Goal: Task Accomplishment & Management: Use online tool/utility

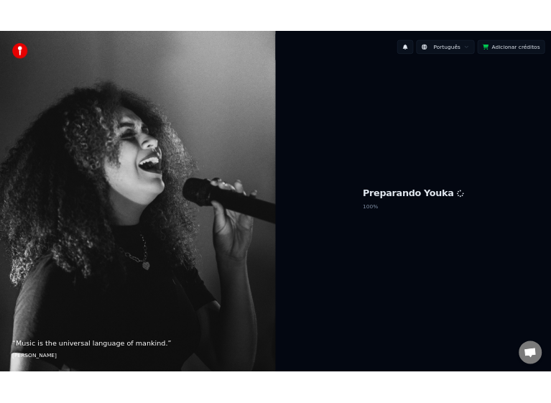
scroll to position [1631, 0]
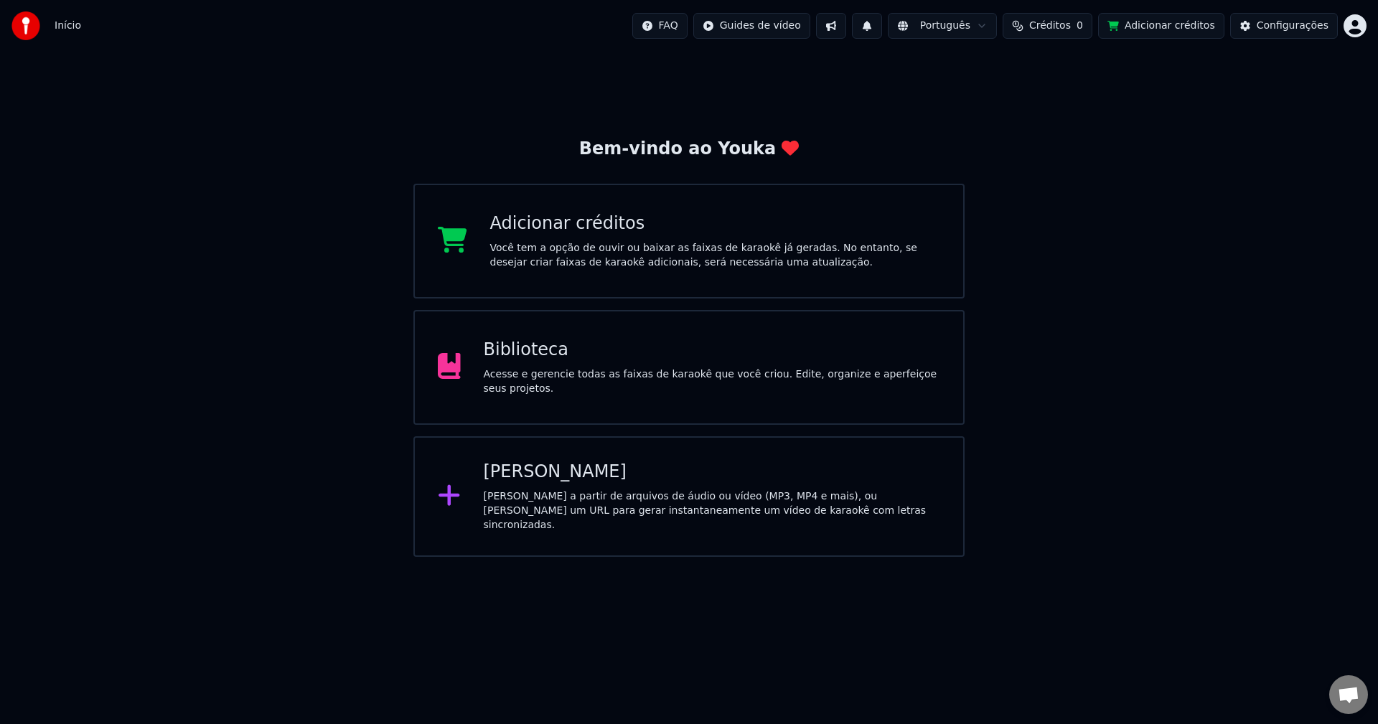
scroll to position [1626, 0]
click at [679, 345] on div "Biblioteca Acesse e gerencie todas as faixas de karaokê que você criou. Edite, …" at bounding box center [689, 367] width 551 height 115
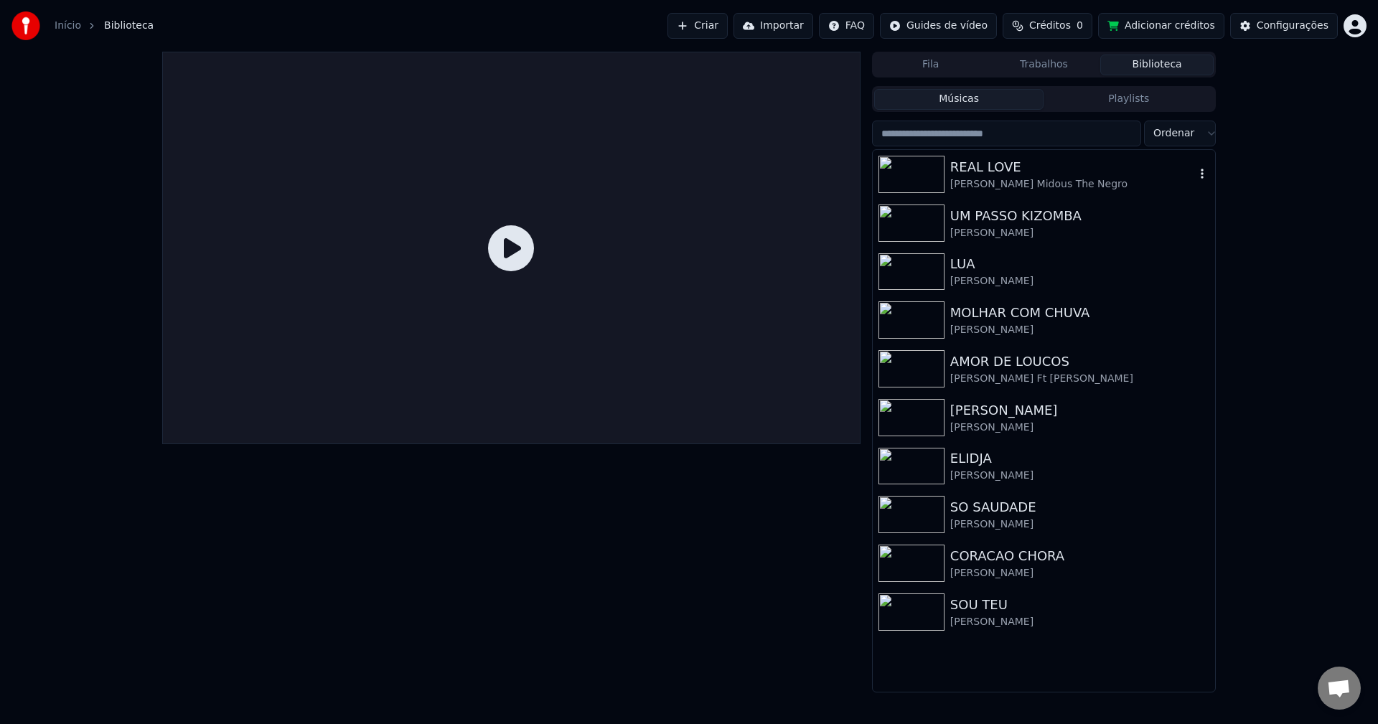
click at [1033, 176] on div "REAL LOVE" at bounding box center [1073, 167] width 245 height 20
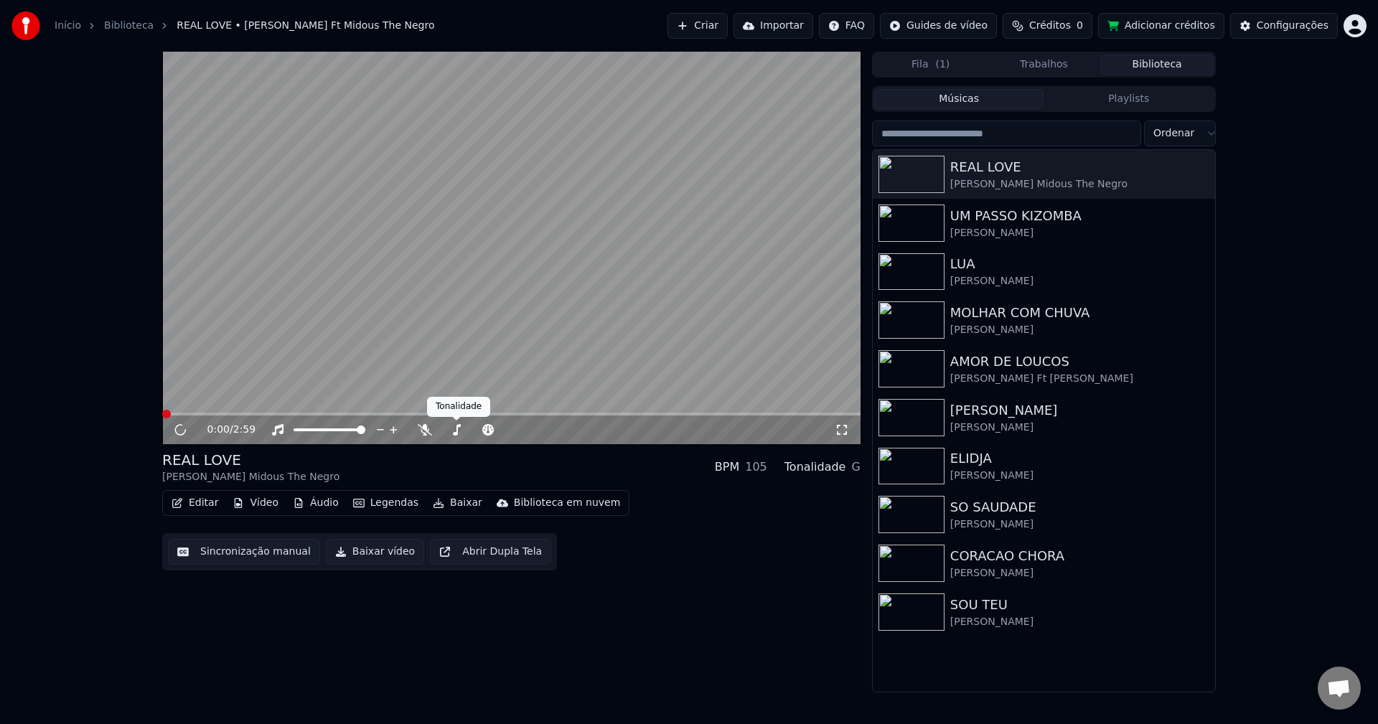
click at [200, 503] on button "Editar" at bounding box center [195, 503] width 58 height 20
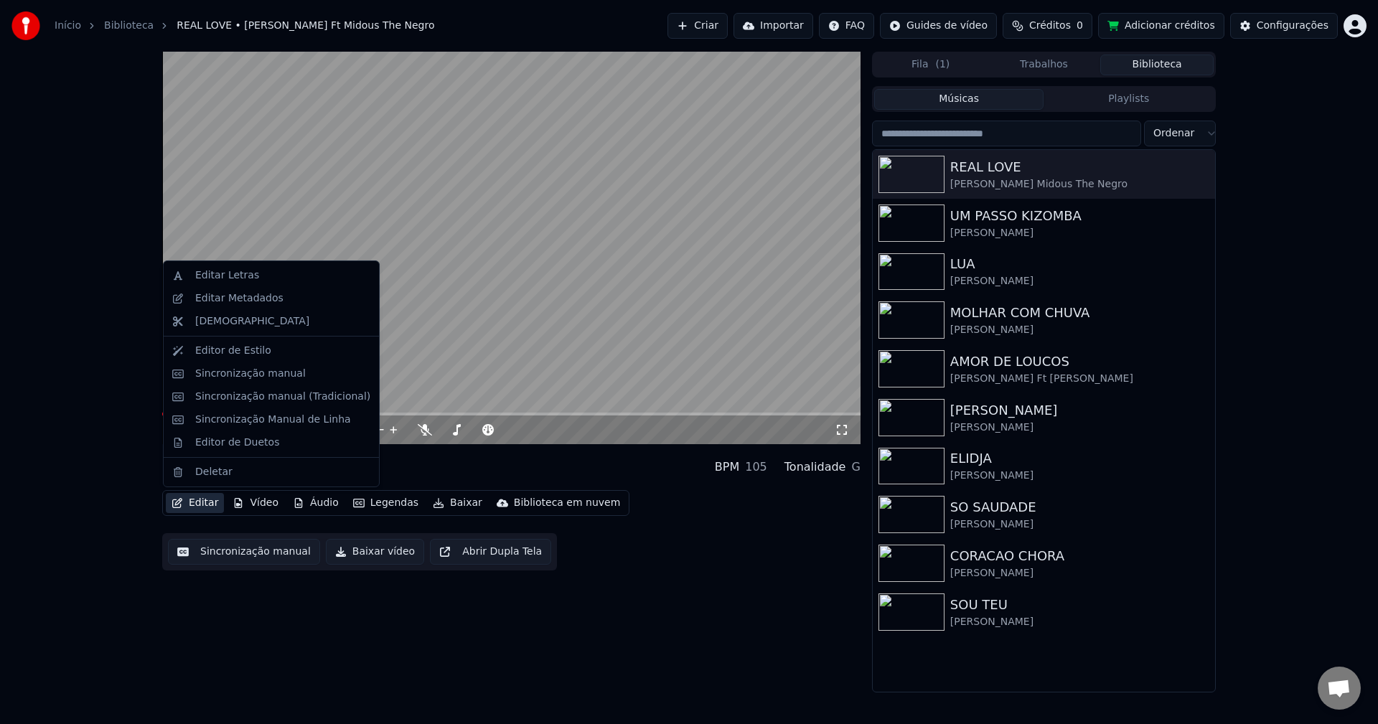
click at [216, 556] on button "Sincronização manual" at bounding box center [244, 552] width 152 height 26
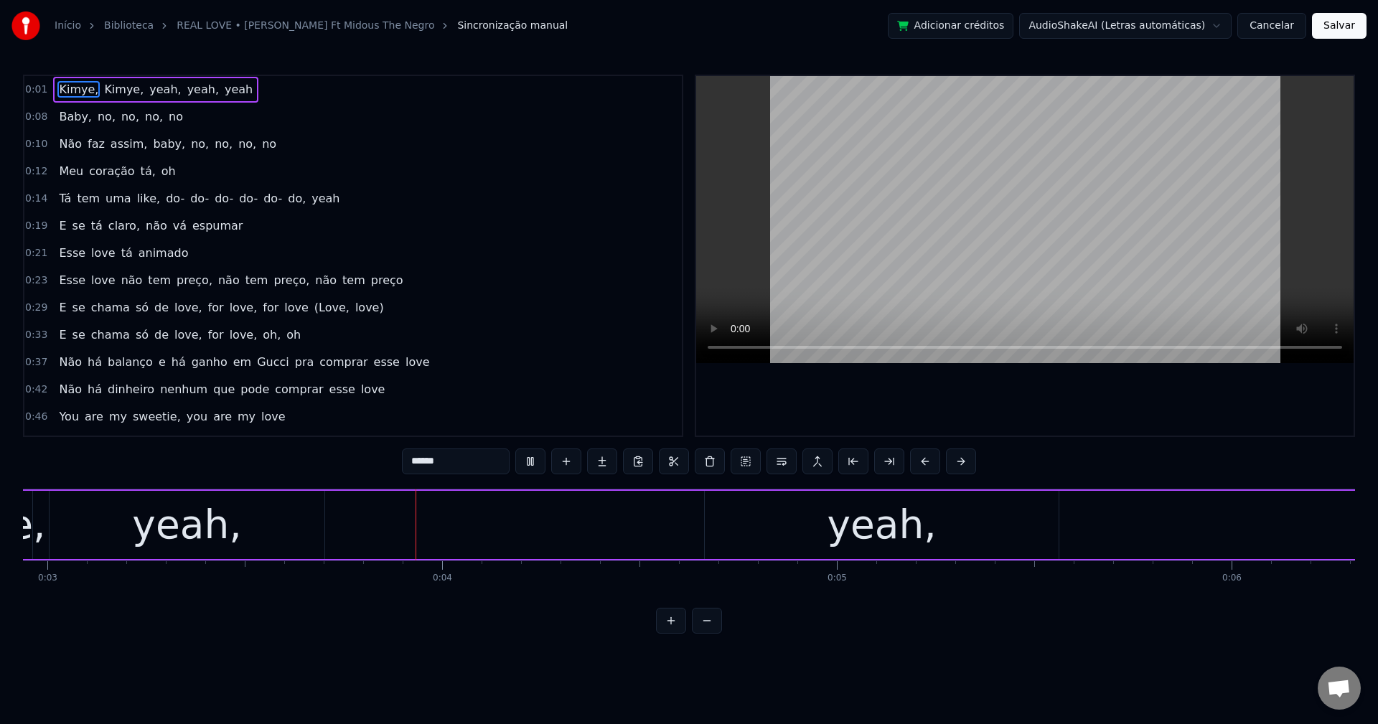
scroll to position [0, 1281]
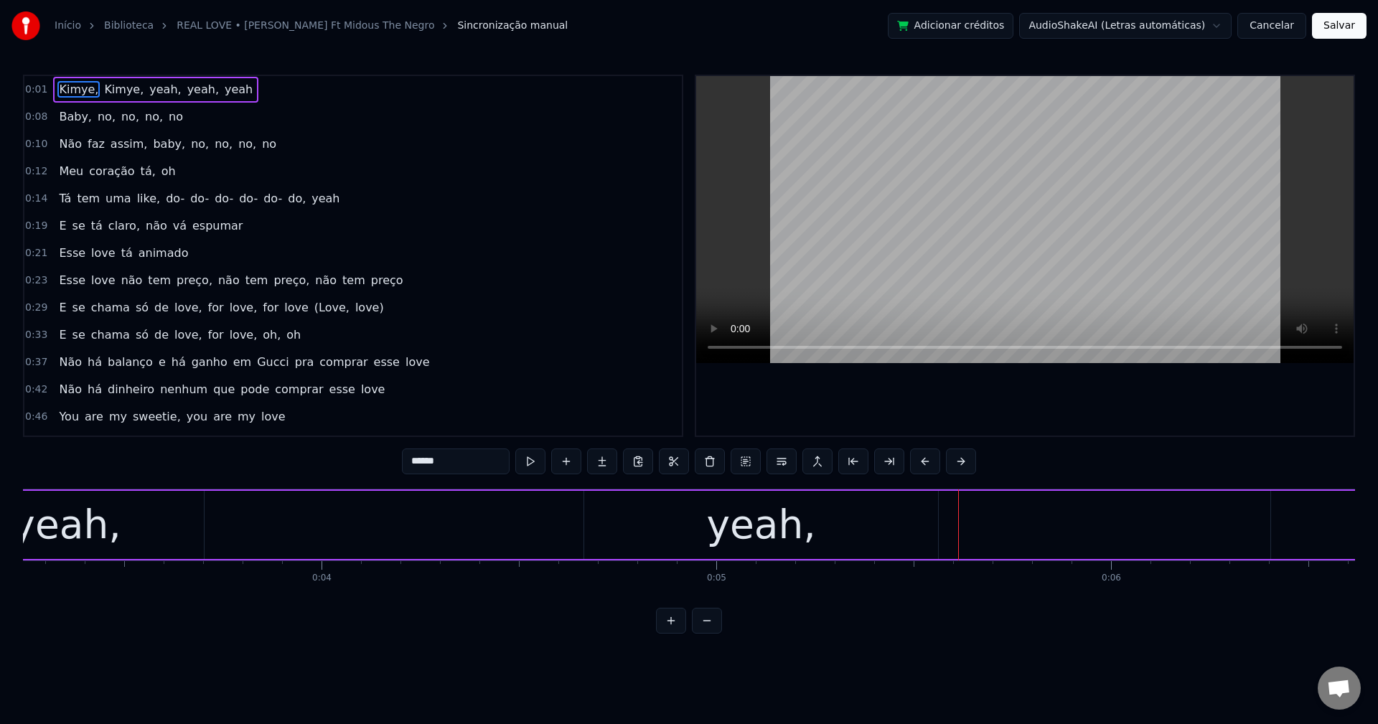
click at [148, 85] on span "yeah," at bounding box center [165, 89] width 34 height 17
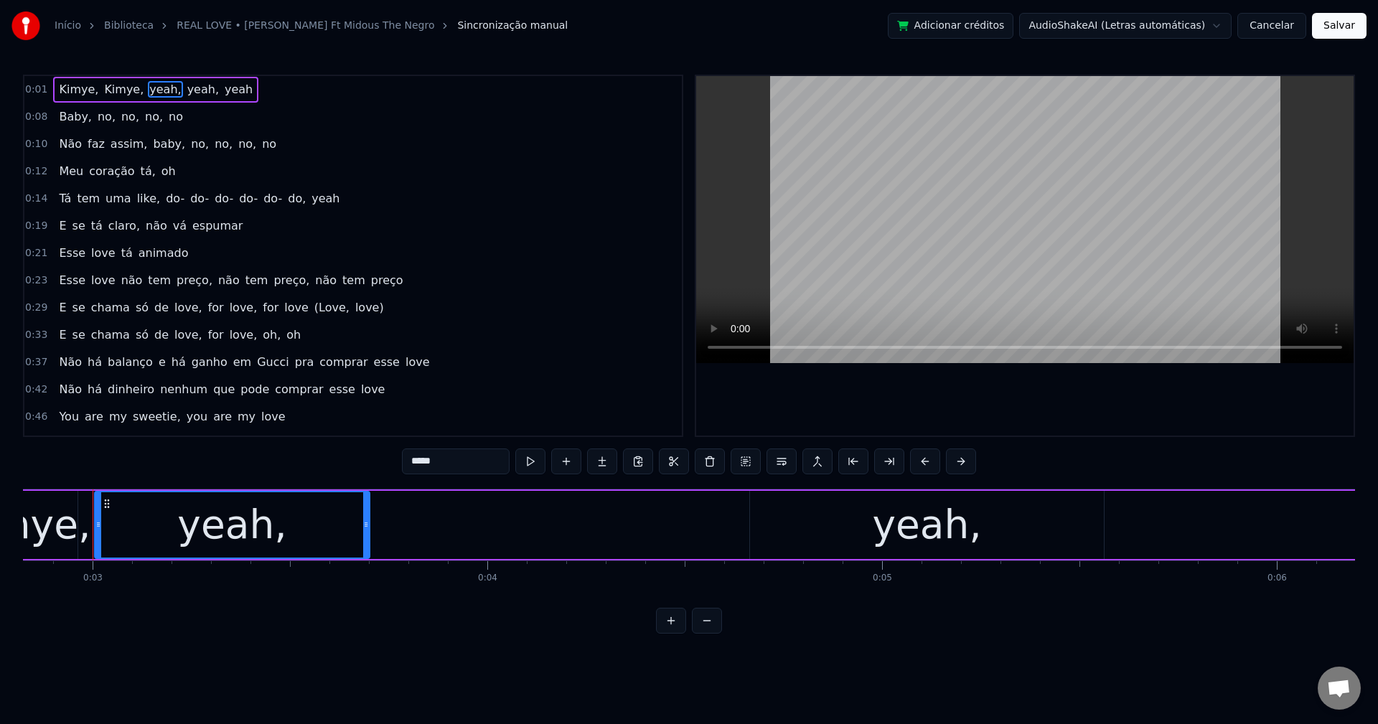
scroll to position [0, 1113]
click at [783, 459] on button at bounding box center [782, 462] width 30 height 26
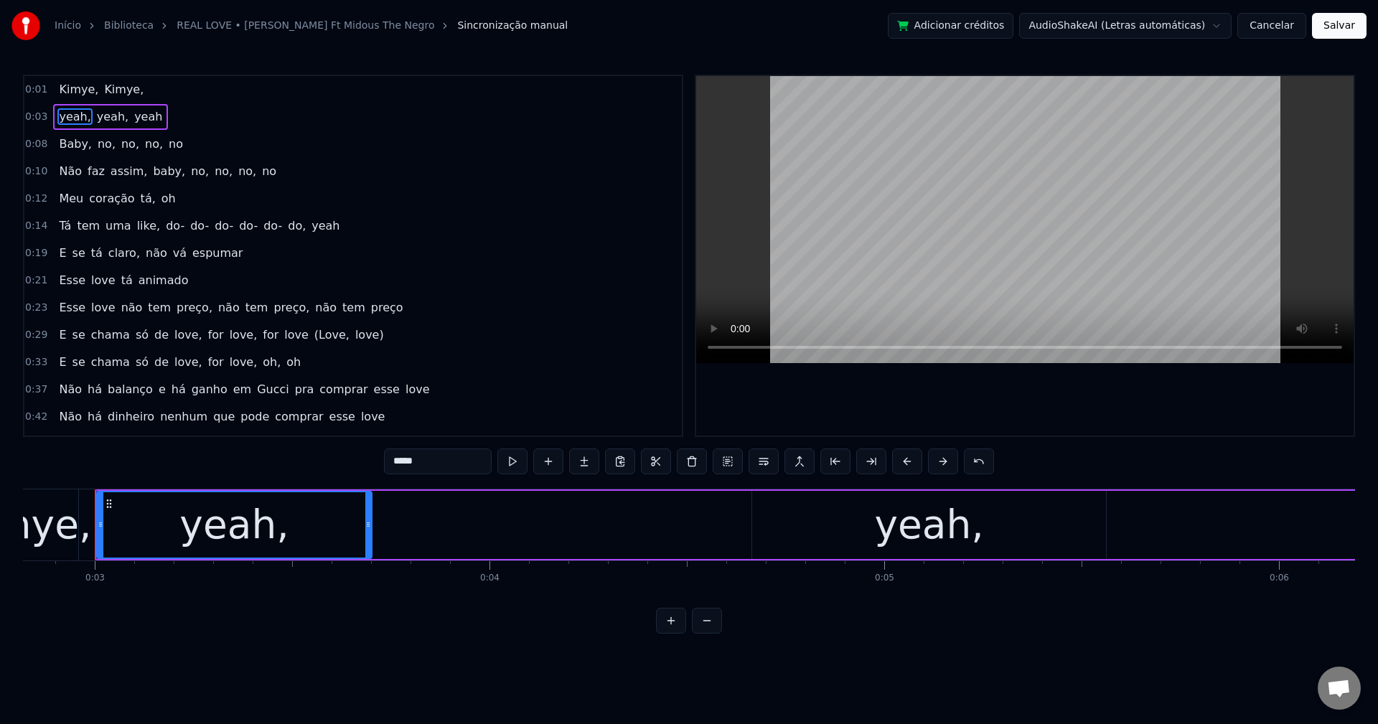
click at [119, 85] on span "Kimye," at bounding box center [124, 89] width 42 height 17
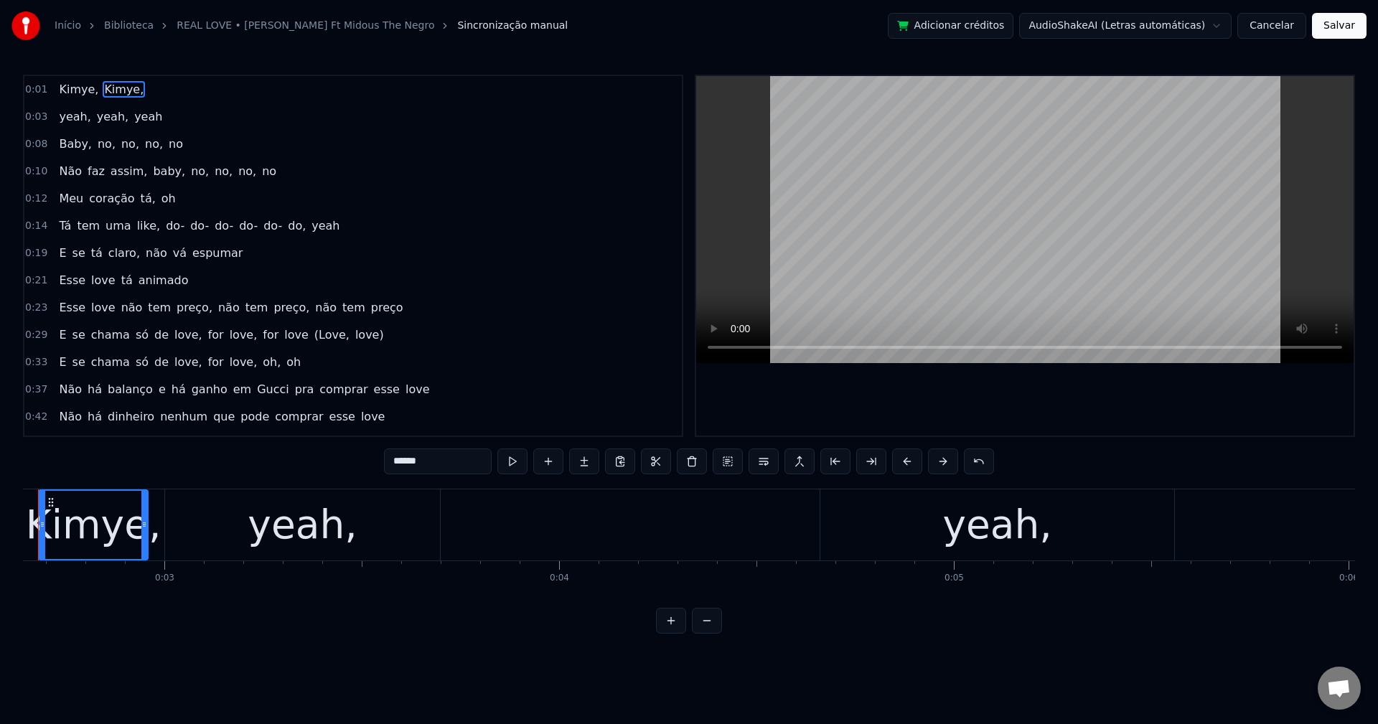
scroll to position [0, 986]
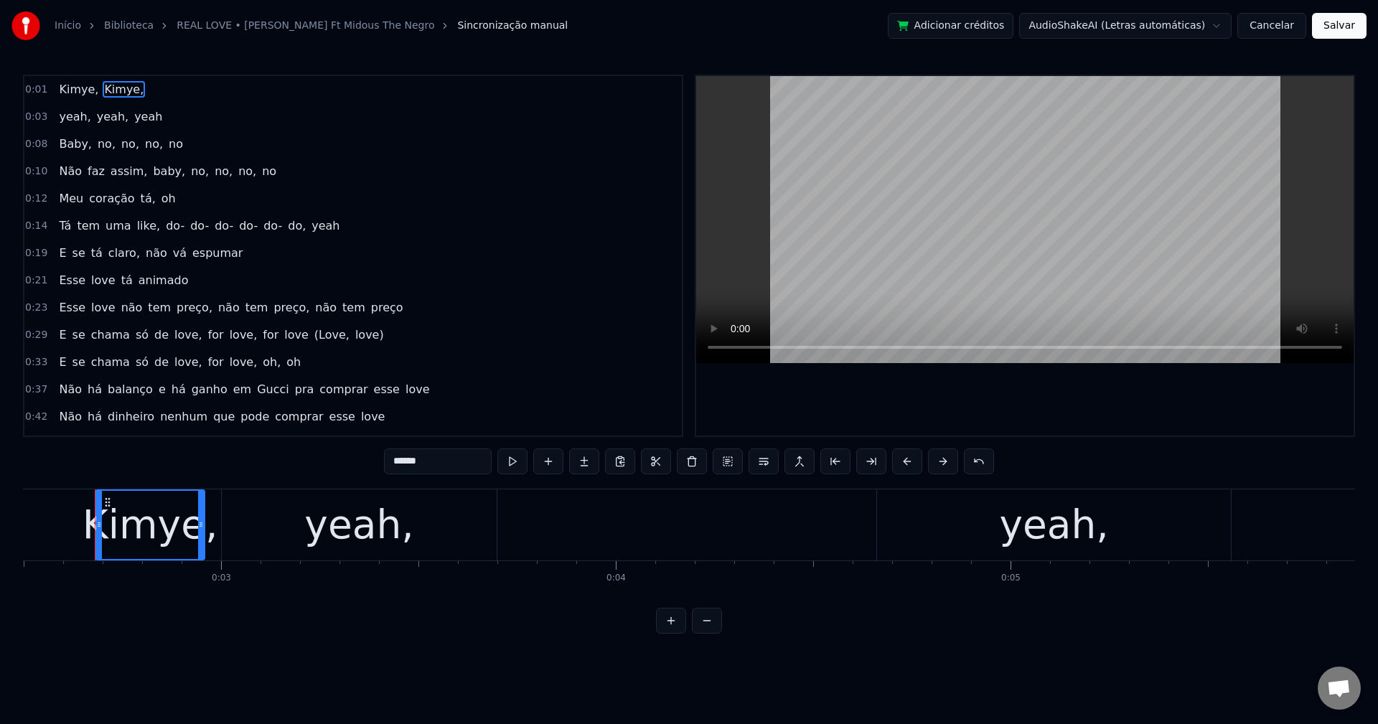
click at [448, 468] on input "******" at bounding box center [438, 462] width 108 height 26
click at [141, 121] on span "yeah" at bounding box center [148, 116] width 31 height 17
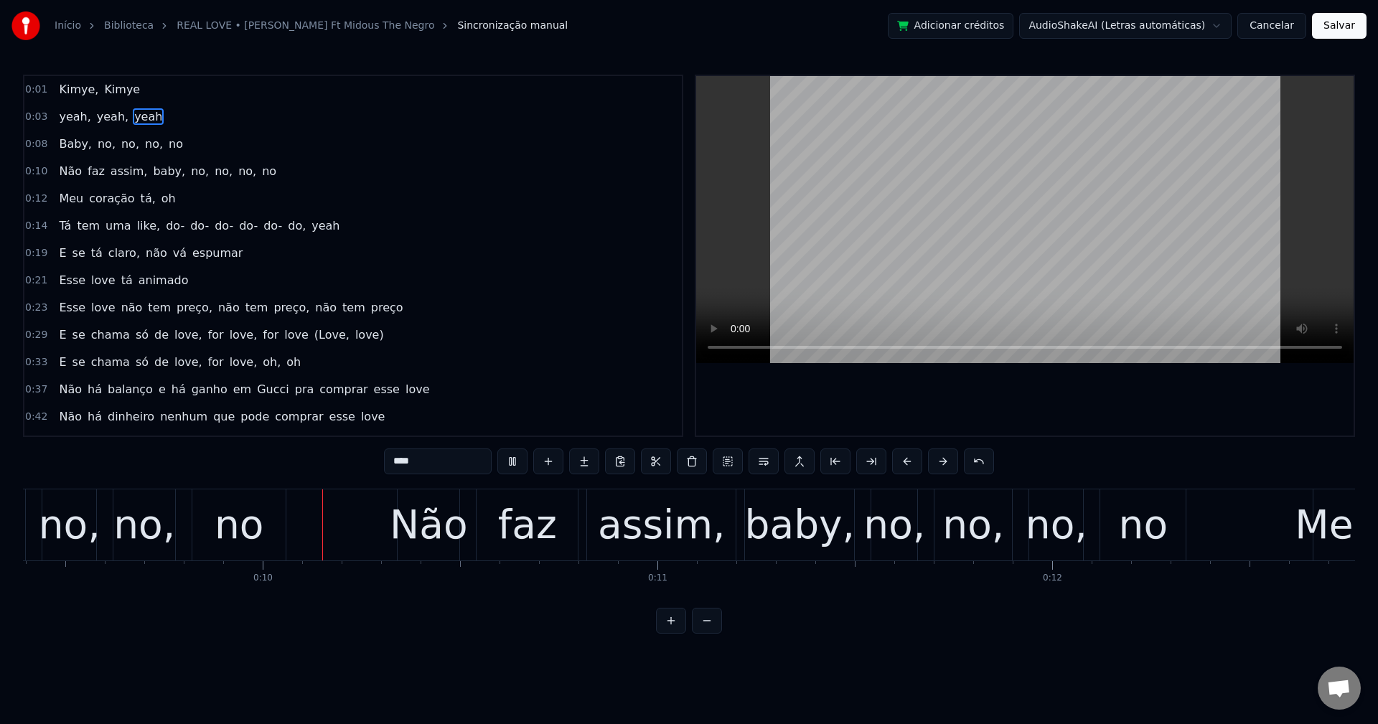
scroll to position [0, 3710]
click at [151, 167] on span "baby," at bounding box center [168, 171] width 35 height 17
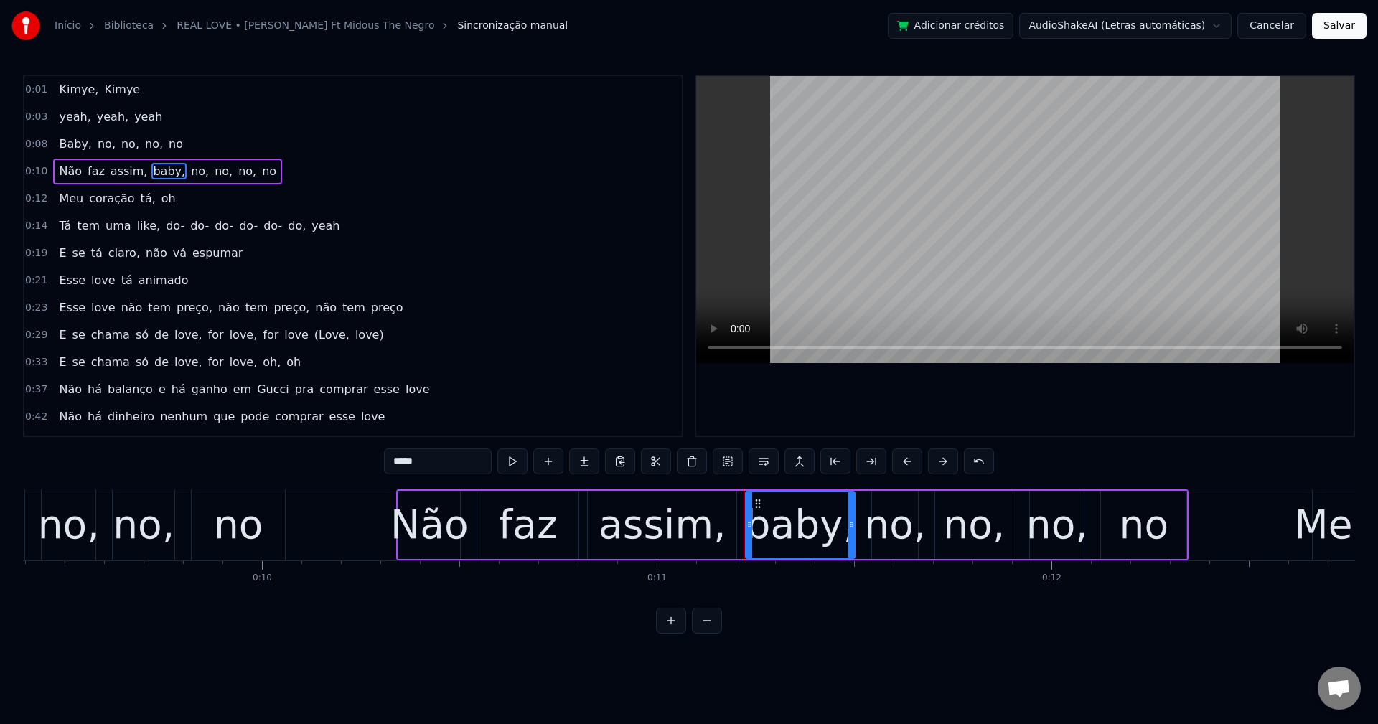
click at [451, 467] on input "*****" at bounding box center [438, 462] width 108 height 26
click at [186, 169] on span "no," at bounding box center [196, 171] width 21 height 17
type input "***"
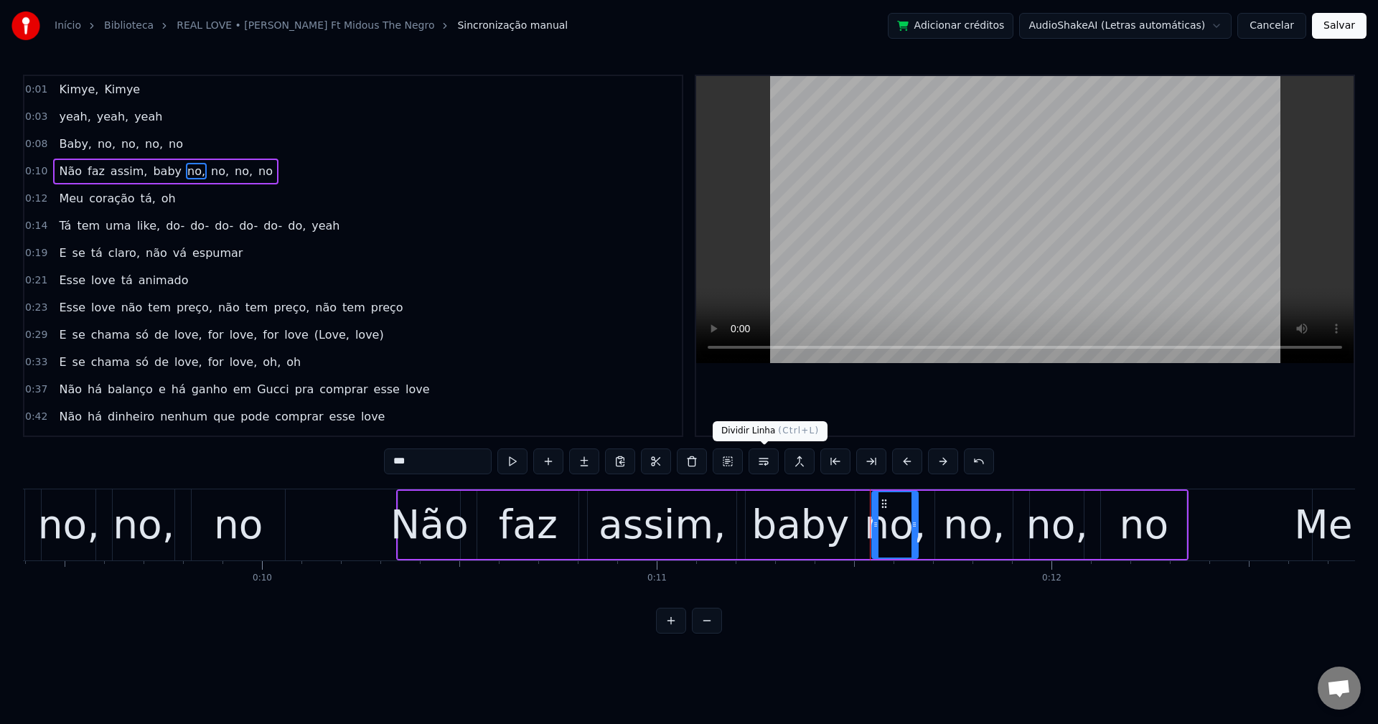
click at [761, 463] on button at bounding box center [764, 462] width 30 height 26
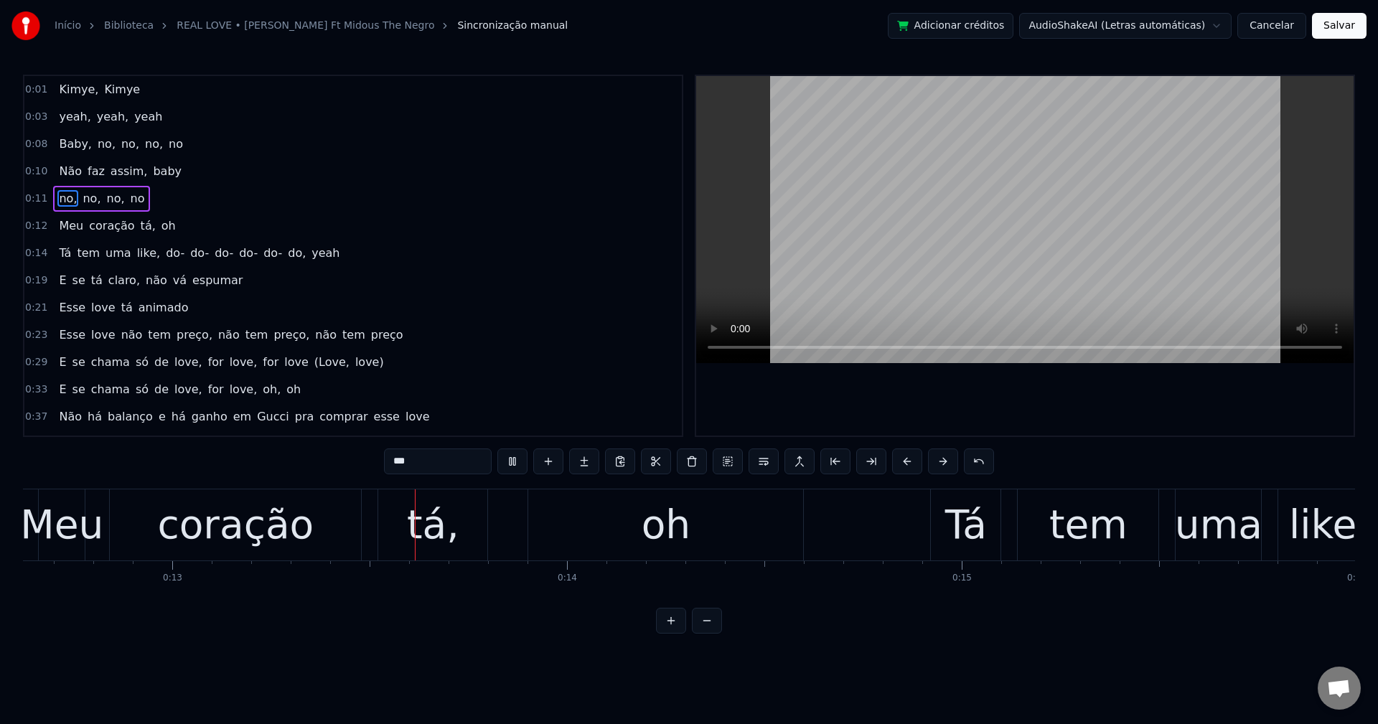
scroll to position [0, 4985]
click at [1033, 30] on button "Salvar" at bounding box center [1339, 26] width 55 height 26
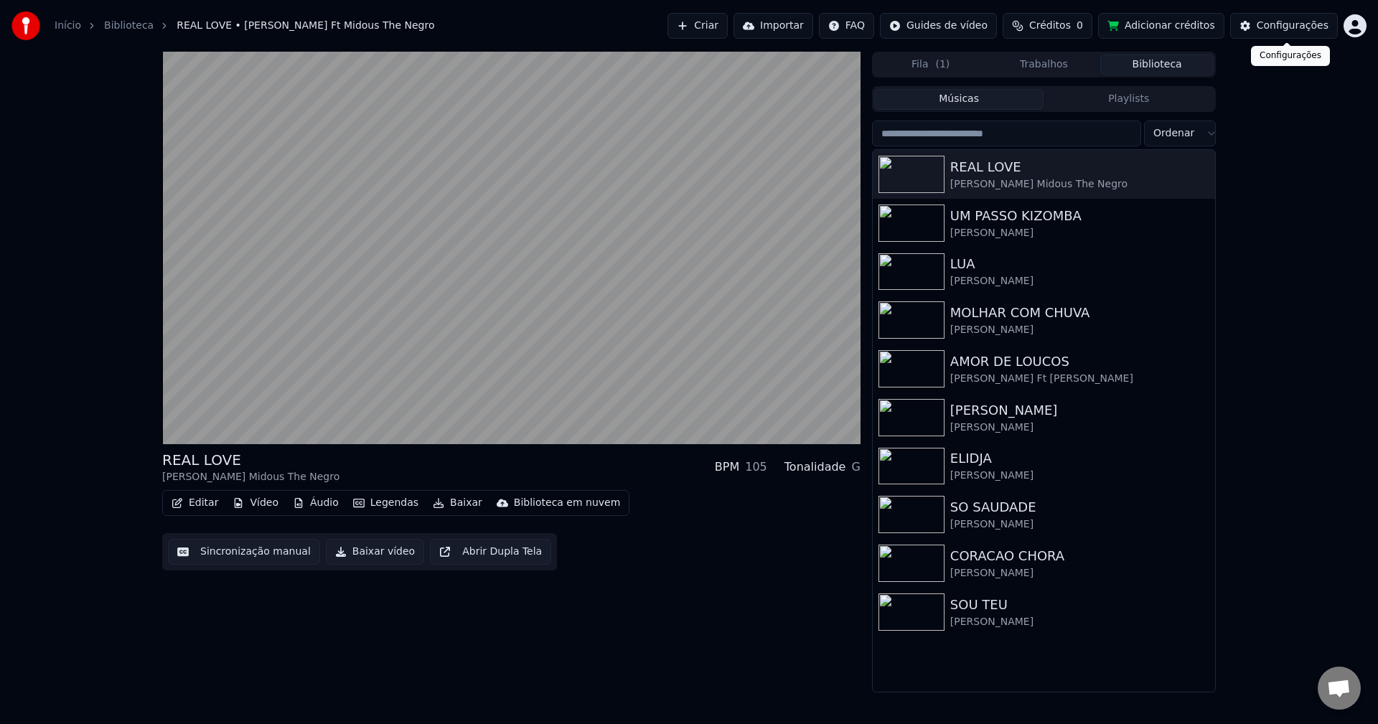
click at [1033, 29] on div "Configurações" at bounding box center [1293, 26] width 72 height 14
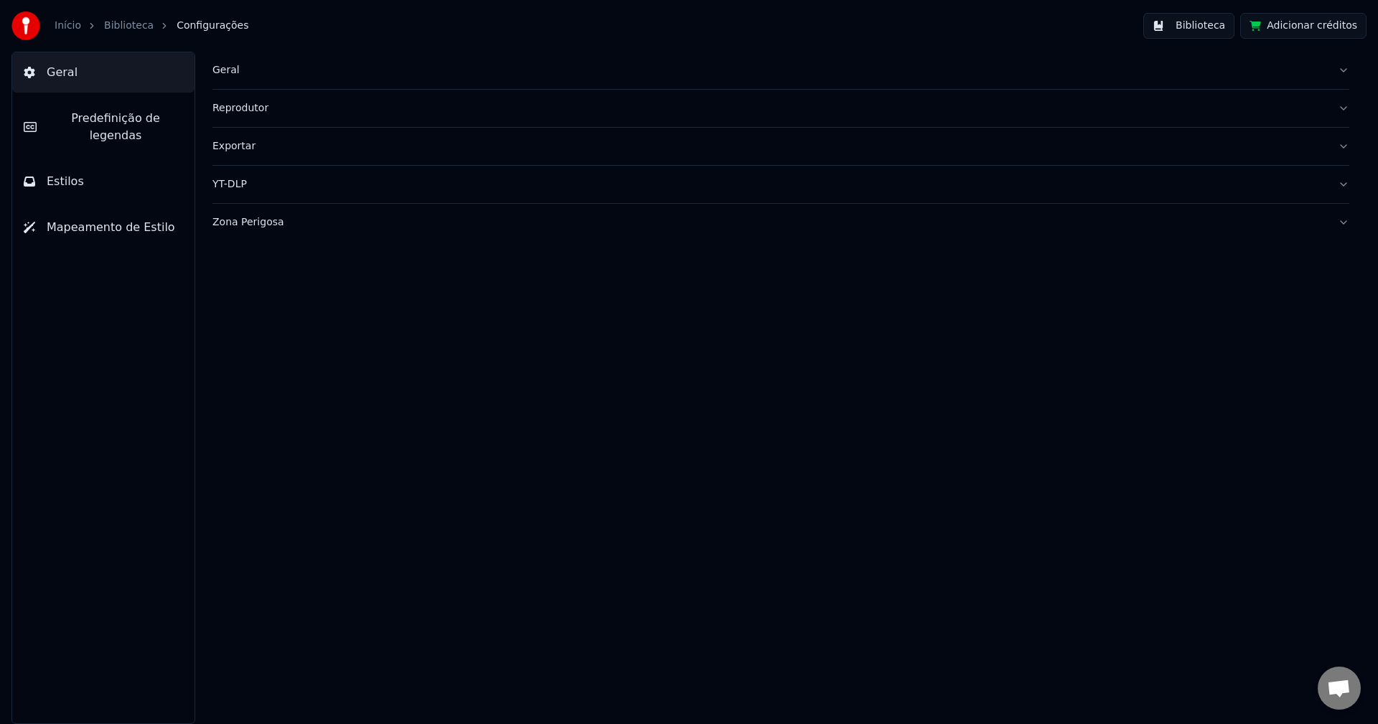
click at [226, 69] on div "Geral" at bounding box center [770, 70] width 1114 height 14
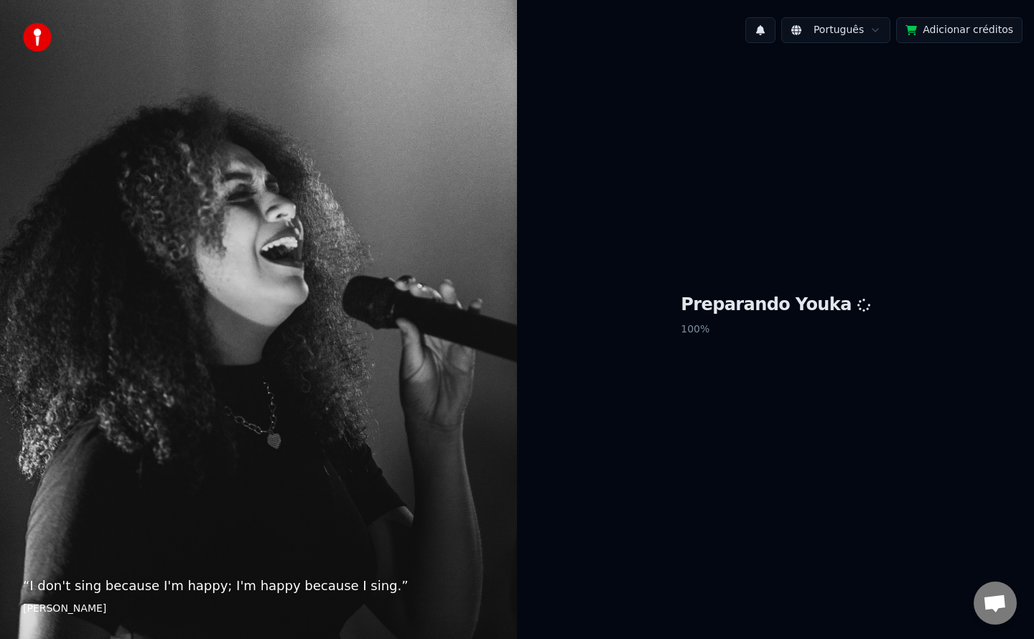
scroll to position [1624, 0]
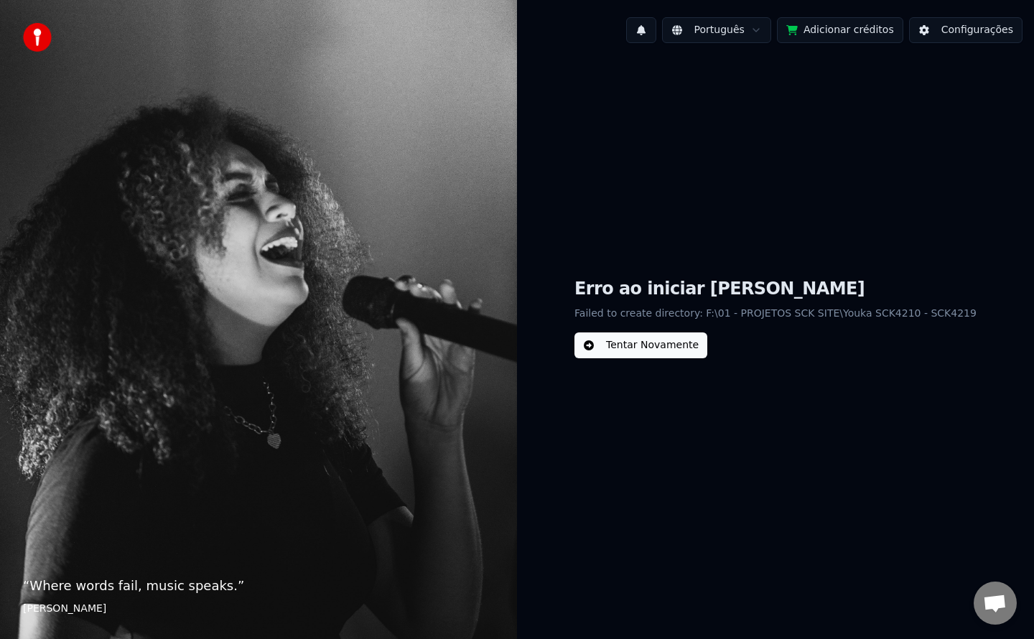
click at [962, 28] on button "Configurações" at bounding box center [965, 30] width 113 height 26
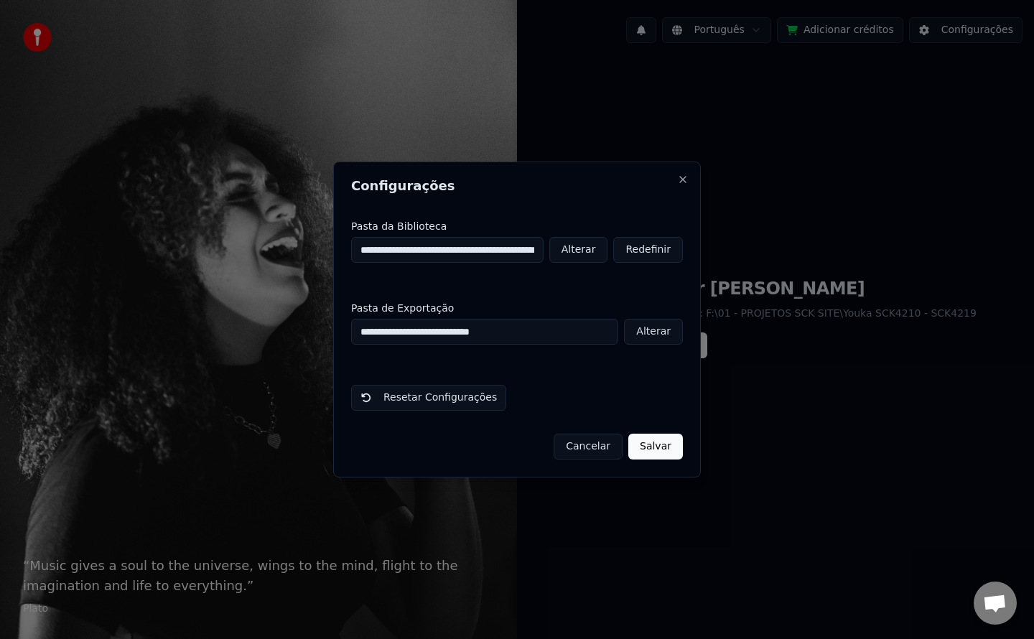
click at [571, 250] on button "Alterar" at bounding box center [578, 250] width 59 height 26
type input "**********"
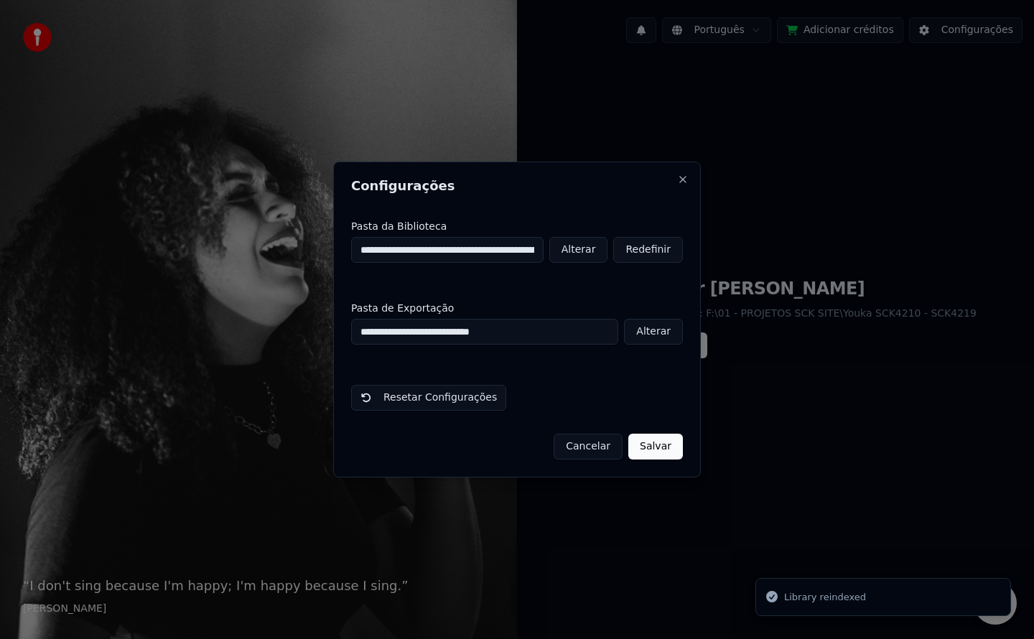
click at [661, 446] on button "Salvar" at bounding box center [655, 447] width 55 height 26
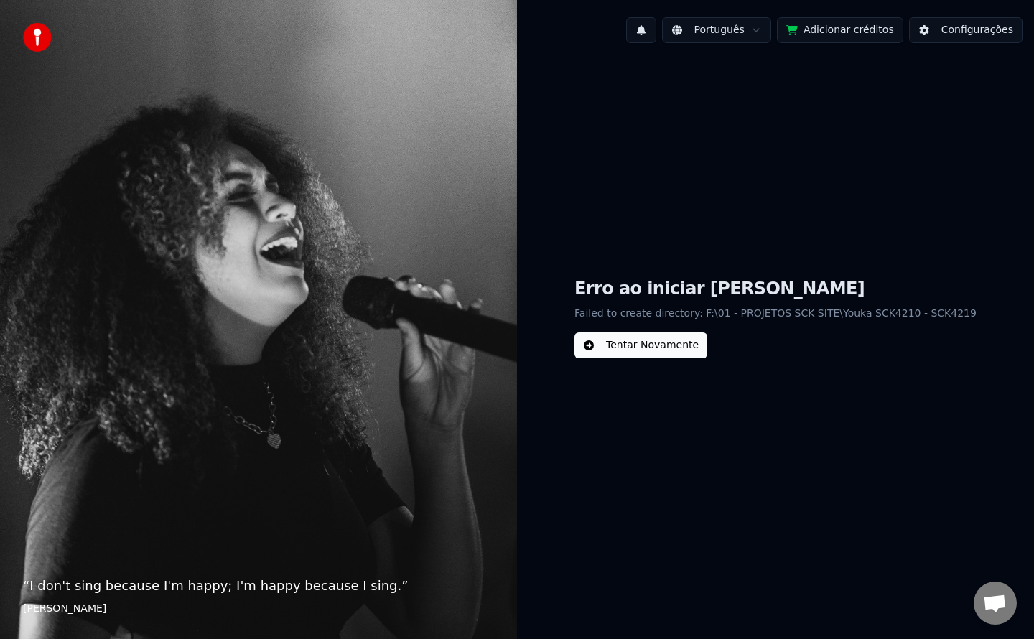
click at [651, 353] on button "Tentar Novamente" at bounding box center [640, 345] width 133 height 26
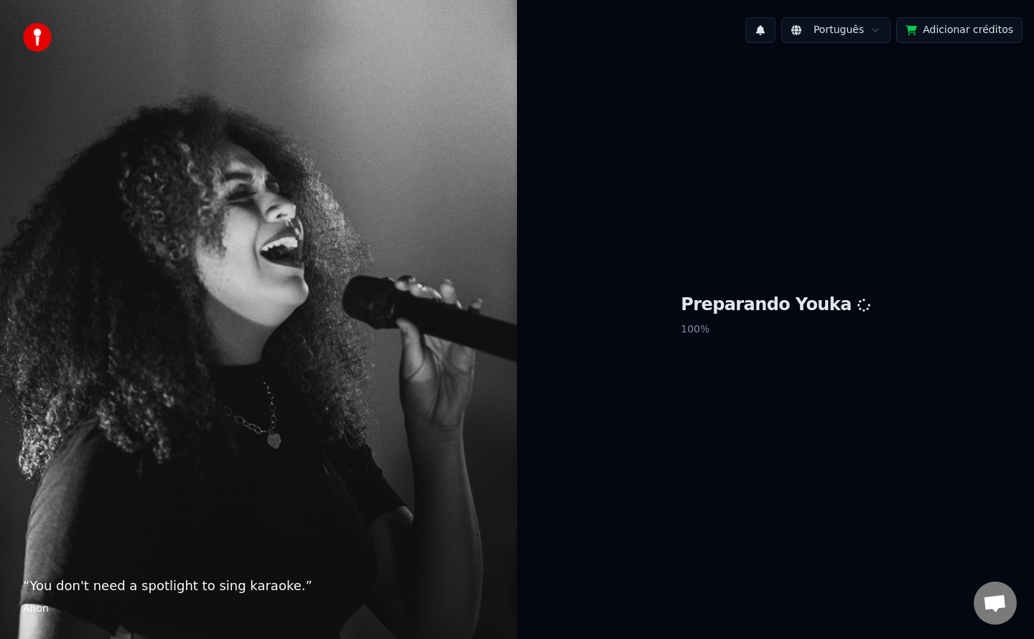
scroll to position [1624, 0]
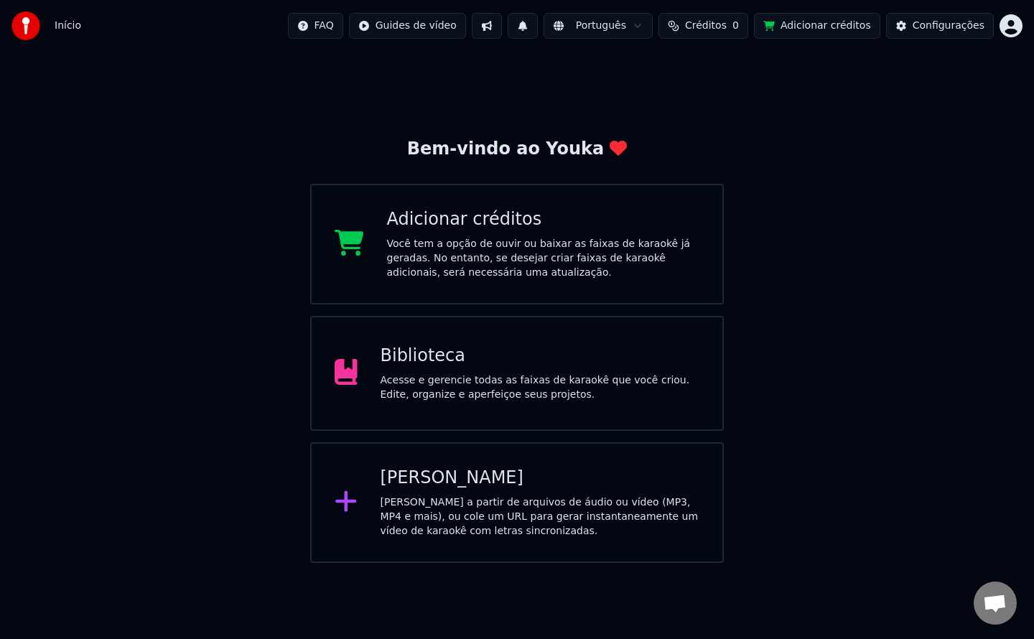
click at [641, 396] on div "Acesse e gerencie todas as faixas de karaokê que você criou. Edite, organize e …" at bounding box center [540, 387] width 319 height 29
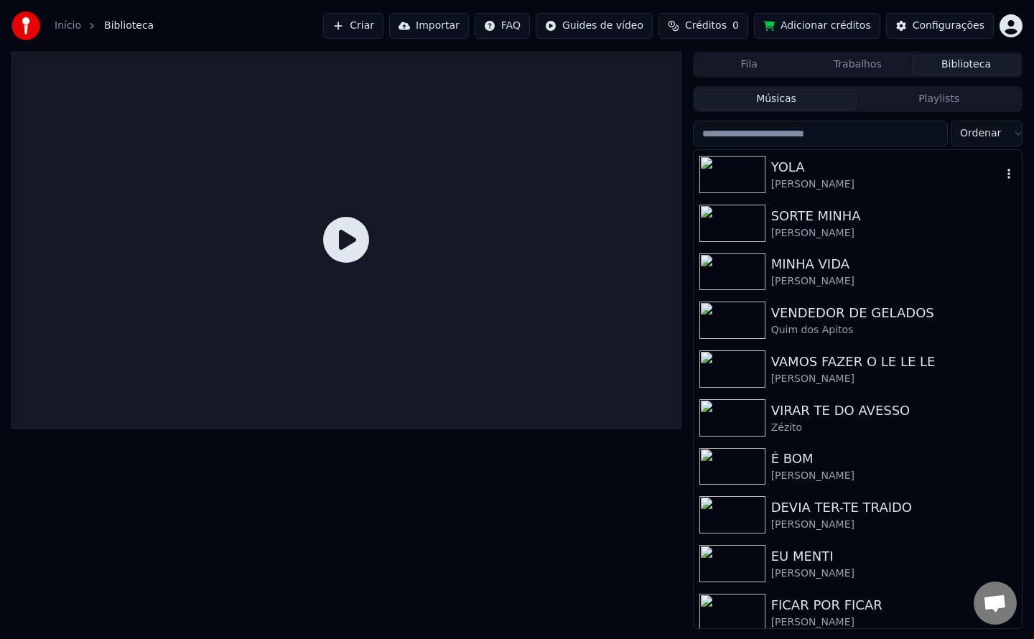
click at [742, 184] on img at bounding box center [732, 174] width 66 height 37
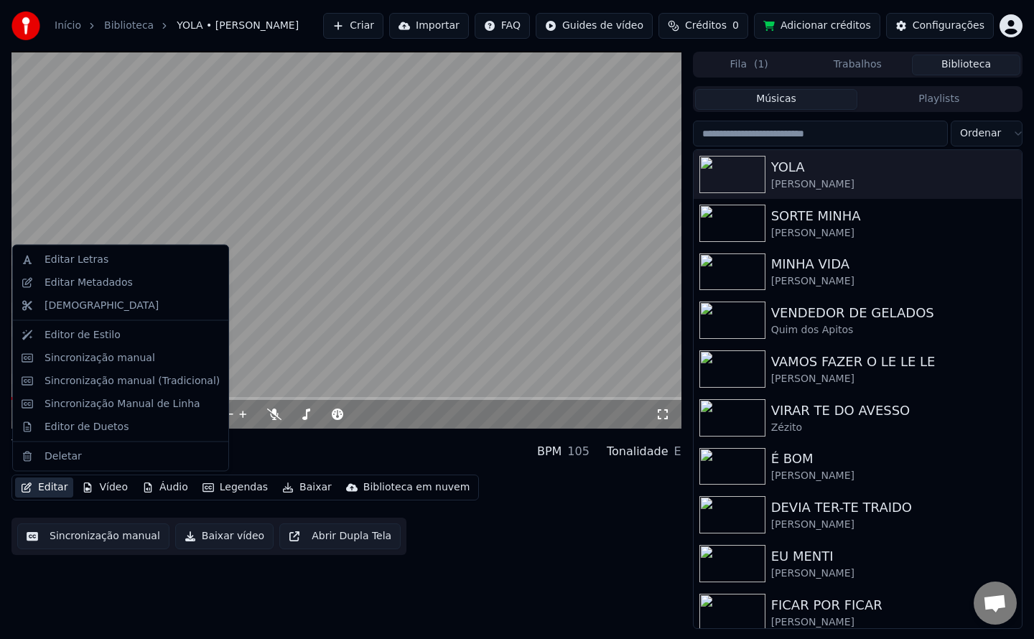
click at [42, 483] on button "Editar" at bounding box center [44, 487] width 58 height 20
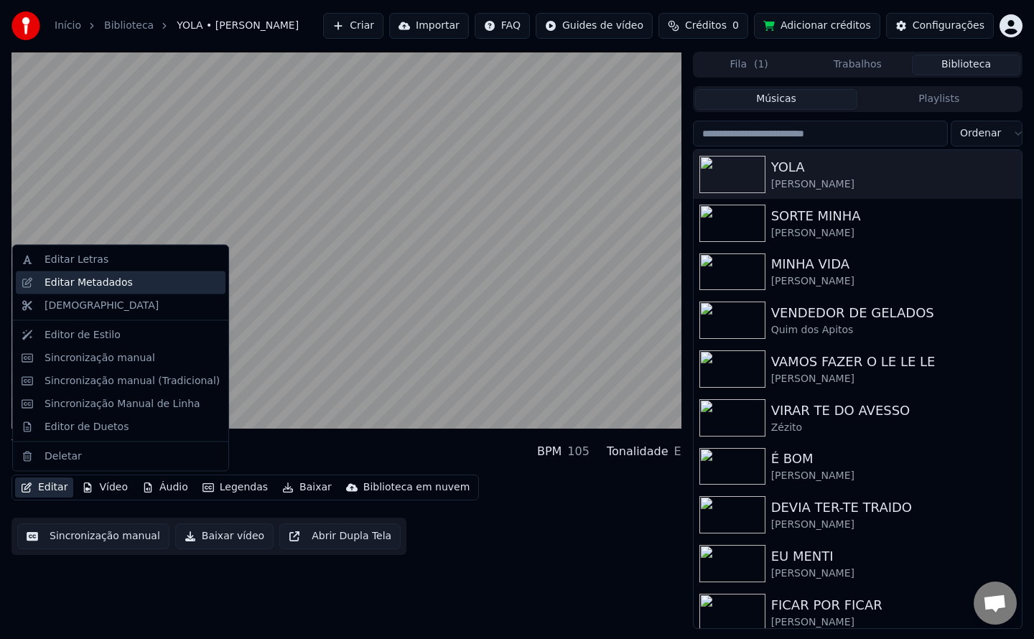
click at [106, 286] on div "Editar Metadados" at bounding box center [89, 282] width 88 height 14
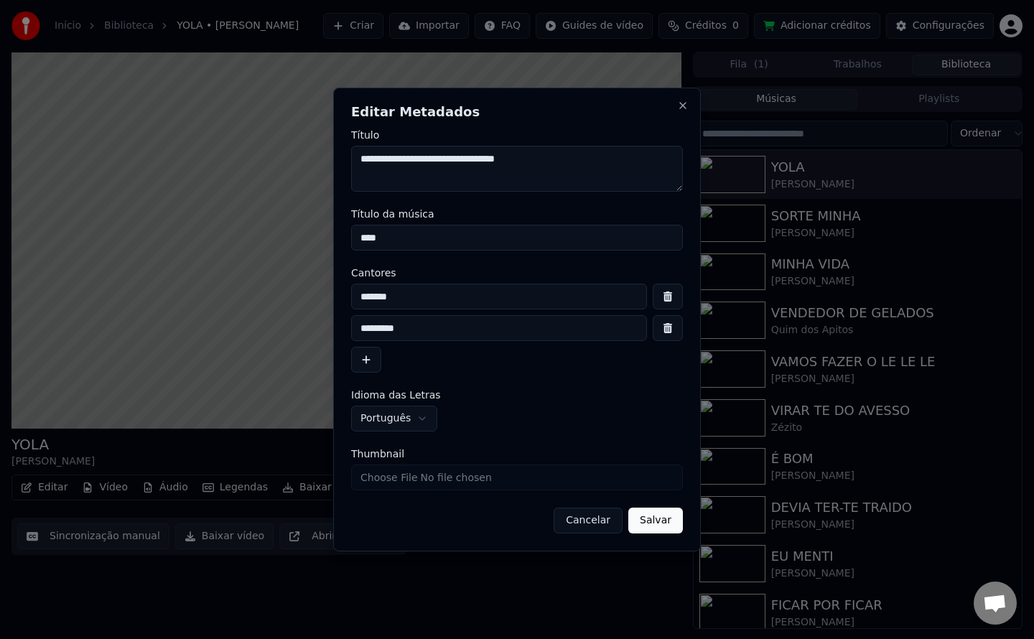
drag, startPoint x: 409, startPoint y: 162, endPoint x: 493, endPoint y: 167, distance: 83.5
click at [493, 167] on textarea "**********" at bounding box center [517, 169] width 332 height 46
drag, startPoint x: 426, startPoint y: 294, endPoint x: 154, endPoint y: 314, distance: 273.6
click at [154, 314] on body "Início Biblioteca YOLA • Jay Kim • Aristides Criar Importar FAQ Guides de vídeo…" at bounding box center [517, 319] width 1034 height 639
paste input "**********"
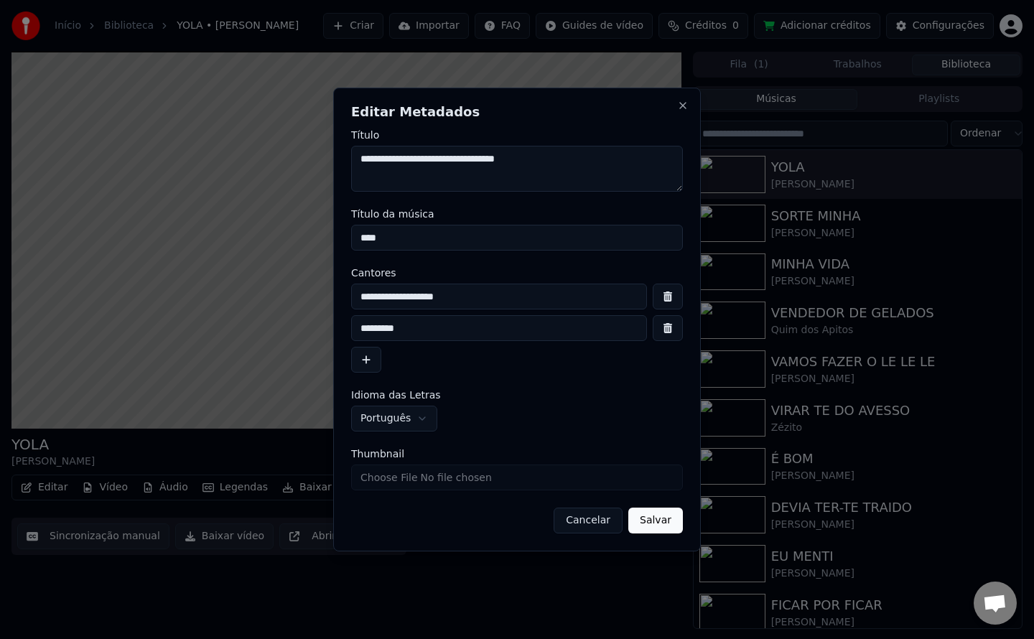
type input "**********"
click at [666, 326] on button "button" at bounding box center [668, 328] width 30 height 26
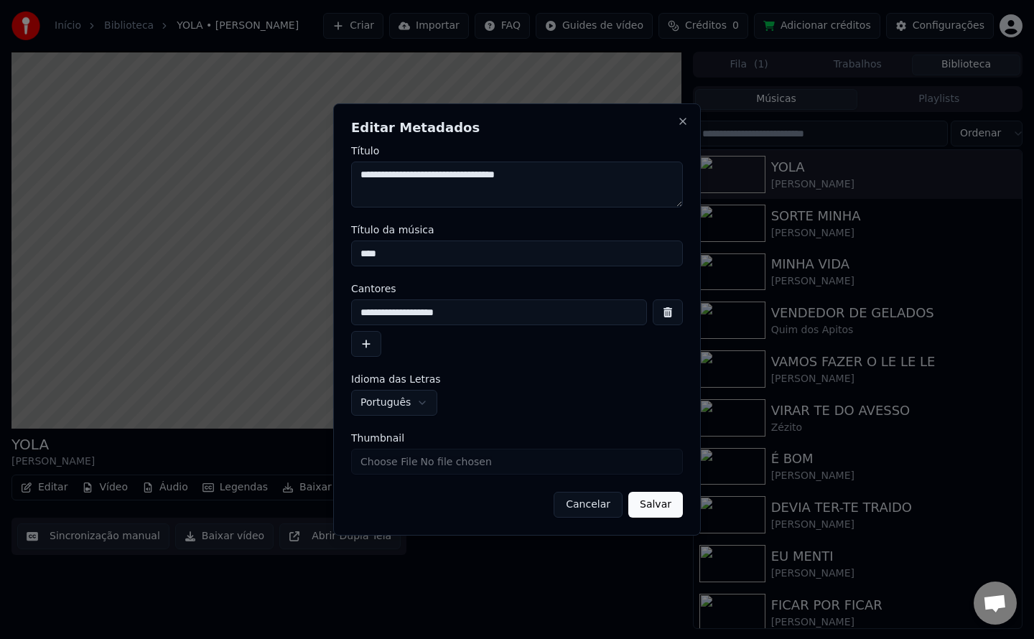
click at [505, 467] on input "Thumbnail" at bounding box center [517, 462] width 332 height 26
type input "**********"
click at [650, 505] on button "Salvar" at bounding box center [655, 505] width 55 height 26
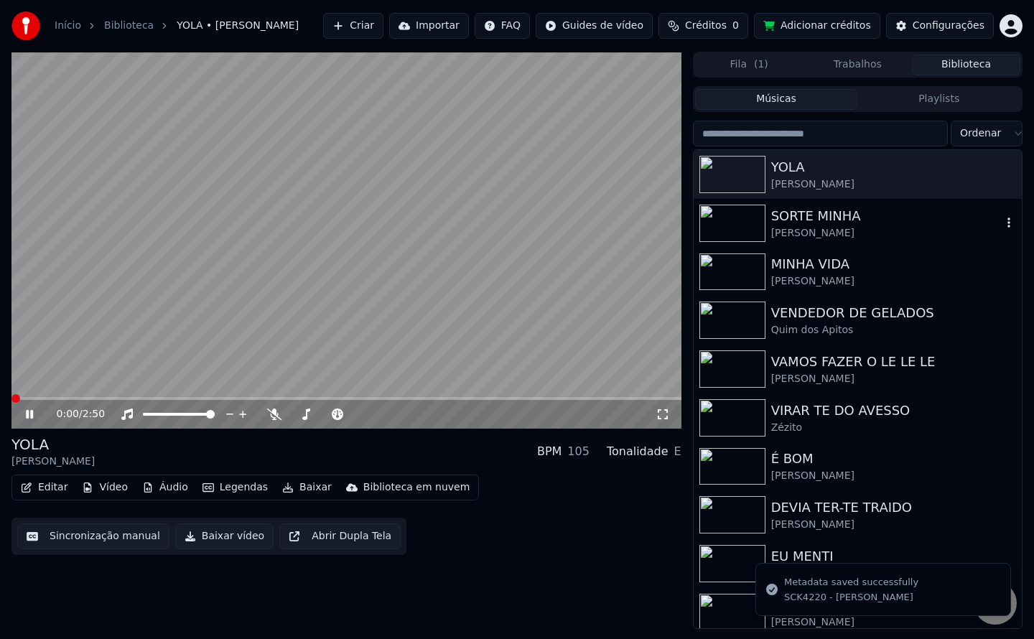
click at [774, 232] on div "[PERSON_NAME]" at bounding box center [886, 233] width 230 height 14
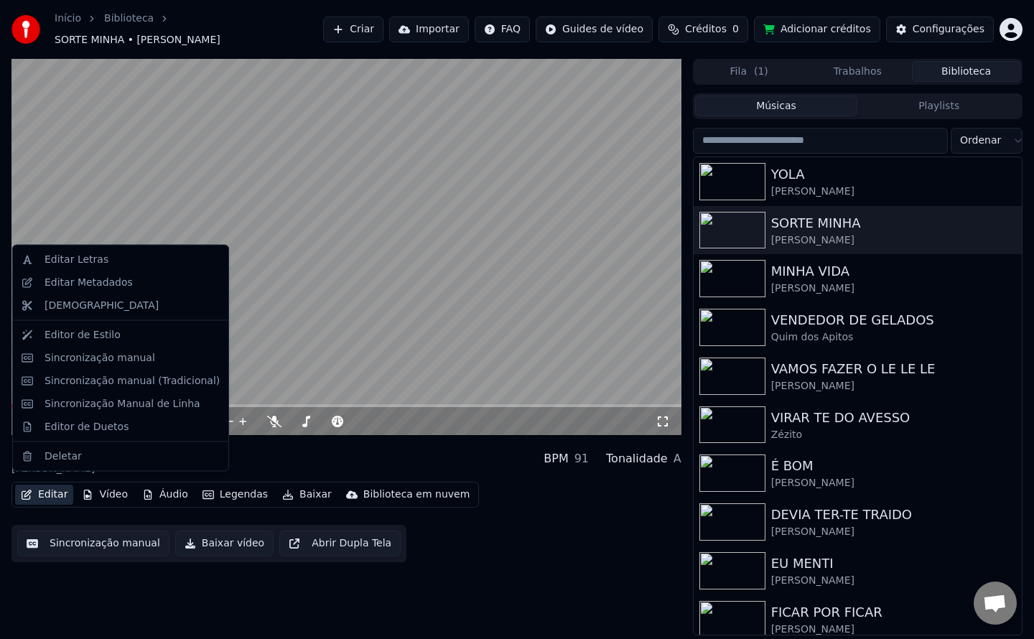
click at [52, 494] on button "Editar" at bounding box center [44, 495] width 58 height 20
click at [117, 284] on div "Editar Metadados" at bounding box center [89, 282] width 88 height 14
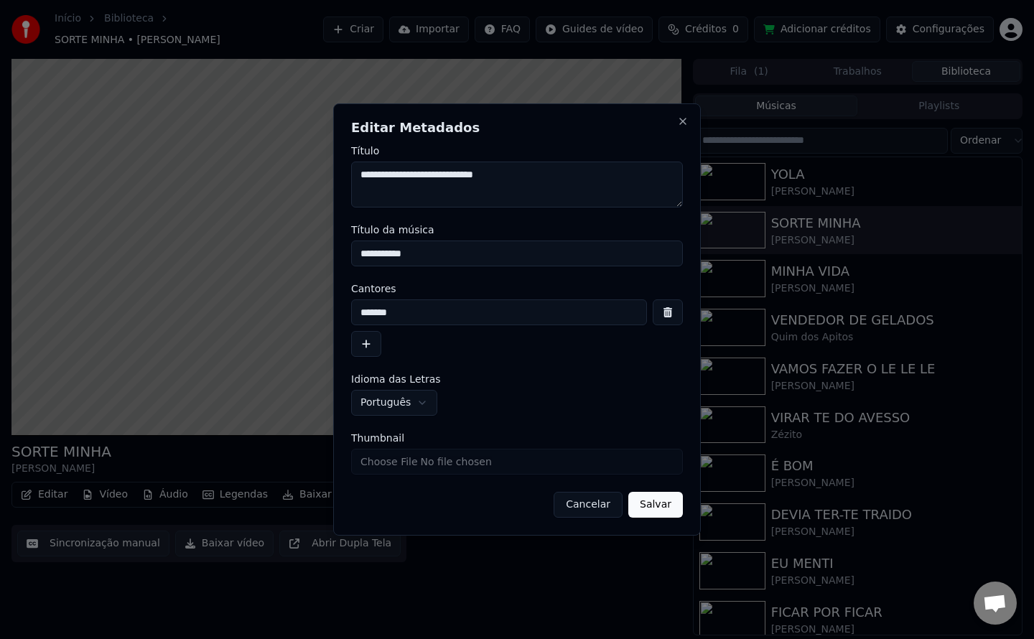
click at [418, 458] on input "Thumbnail" at bounding box center [517, 462] width 332 height 26
type input "**********"
click at [657, 504] on button "Salvar" at bounding box center [655, 505] width 55 height 26
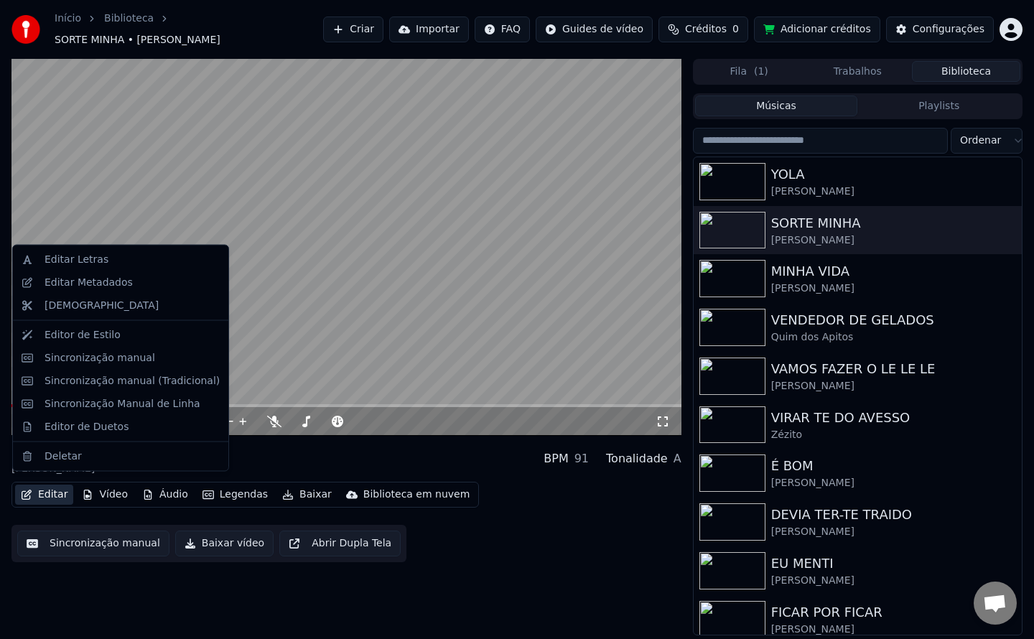
click at [42, 485] on button "Editar" at bounding box center [44, 495] width 58 height 20
click at [104, 286] on div "Editar Metadados" at bounding box center [89, 282] width 88 height 14
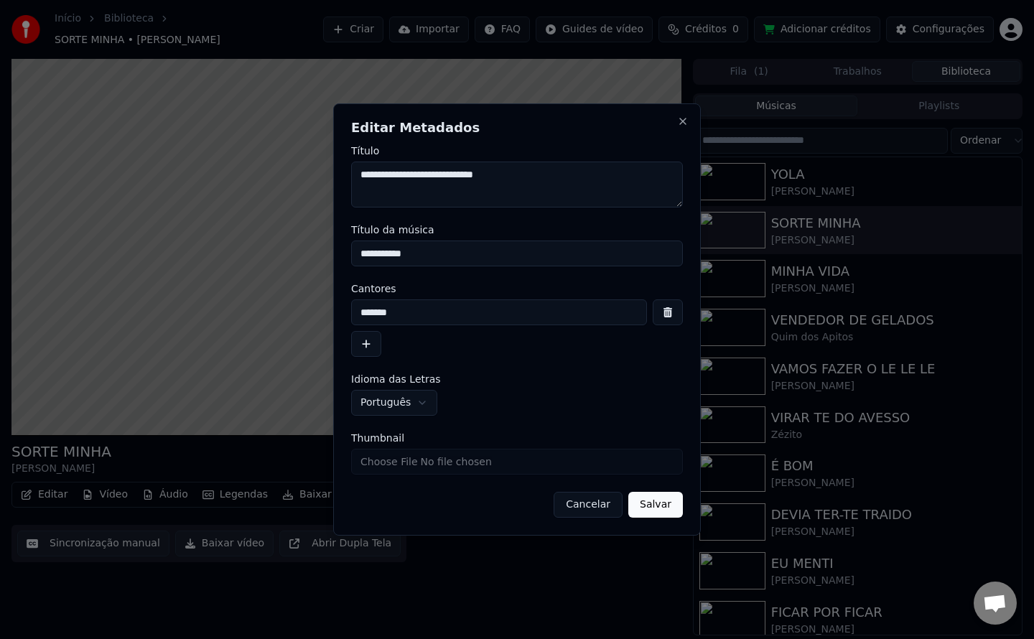
click at [427, 467] on input "Thumbnail" at bounding box center [517, 462] width 332 height 26
type input "**********"
click at [660, 497] on button "Salvar" at bounding box center [655, 505] width 55 height 26
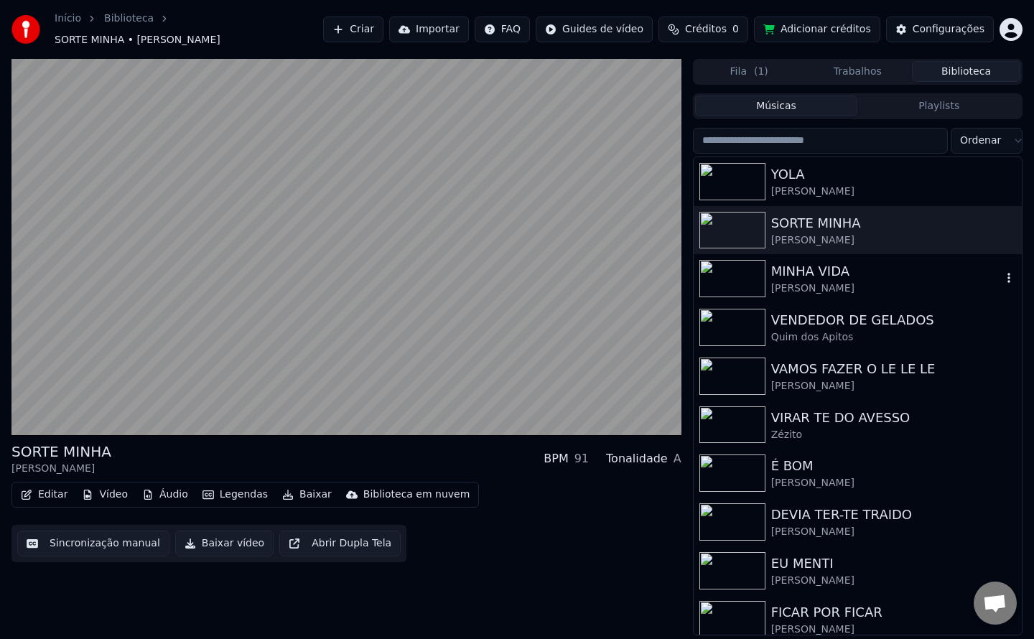
click at [720, 274] on img at bounding box center [732, 278] width 66 height 37
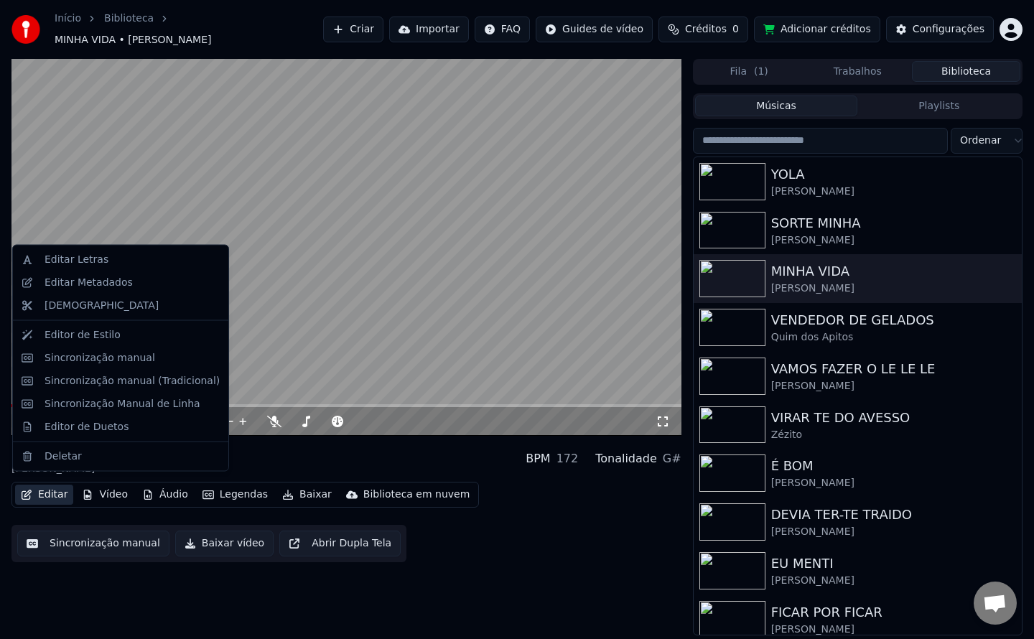
click at [55, 490] on button "Editar" at bounding box center [44, 495] width 58 height 20
click at [48, 492] on button "Editar" at bounding box center [44, 495] width 58 height 20
click at [112, 287] on div "Editar Metadados" at bounding box center [89, 282] width 88 height 14
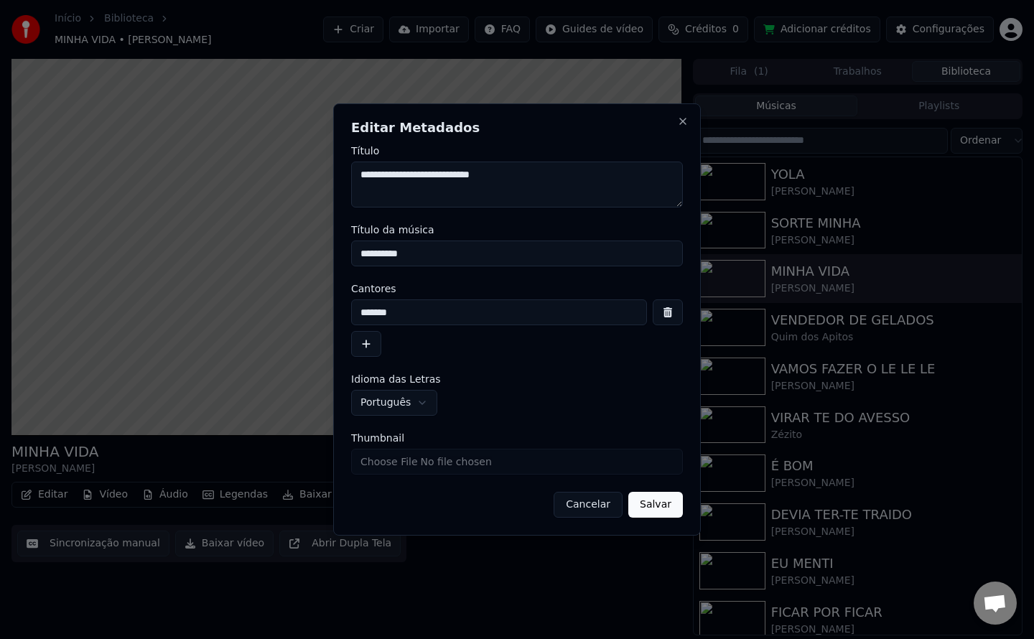
click at [486, 467] on input "Thumbnail" at bounding box center [517, 462] width 332 height 26
type input "**********"
click at [658, 507] on button "Salvar" at bounding box center [655, 505] width 55 height 26
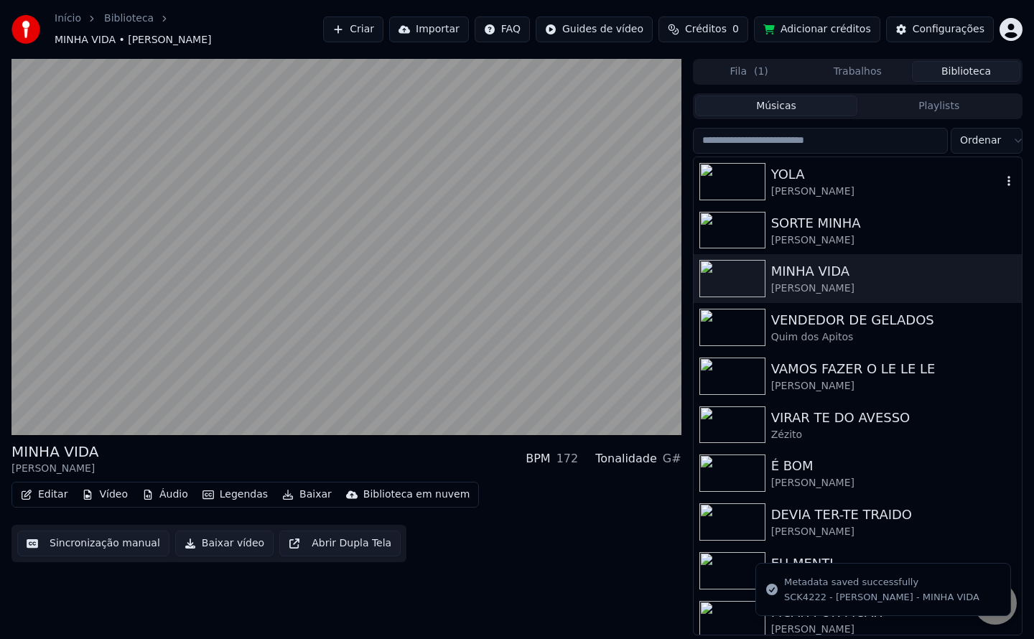
click at [754, 165] on img at bounding box center [732, 181] width 66 height 37
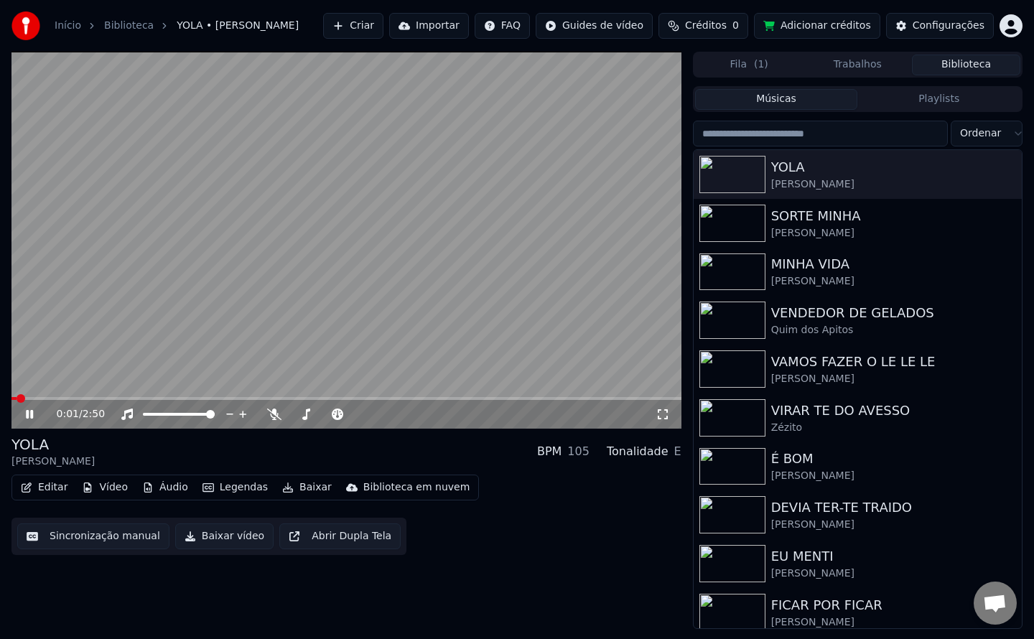
click at [177, 284] on video at bounding box center [346, 240] width 670 height 377
click at [106, 533] on button "Sincronização manual" at bounding box center [93, 536] width 152 height 26
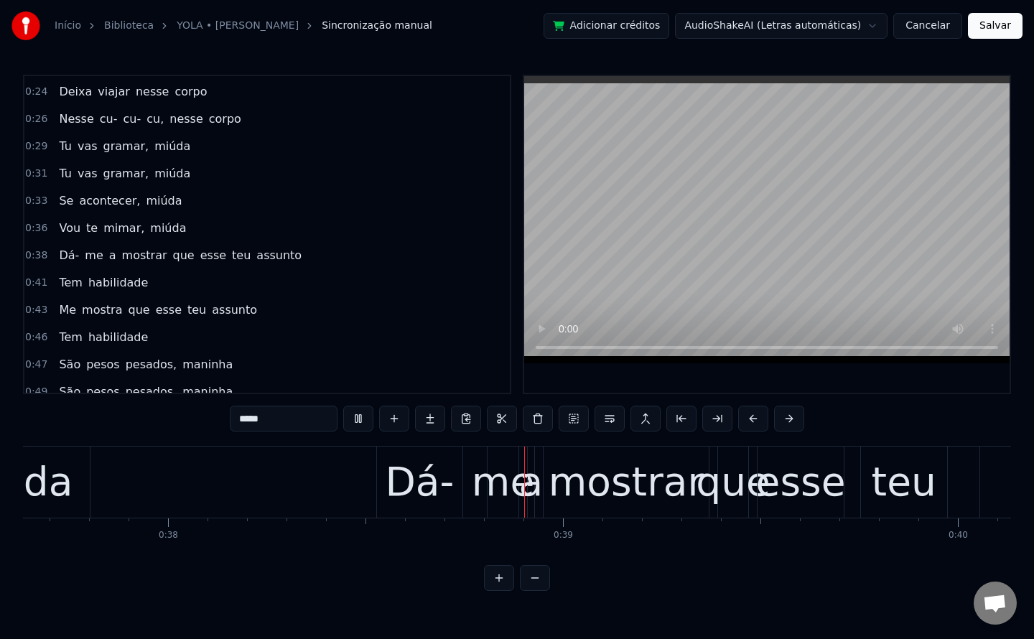
scroll to position [0, 15056]
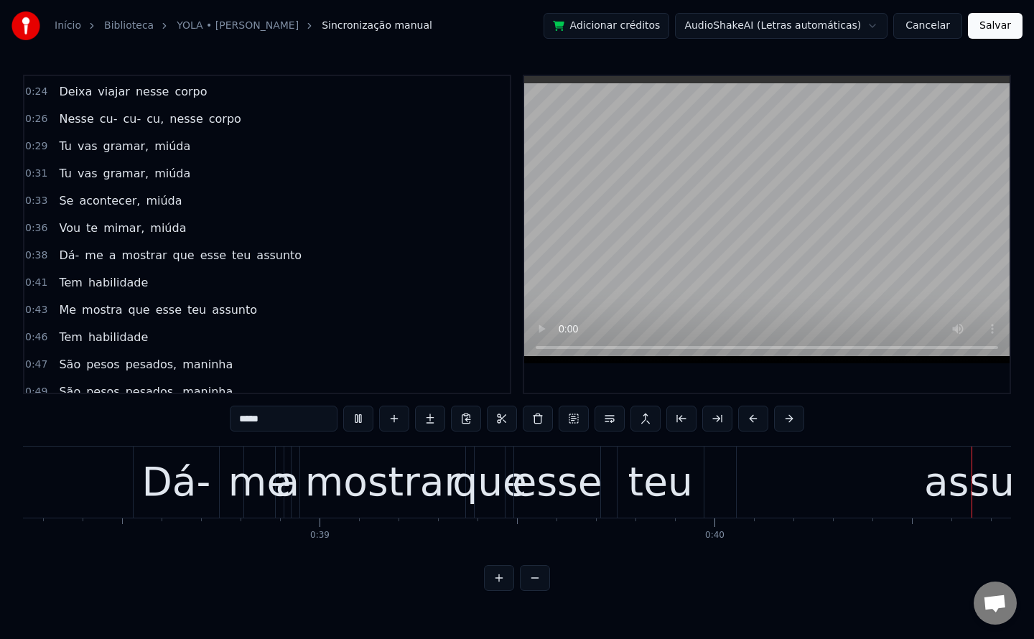
click at [172, 253] on span "que" at bounding box center [184, 255] width 24 height 17
type input "***"
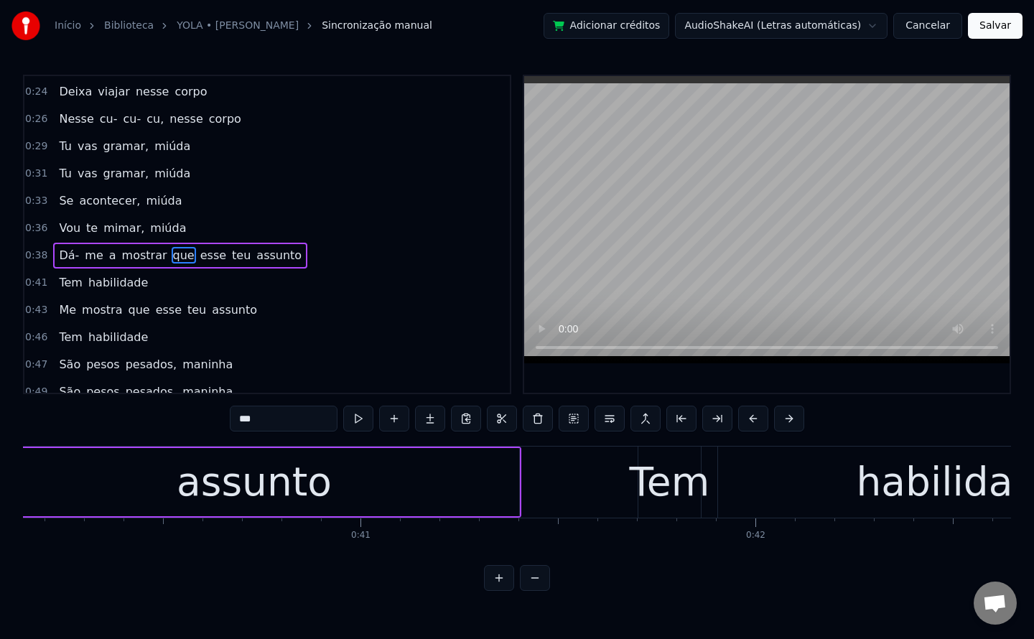
scroll to position [0, 15907]
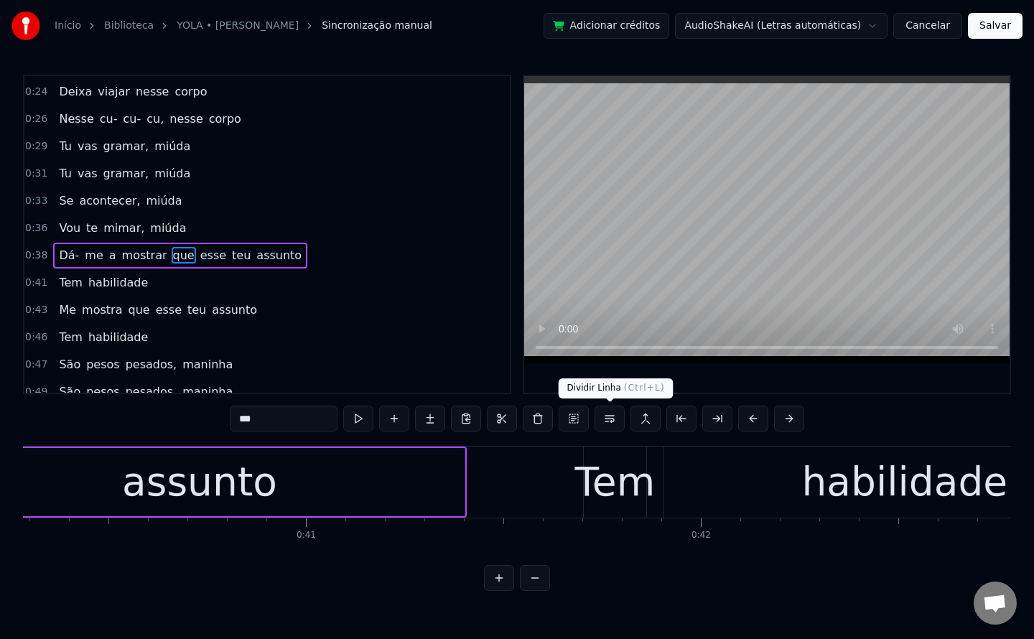
click at [617, 421] on button at bounding box center [609, 419] width 30 height 26
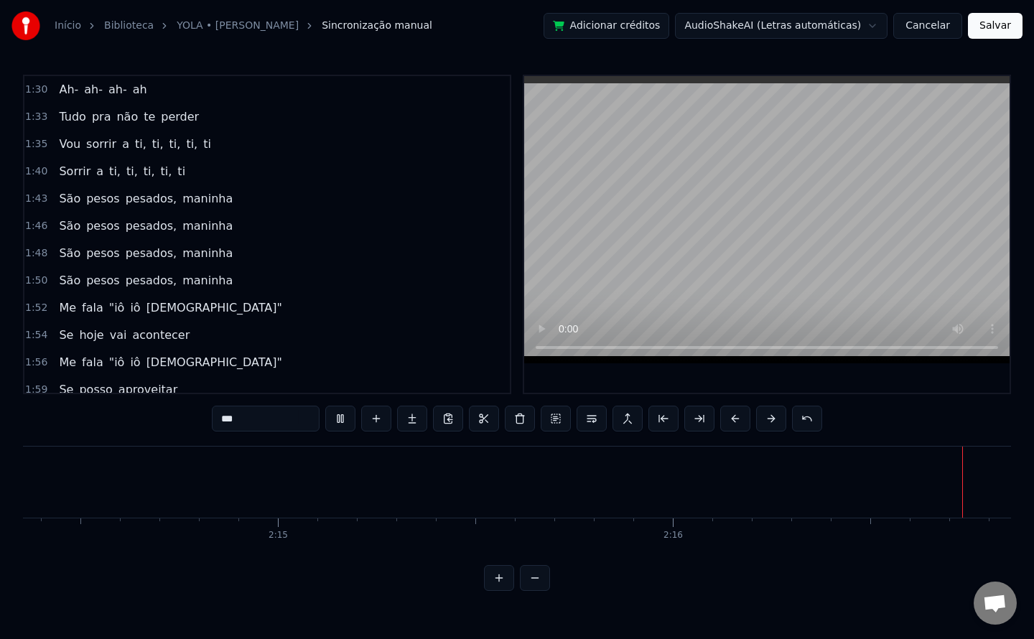
scroll to position [0, 53237]
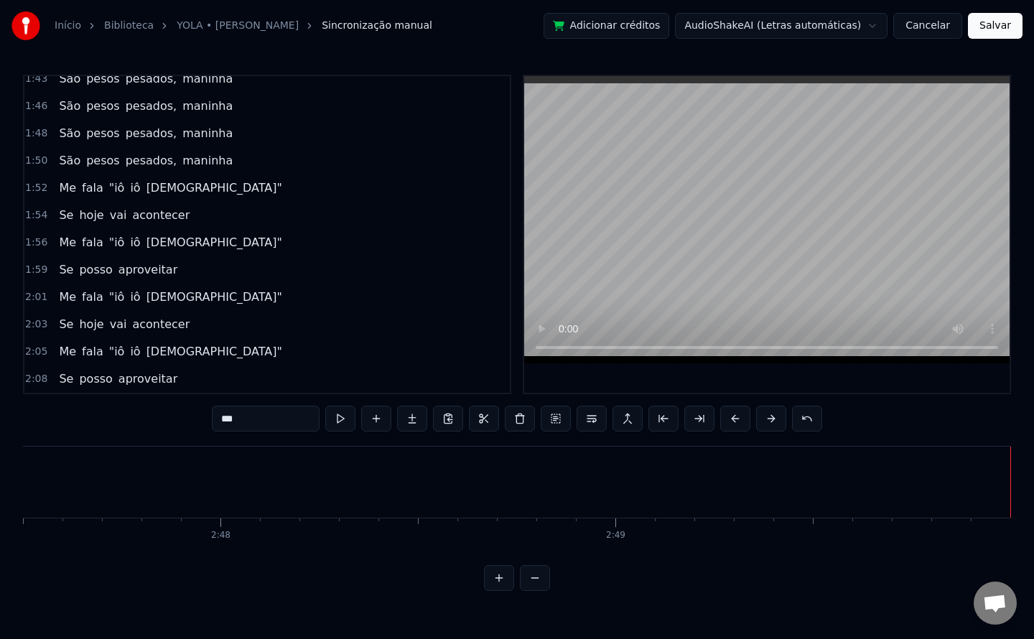
click at [984, 28] on button "Salvar" at bounding box center [995, 26] width 55 height 26
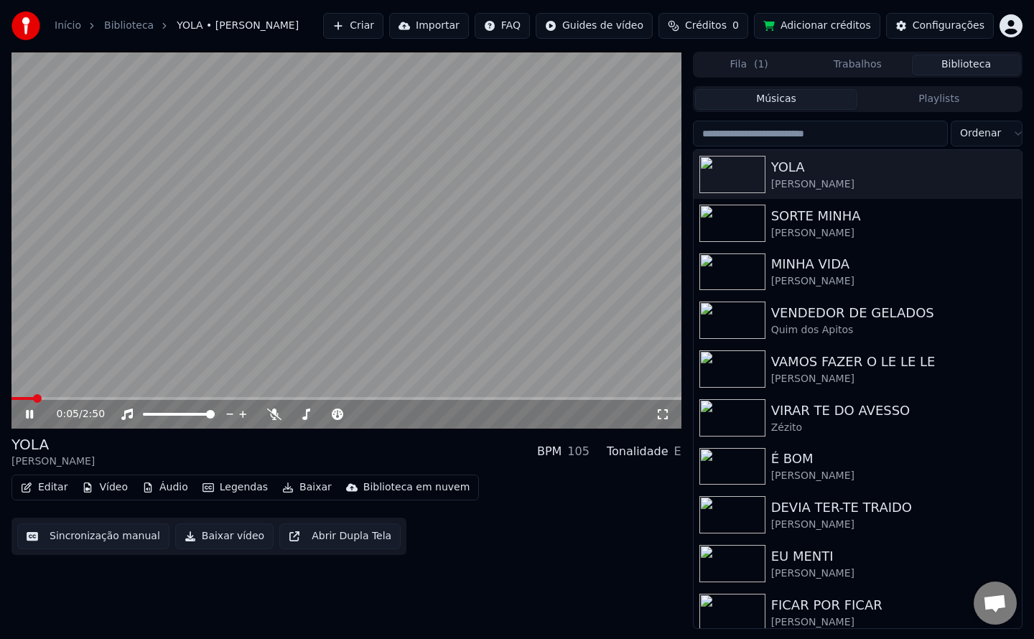
click at [210, 536] on button "Baixar vídeo" at bounding box center [224, 536] width 98 height 26
click at [958, 60] on button "Biblioteca" at bounding box center [966, 65] width 108 height 21
click at [829, 217] on div "SORTE MINHA" at bounding box center [886, 216] width 230 height 20
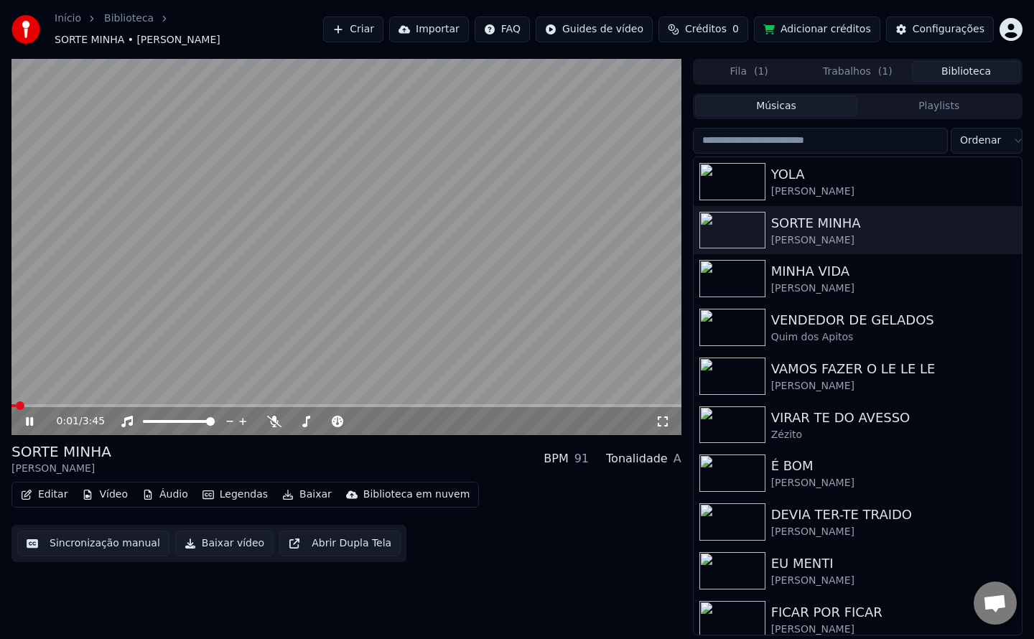
click at [160, 221] on video at bounding box center [346, 247] width 670 height 377
click at [117, 540] on button "Sincronização manual" at bounding box center [93, 544] width 152 height 26
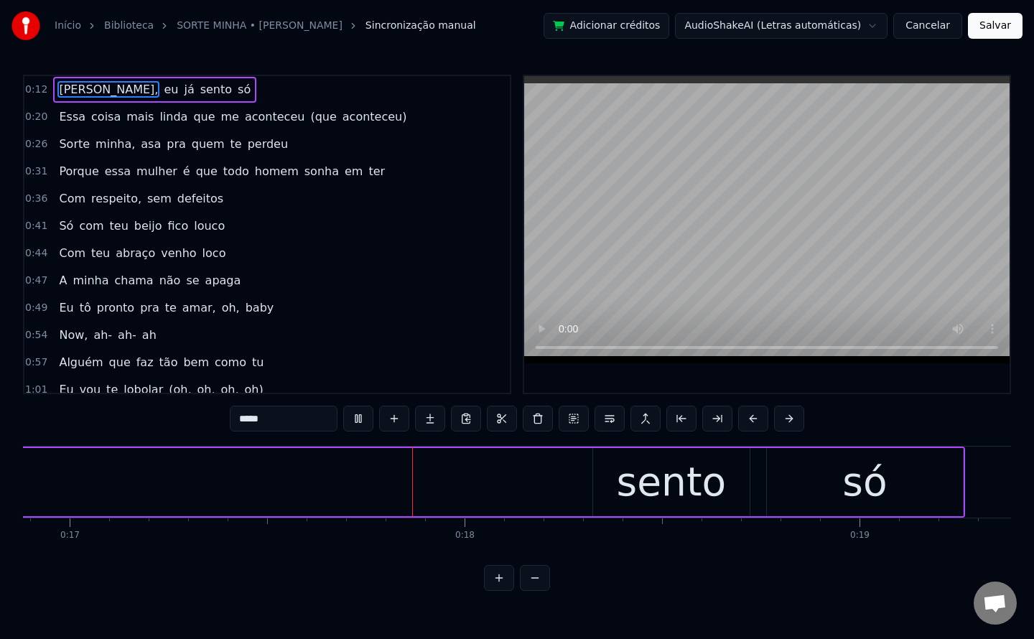
scroll to position [0, 6714]
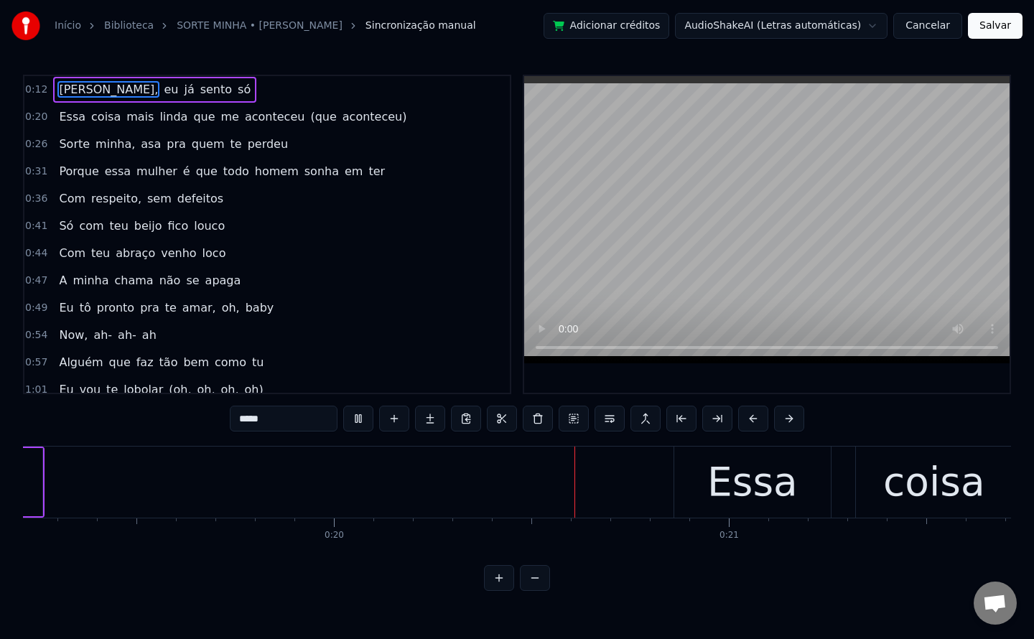
click at [72, 91] on span "Jake," at bounding box center [108, 89] width 102 height 17
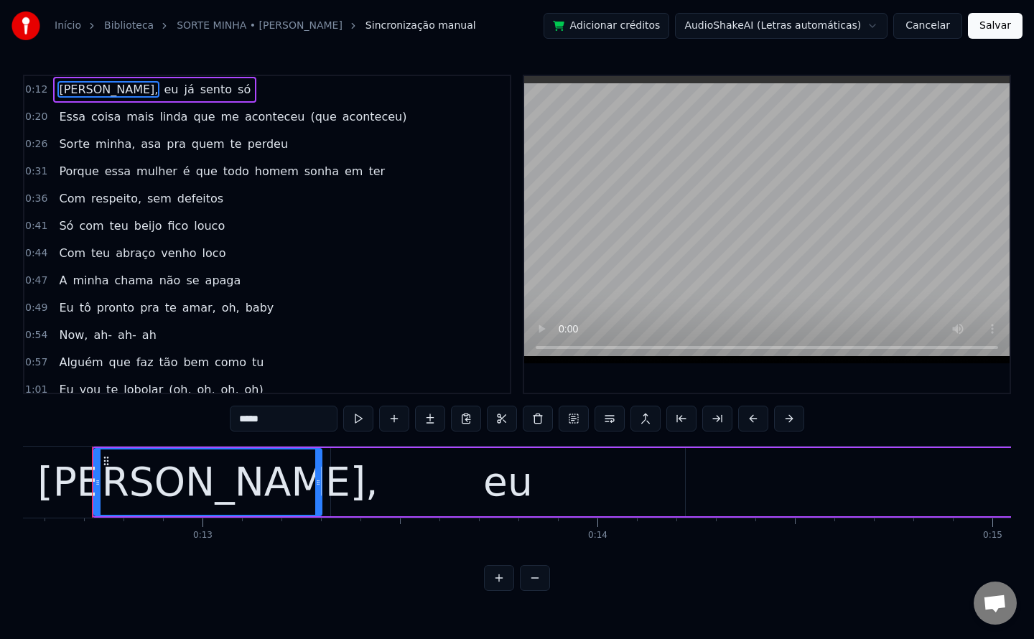
scroll to position [0, 4951]
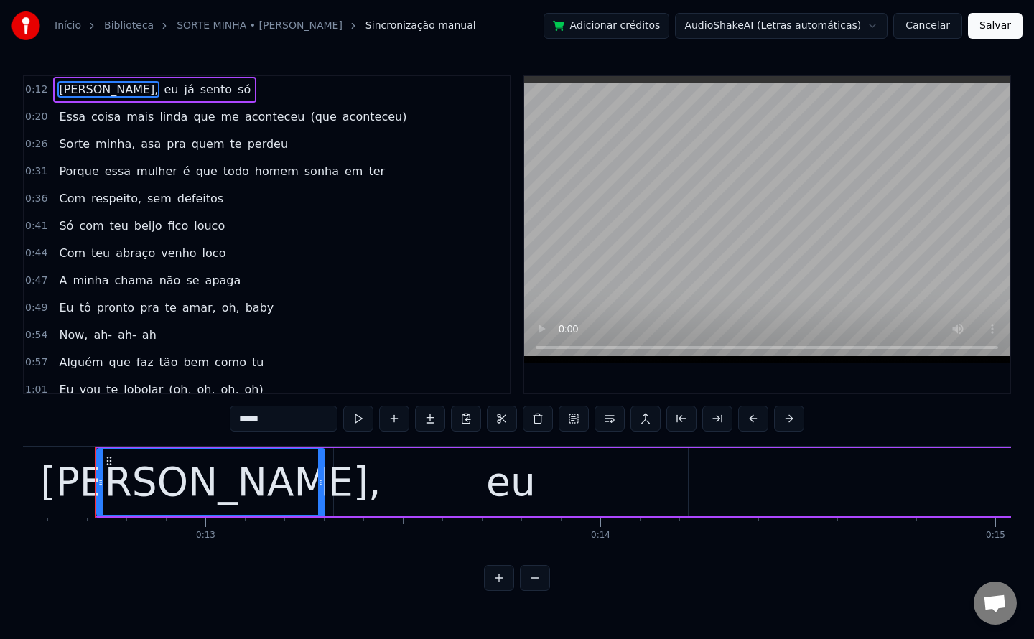
click at [306, 419] on input "*****" at bounding box center [284, 419] width 108 height 26
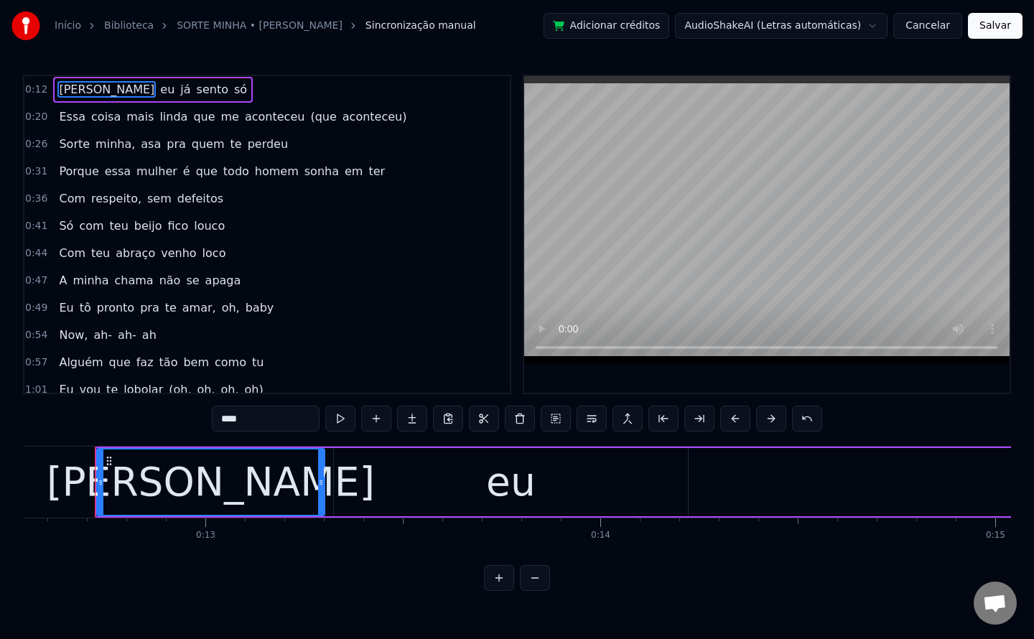
click at [159, 88] on span "eu" at bounding box center [167, 89] width 17 height 17
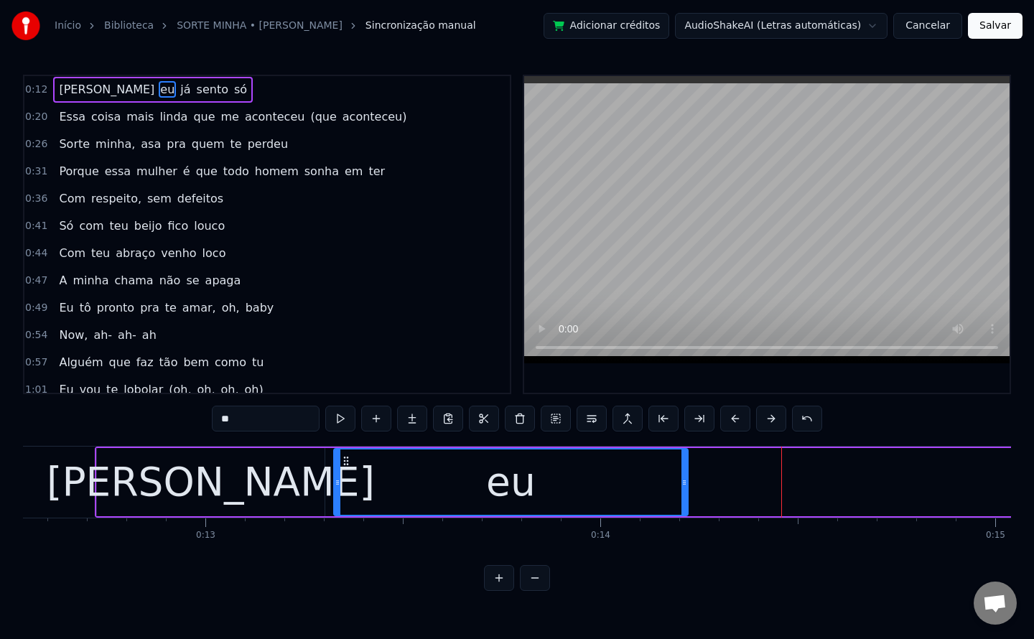
click at [179, 92] on span "já" at bounding box center [185, 89] width 13 height 17
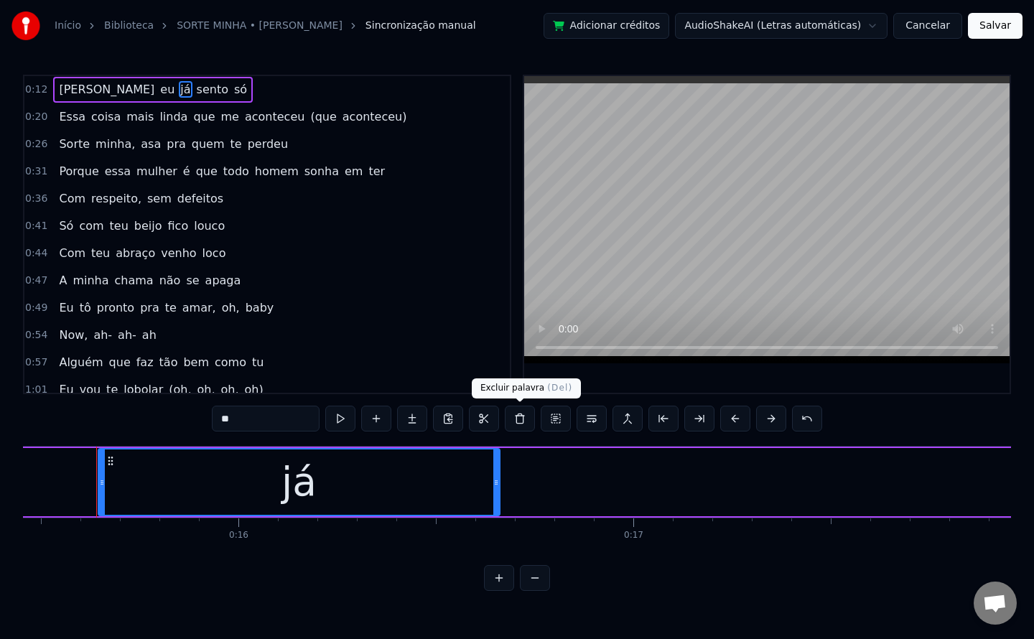
scroll to position [0, 6104]
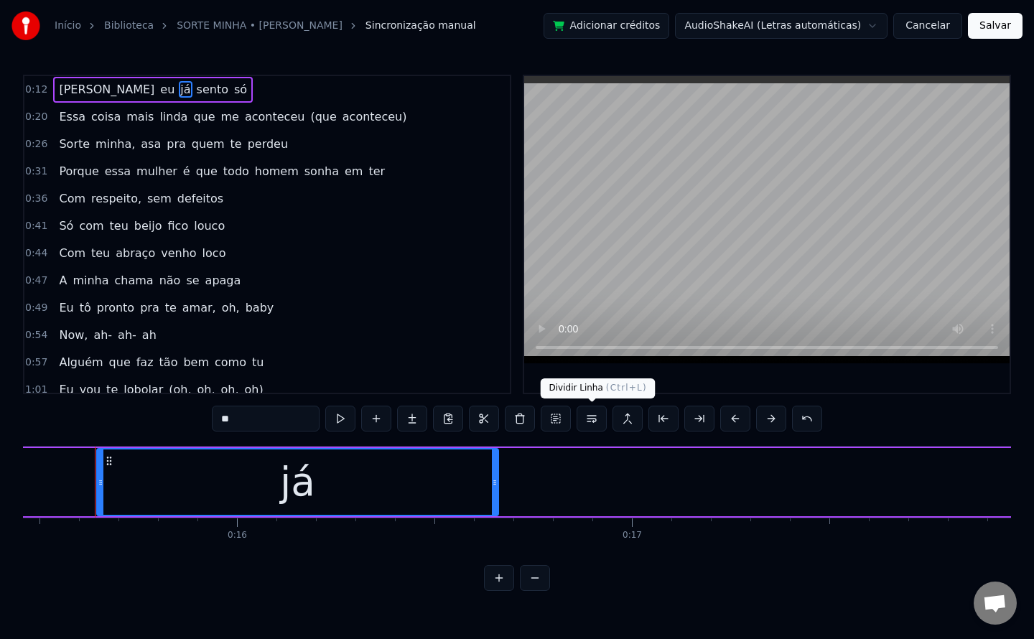
click at [587, 414] on button at bounding box center [592, 419] width 30 height 26
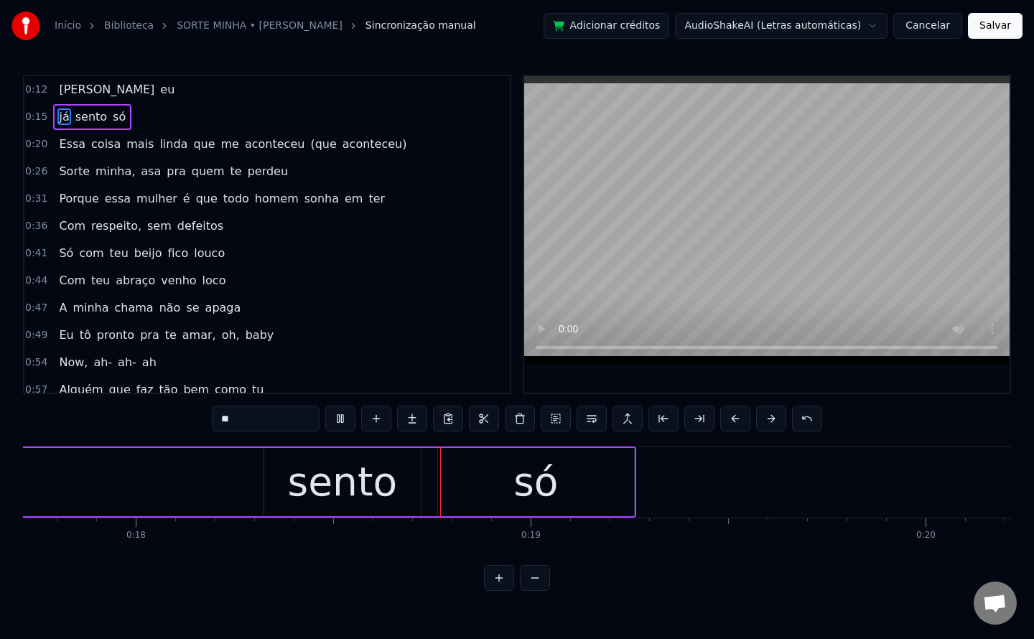
scroll to position [0, 7135]
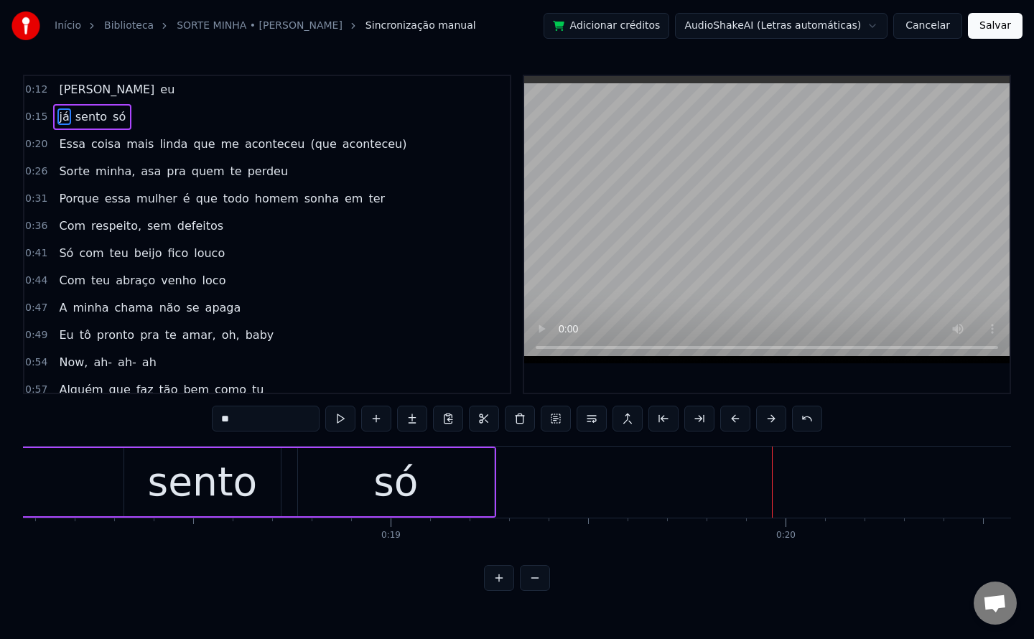
click at [238, 477] on div "sento" at bounding box center [203, 482] width 110 height 60
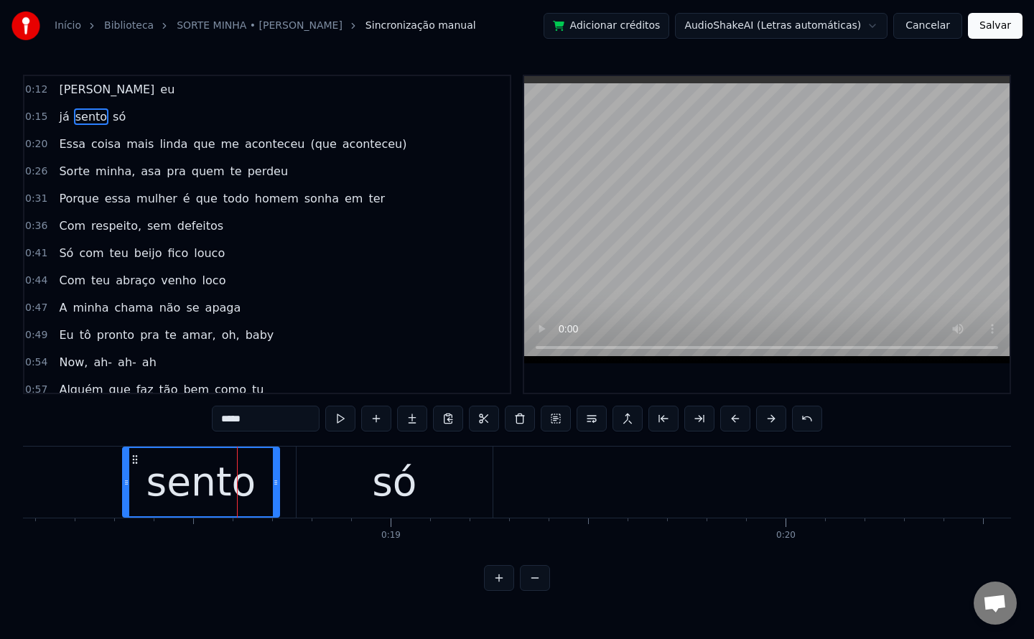
click at [230, 416] on input "*****" at bounding box center [266, 419] width 108 height 26
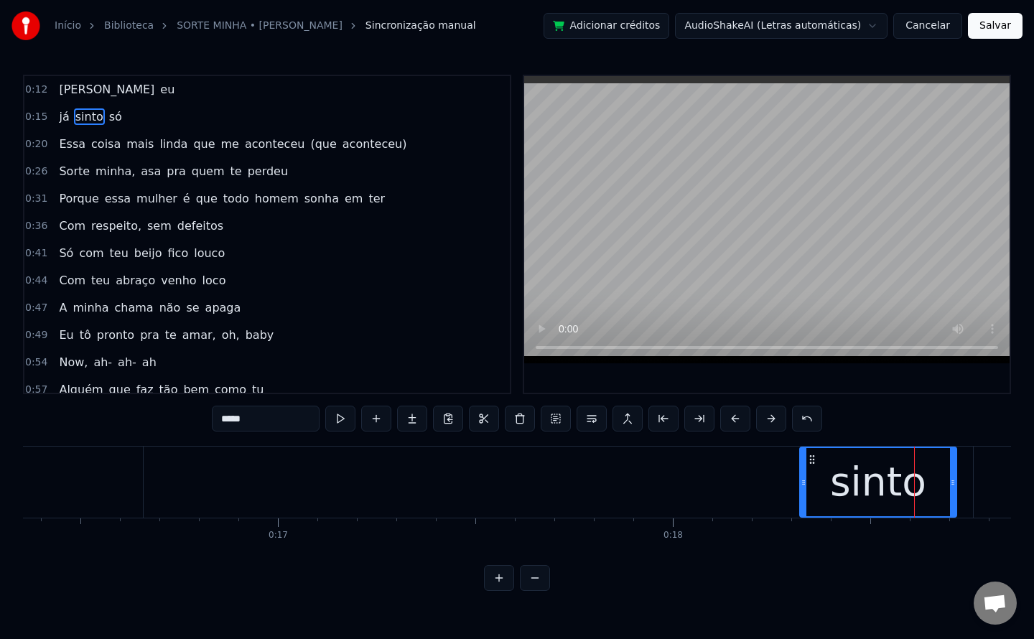
scroll to position [0, 6459]
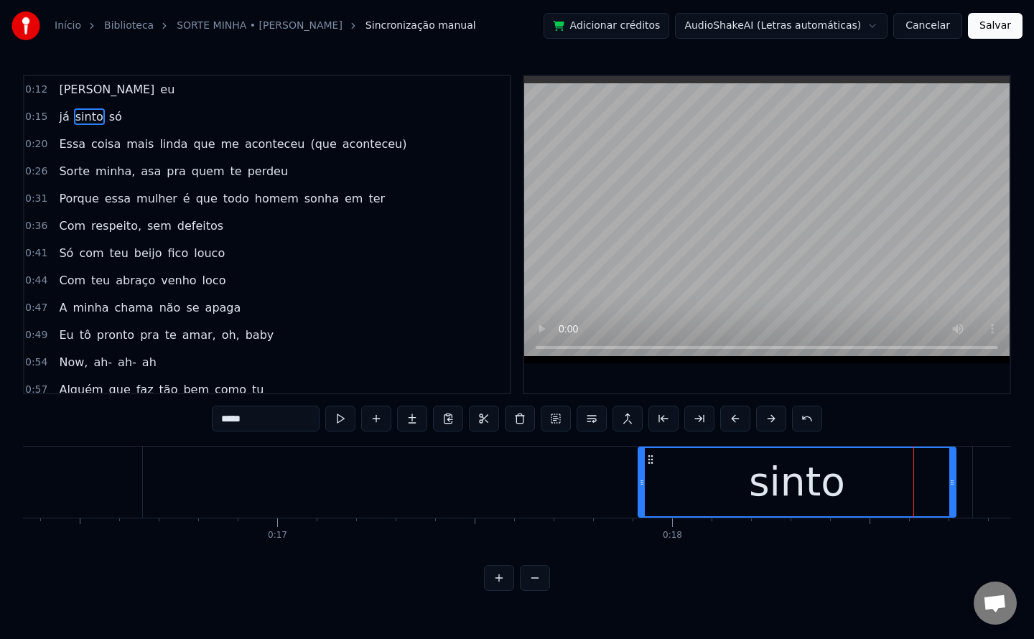
drag, startPoint x: 802, startPoint y: 480, endPoint x: 641, endPoint y: 475, distance: 160.9
click at [641, 475] on div at bounding box center [642, 482] width 6 height 68
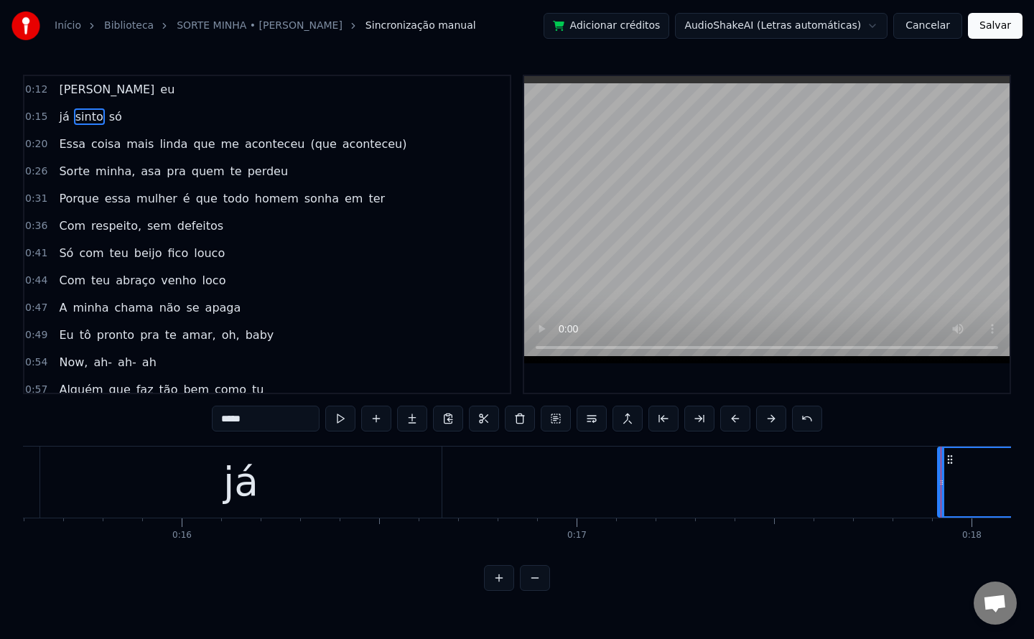
scroll to position [0, 6159]
click at [68, 144] on span "Essa" at bounding box center [71, 144] width 29 height 17
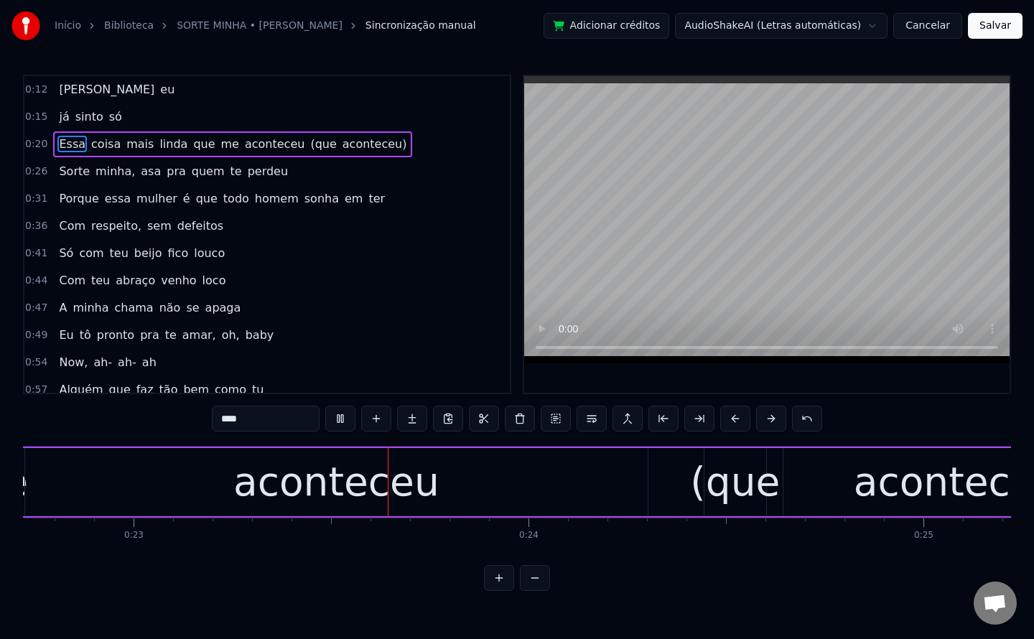
scroll to position [0, 9036]
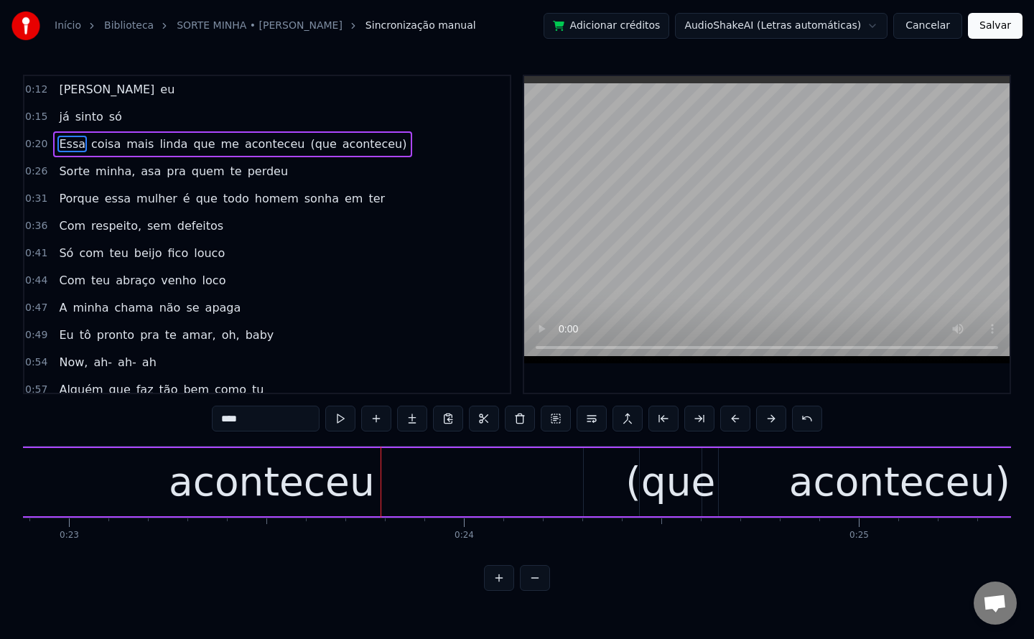
click at [192, 147] on span "que" at bounding box center [204, 144] width 24 height 17
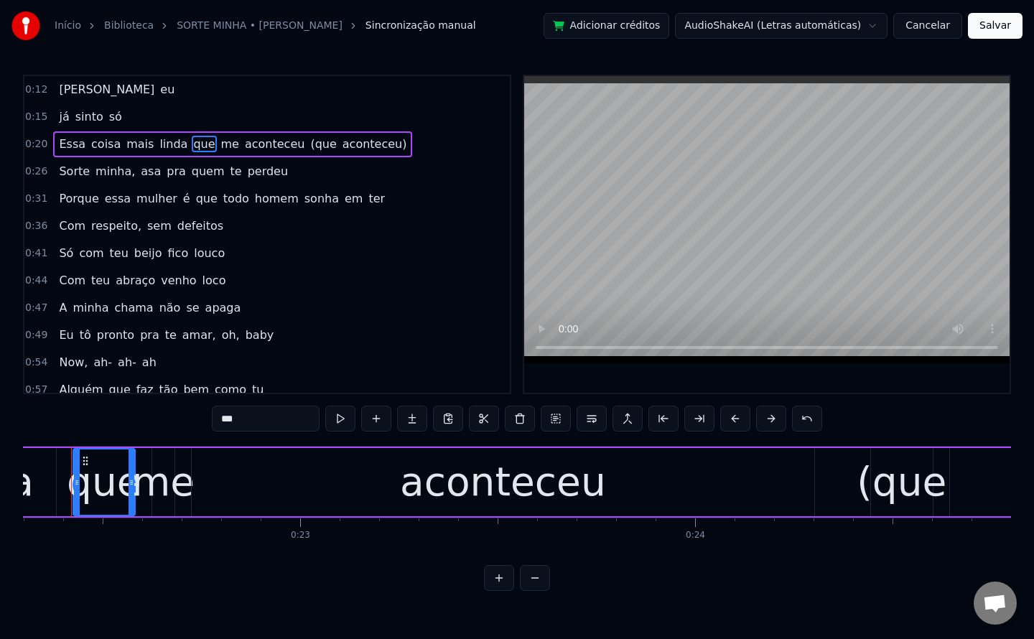
scroll to position [0, 8781]
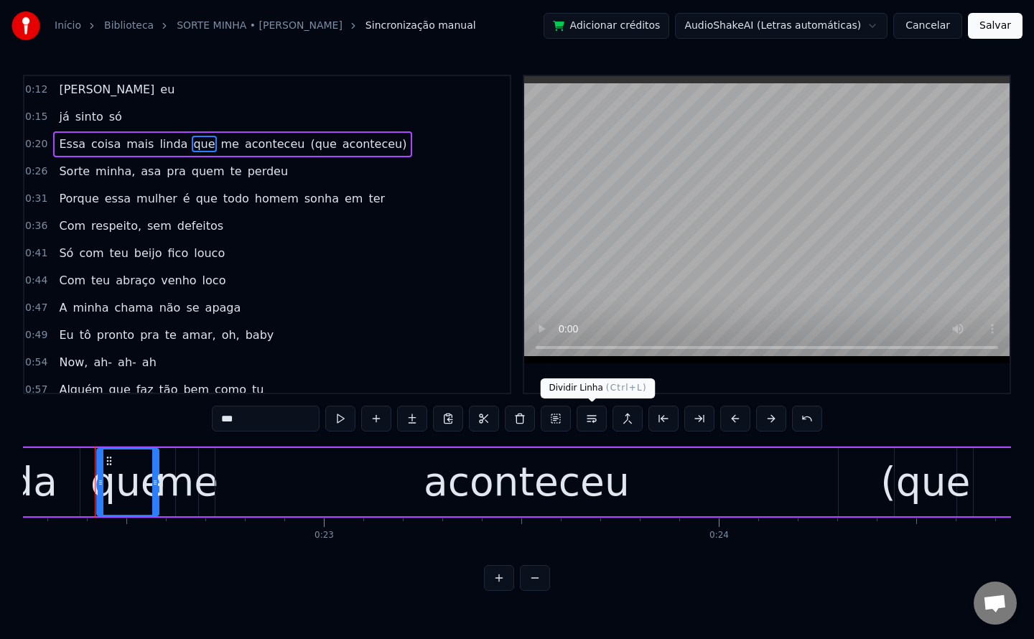
click at [584, 414] on button at bounding box center [592, 419] width 30 height 26
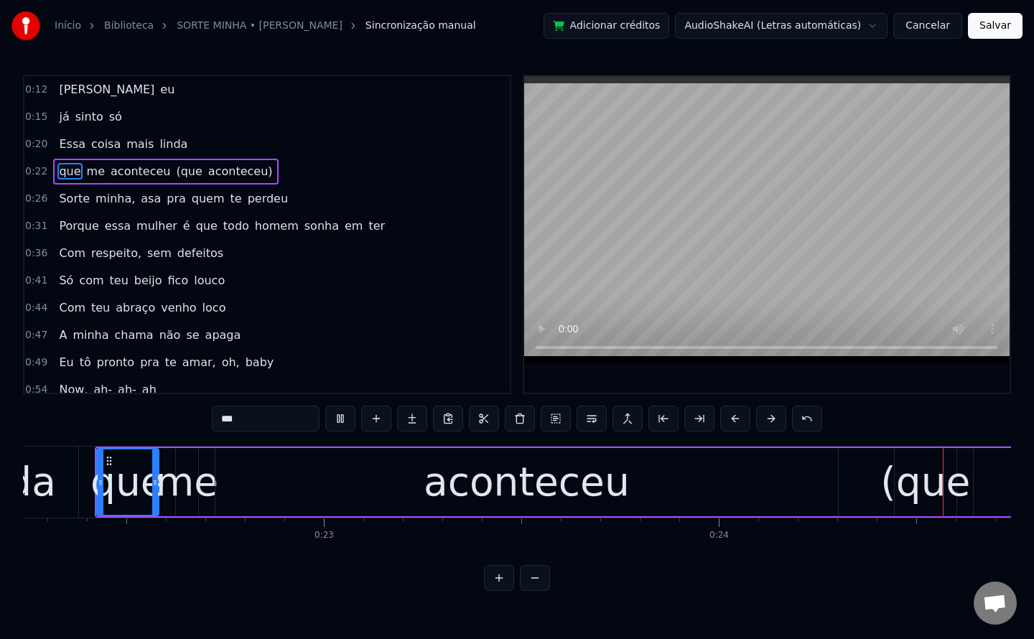
click at [174, 177] on span "(que" at bounding box center [188, 171] width 29 height 17
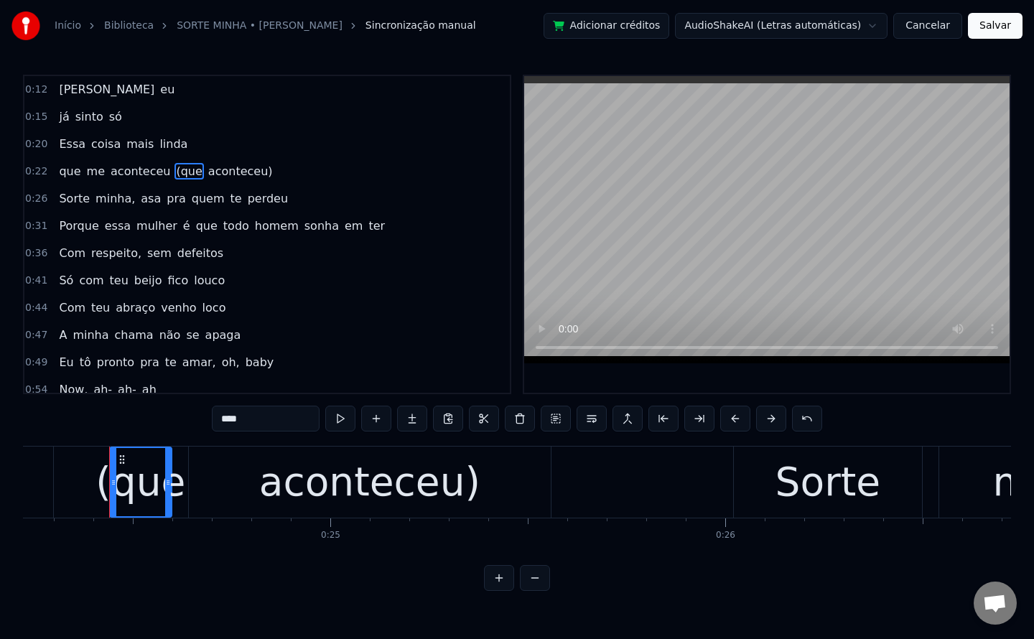
scroll to position [0, 9658]
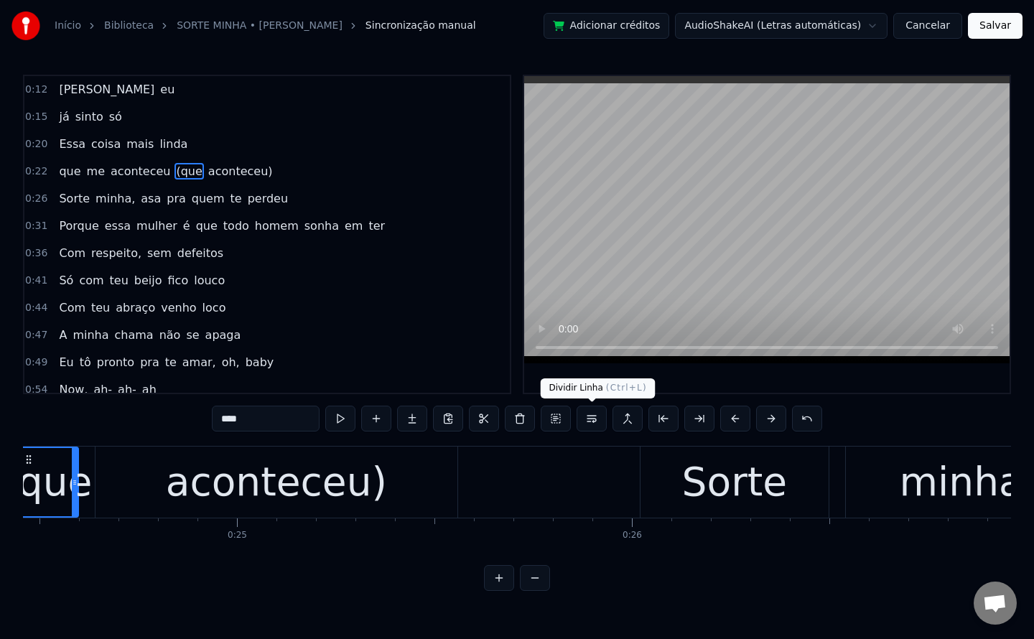
click at [588, 417] on button at bounding box center [592, 419] width 30 height 26
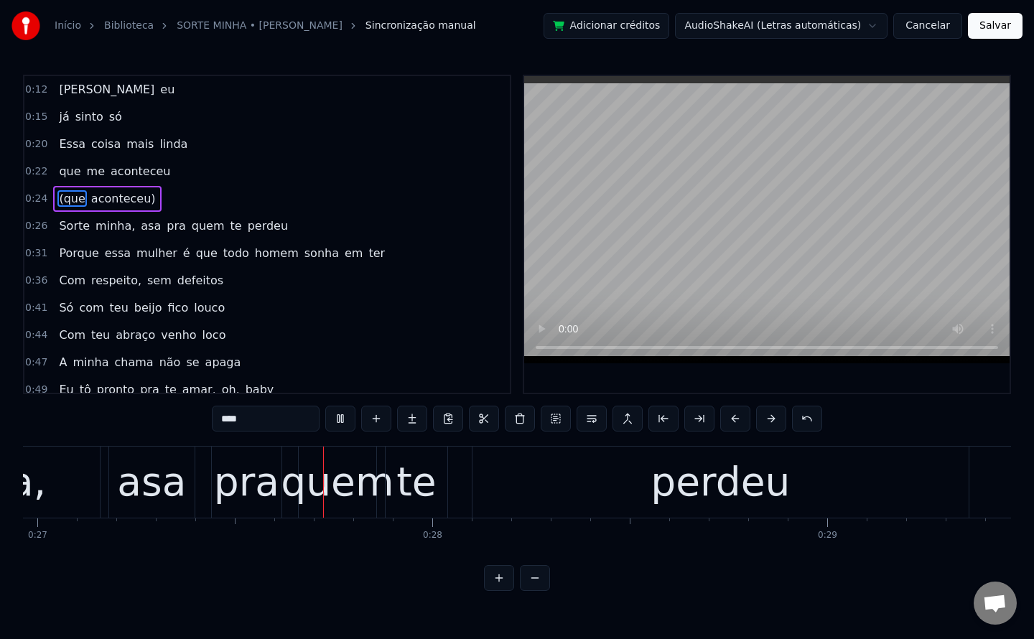
scroll to position [0, 10656]
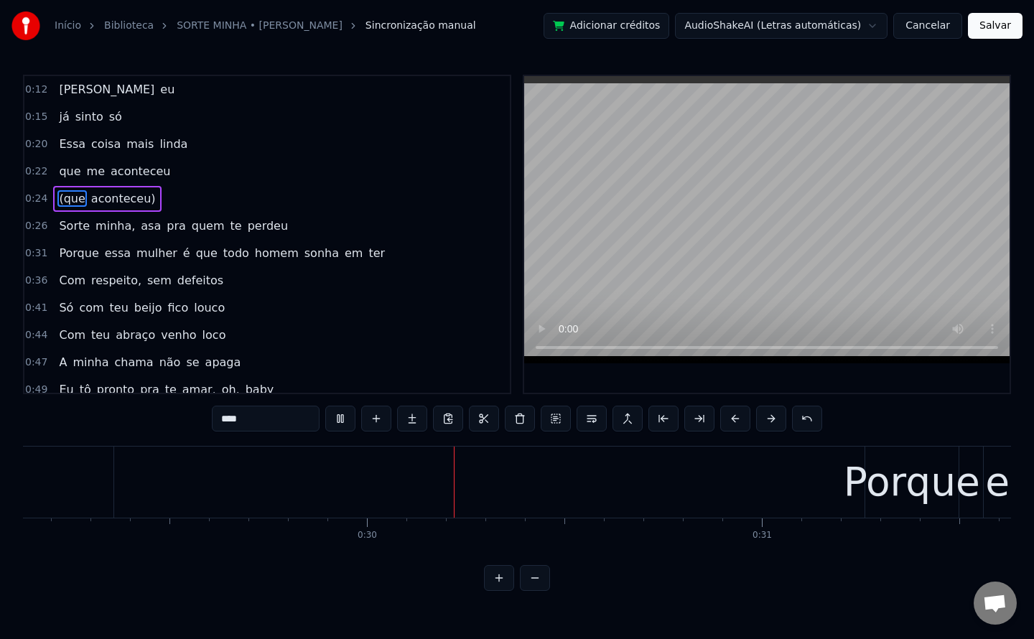
click at [108, 230] on span "minha," at bounding box center [115, 226] width 42 height 17
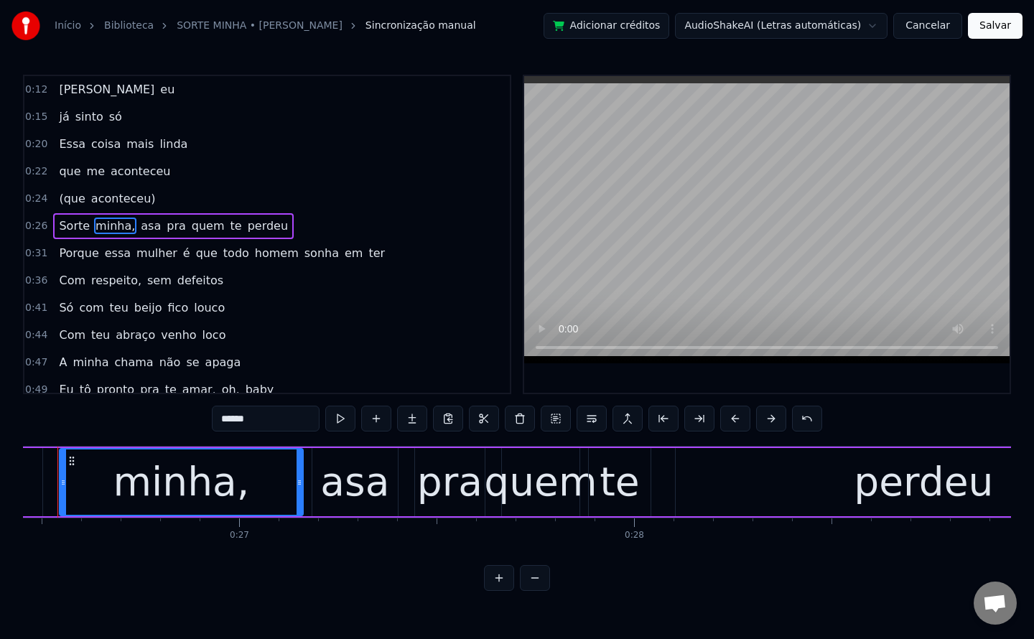
scroll to position [0, 10408]
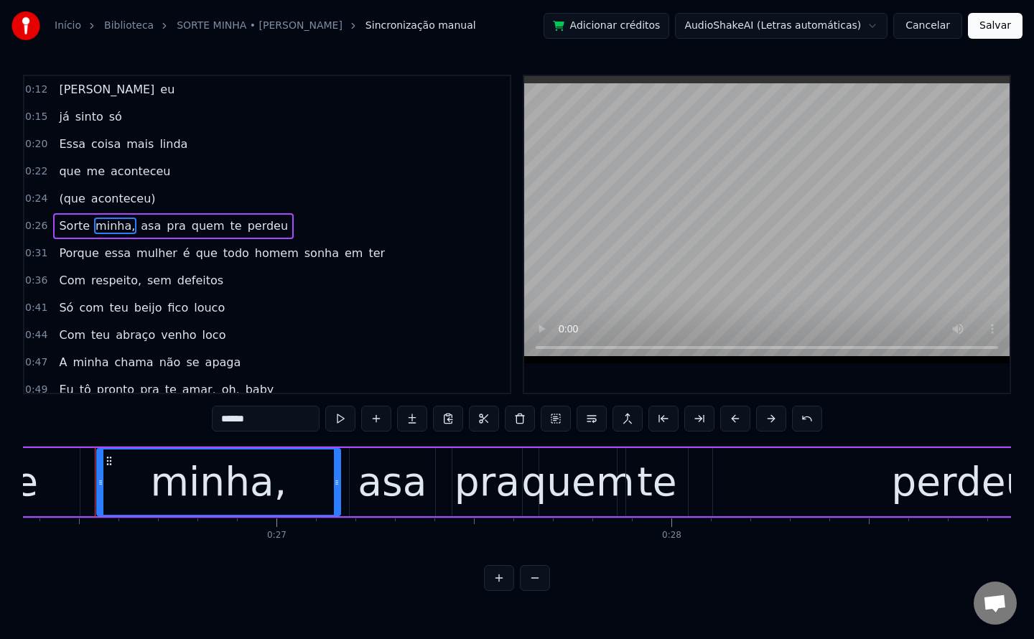
click at [297, 426] on input "******" at bounding box center [266, 419] width 108 height 26
click at [136, 227] on span "asa" at bounding box center [147, 226] width 23 height 17
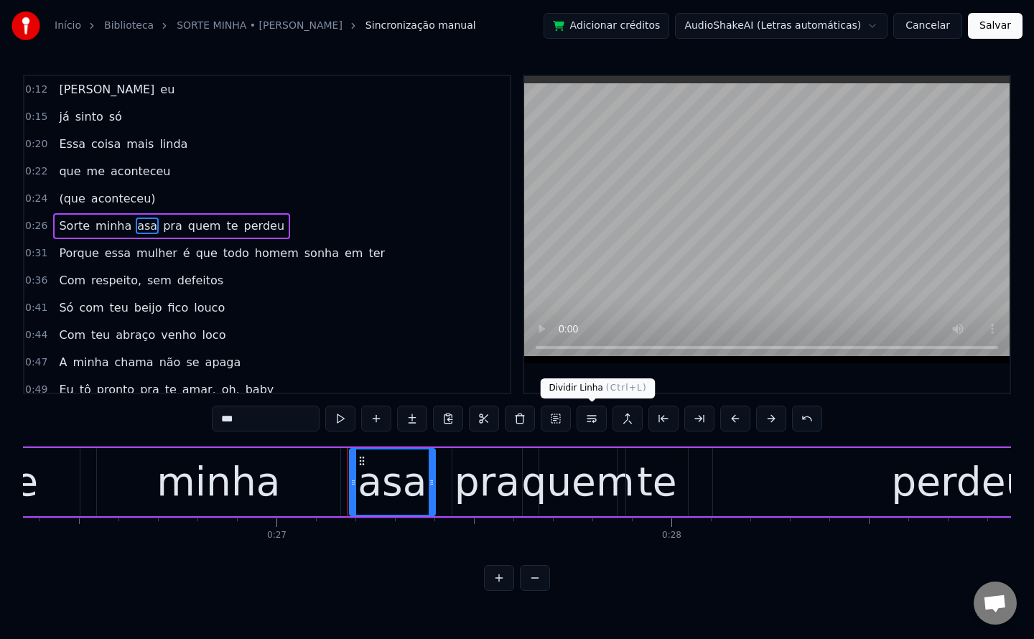
click at [594, 422] on button at bounding box center [592, 419] width 30 height 26
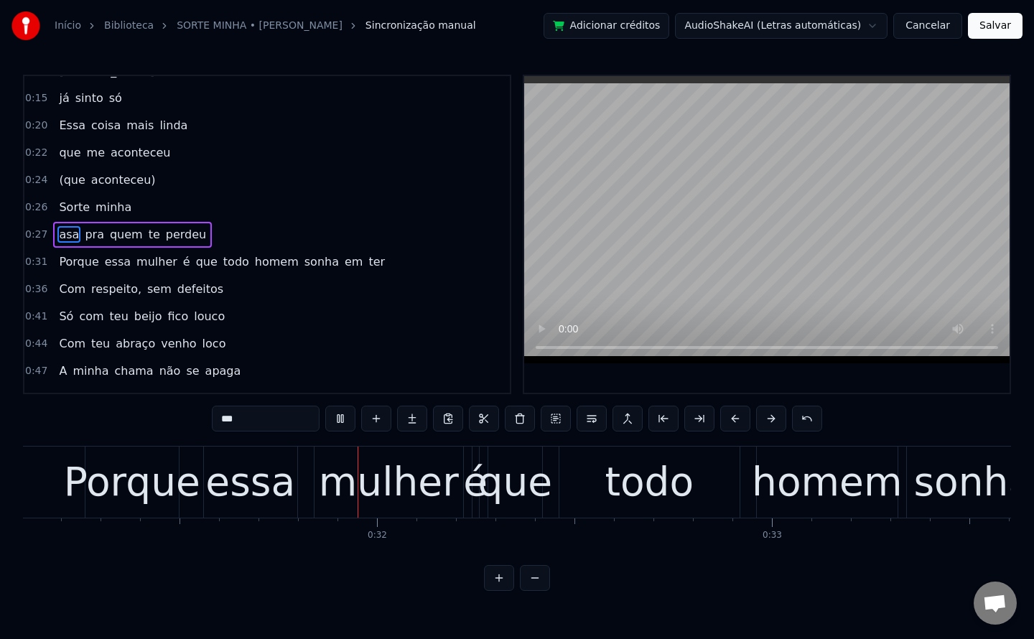
scroll to position [0, 12284]
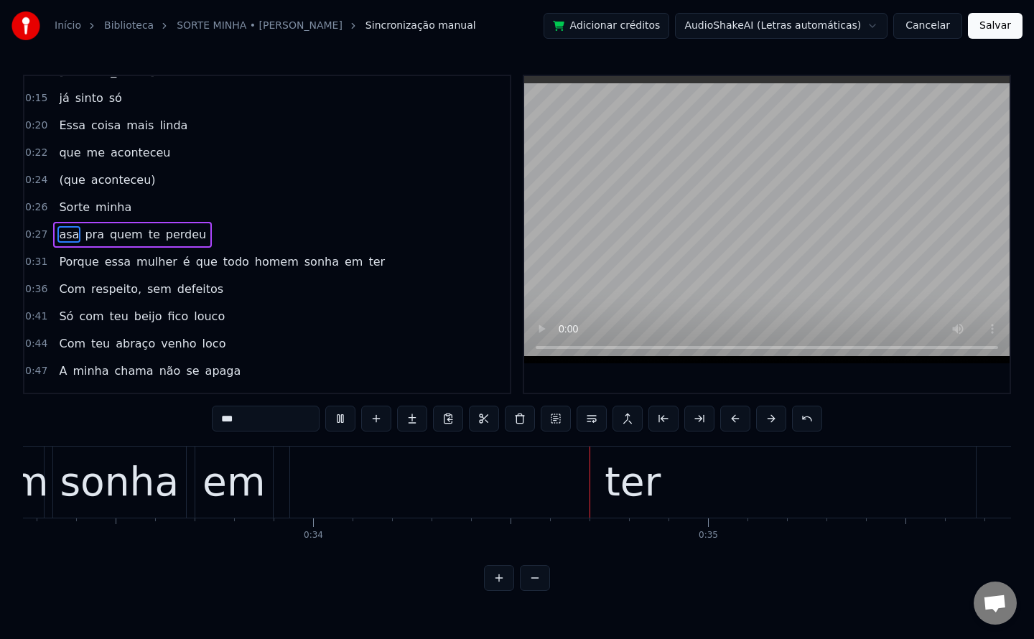
click at [76, 260] on span "Porque" at bounding box center [78, 261] width 42 height 17
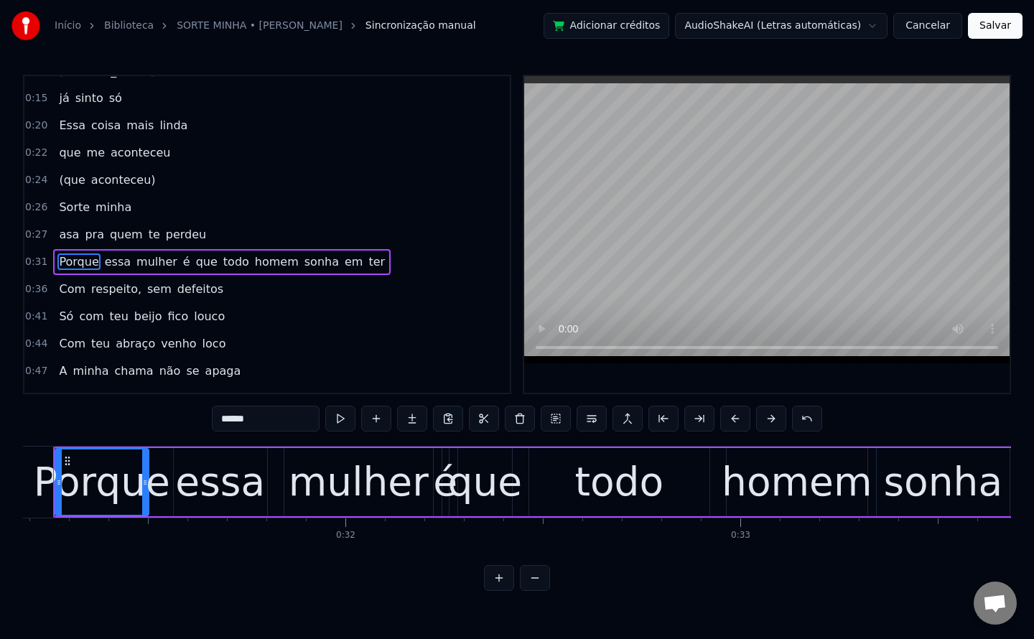
scroll to position [0, 12272]
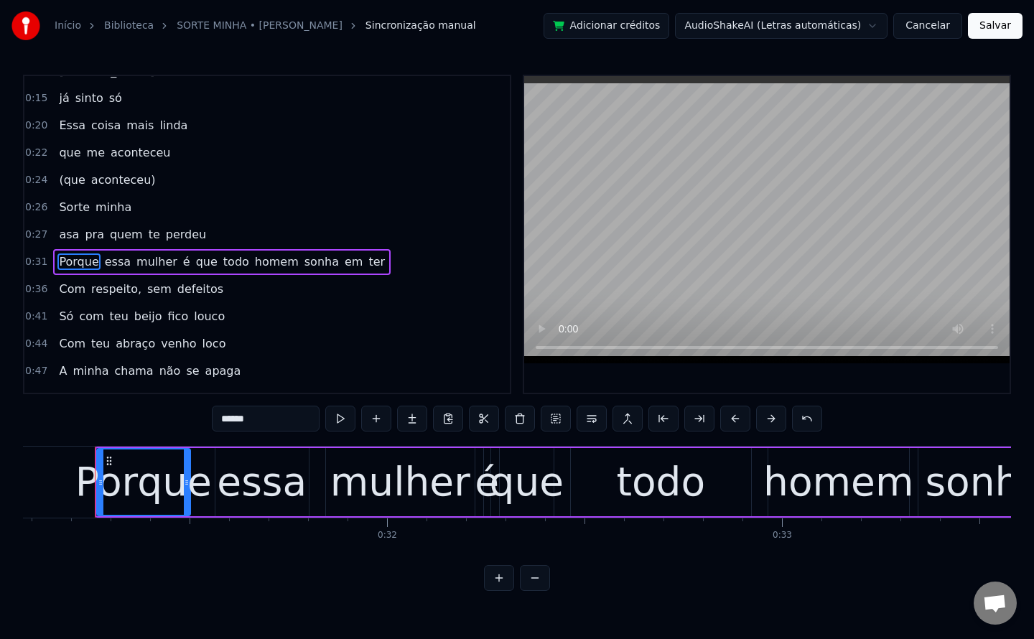
click at [107, 266] on span "essa" at bounding box center [117, 261] width 29 height 17
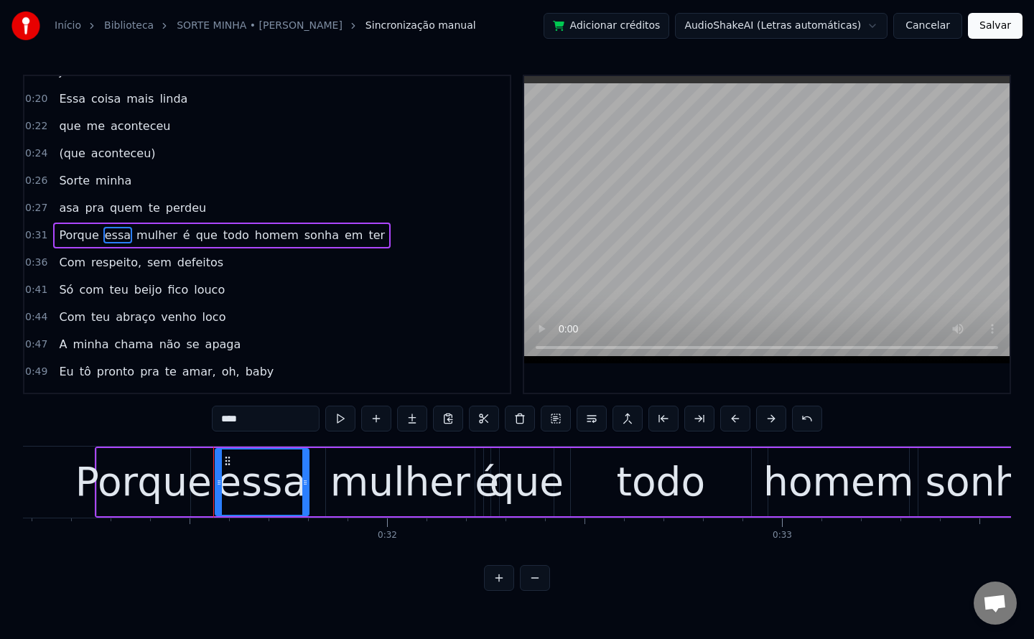
scroll to position [46, 0]
drag, startPoint x: 268, startPoint y: 424, endPoint x: 0, endPoint y: 533, distance: 289.2
click at [0, 533] on div "Início Biblioteca SORTE MINHA • Jay Kim Sincronização manual Adicionar créditos…" at bounding box center [517, 295] width 1034 height 591
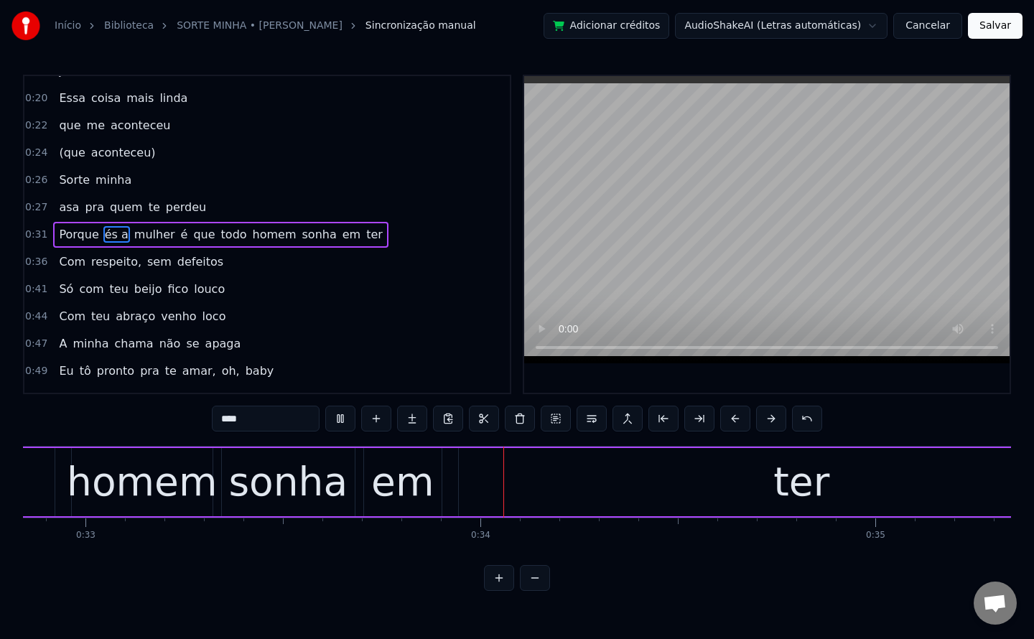
scroll to position [0, 13142]
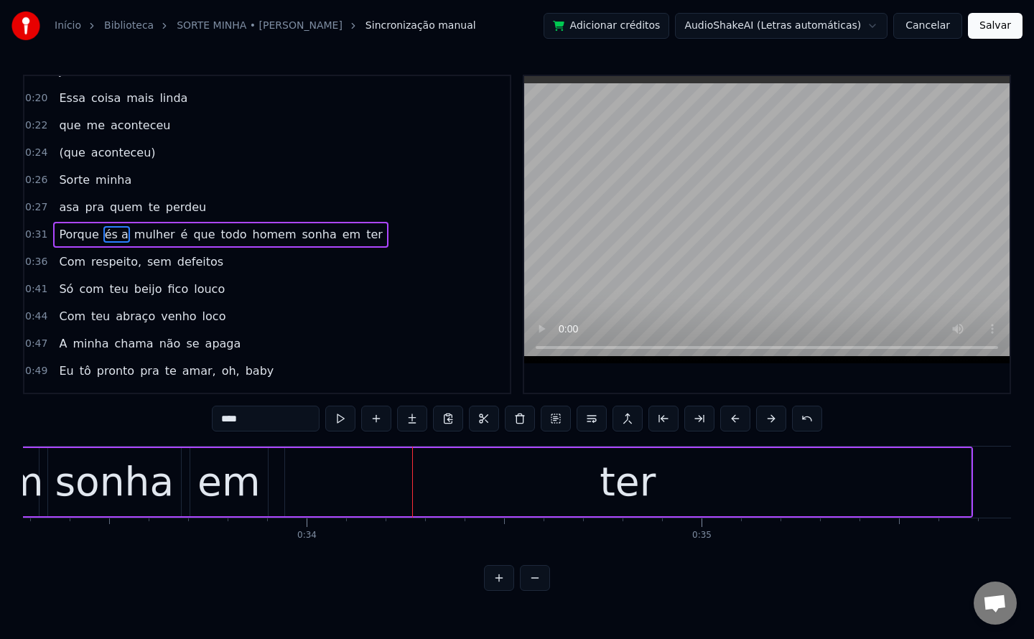
click at [78, 238] on span "Porque" at bounding box center [78, 234] width 42 height 17
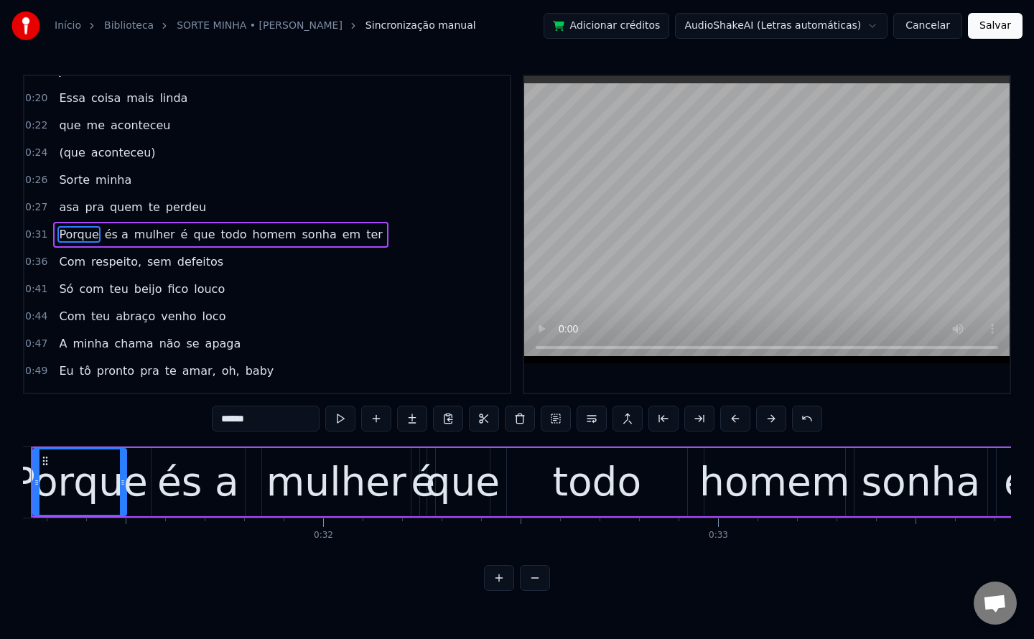
scroll to position [0, 12272]
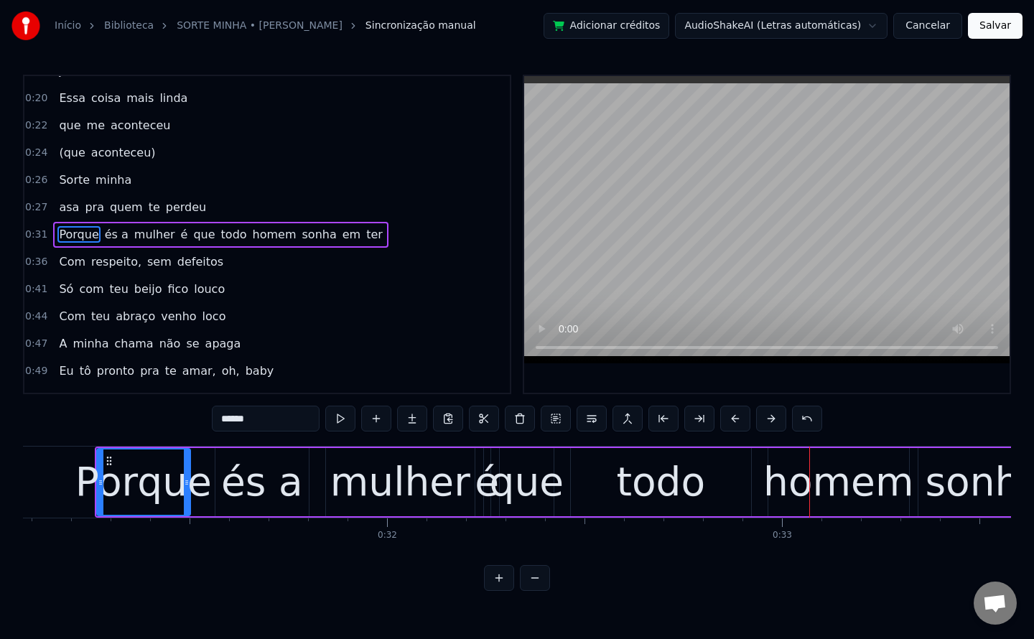
click at [179, 238] on span "é" at bounding box center [184, 234] width 10 height 17
type input "*"
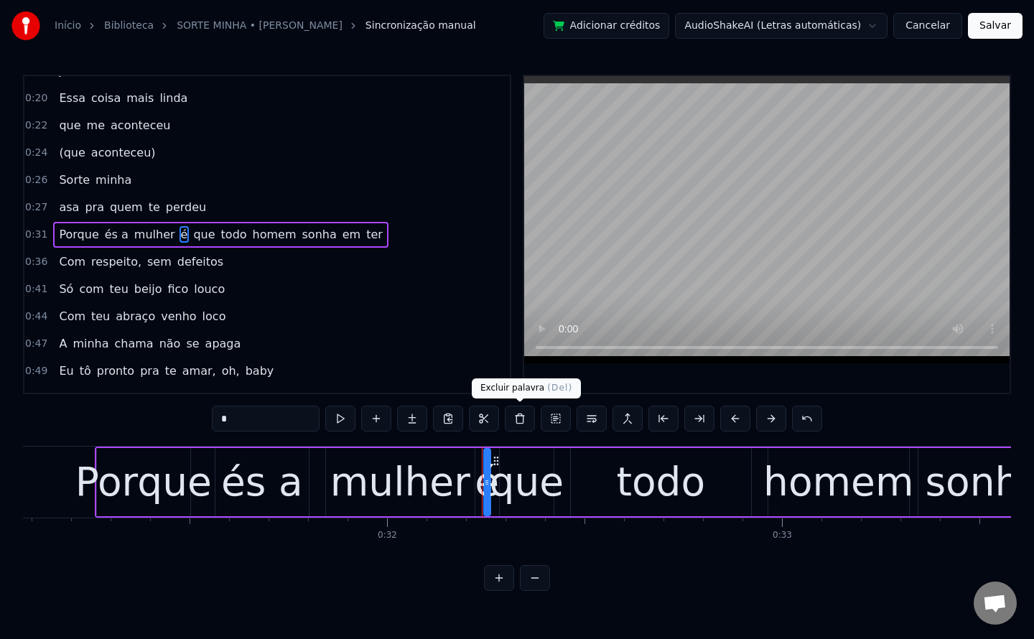
click at [515, 426] on button at bounding box center [520, 419] width 30 height 26
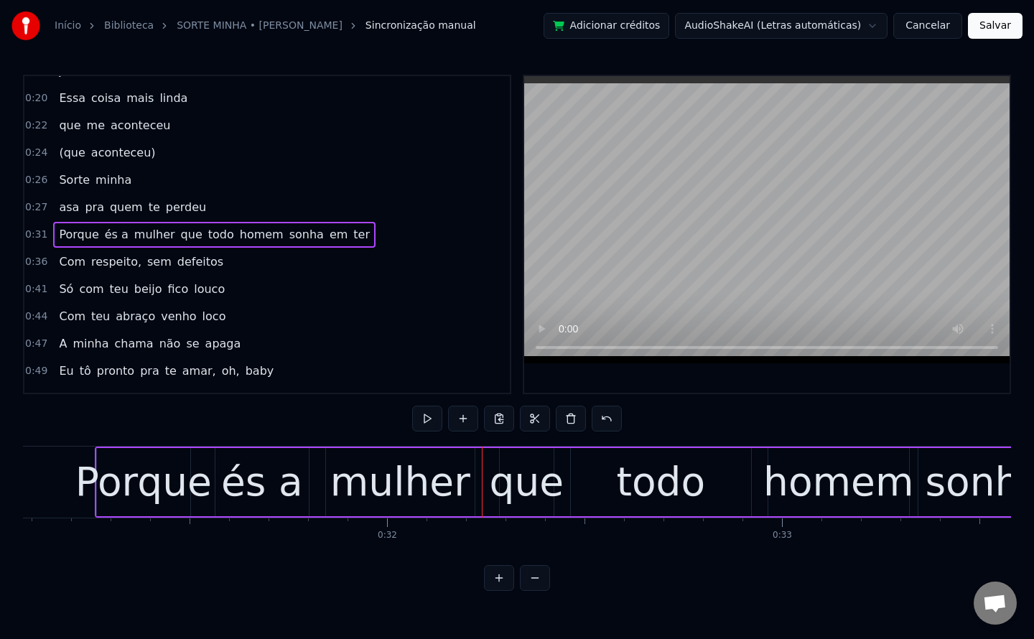
click at [179, 232] on span "que" at bounding box center [191, 234] width 24 height 17
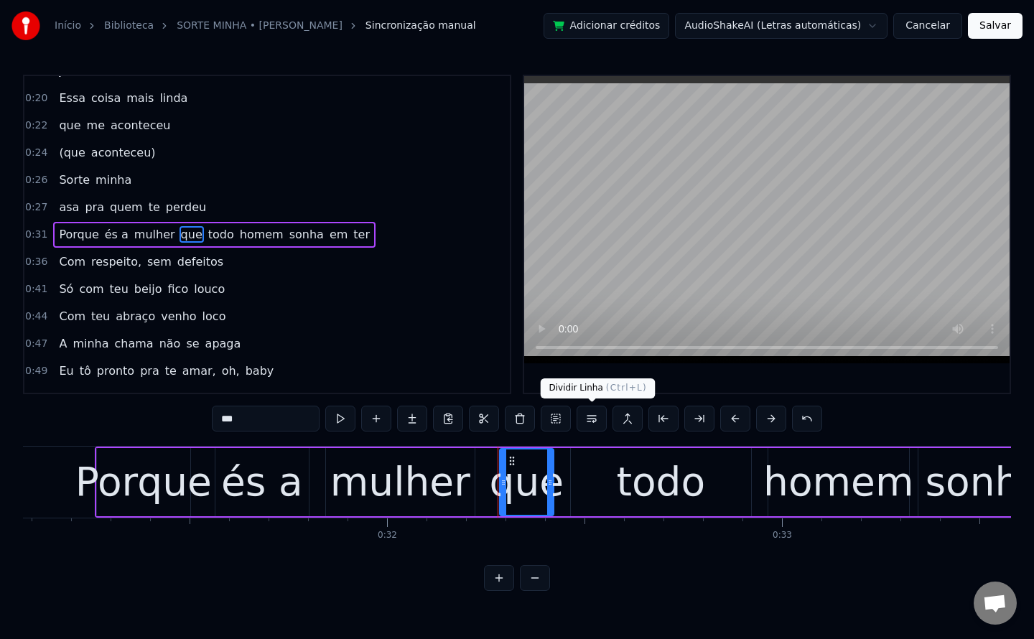
click at [589, 416] on button at bounding box center [592, 419] width 30 height 26
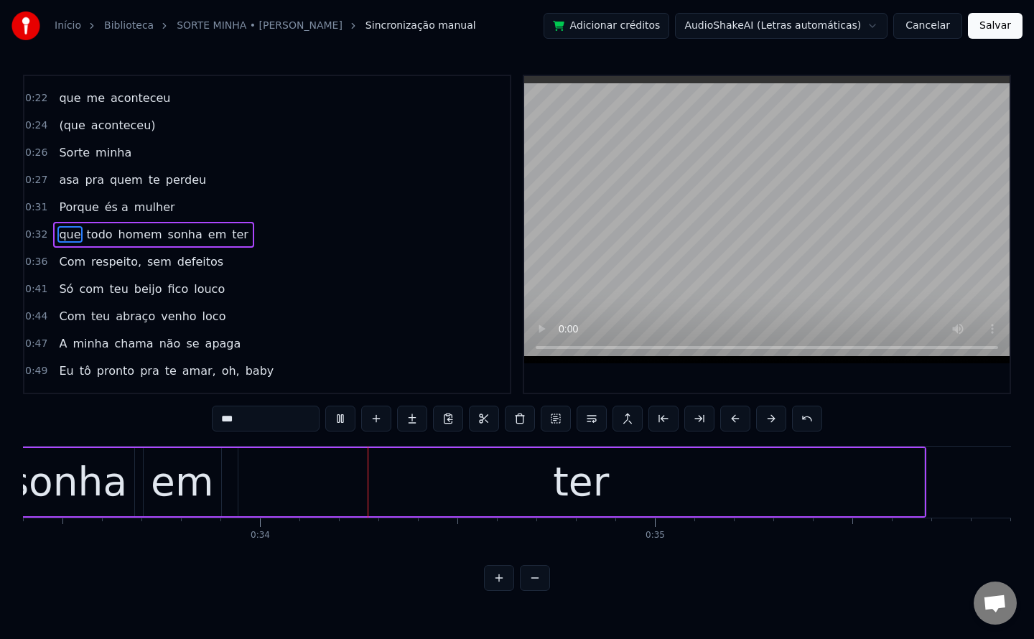
scroll to position [0, 13192]
click at [167, 234] on span "sonha" at bounding box center [185, 234] width 37 height 17
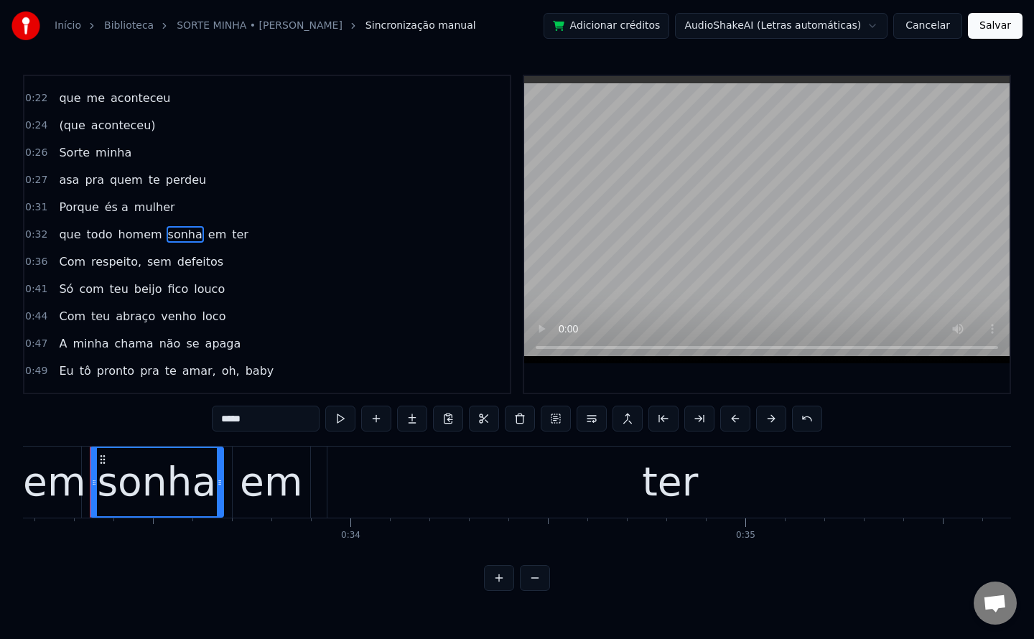
scroll to position [0, 13093]
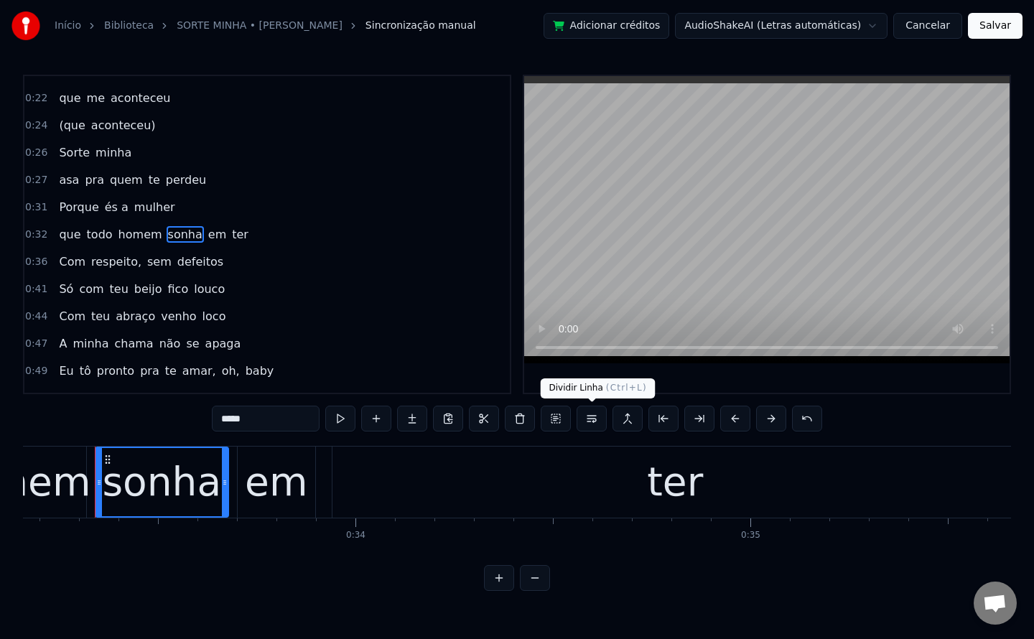
click at [596, 421] on button at bounding box center [592, 419] width 30 height 26
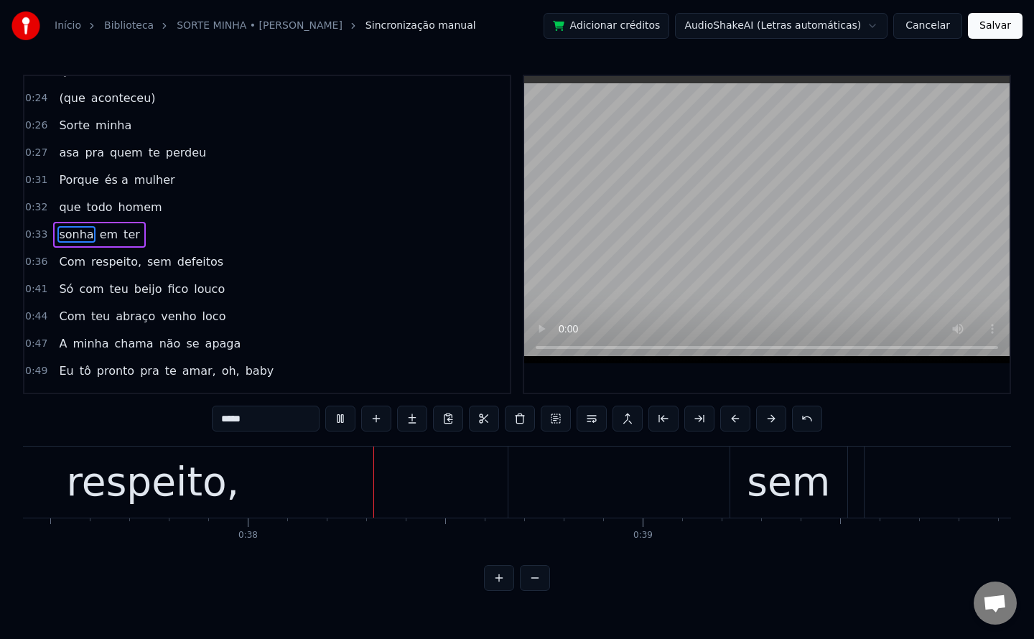
scroll to position [0, 14800]
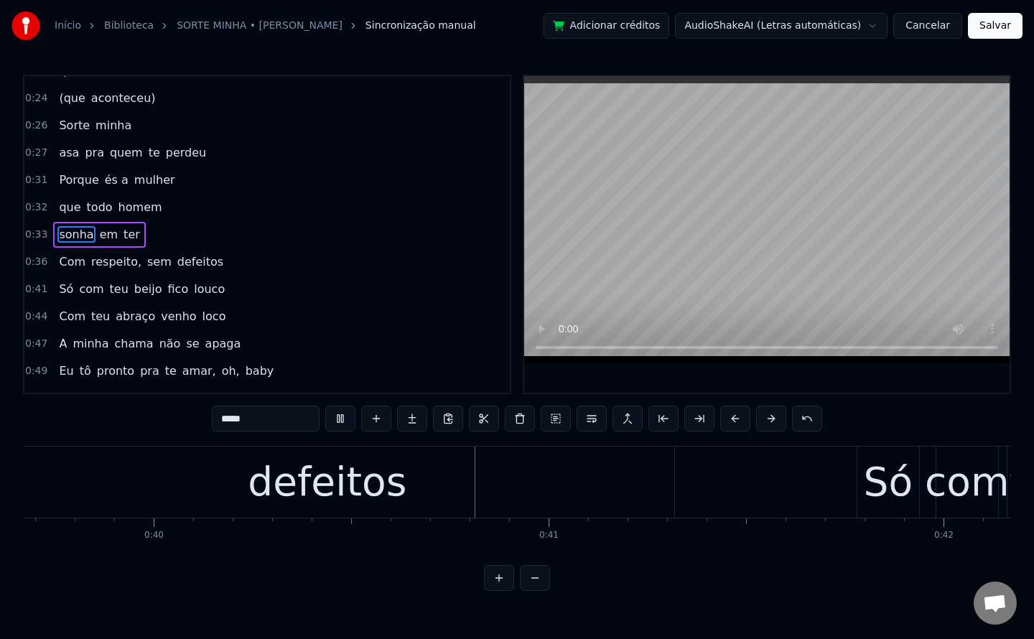
drag, startPoint x: 111, startPoint y: 266, endPoint x: 115, endPoint y: 260, distance: 7.4
click at [115, 260] on span "respeito," at bounding box center [116, 261] width 53 height 17
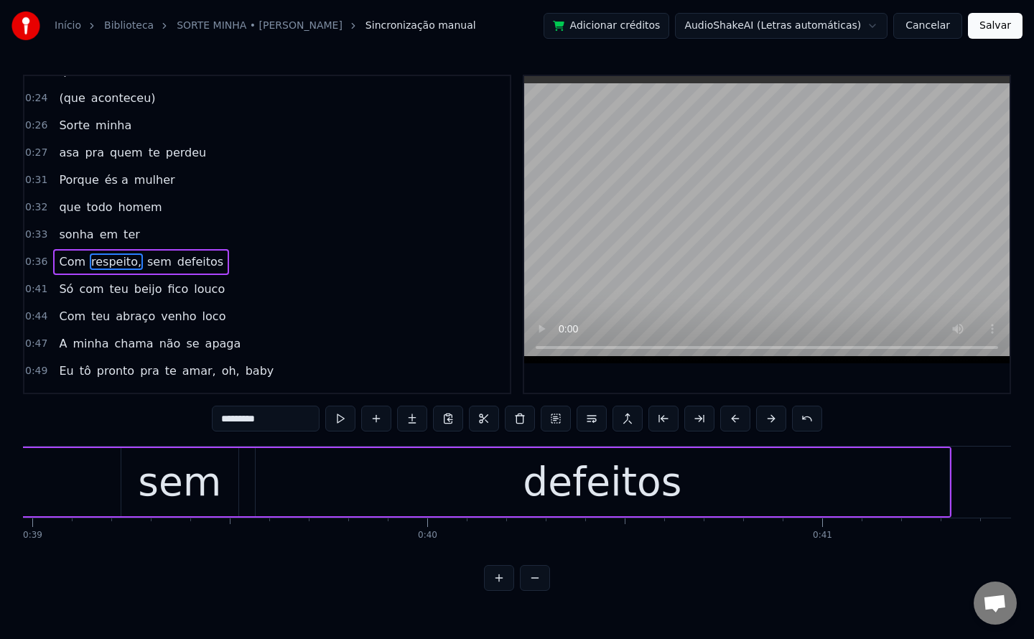
click at [115, 260] on span "respeito," at bounding box center [116, 261] width 53 height 17
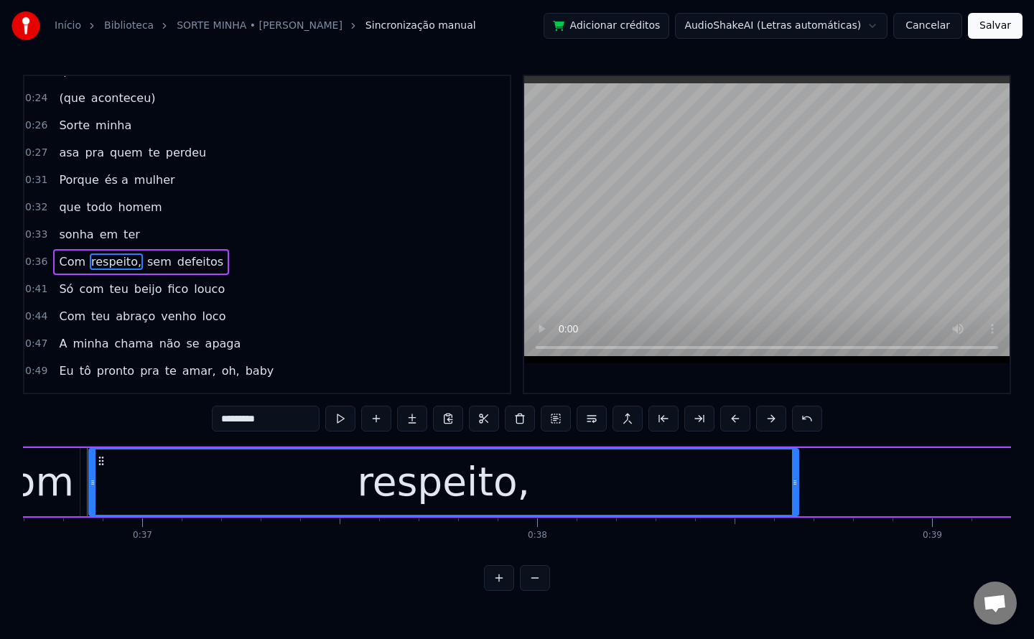
scroll to position [0, 14483]
click at [282, 426] on input "*********" at bounding box center [266, 419] width 108 height 26
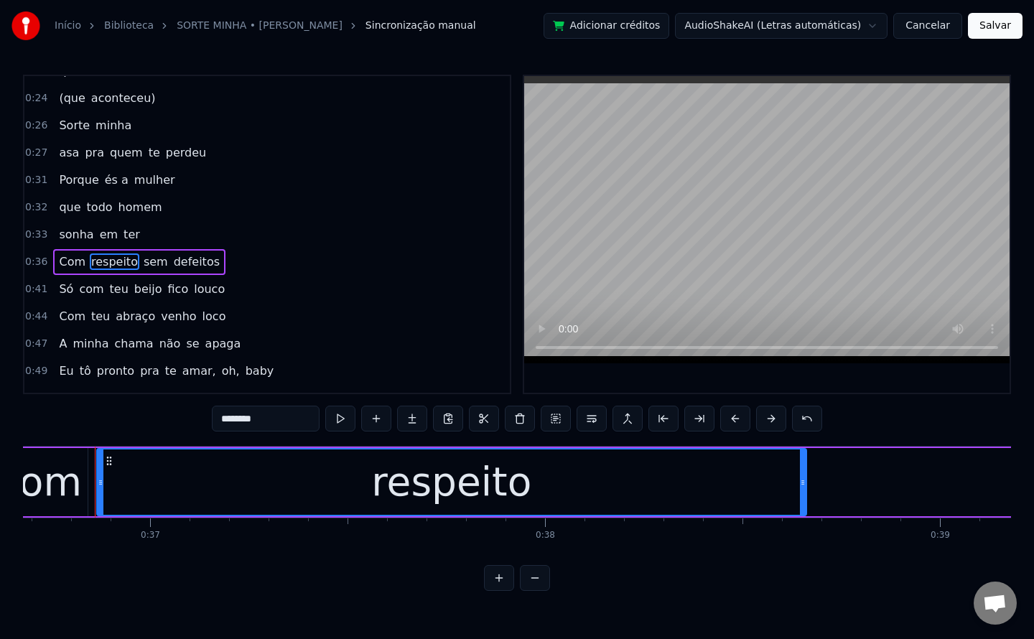
click at [144, 261] on span "sem" at bounding box center [155, 261] width 27 height 17
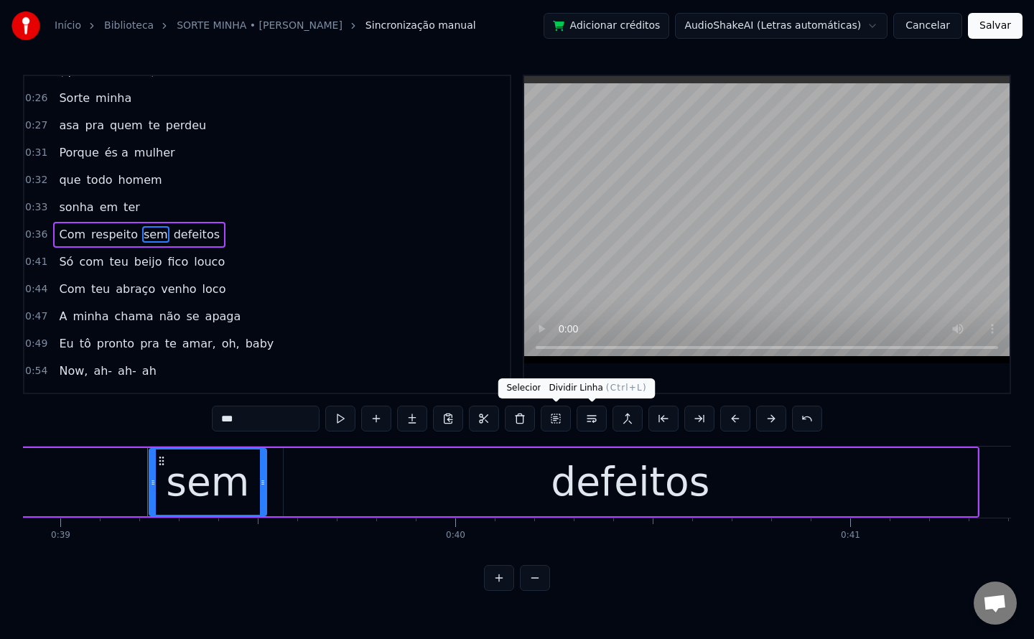
scroll to position [0, 15415]
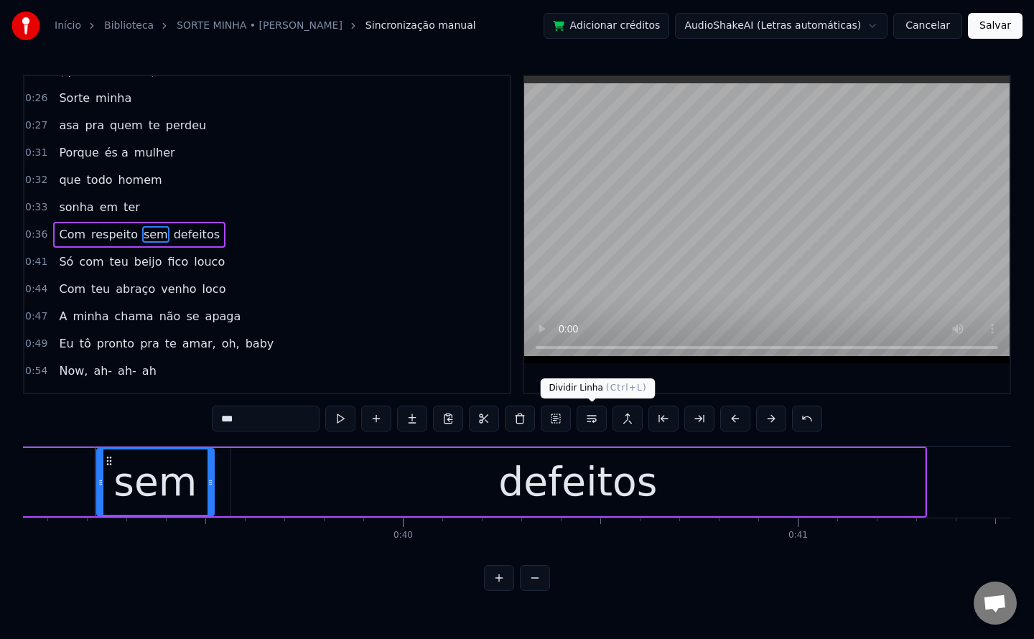
click at [589, 417] on button at bounding box center [592, 419] width 30 height 26
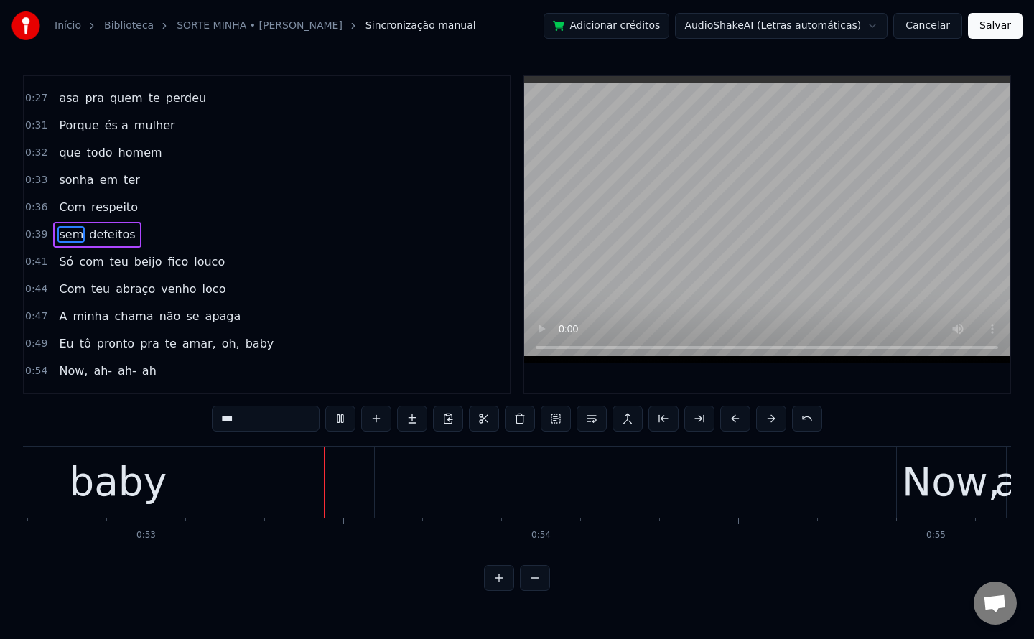
scroll to position [0, 20807]
click at [181, 347] on span "amar," at bounding box center [199, 343] width 37 height 17
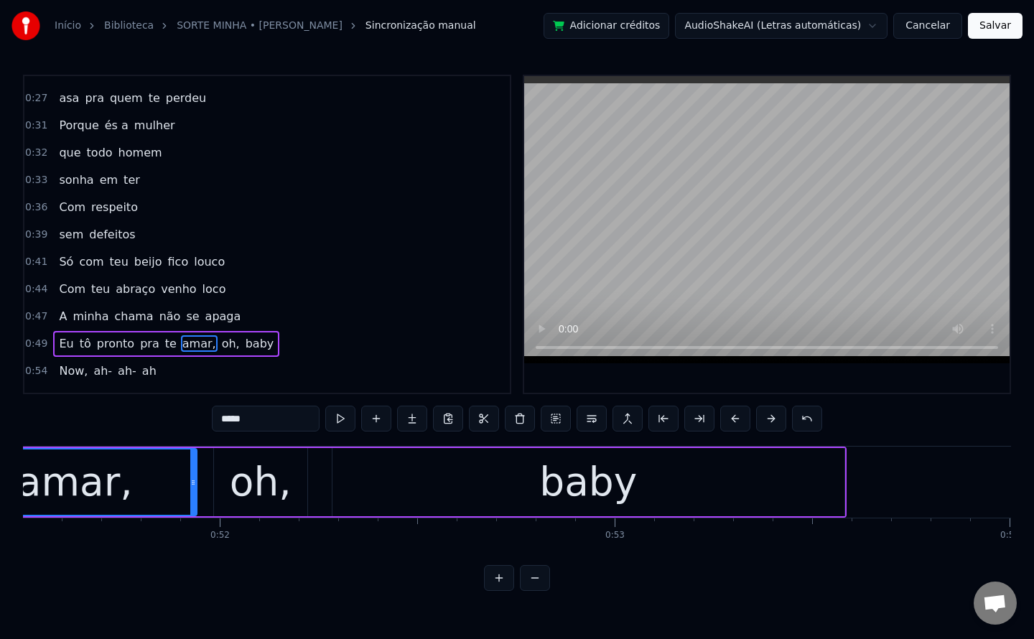
scroll to position [0, 20193]
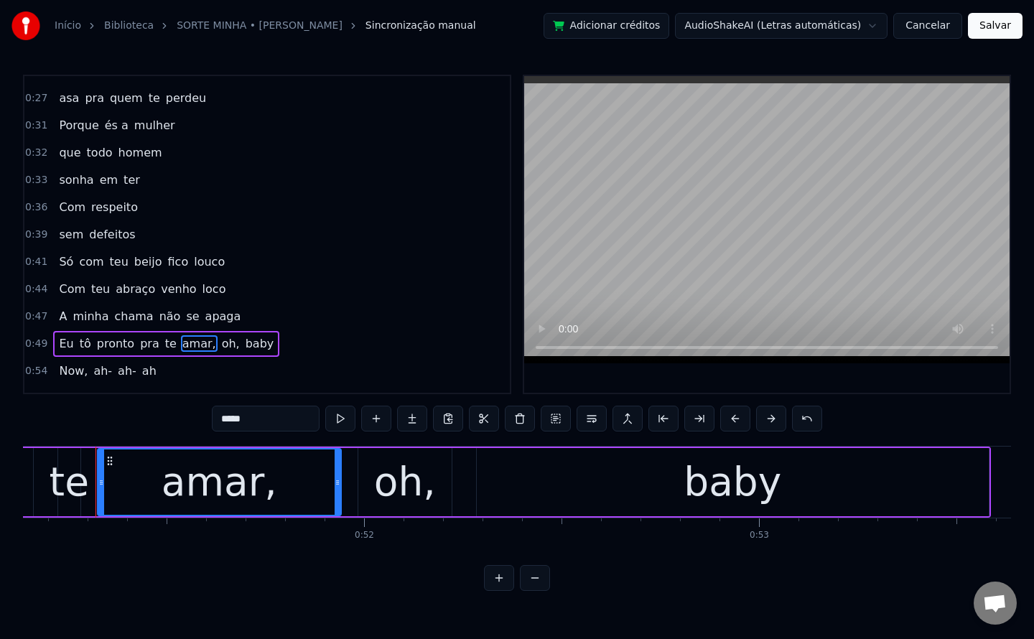
click at [269, 424] on input "*****" at bounding box center [266, 419] width 108 height 26
click at [217, 342] on span "oh," at bounding box center [227, 343] width 21 height 17
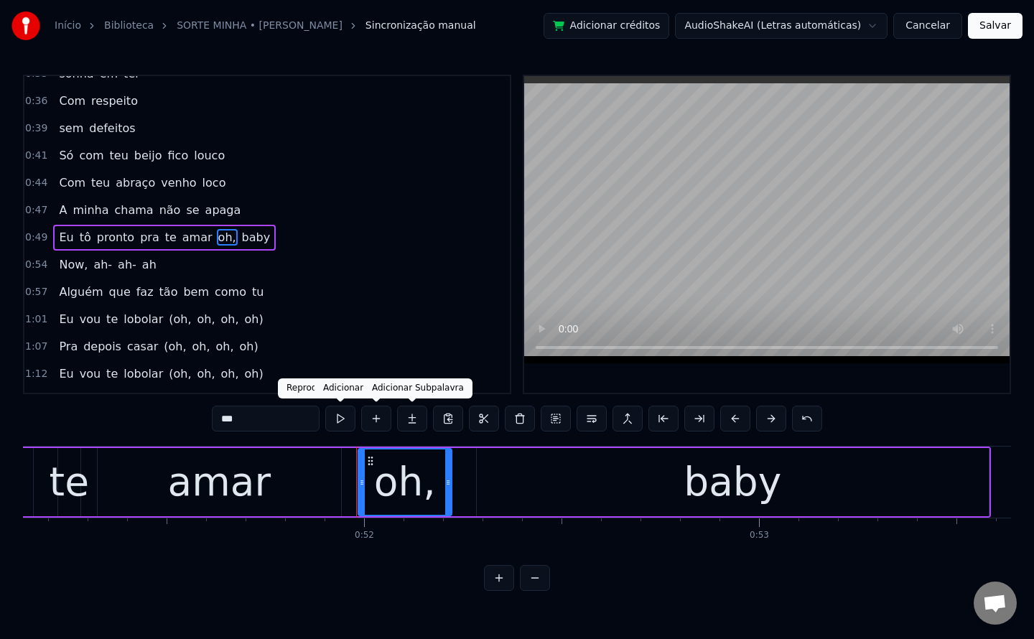
scroll to position [264, 0]
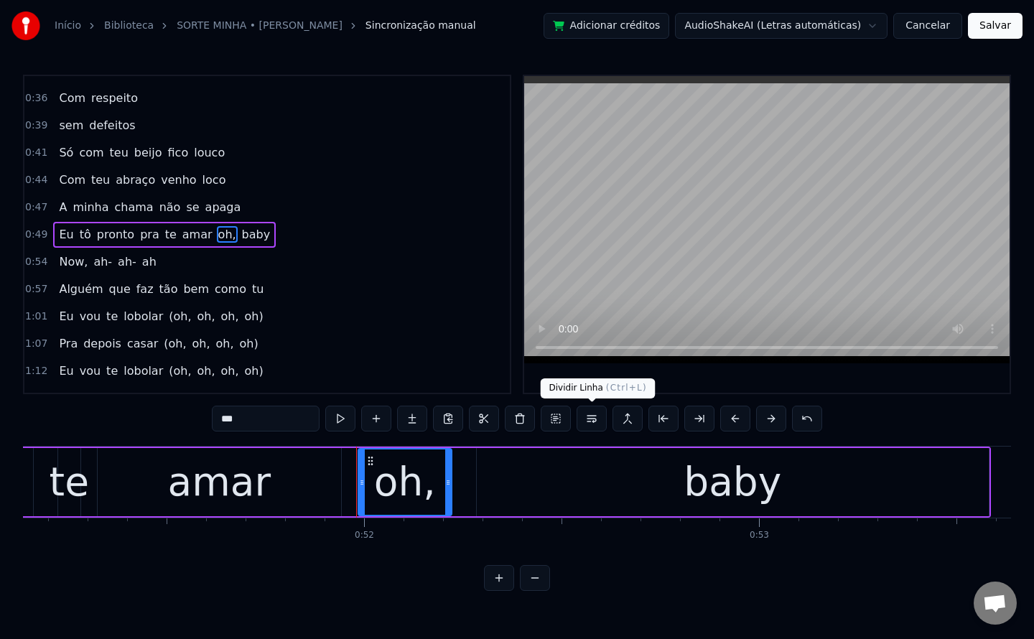
click at [588, 419] on button at bounding box center [592, 419] width 30 height 26
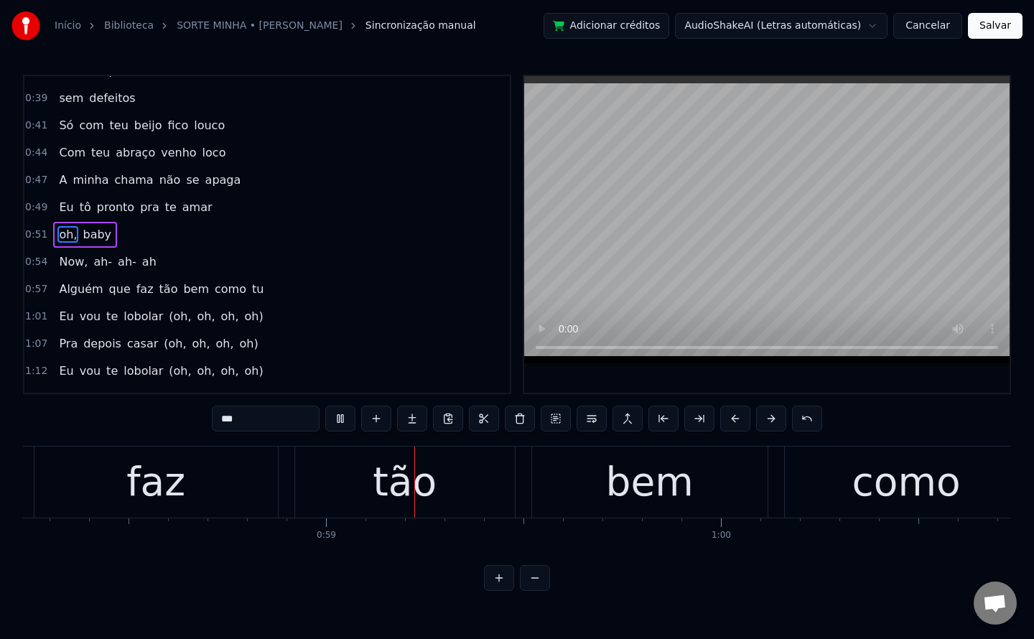
scroll to position [0, 22999]
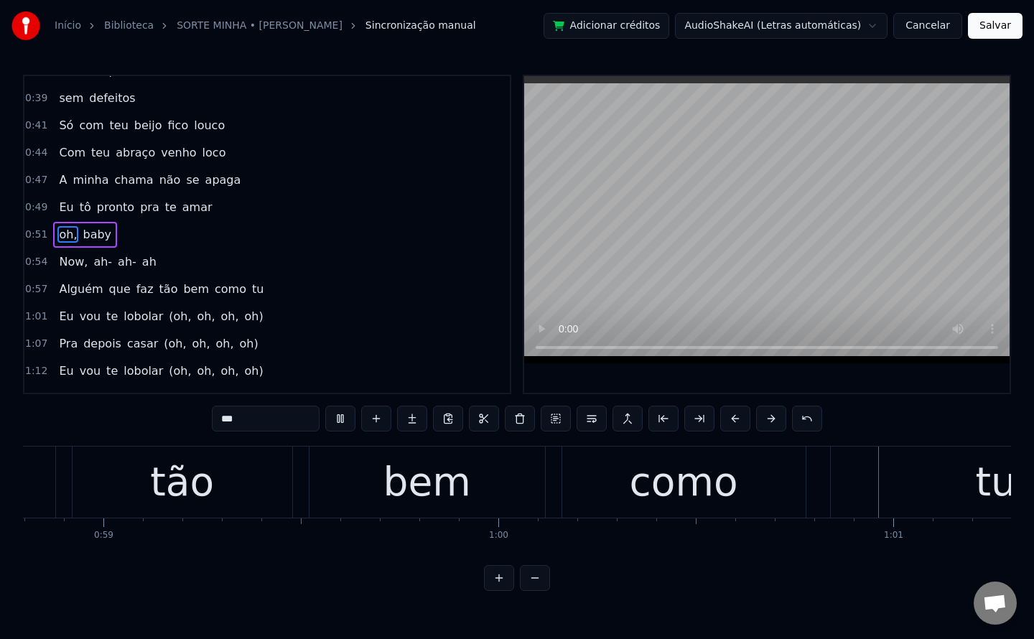
click at [135, 288] on span "faz" at bounding box center [145, 289] width 20 height 17
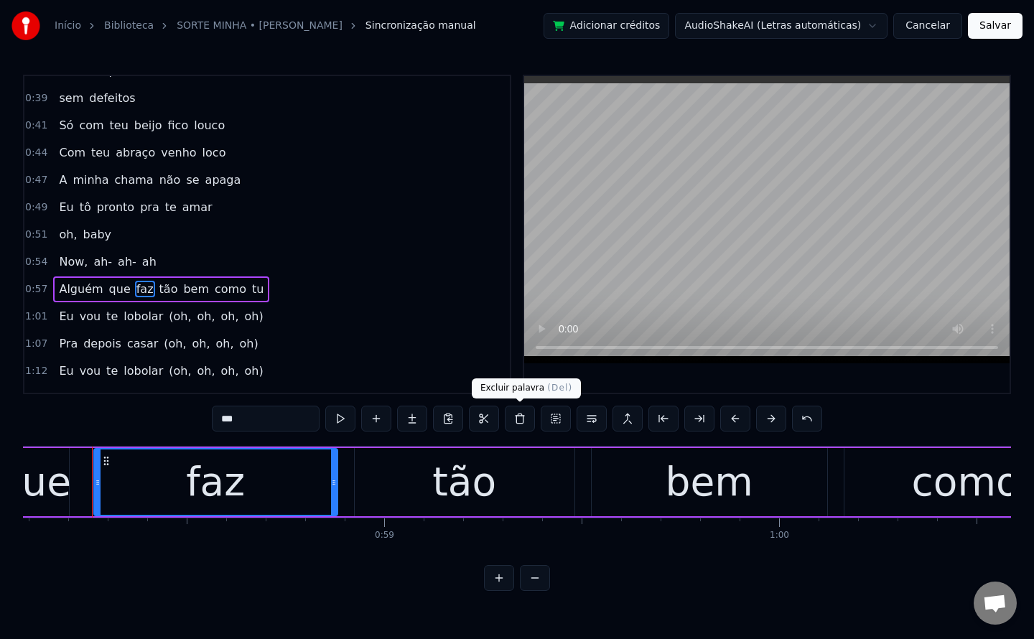
scroll to position [0, 22933]
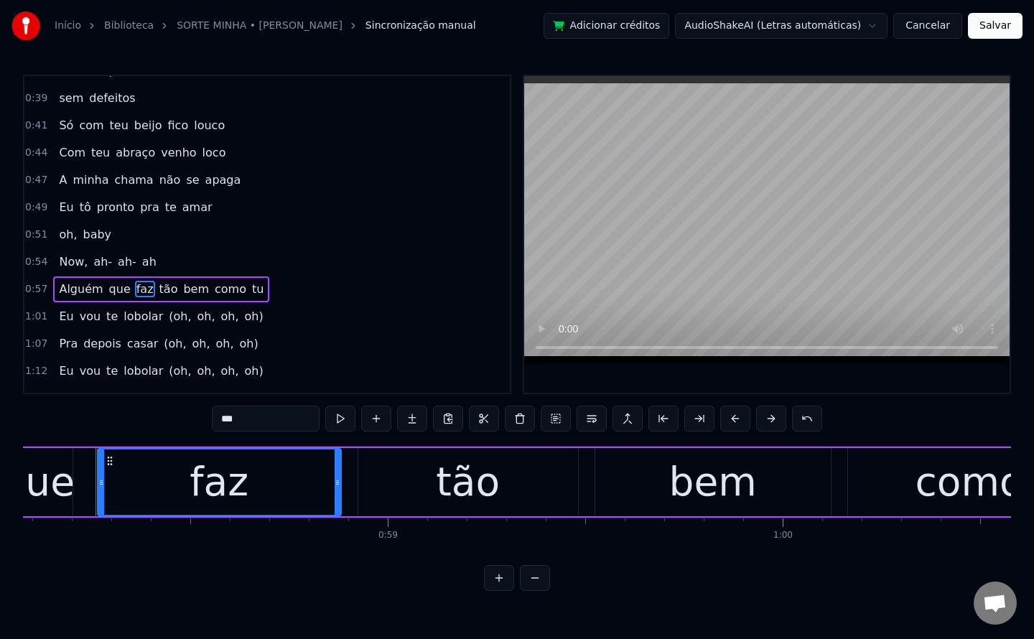
click at [161, 286] on span "tão" at bounding box center [169, 289] width 22 height 17
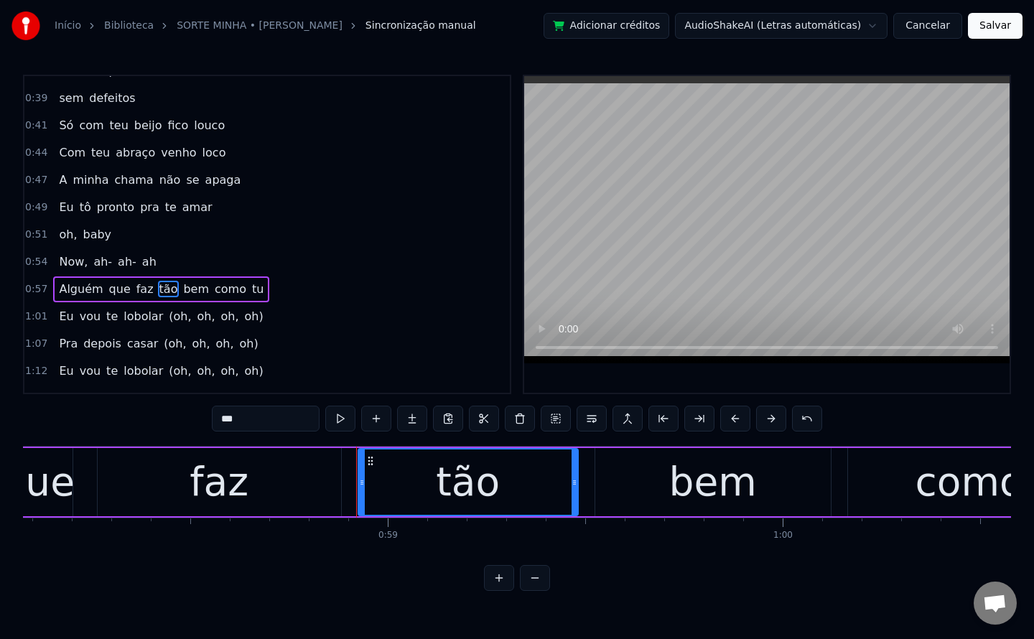
scroll to position [346, 0]
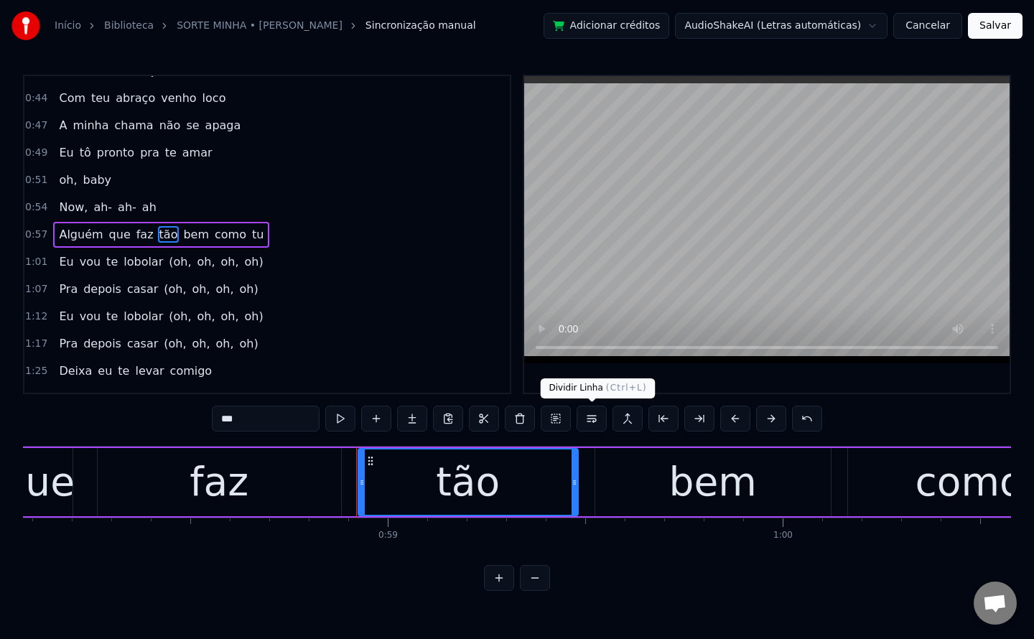
click at [590, 422] on button at bounding box center [592, 419] width 30 height 26
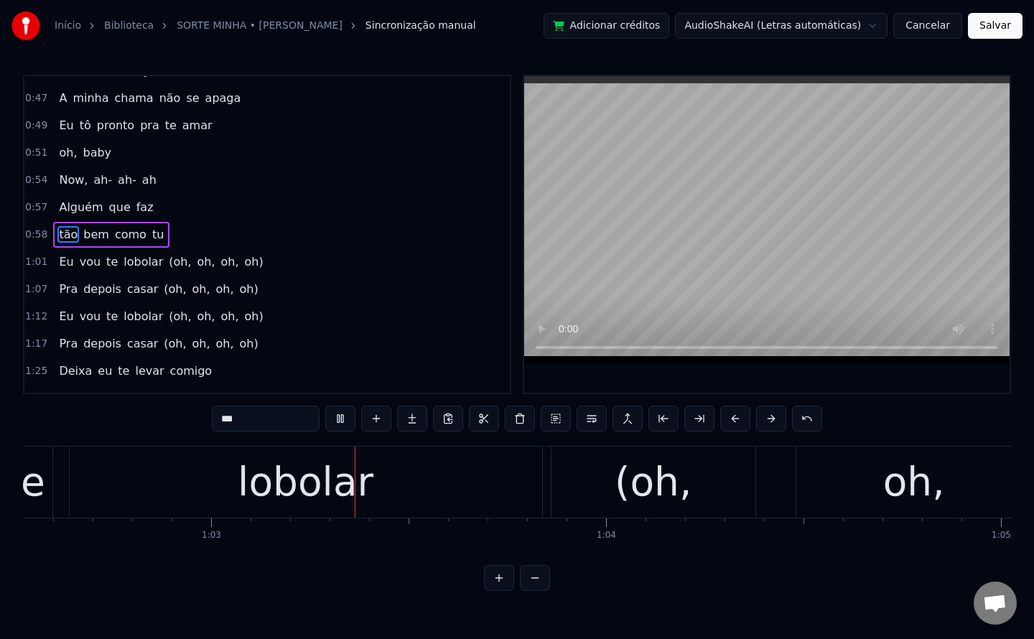
scroll to position [0, 24693]
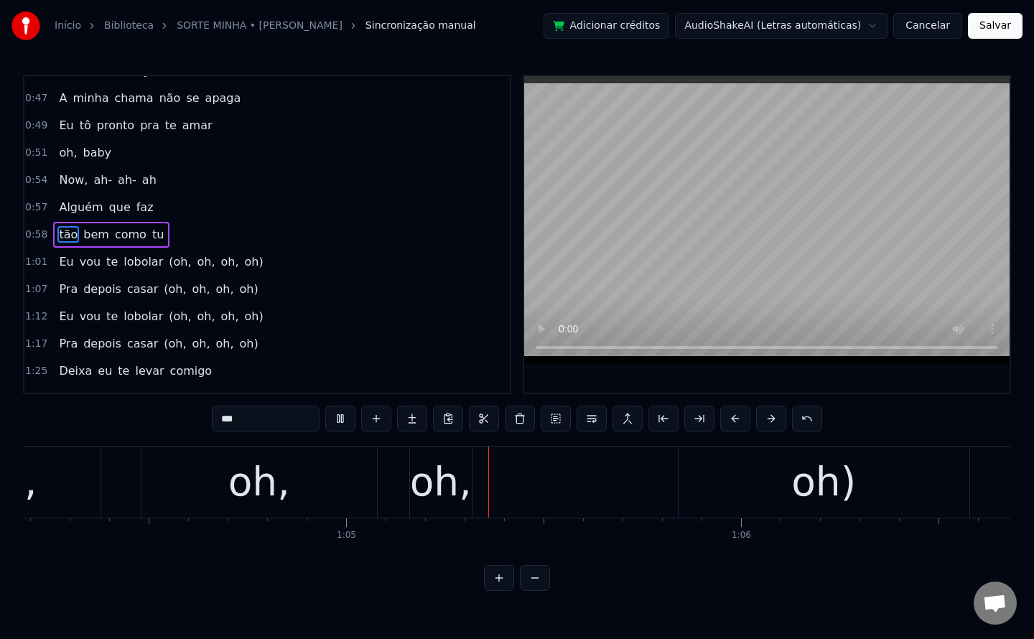
click at [167, 264] on span "(oh," at bounding box center [179, 261] width 25 height 17
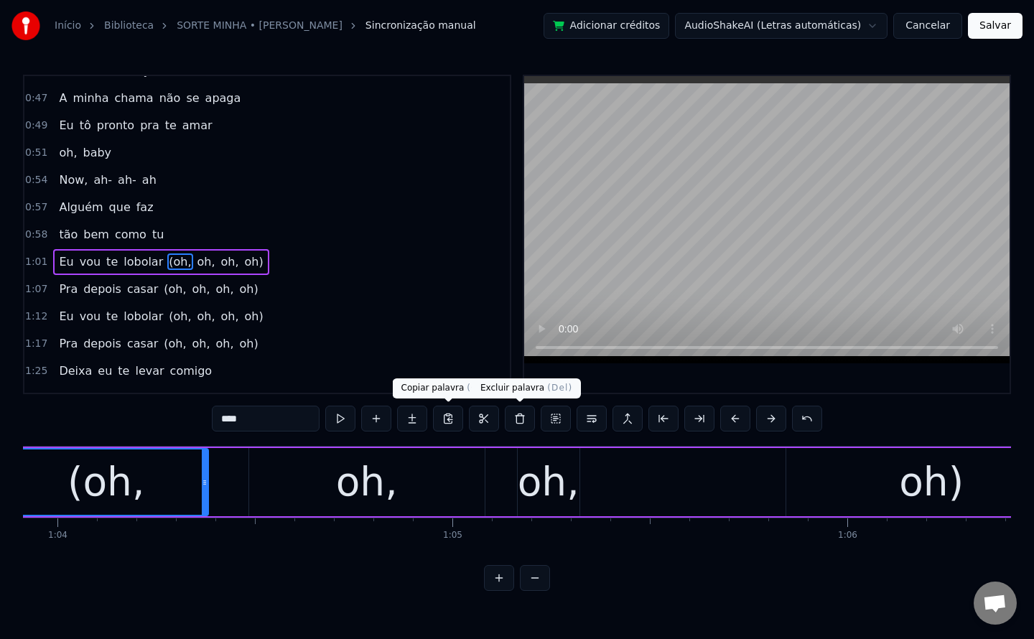
scroll to position [0, 25144]
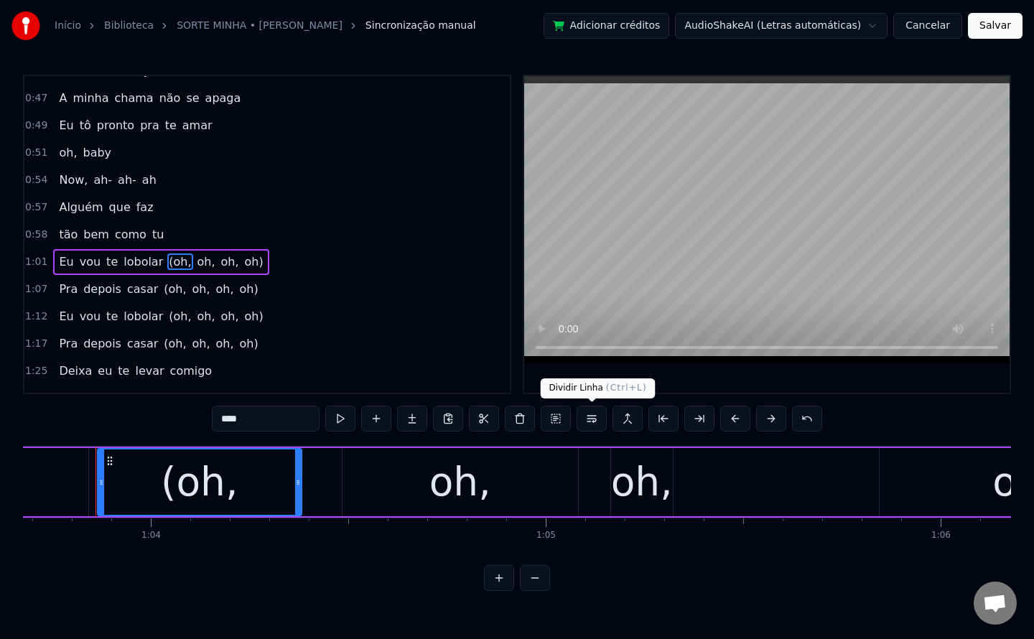
click at [592, 423] on button at bounding box center [592, 419] width 30 height 26
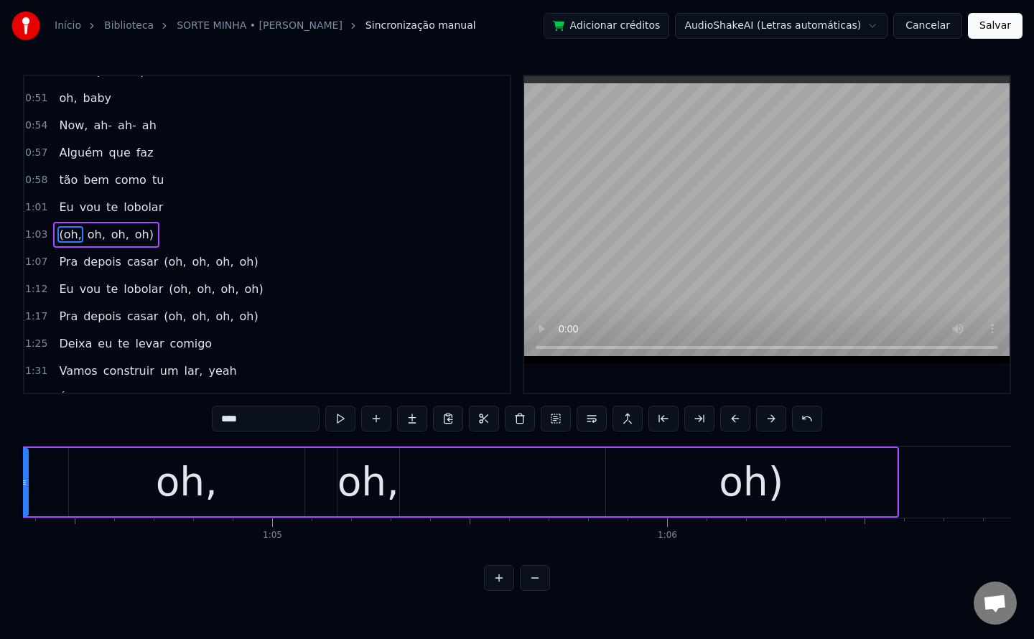
scroll to position [0, 25419]
click at [618, 485] on div "oh)" at bounding box center [750, 482] width 291 height 68
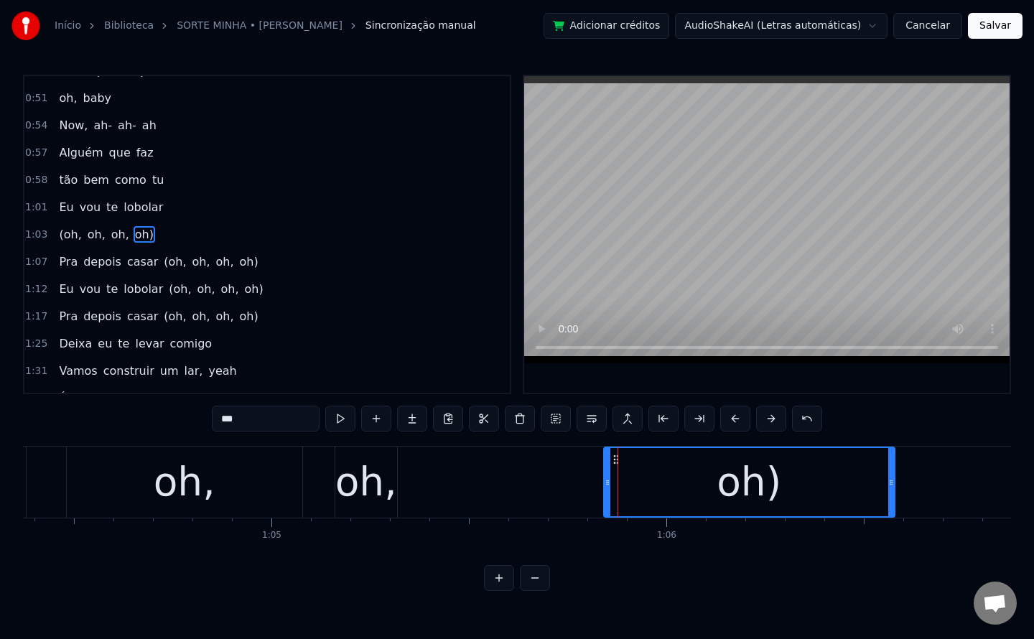
click at [379, 481] on div "oh," at bounding box center [366, 482] width 62 height 60
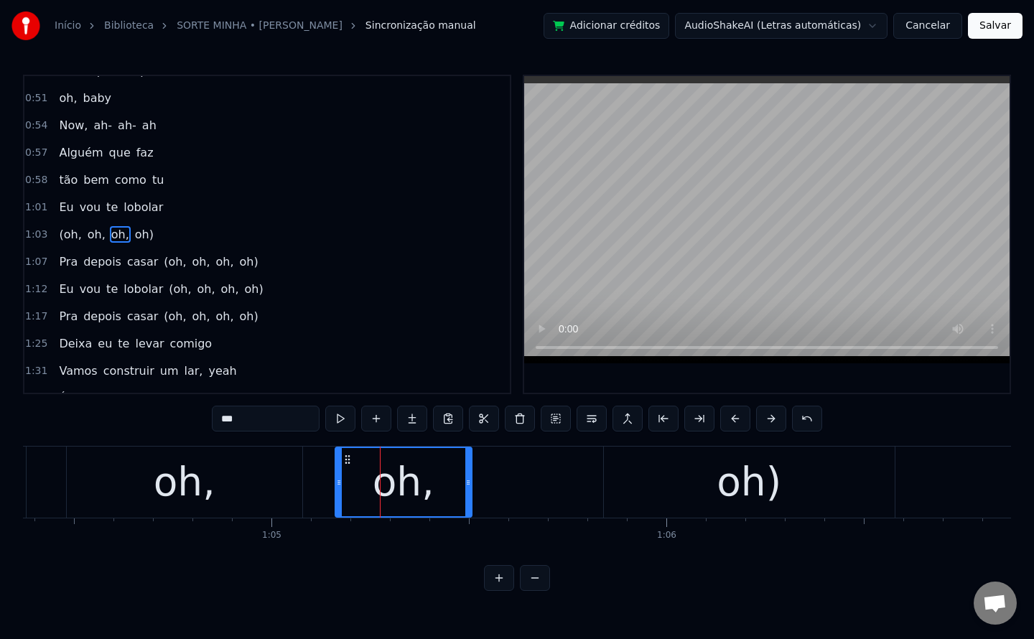
drag, startPoint x: 392, startPoint y: 480, endPoint x: 467, endPoint y: 485, distance: 74.8
click at [467, 485] on icon at bounding box center [468, 482] width 6 height 11
click at [164, 261] on span "(oh," at bounding box center [174, 261] width 25 height 17
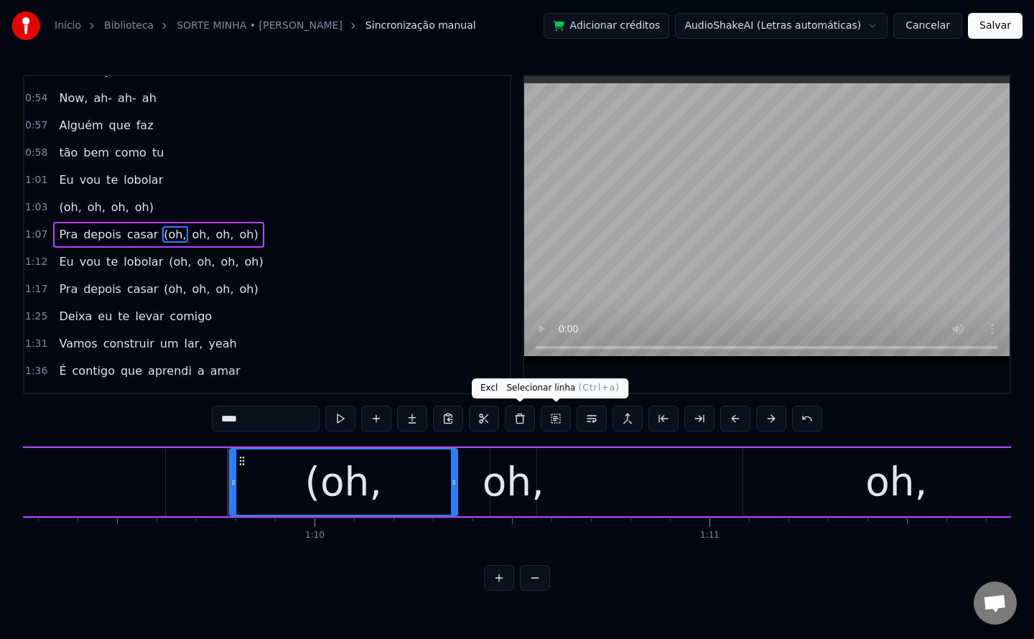
scroll to position [0, 27482]
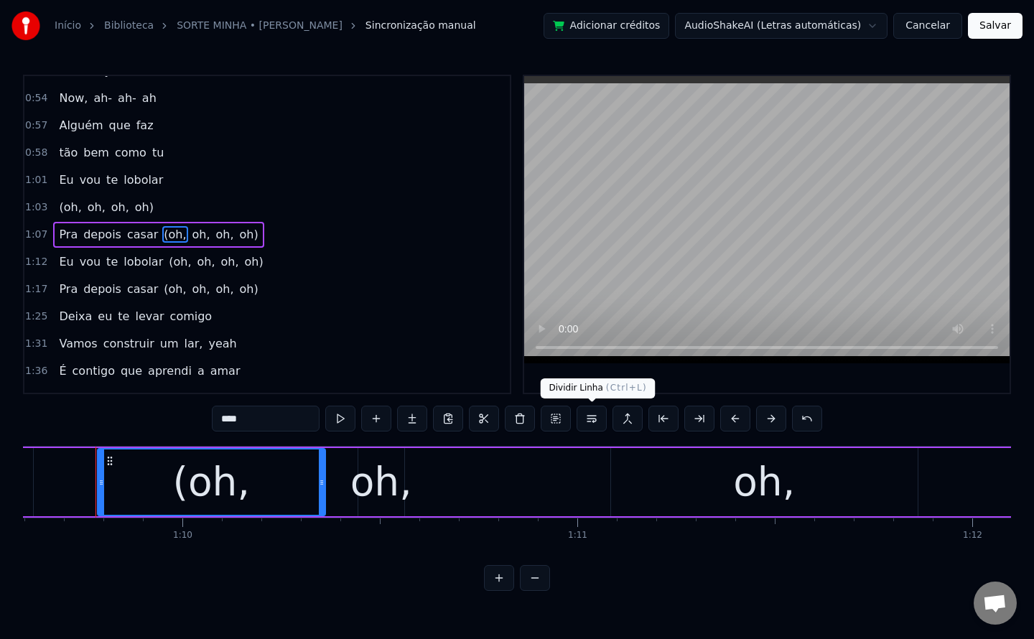
click at [593, 421] on button at bounding box center [592, 419] width 30 height 26
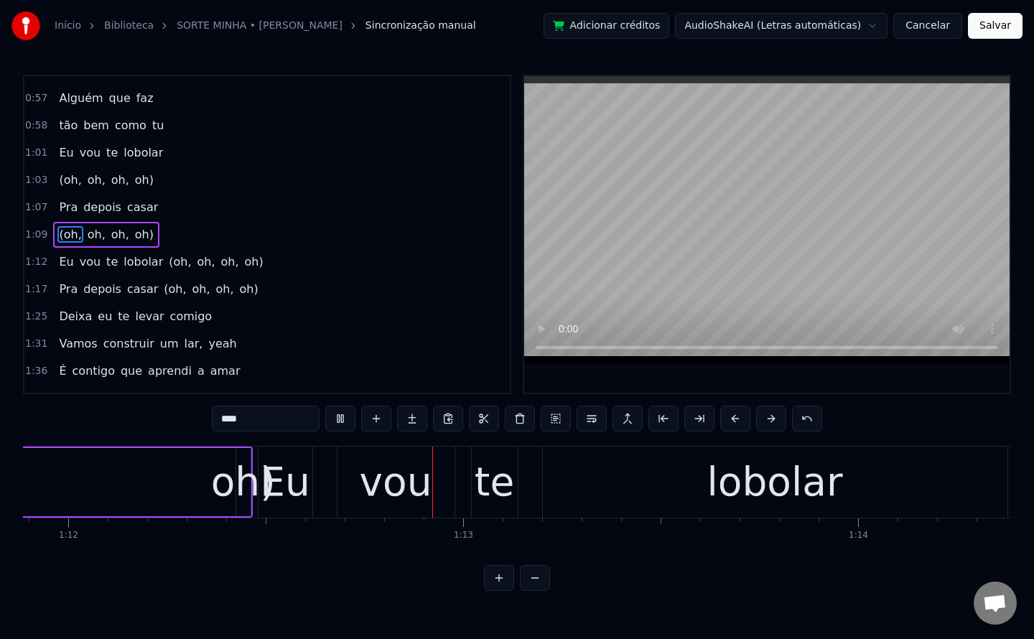
scroll to position [0, 28440]
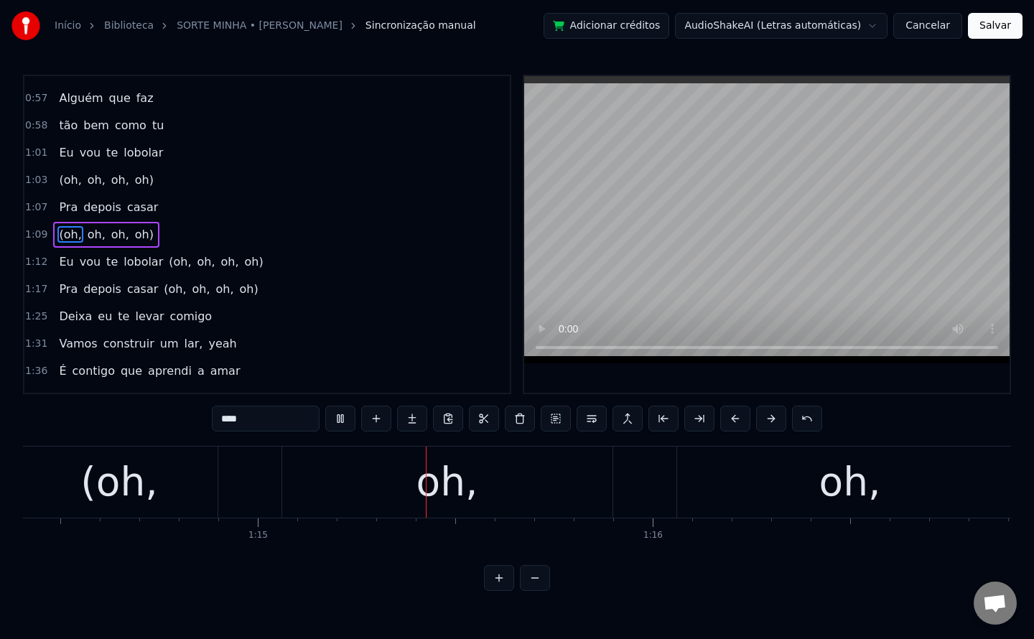
click at [167, 256] on span "(oh," at bounding box center [179, 261] width 25 height 17
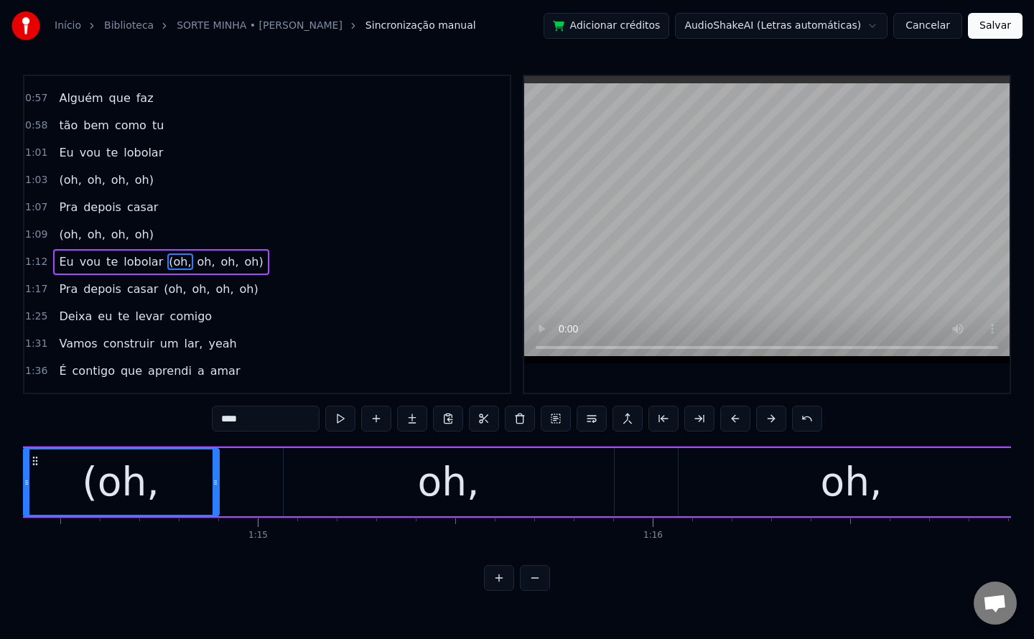
scroll to position [0, 29306]
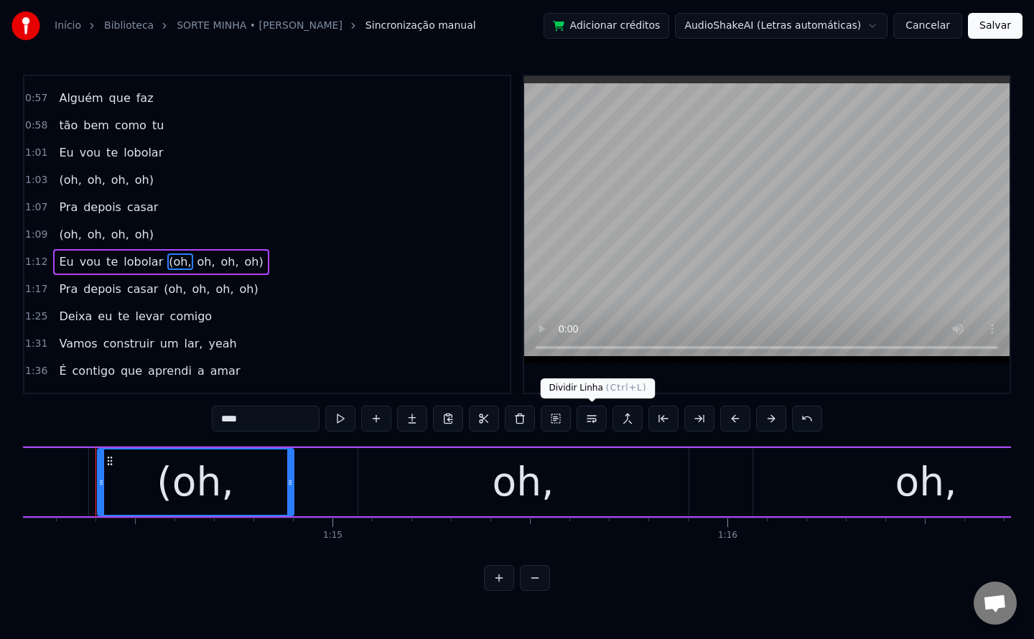
click at [597, 417] on button at bounding box center [592, 419] width 30 height 26
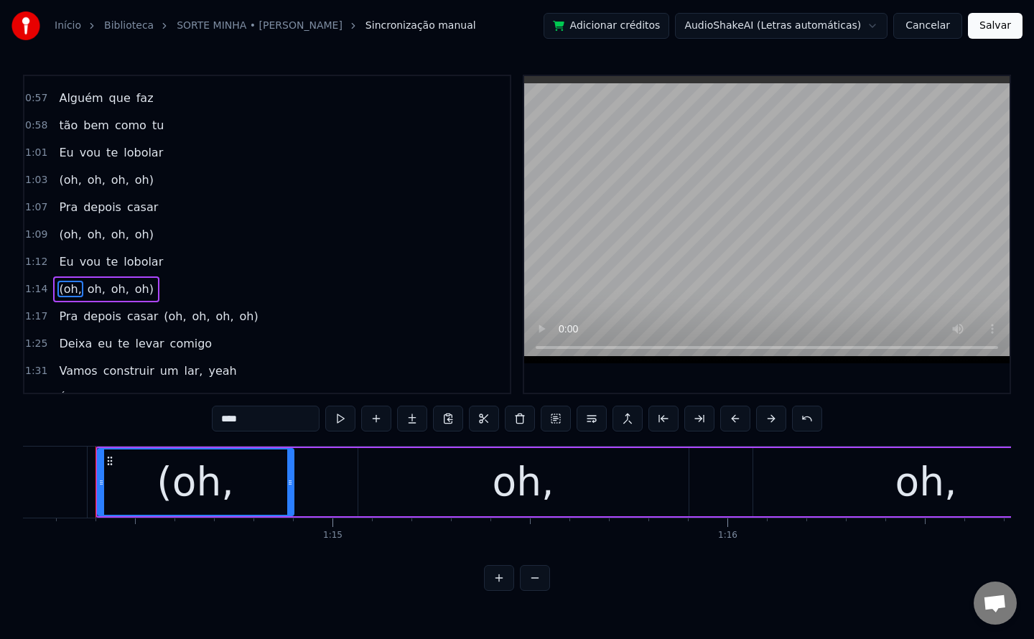
scroll to position [537, 0]
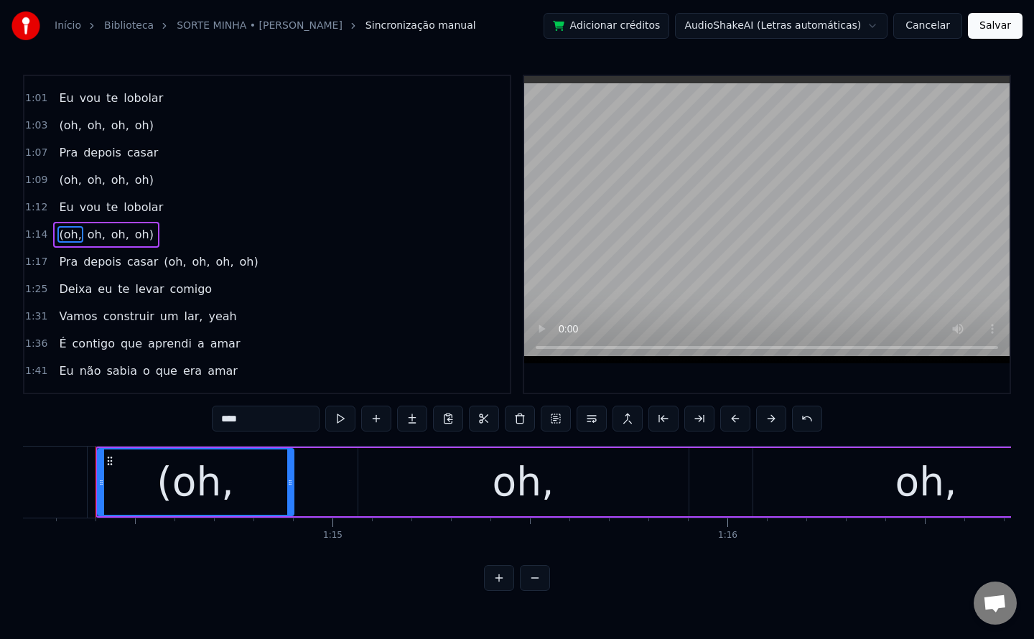
click at [162, 258] on span "(oh," at bounding box center [174, 261] width 25 height 17
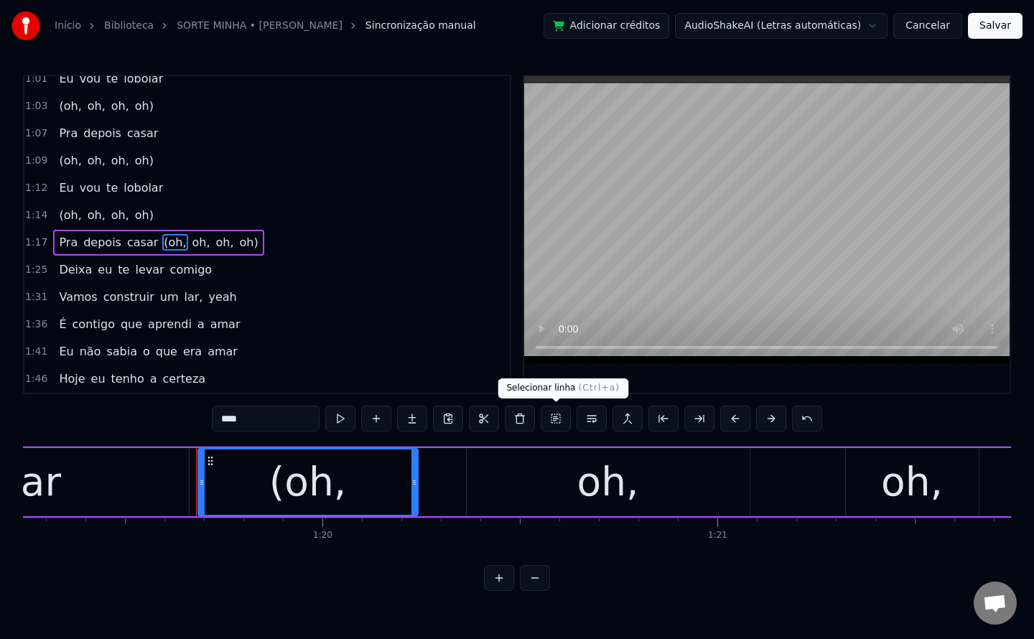
scroll to position [0, 31391]
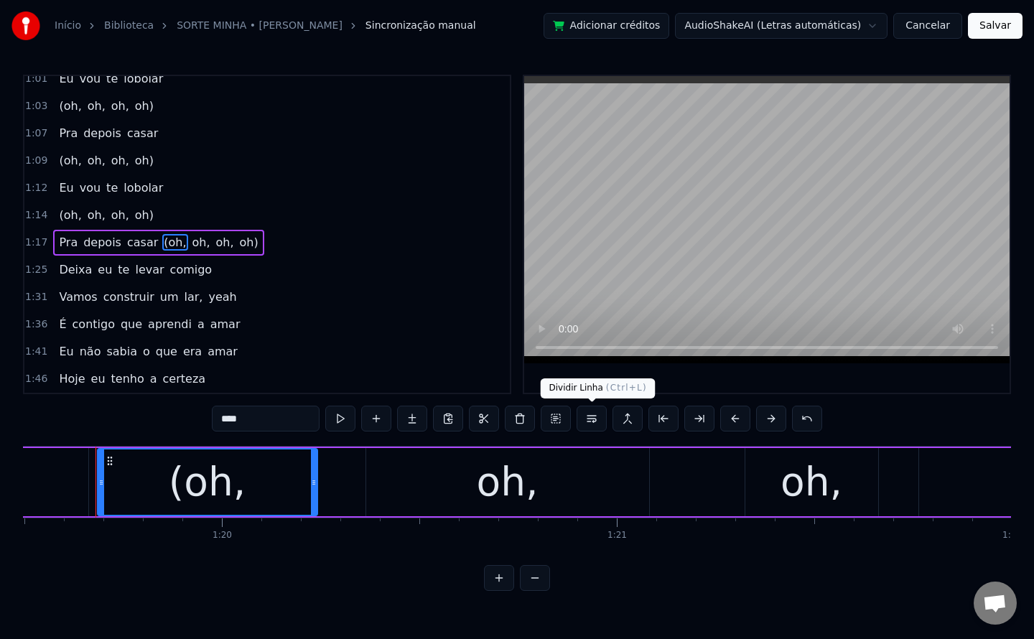
click at [596, 422] on button at bounding box center [592, 419] width 30 height 26
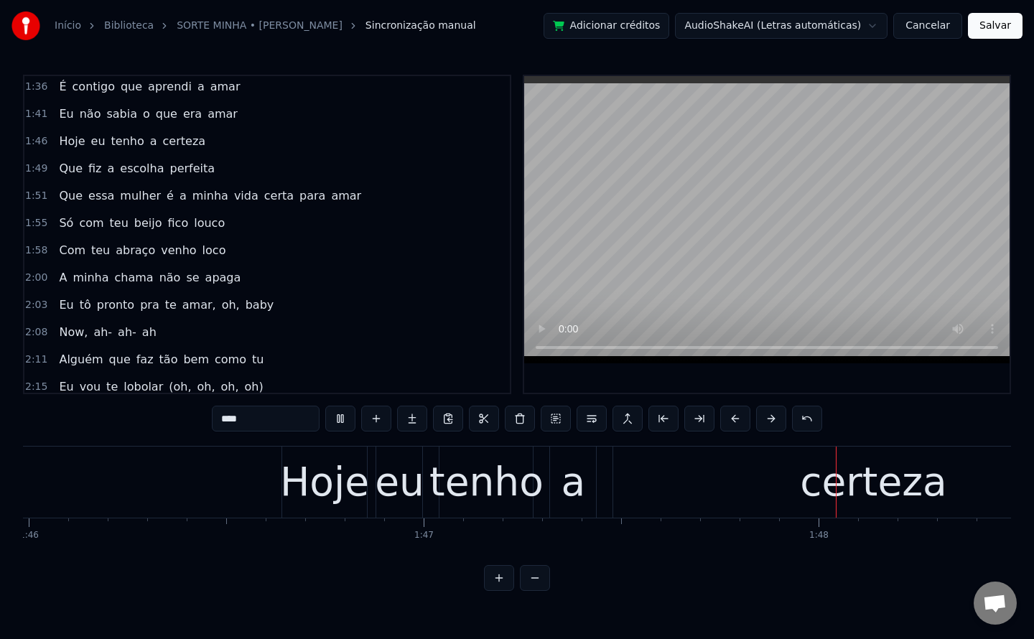
scroll to position [0, 42086]
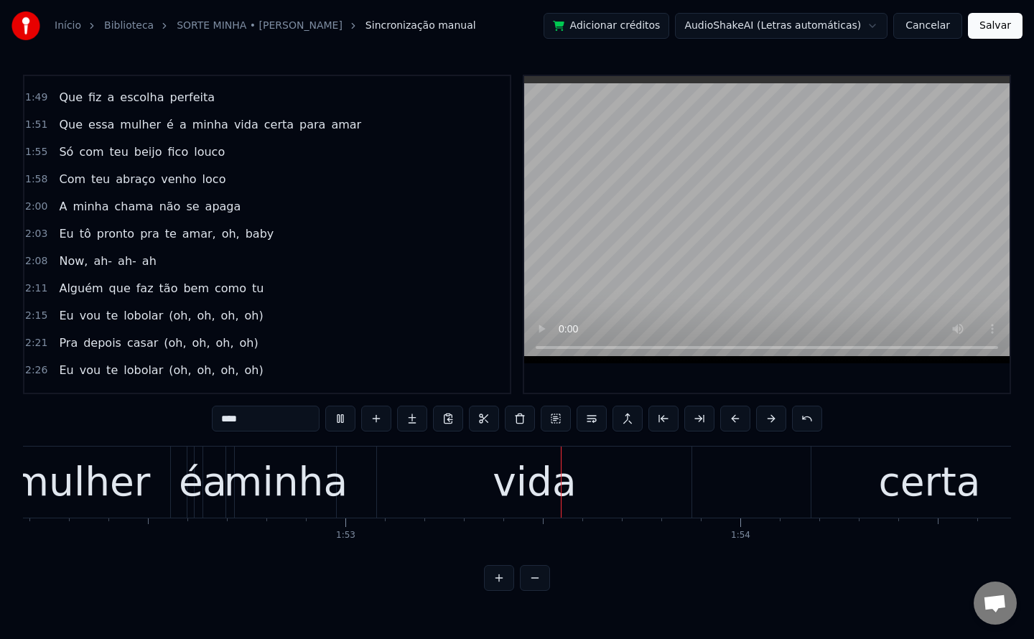
click at [60, 129] on span "Que" at bounding box center [70, 124] width 27 height 17
type input "***"
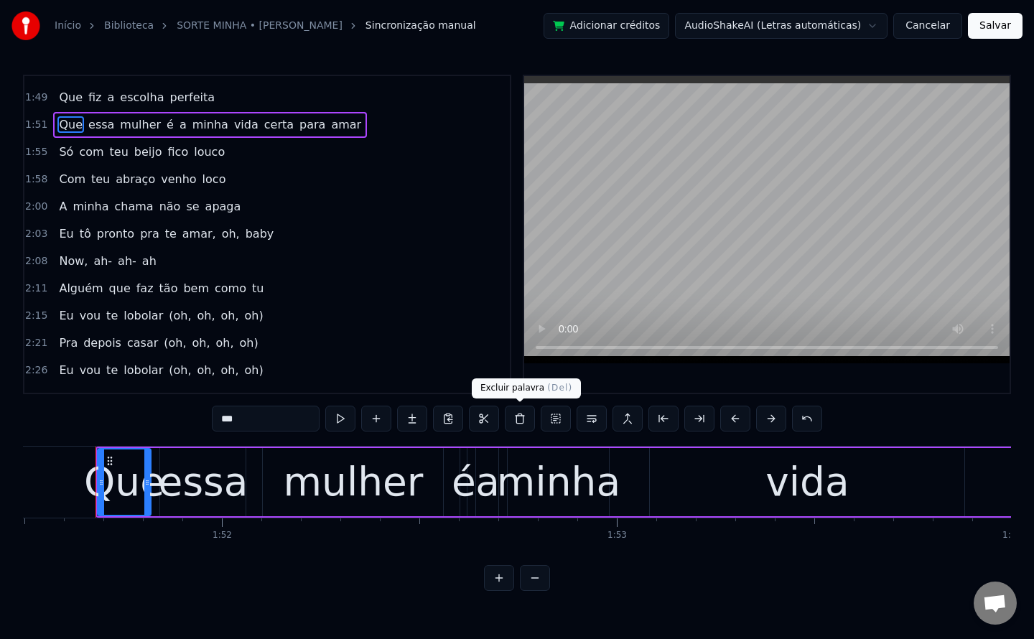
click at [526, 419] on button at bounding box center [520, 419] width 30 height 26
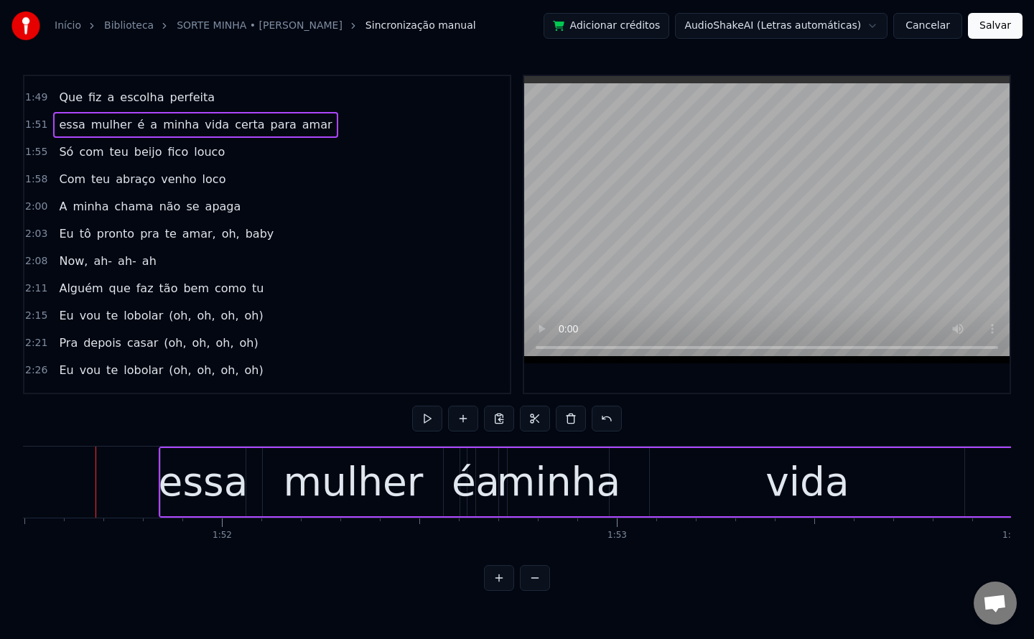
click at [64, 131] on span "essa" at bounding box center [71, 124] width 29 height 17
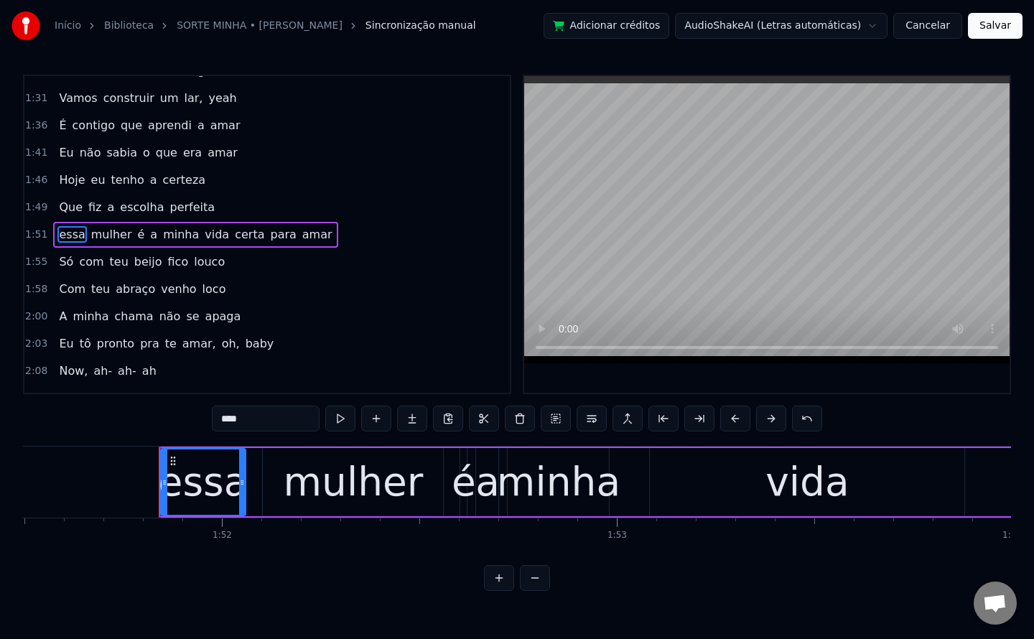
drag, startPoint x: 275, startPoint y: 420, endPoint x: 0, endPoint y: 450, distance: 276.6
click at [0, 450] on div "Início Biblioteca SORTE MINHA • Jay Kim Sincronização manual Adicionar créditos…" at bounding box center [517, 295] width 1034 height 591
click at [134, 235] on span "é" at bounding box center [139, 234] width 10 height 17
type input "*"
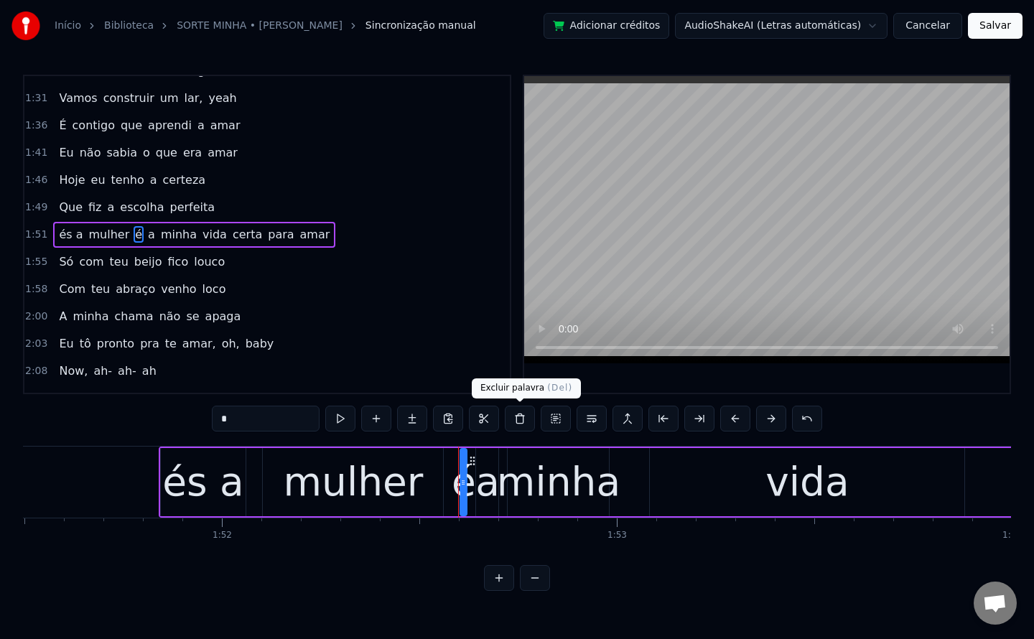
click at [522, 416] on button at bounding box center [520, 419] width 30 height 26
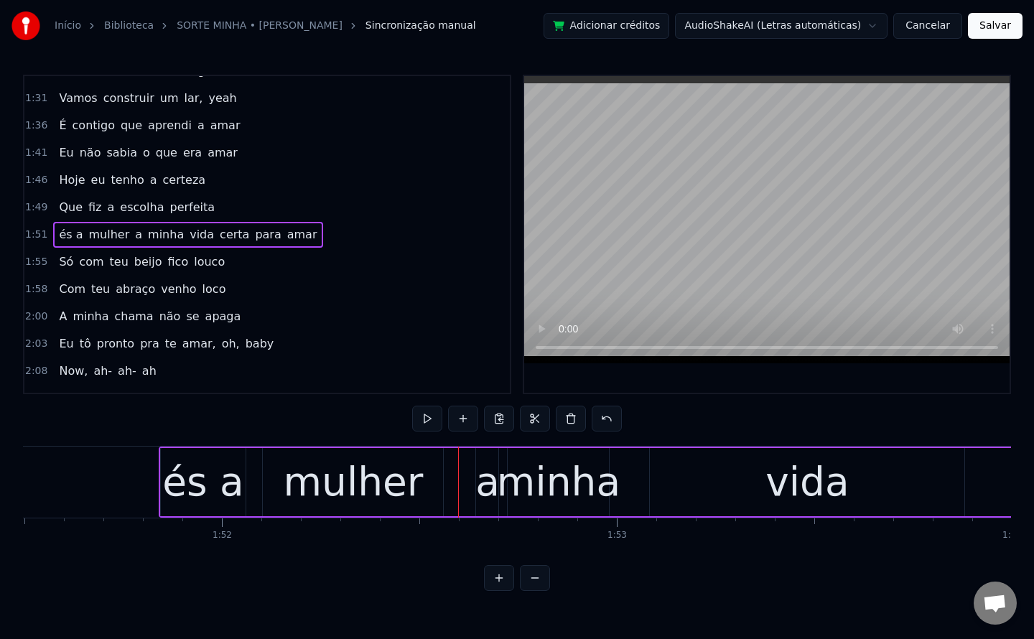
click at [486, 483] on div "a" at bounding box center [487, 482] width 24 height 60
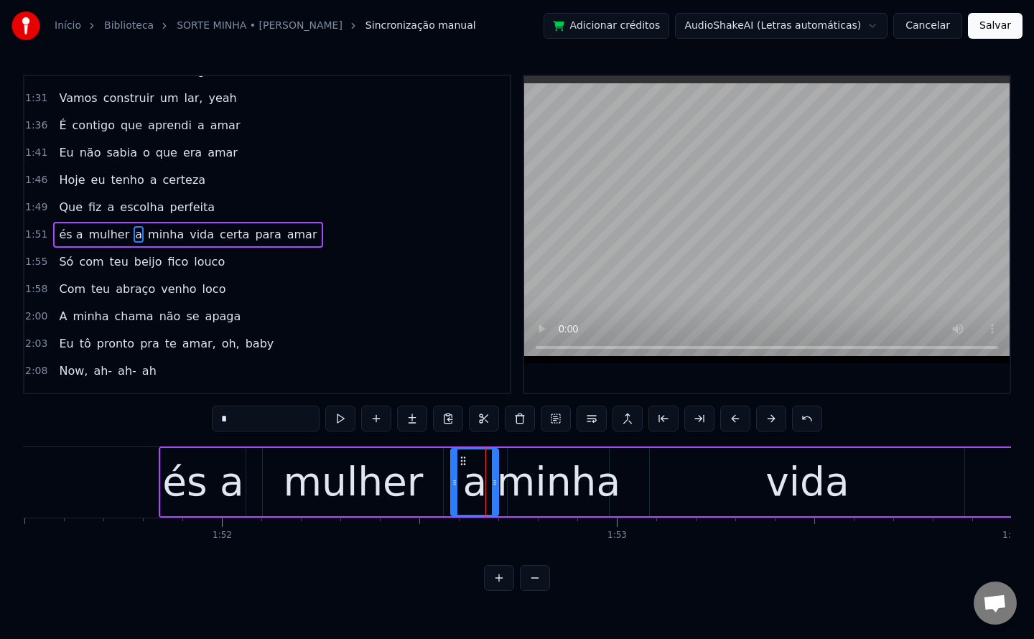
drag, startPoint x: 480, startPoint y: 480, endPoint x: 455, endPoint y: 477, distance: 24.6
click at [455, 477] on icon at bounding box center [455, 482] width 6 height 11
click at [221, 421] on input "*" at bounding box center [266, 419] width 108 height 26
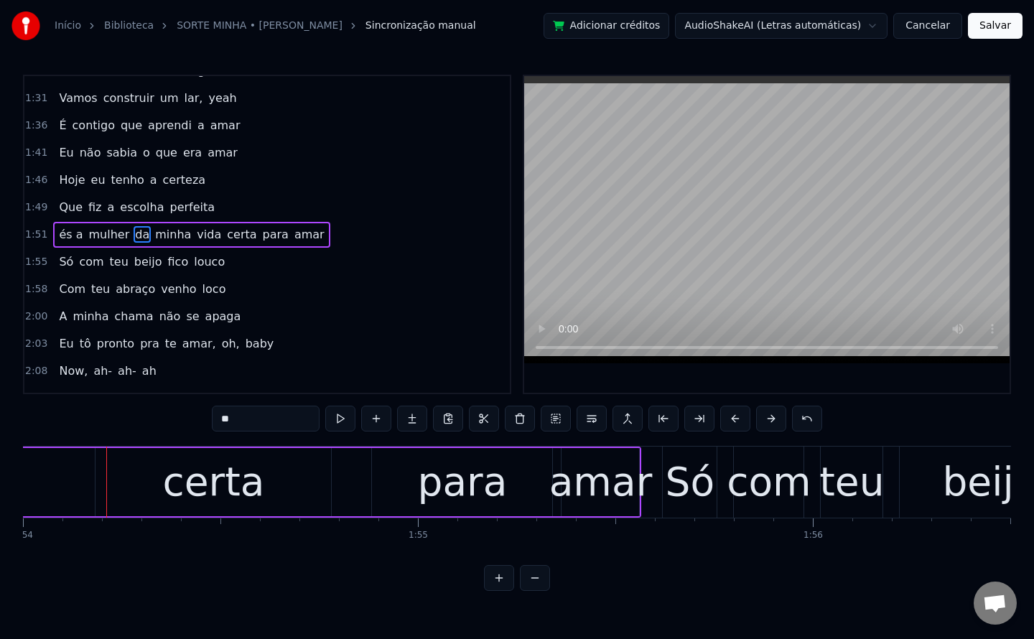
scroll to position [0, 45027]
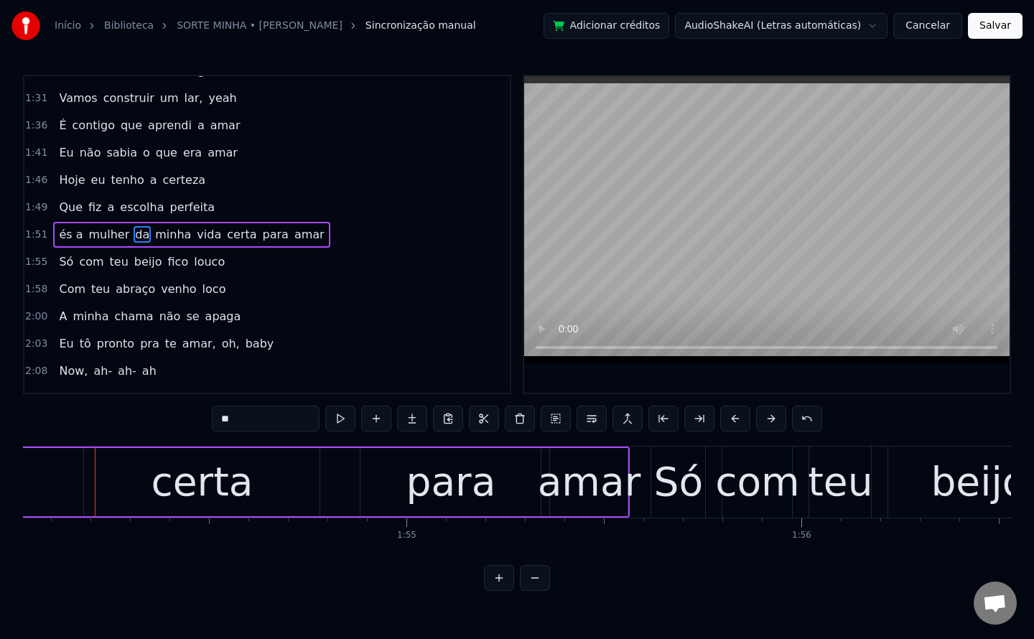
click at [225, 232] on span "certa" at bounding box center [241, 234] width 32 height 17
type input "*****"
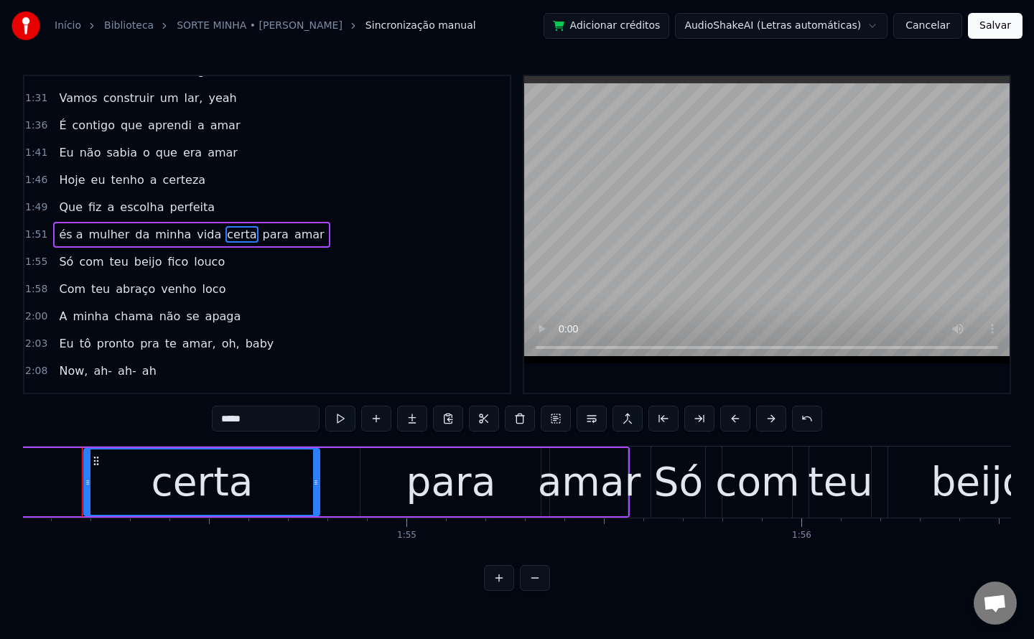
scroll to position [0, 45015]
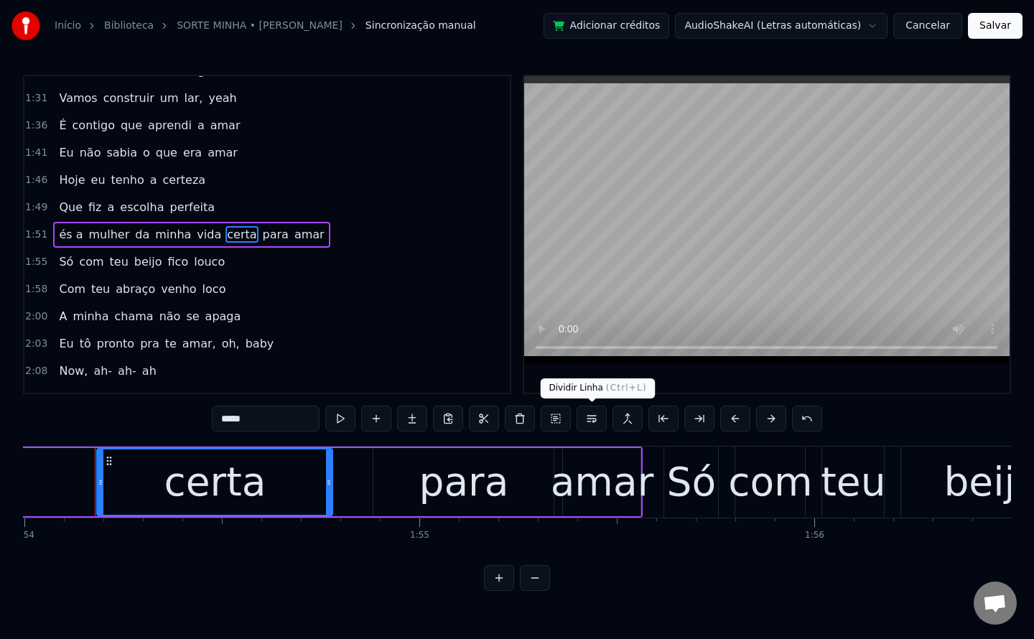
click at [589, 419] on button at bounding box center [592, 419] width 30 height 26
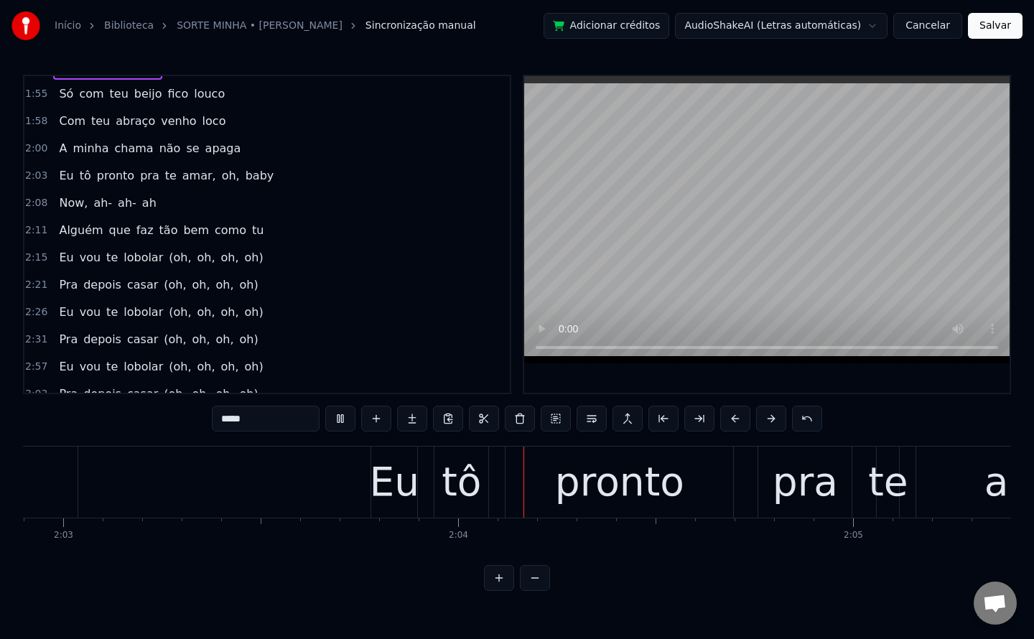
scroll to position [0, 48726]
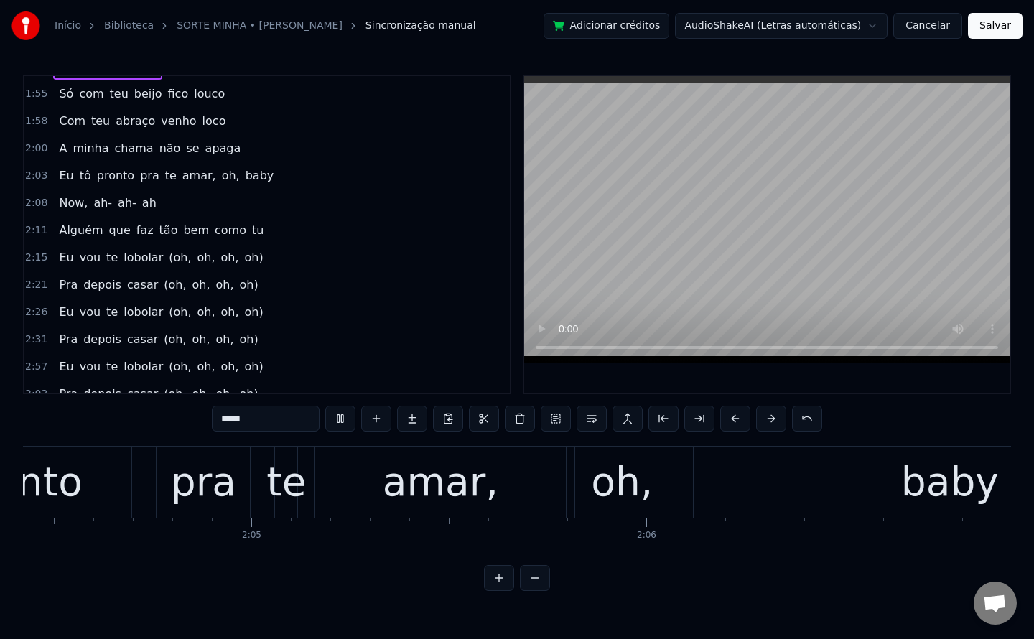
click at [182, 179] on div "Eu tô pronto pra te amar, oh, baby" at bounding box center [166, 176] width 226 height 26
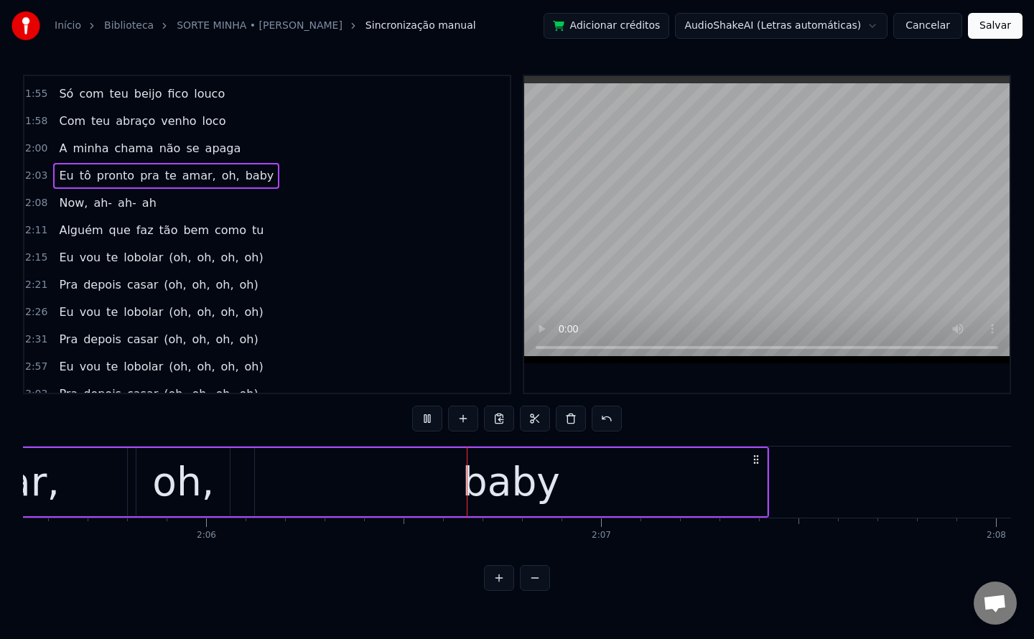
click at [182, 179] on span "amar," at bounding box center [199, 175] width 37 height 17
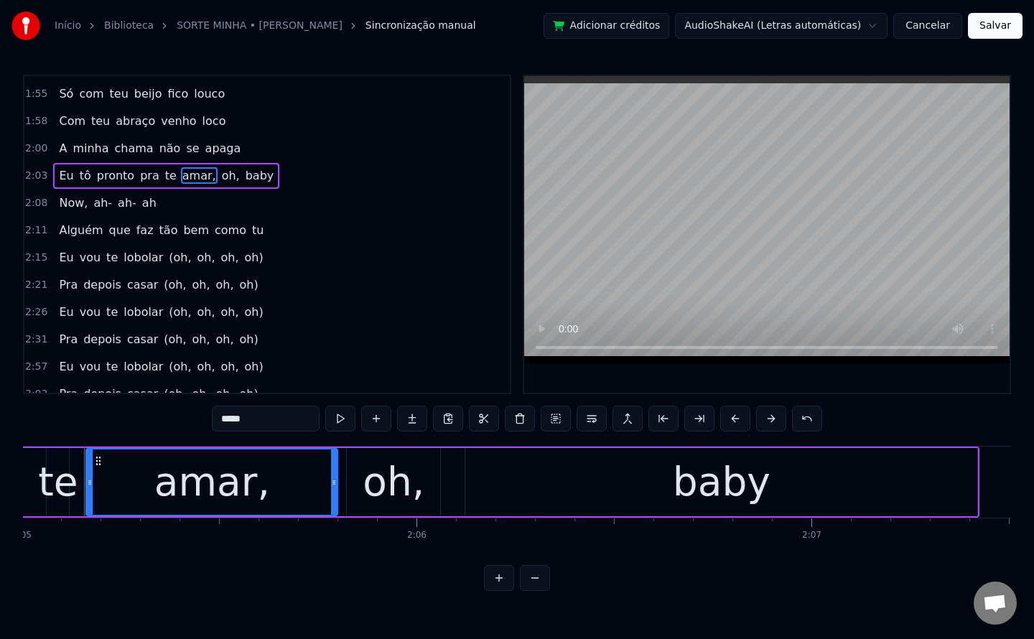
scroll to position [0, 49350]
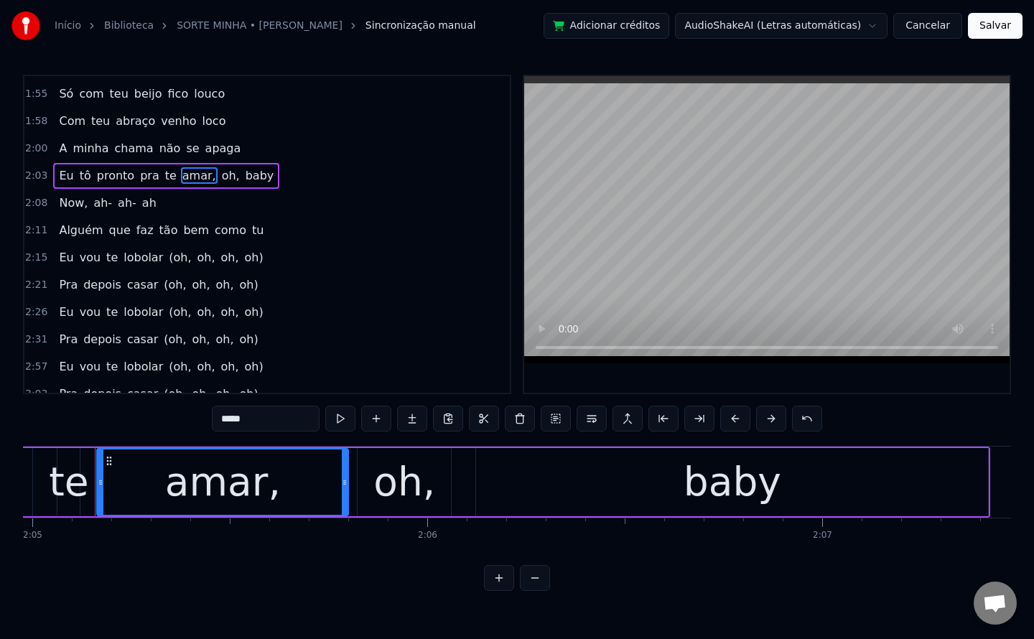
click at [277, 426] on input "*****" at bounding box center [266, 419] width 108 height 26
click at [217, 179] on span "oh," at bounding box center [227, 175] width 21 height 17
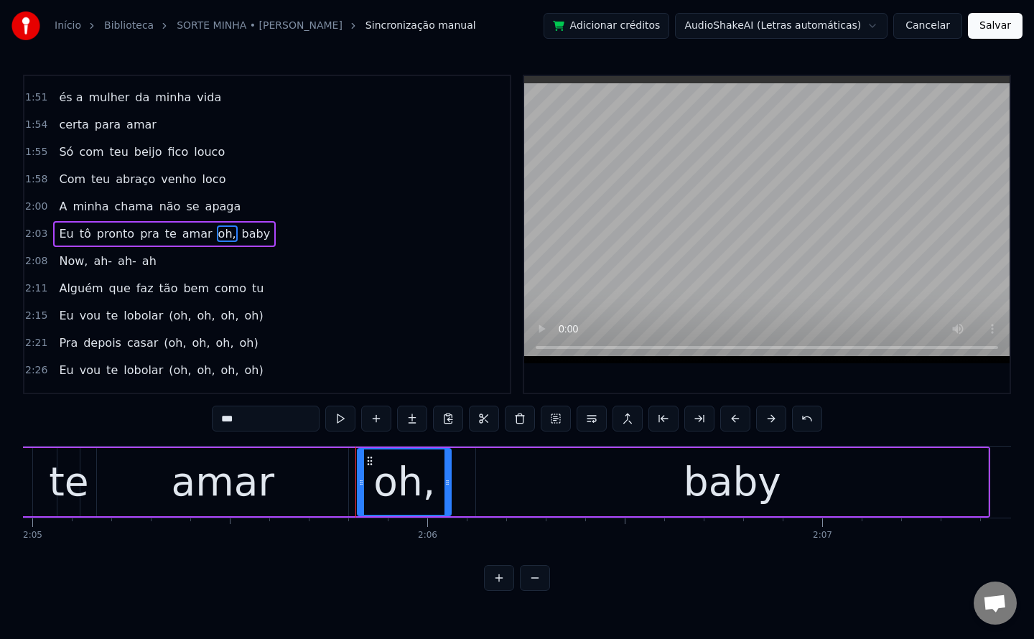
scroll to position [919, 0]
click at [598, 417] on button at bounding box center [592, 419] width 30 height 26
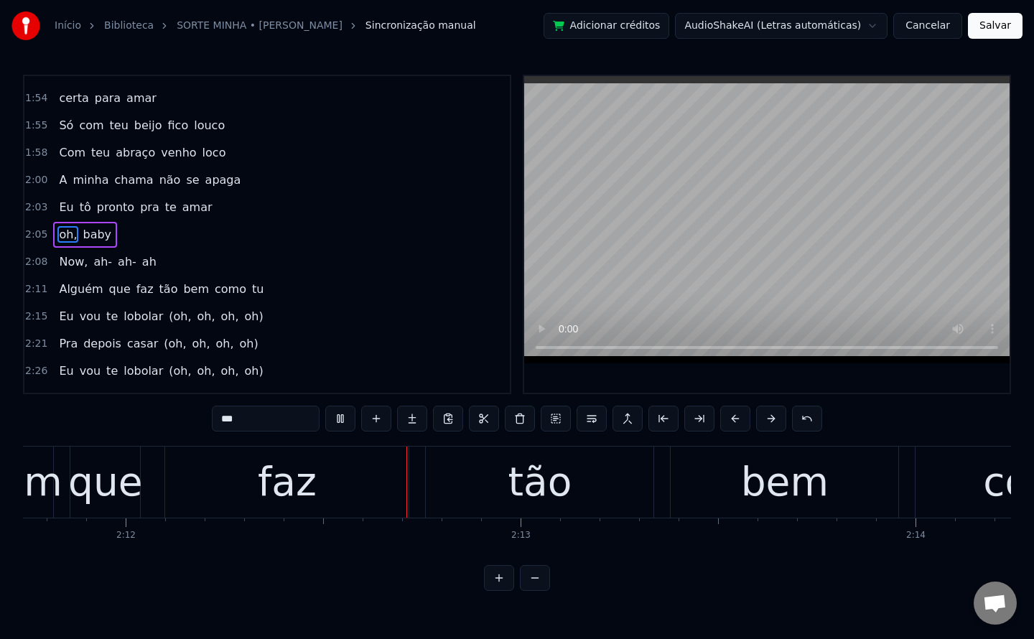
scroll to position [0, 52057]
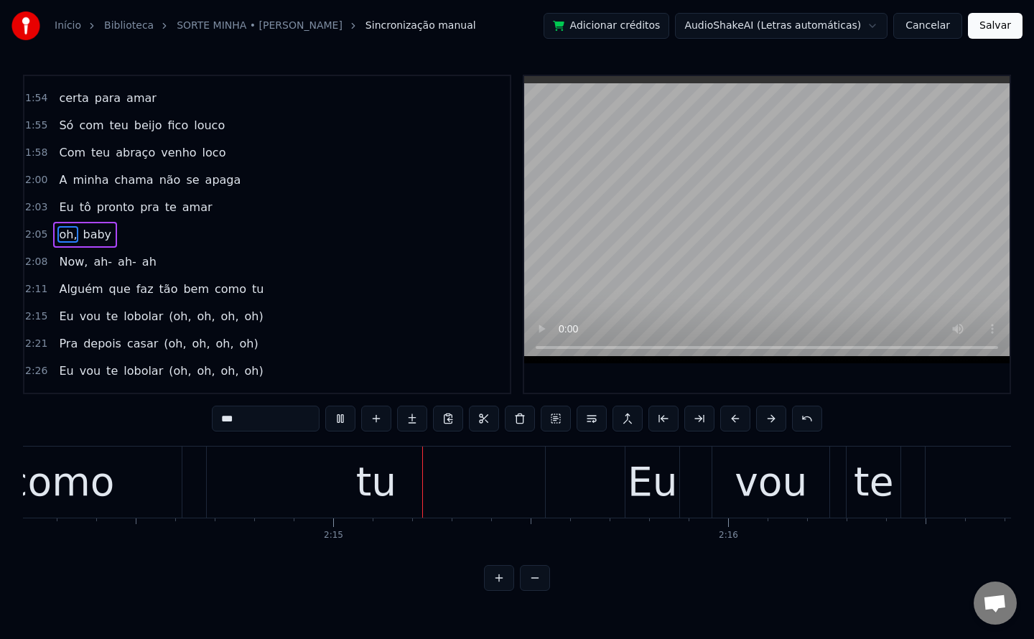
click at [158, 289] on span "tão" at bounding box center [169, 289] width 22 height 17
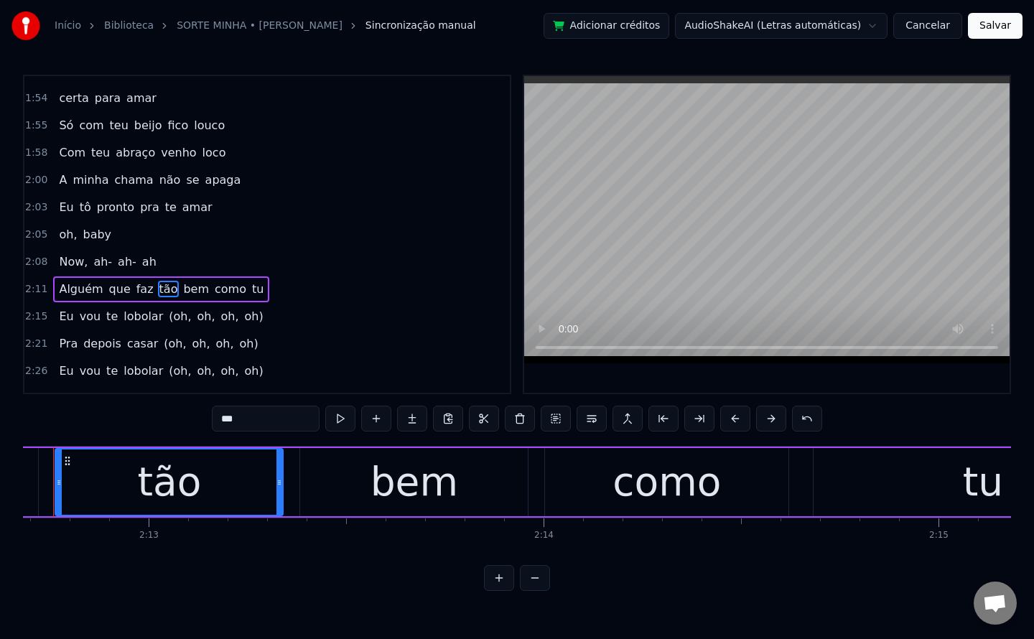
scroll to position [0, 52351]
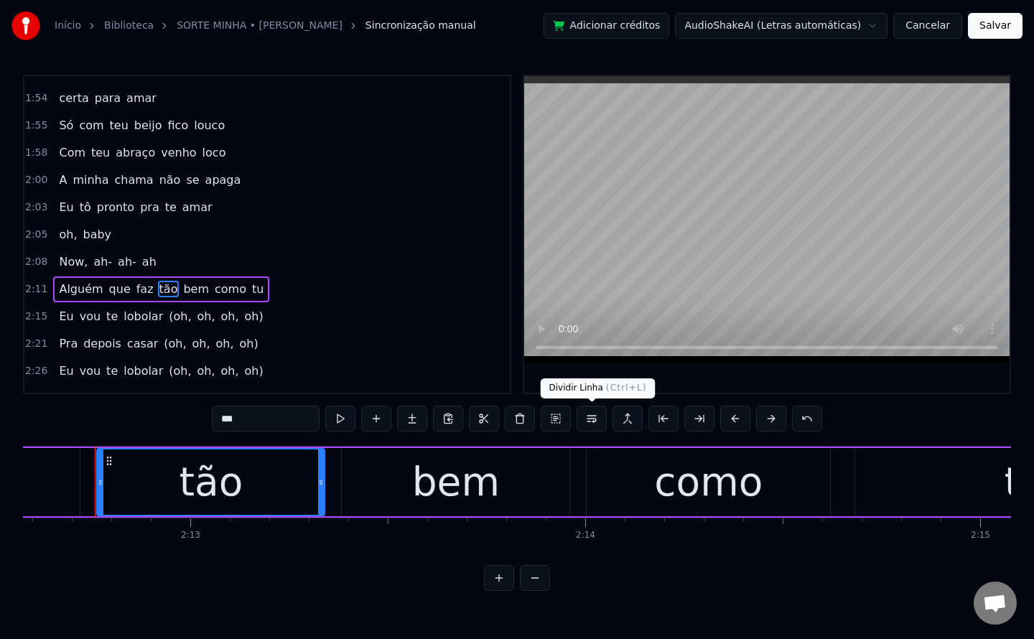
click at [594, 414] on button at bounding box center [592, 419] width 30 height 26
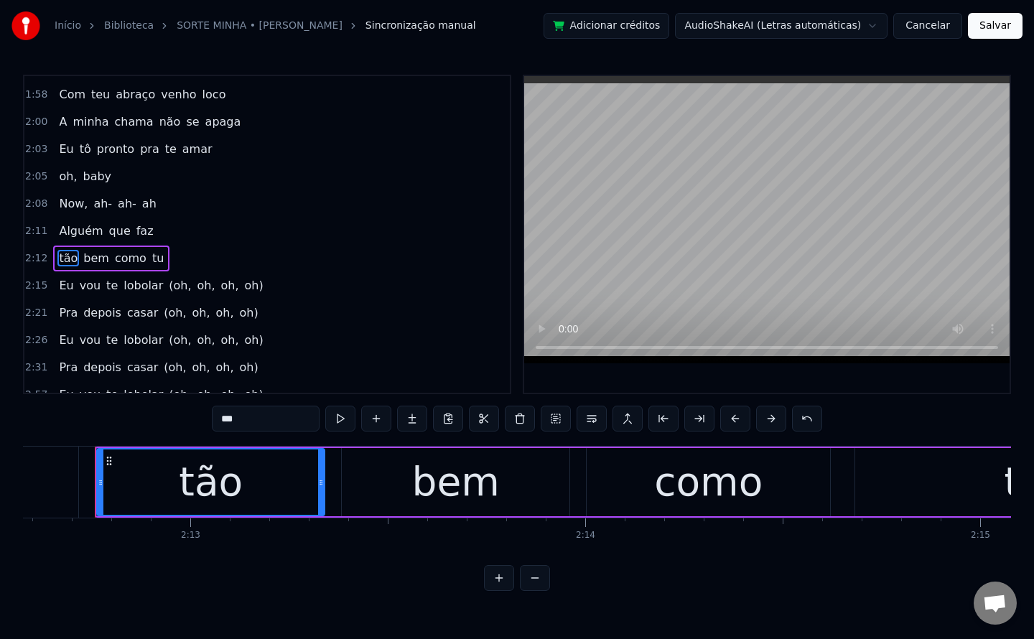
scroll to position [1028, 0]
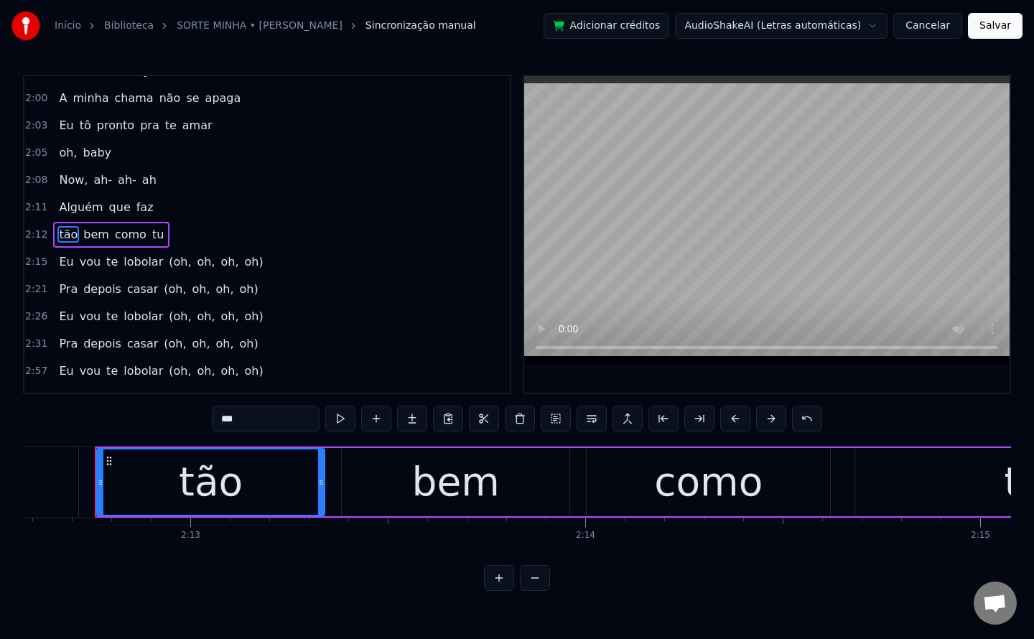
click at [167, 262] on span "(oh," at bounding box center [179, 261] width 25 height 17
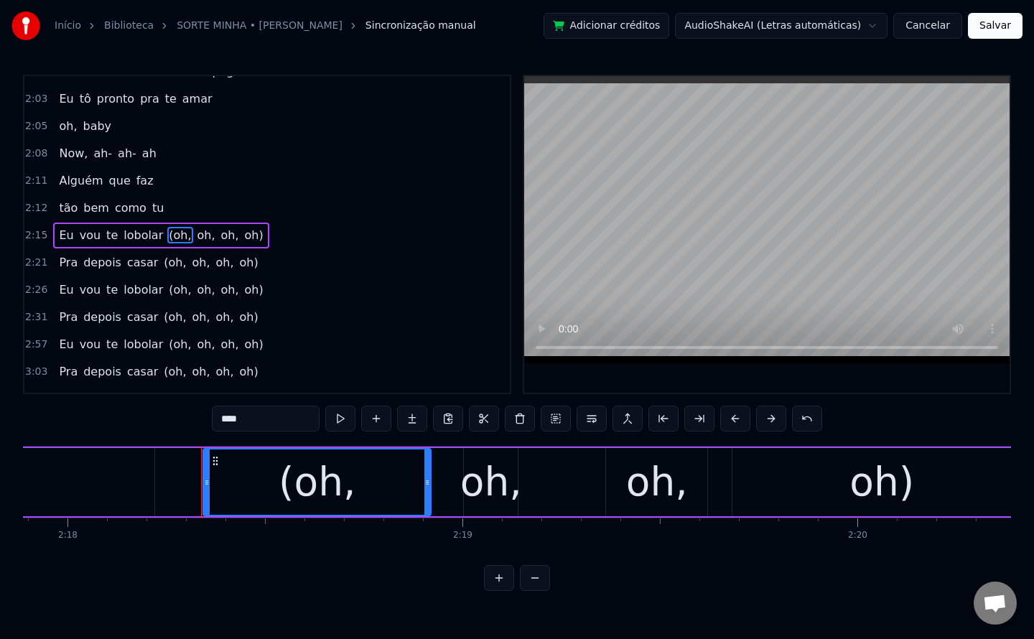
scroll to position [0, 54555]
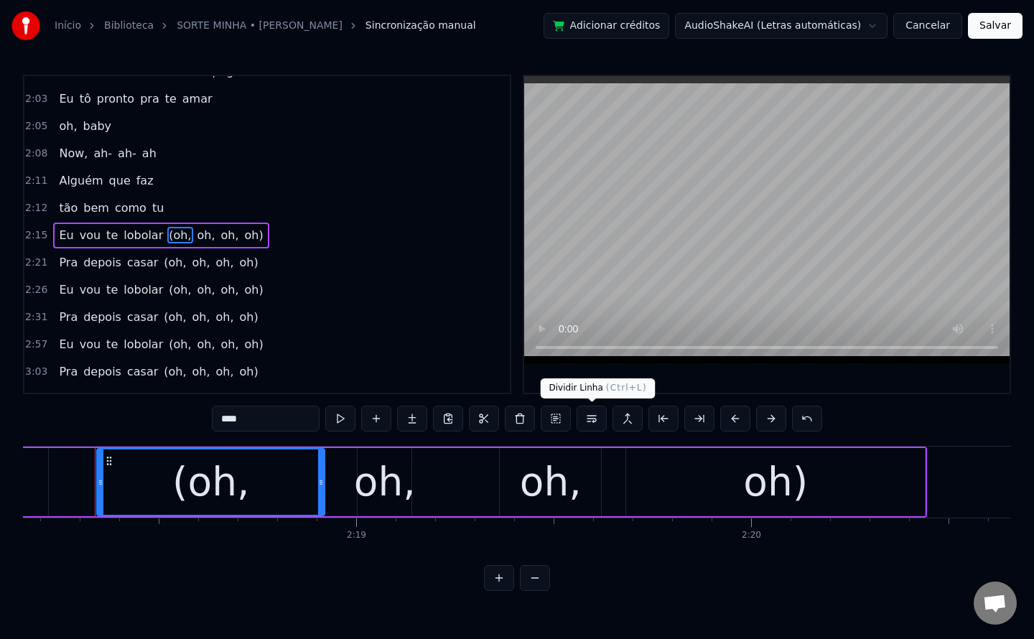
click at [586, 418] on button at bounding box center [592, 419] width 30 height 26
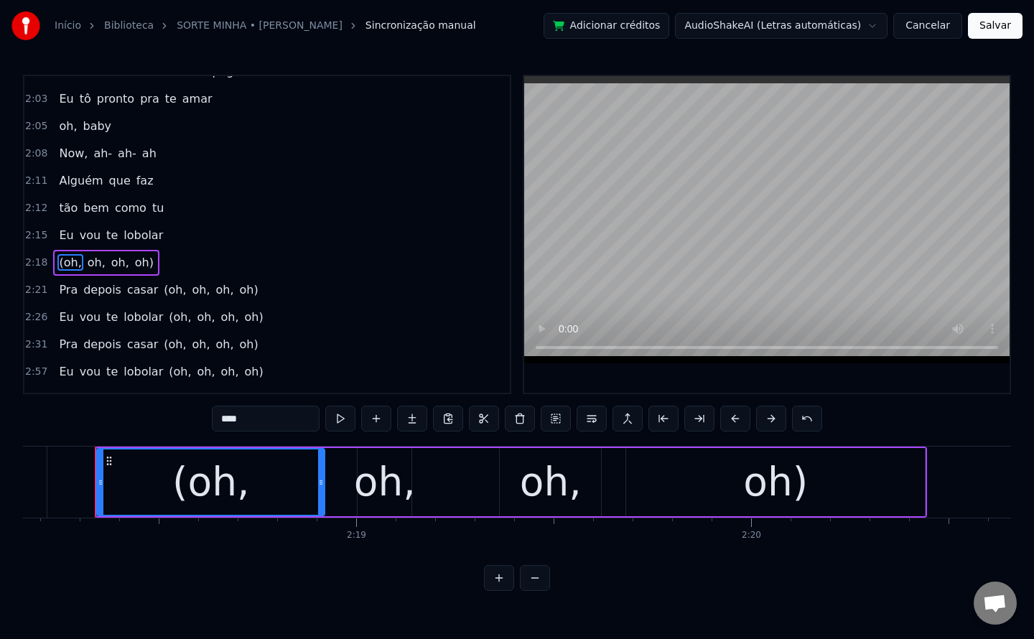
scroll to position [1083, 0]
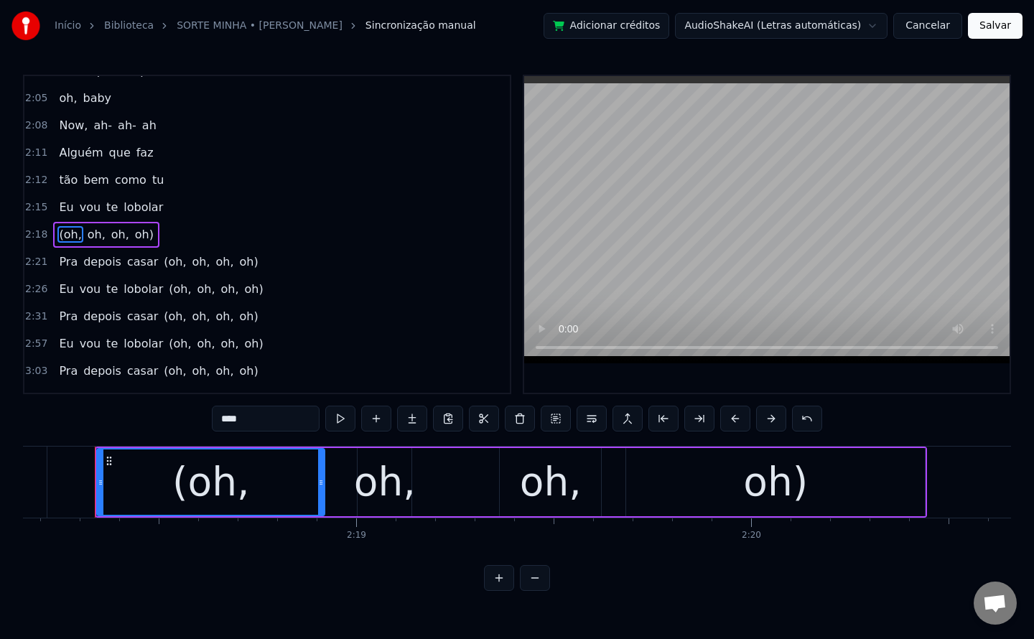
click at [162, 256] on span "(oh," at bounding box center [174, 261] width 25 height 17
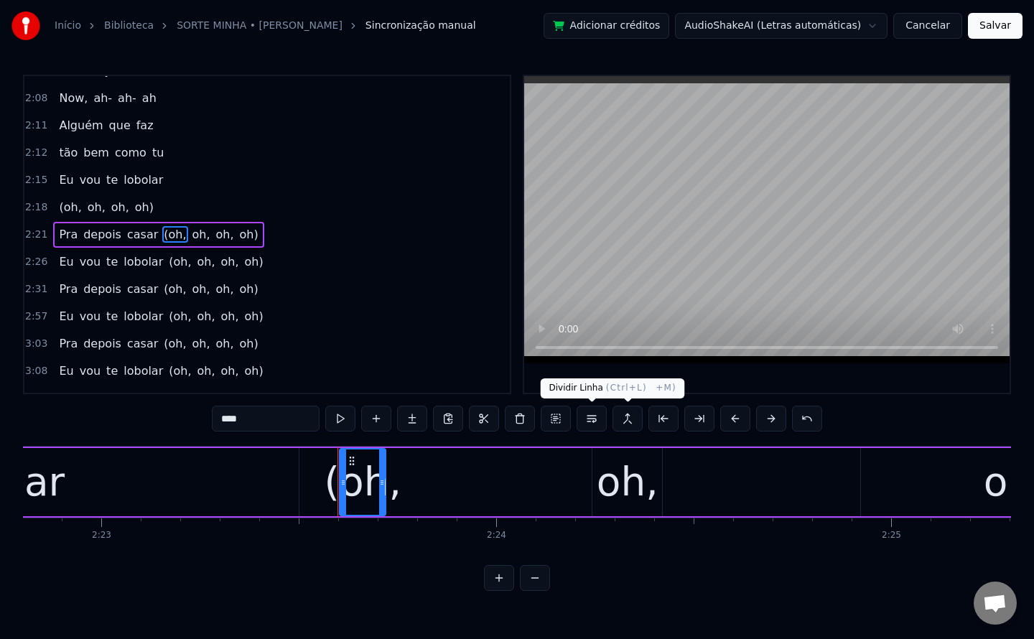
scroll to position [0, 56632]
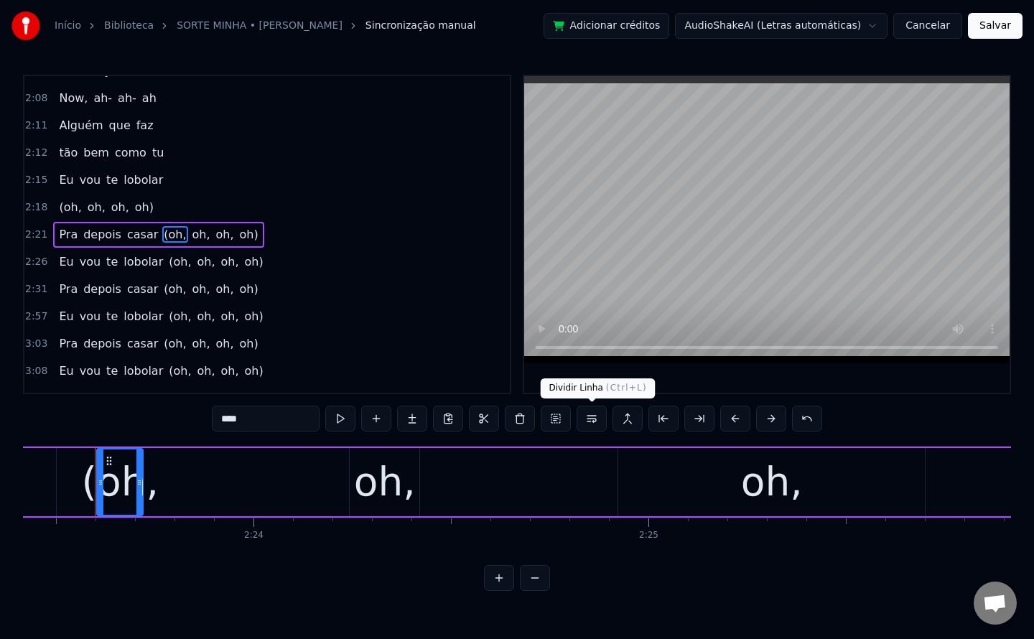
click at [597, 416] on button at bounding box center [592, 419] width 30 height 26
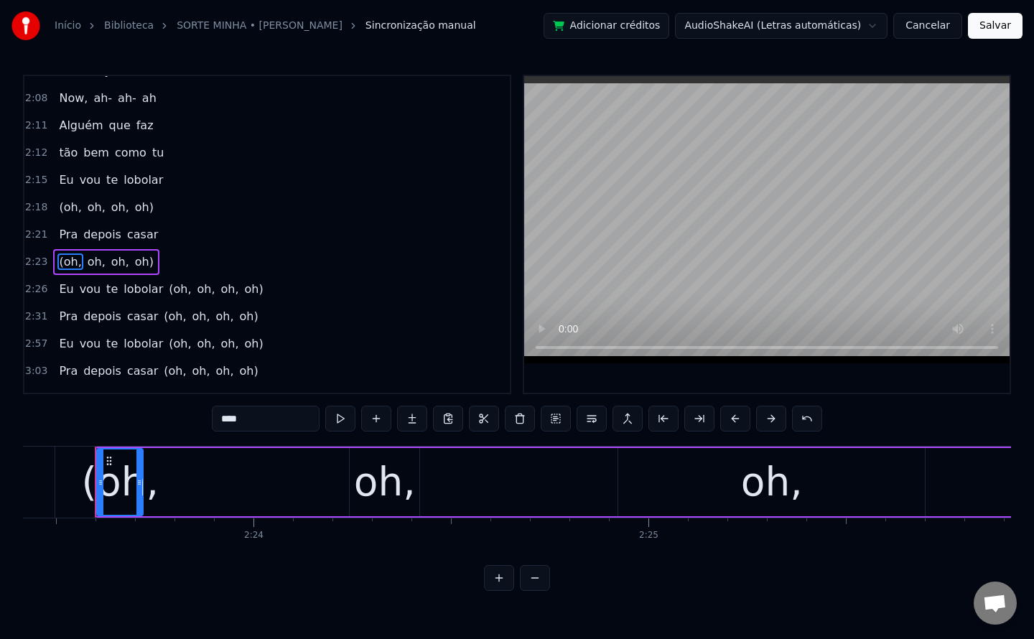
scroll to position [1137, 0]
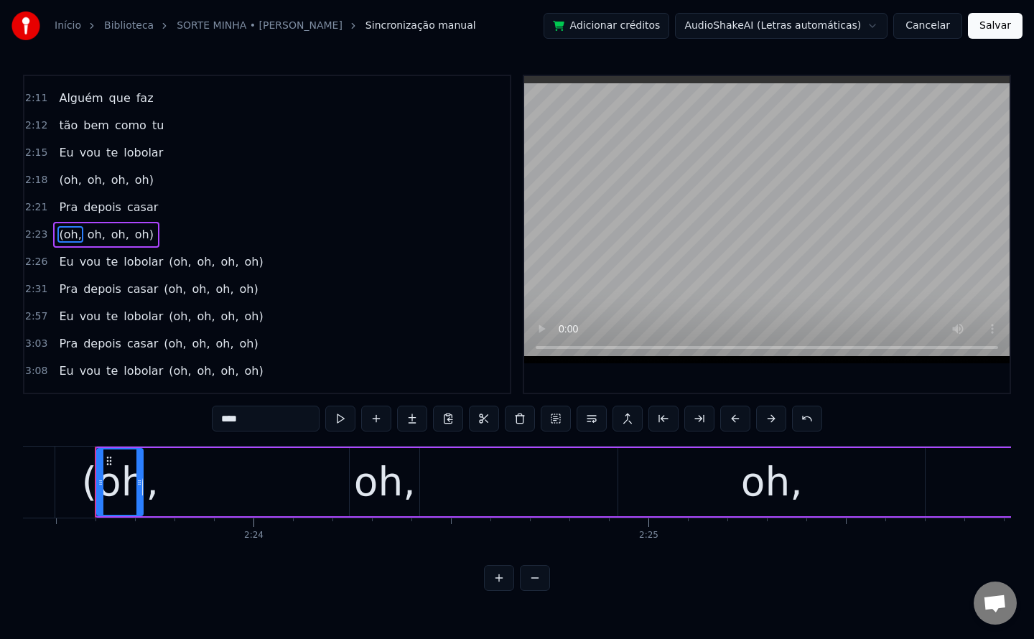
click at [167, 258] on span "(oh," at bounding box center [179, 261] width 25 height 17
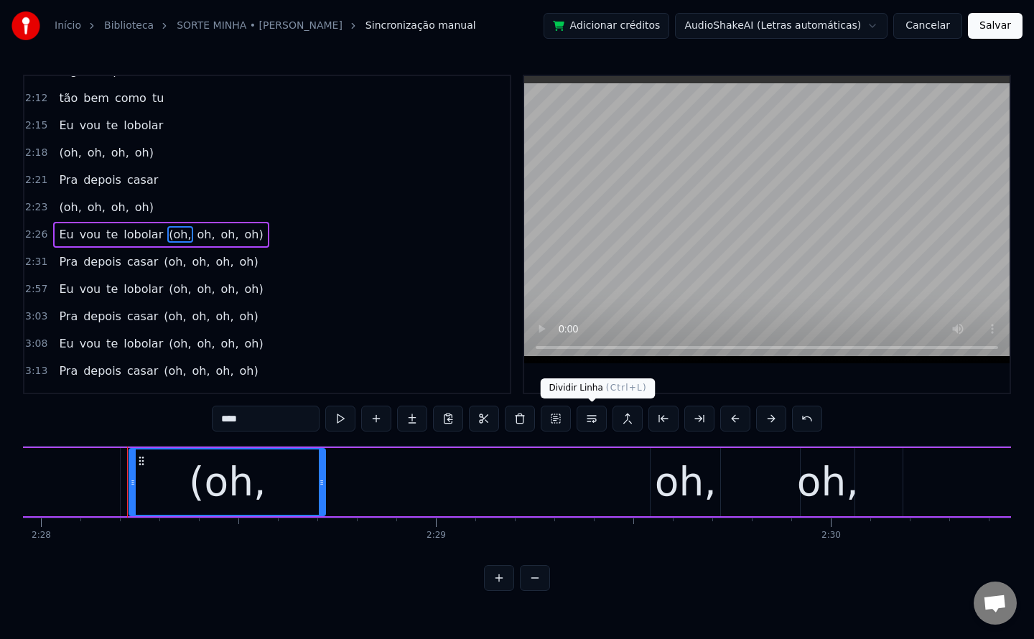
scroll to position [0, 58456]
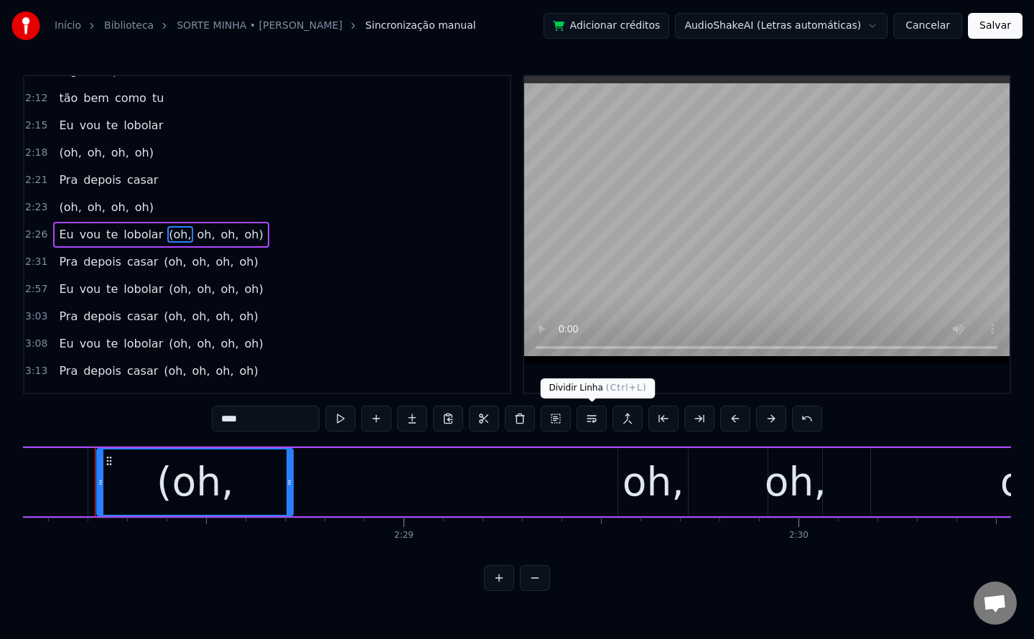
click at [591, 419] on button at bounding box center [592, 419] width 30 height 26
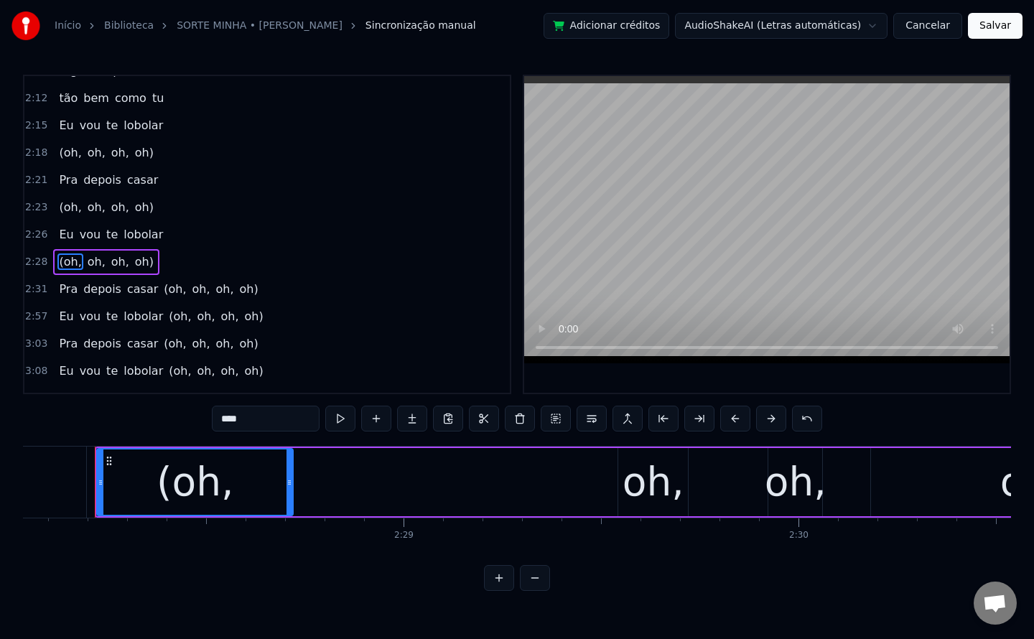
scroll to position [1192, 0]
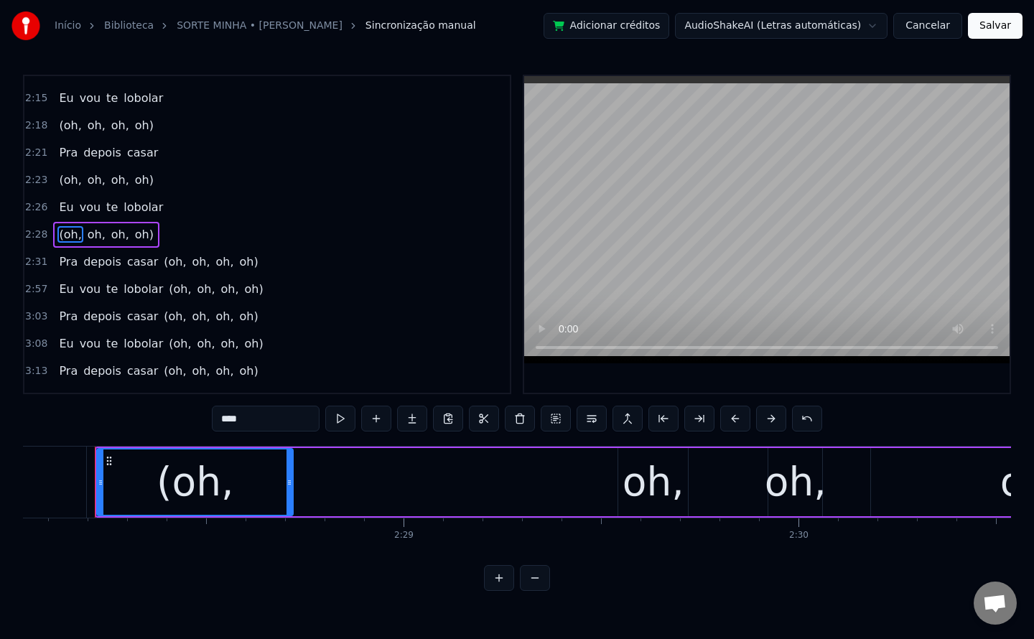
click at [162, 261] on span "(oh," at bounding box center [174, 261] width 25 height 17
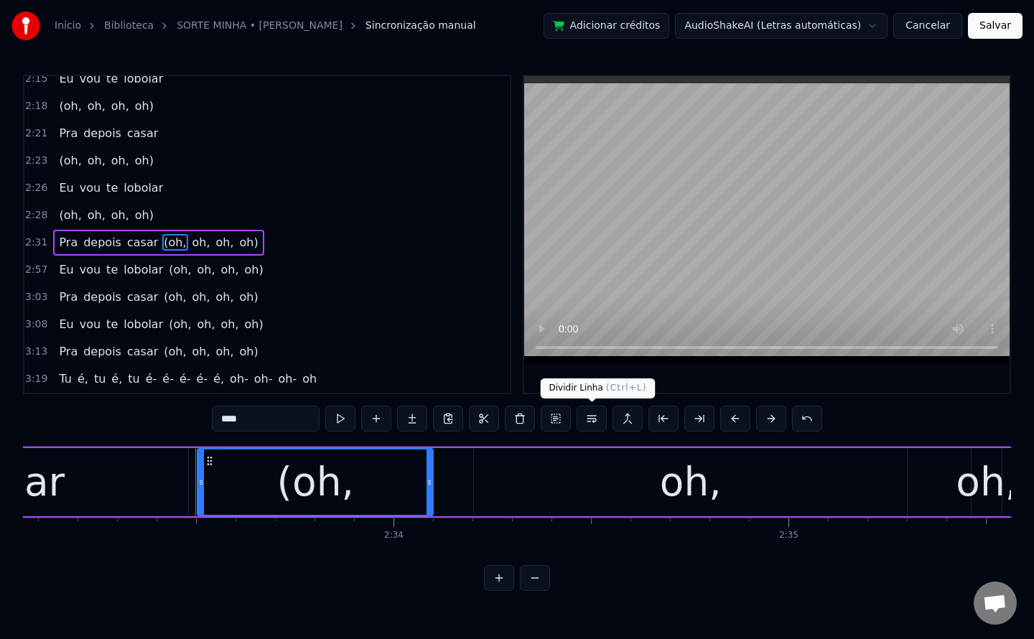
scroll to position [0, 60541]
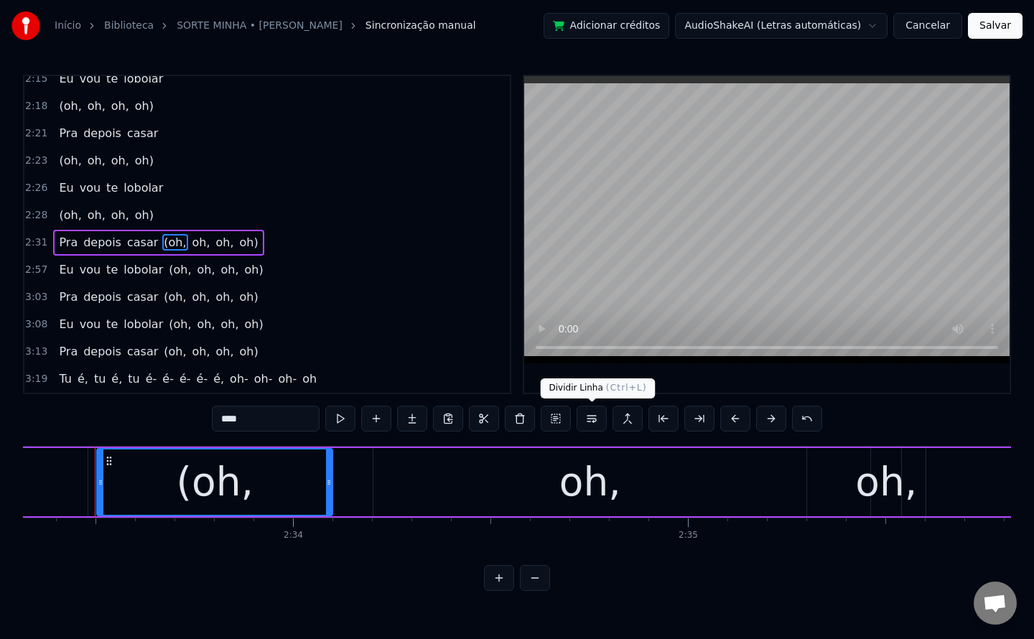
click at [590, 426] on button at bounding box center [592, 419] width 30 height 26
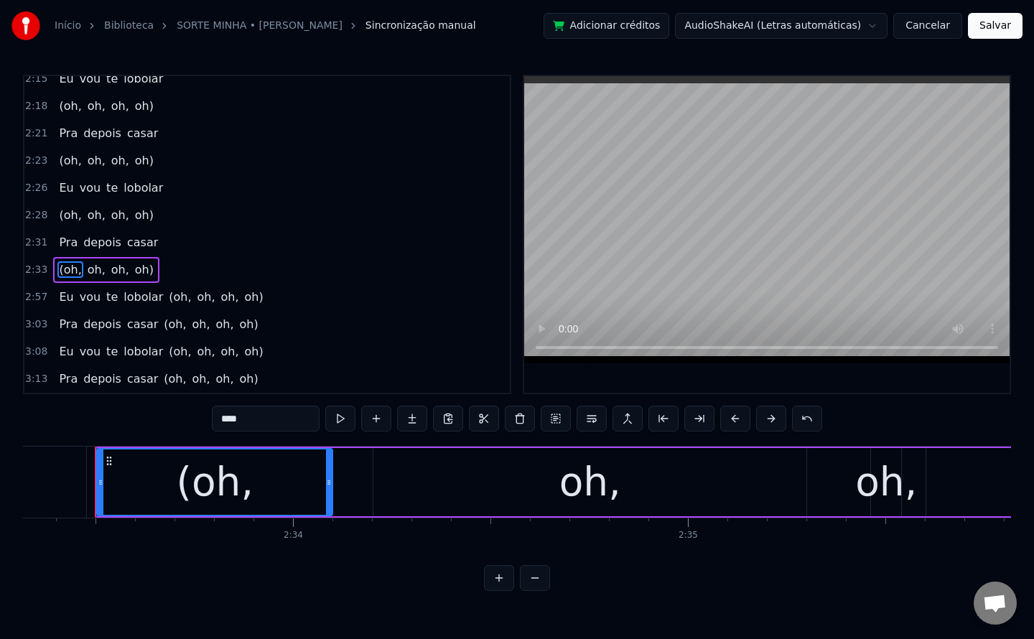
scroll to position [1238, 0]
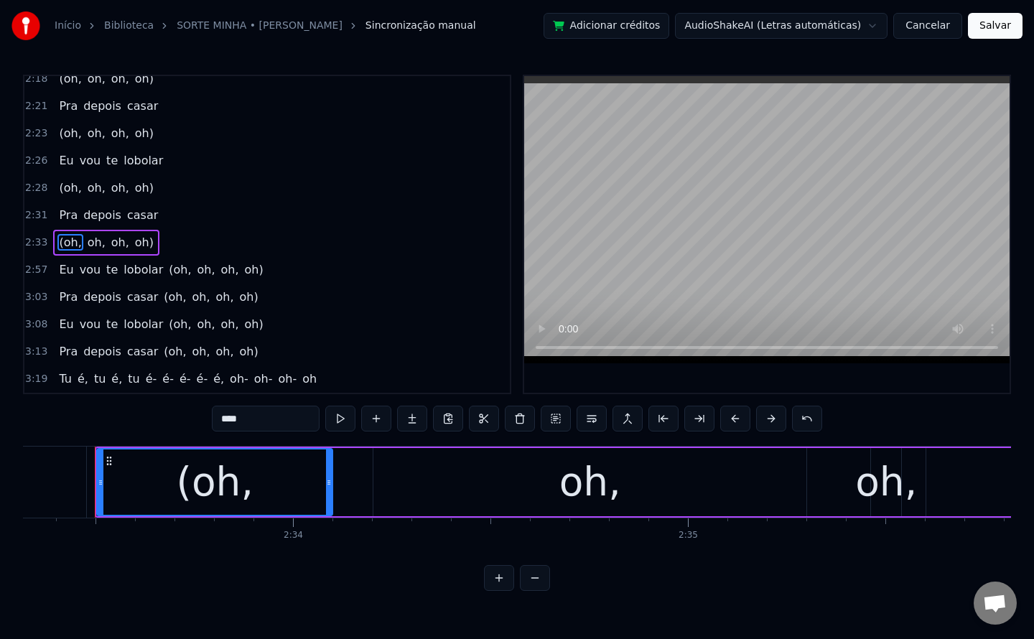
click at [167, 271] on span "(oh," at bounding box center [179, 269] width 25 height 17
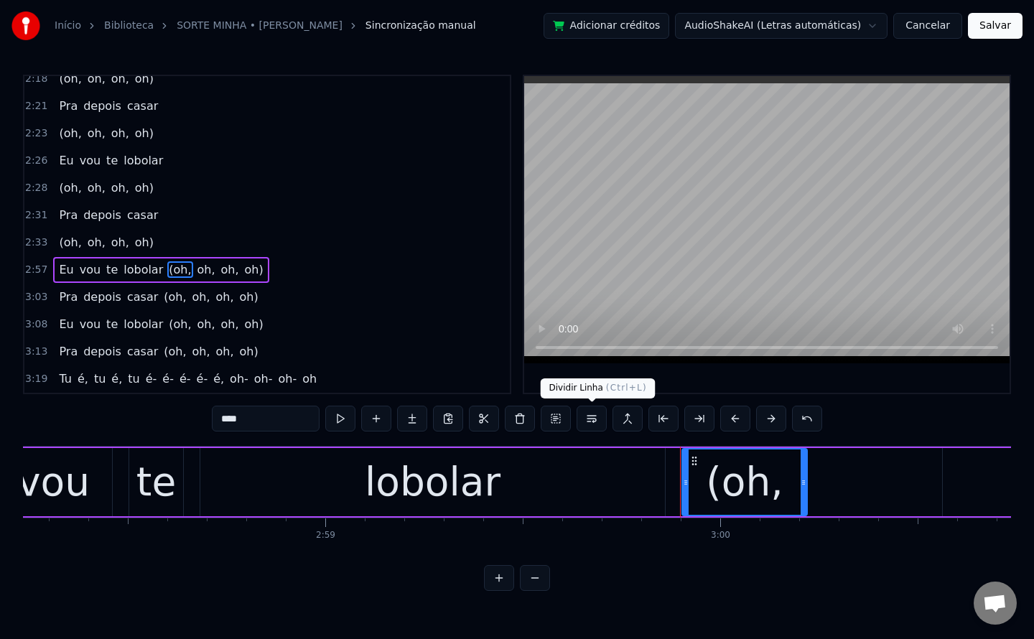
scroll to position [0, 70966]
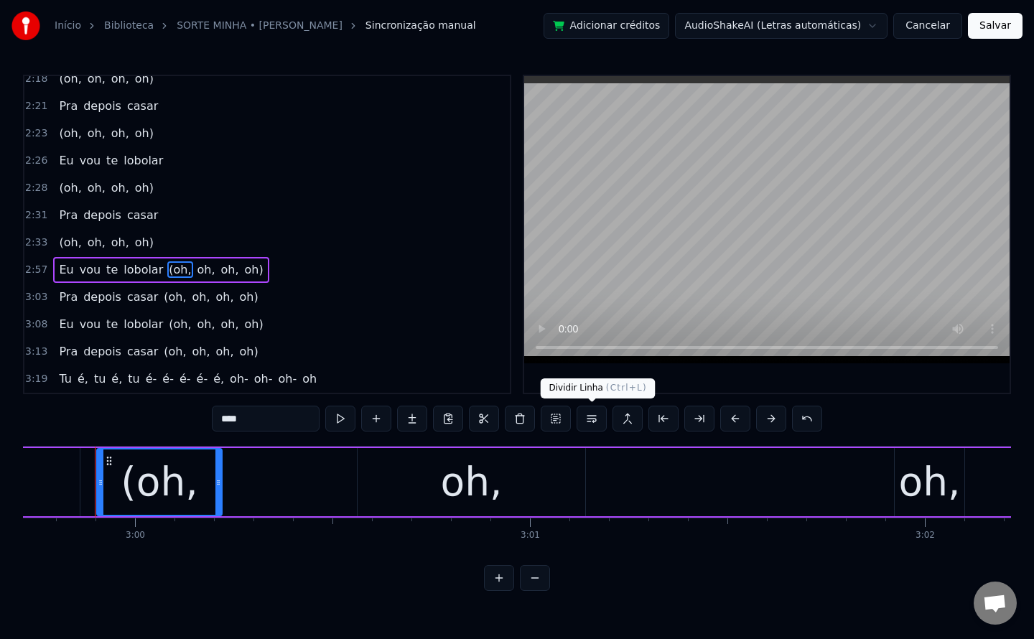
click at [597, 420] on button at bounding box center [592, 419] width 30 height 26
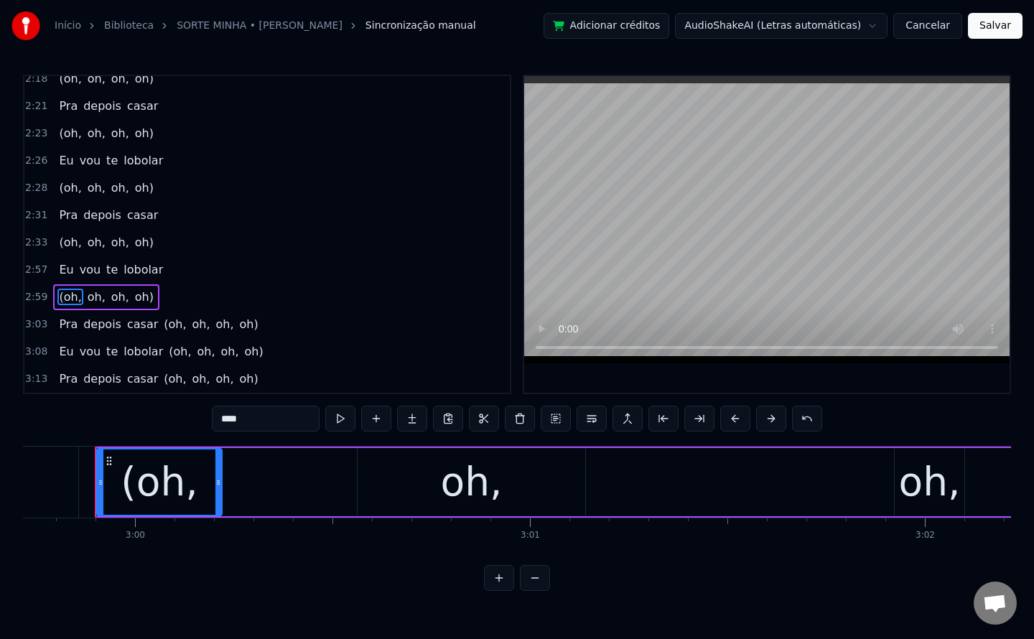
scroll to position [1266, 0]
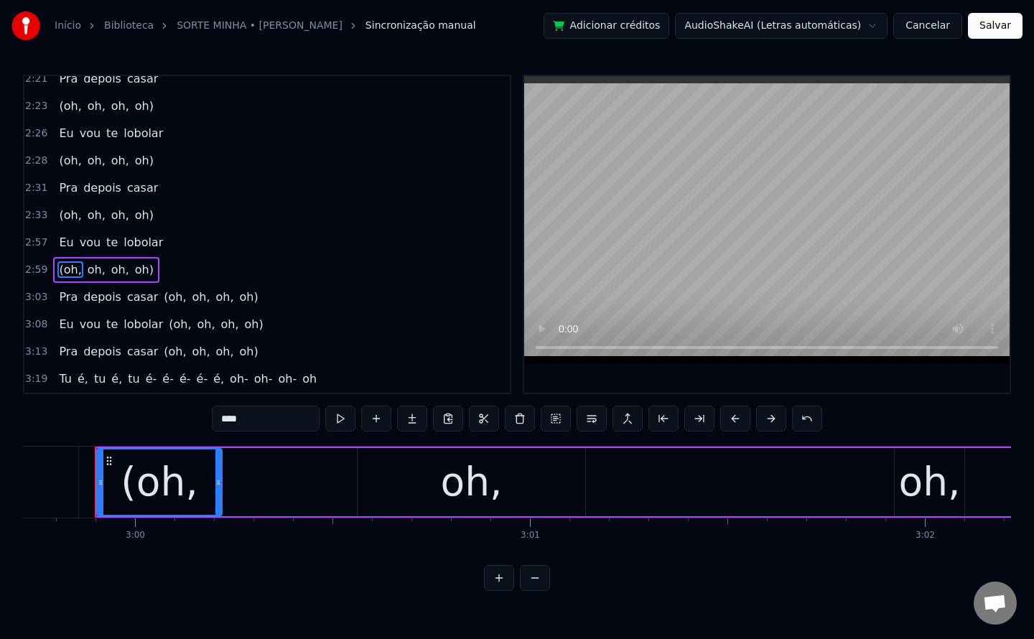
click at [162, 299] on span "(oh," at bounding box center [174, 297] width 25 height 17
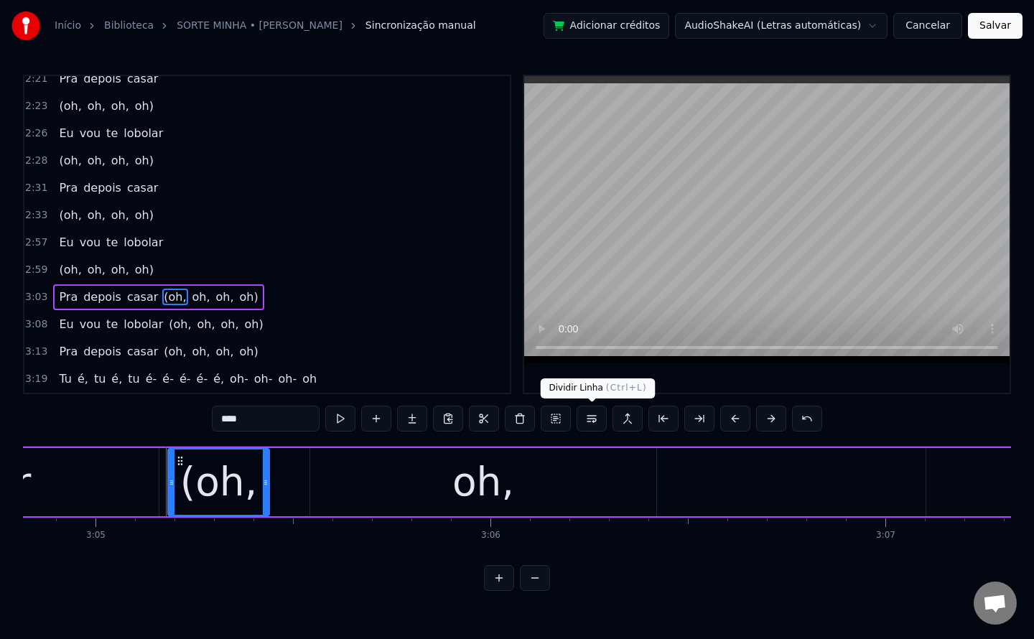
scroll to position [0, 73051]
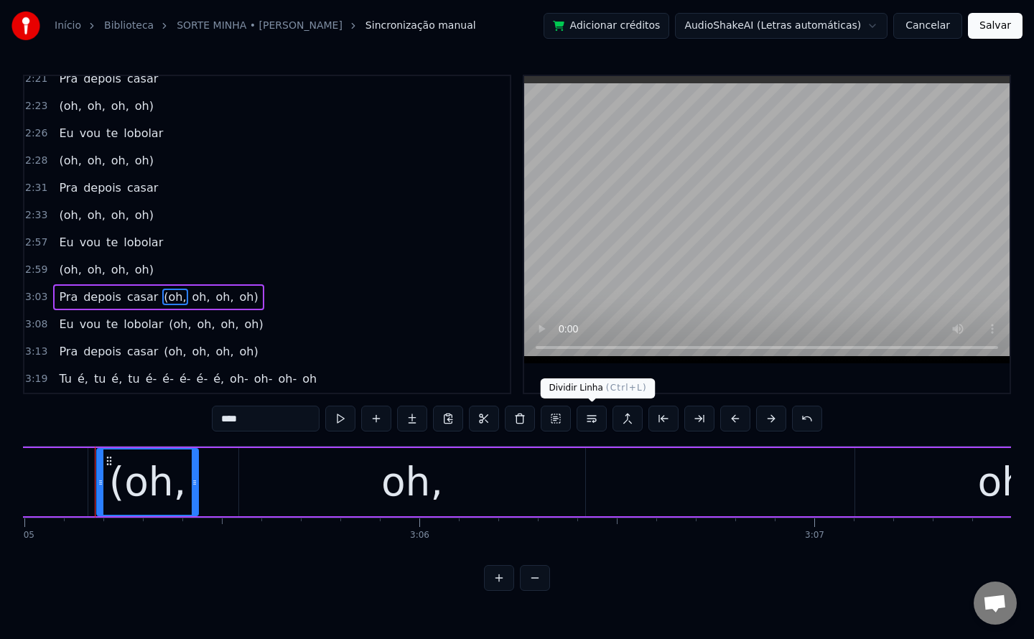
click at [599, 421] on button at bounding box center [592, 419] width 30 height 26
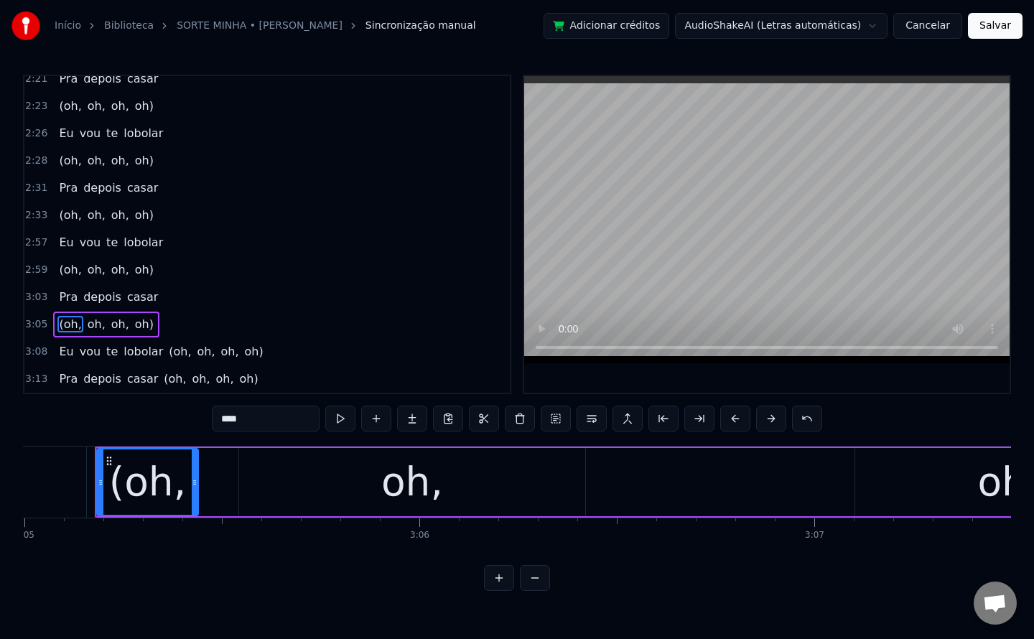
scroll to position [1293, 0]
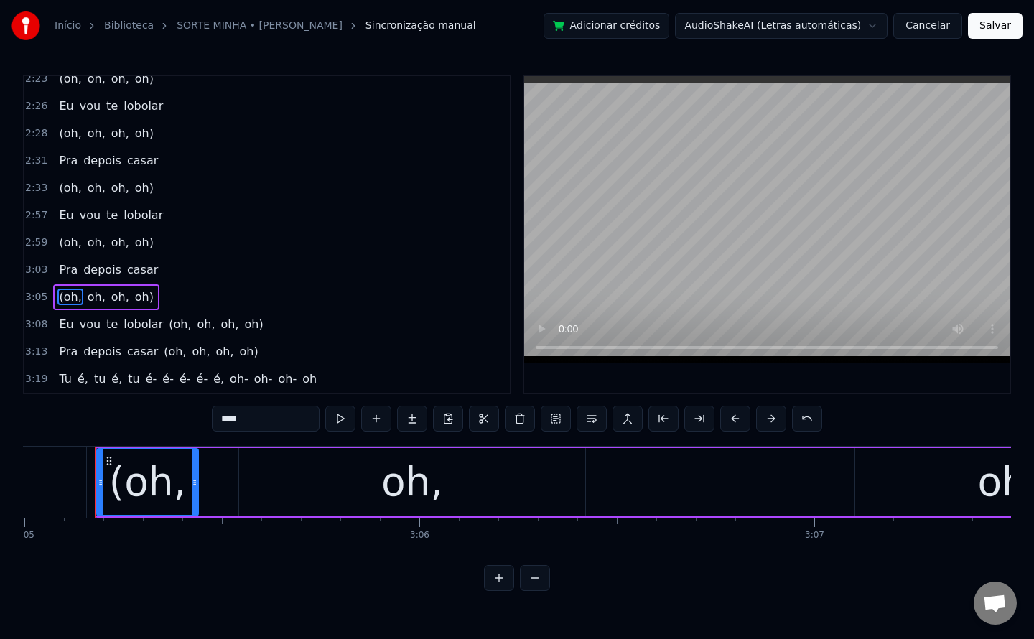
click at [167, 326] on span "(oh," at bounding box center [179, 324] width 25 height 17
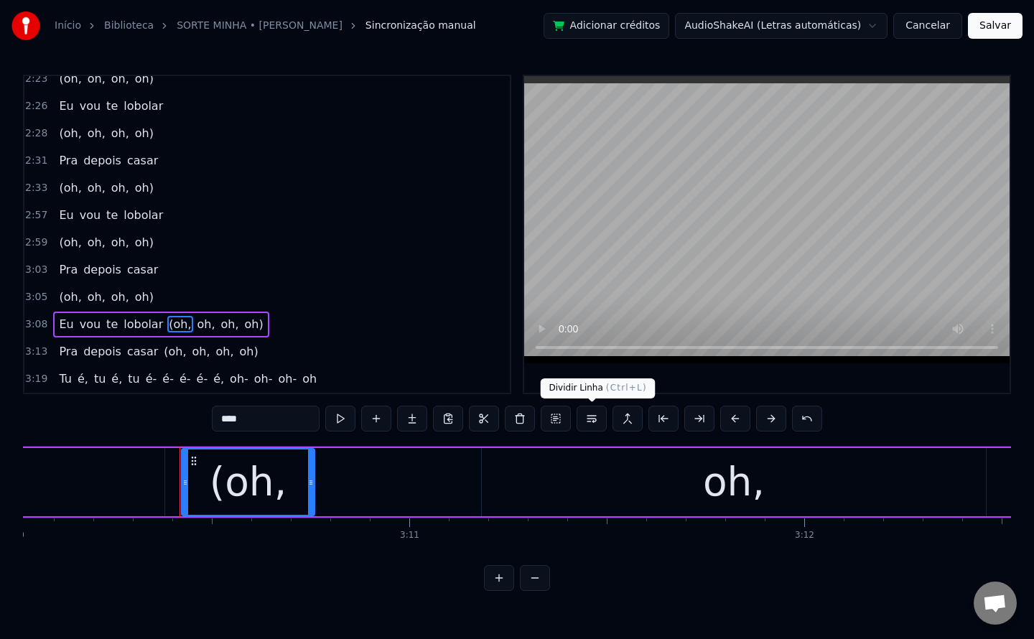
click at [599, 420] on button at bounding box center [592, 419] width 30 height 26
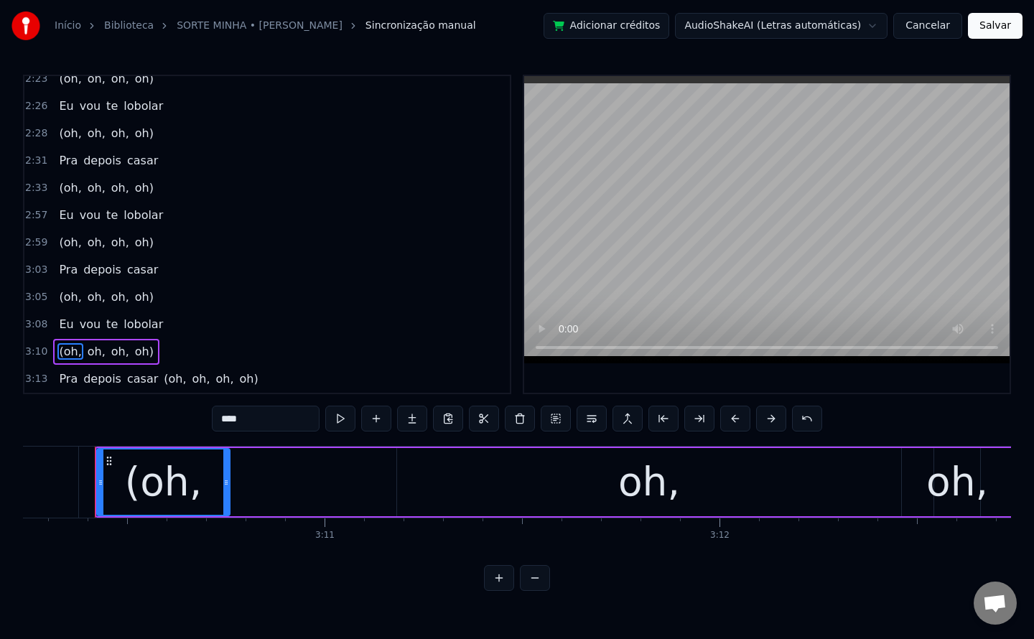
scroll to position [1320, 0]
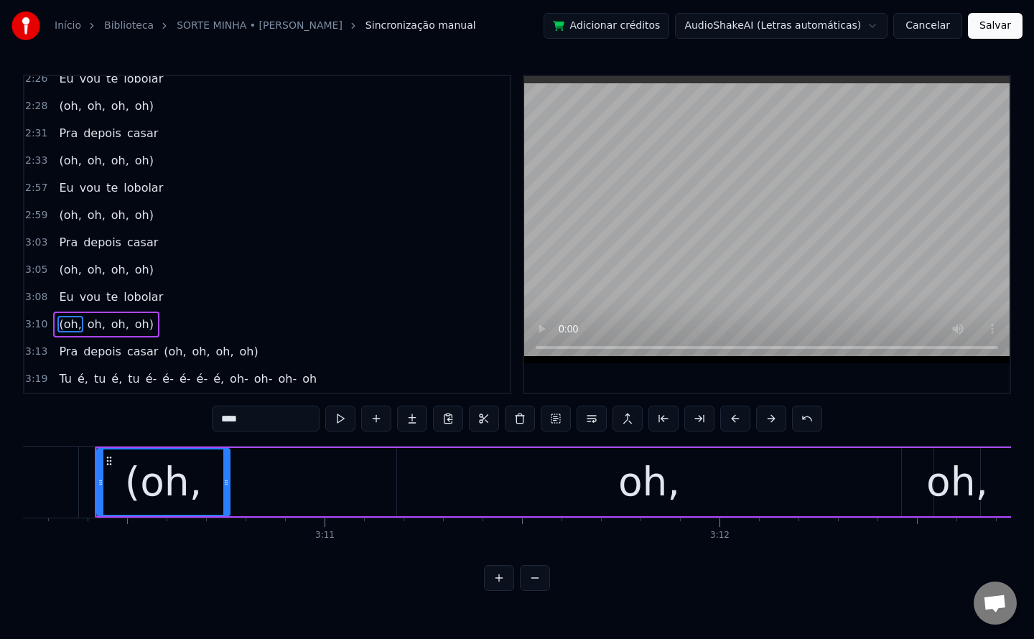
click at [164, 351] on span "(oh," at bounding box center [174, 351] width 25 height 17
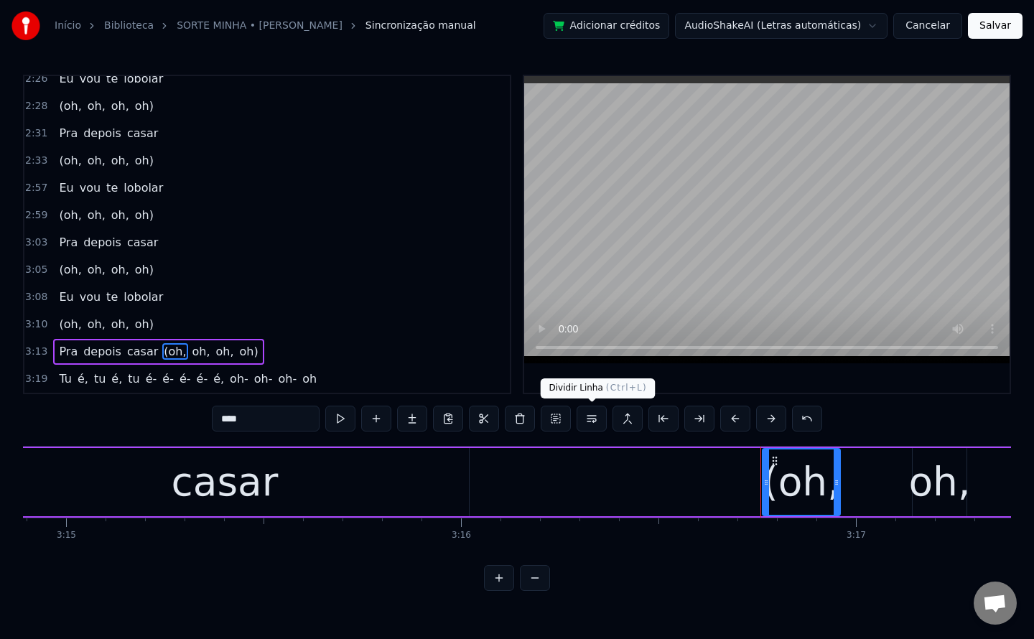
scroll to position [0, 77623]
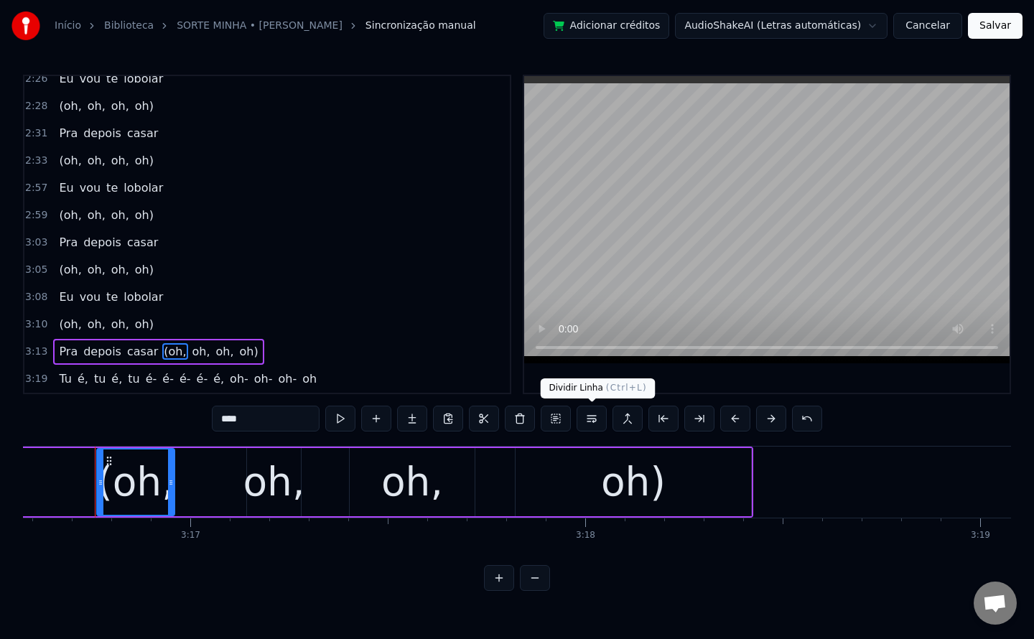
click at [594, 419] on button at bounding box center [592, 419] width 30 height 26
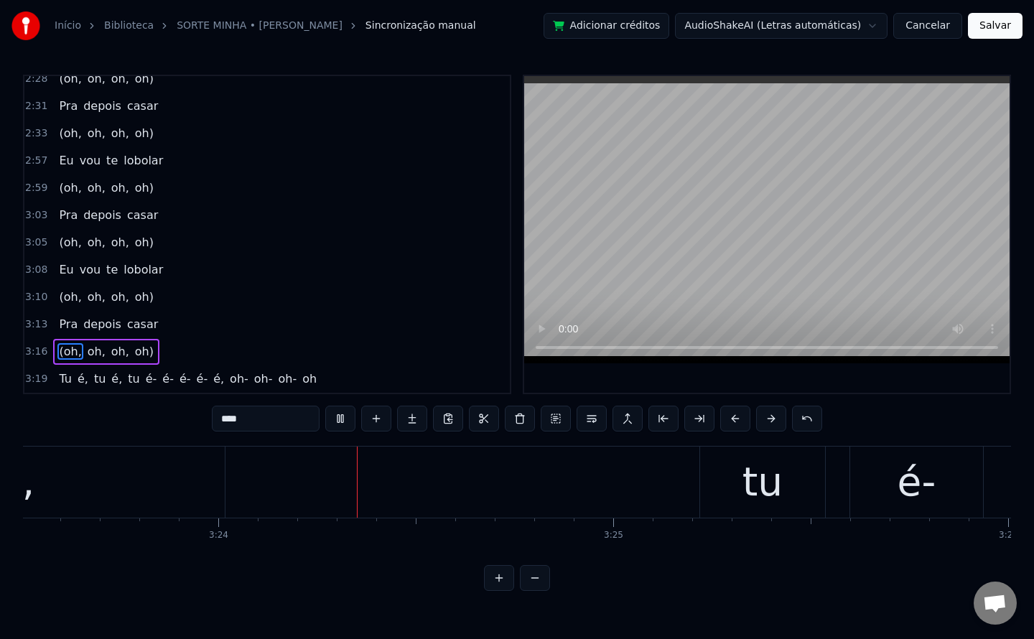
scroll to position [0, 80369]
click at [80, 381] on span "é," at bounding box center [83, 378] width 14 height 17
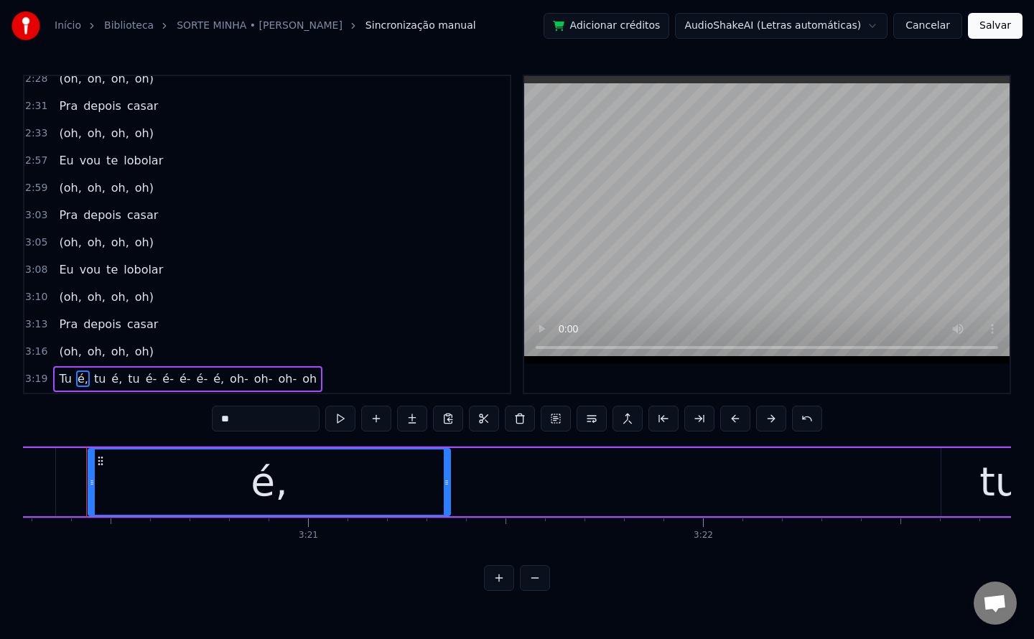
scroll to position [0, 79077]
click at [251, 418] on input "**" at bounding box center [266, 419] width 108 height 26
click at [95, 382] on span "tu" at bounding box center [102, 378] width 14 height 17
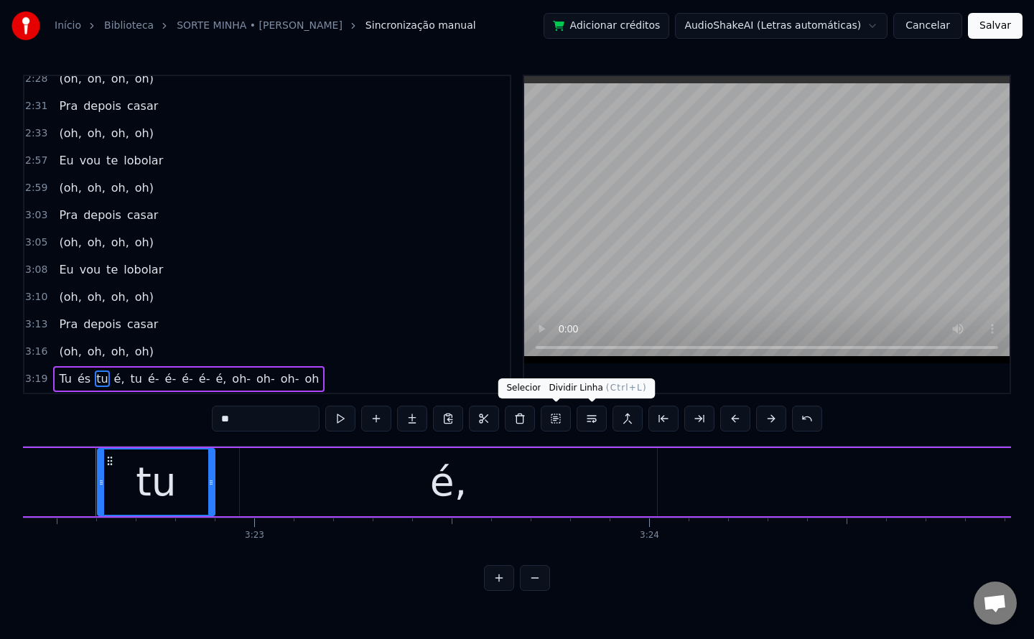
scroll to position [0, 79929]
click at [589, 420] on button at bounding box center [592, 419] width 30 height 26
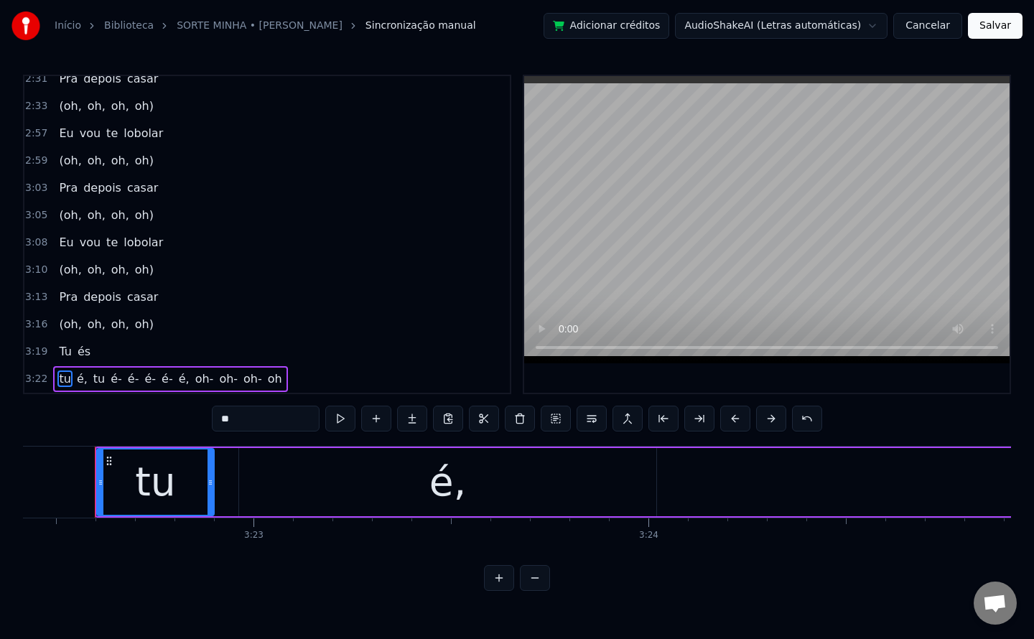
click at [266, 411] on input "**" at bounding box center [266, 419] width 108 height 26
click at [75, 377] on span "é," at bounding box center [82, 378] width 14 height 17
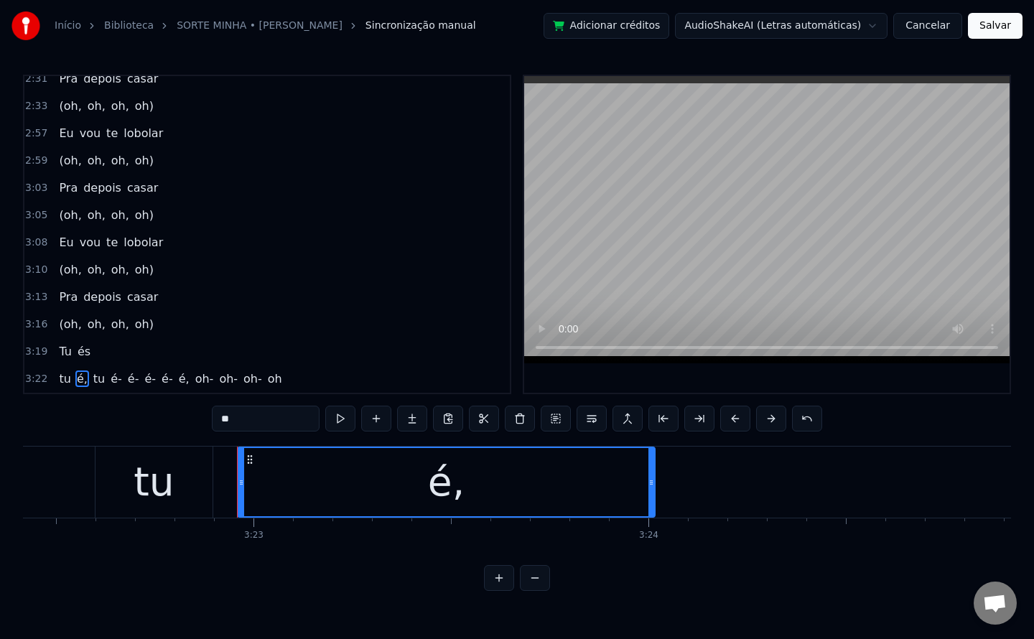
click at [243, 426] on input "**" at bounding box center [266, 419] width 108 height 26
click at [94, 381] on span "tu" at bounding box center [101, 378] width 14 height 17
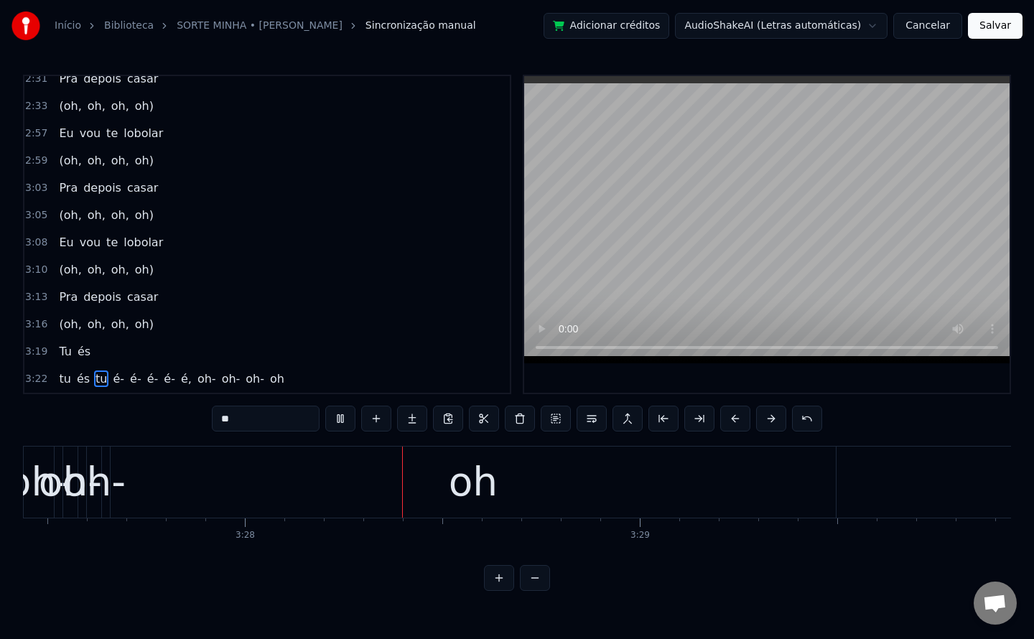
scroll to position [0, 81917]
click at [179, 381] on span "é," at bounding box center [186, 378] width 14 height 17
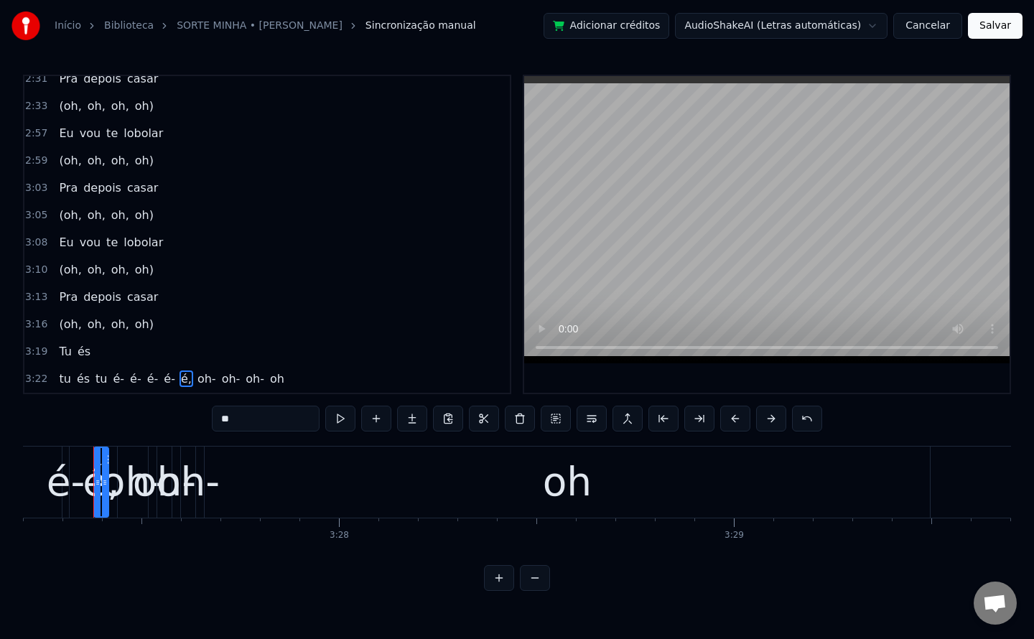
click at [301, 431] on div "**" at bounding box center [517, 420] width 610 height 29
click at [295, 423] on input "**" at bounding box center [266, 419] width 108 height 26
click at [192, 378] on span "oh-" at bounding box center [203, 378] width 22 height 17
type input "***"
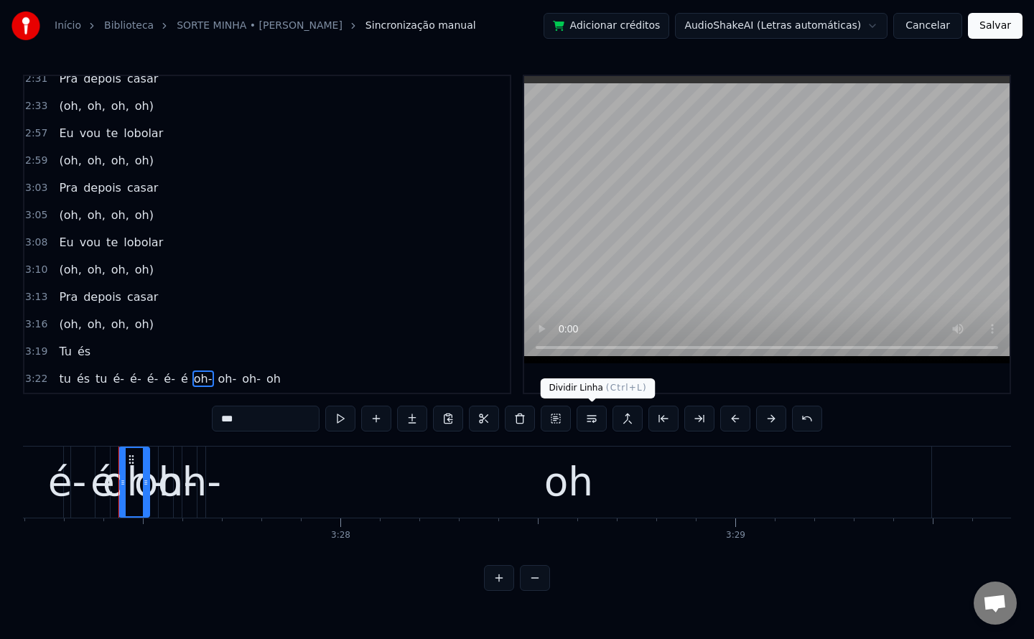
click at [597, 425] on button at bounding box center [592, 419] width 30 height 26
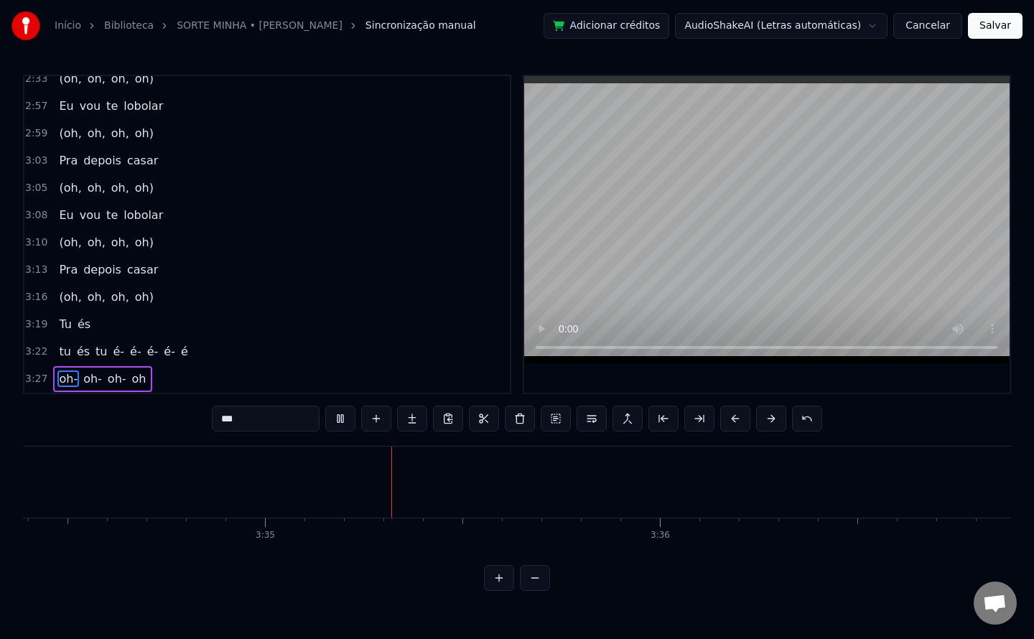
scroll to position [0, 84662]
click at [996, 31] on button "Salvar" at bounding box center [995, 26] width 55 height 26
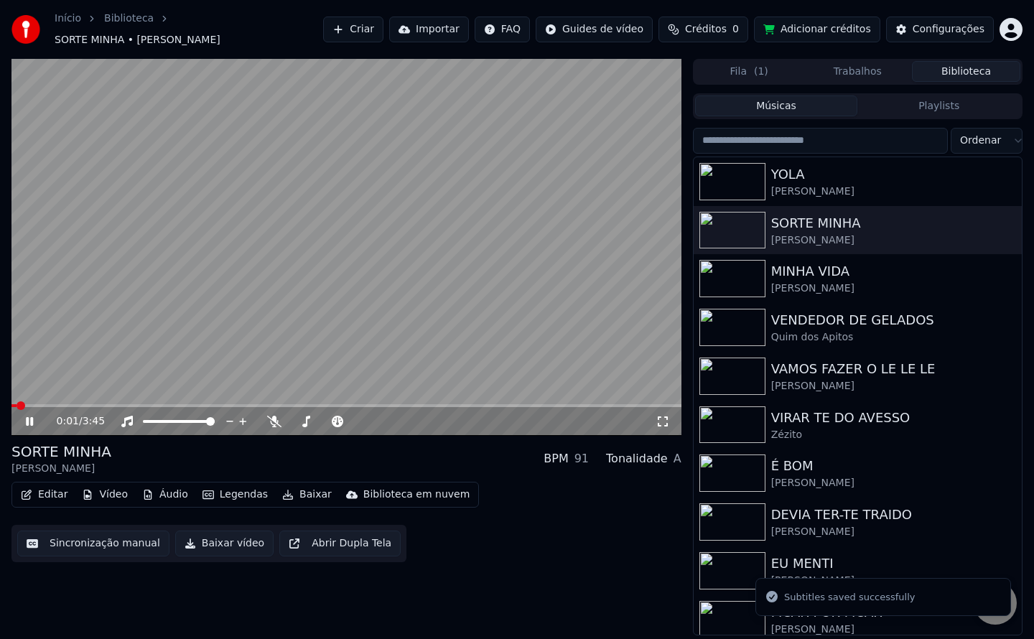
click at [198, 539] on button "Baixar vídeo" at bounding box center [224, 544] width 98 height 26
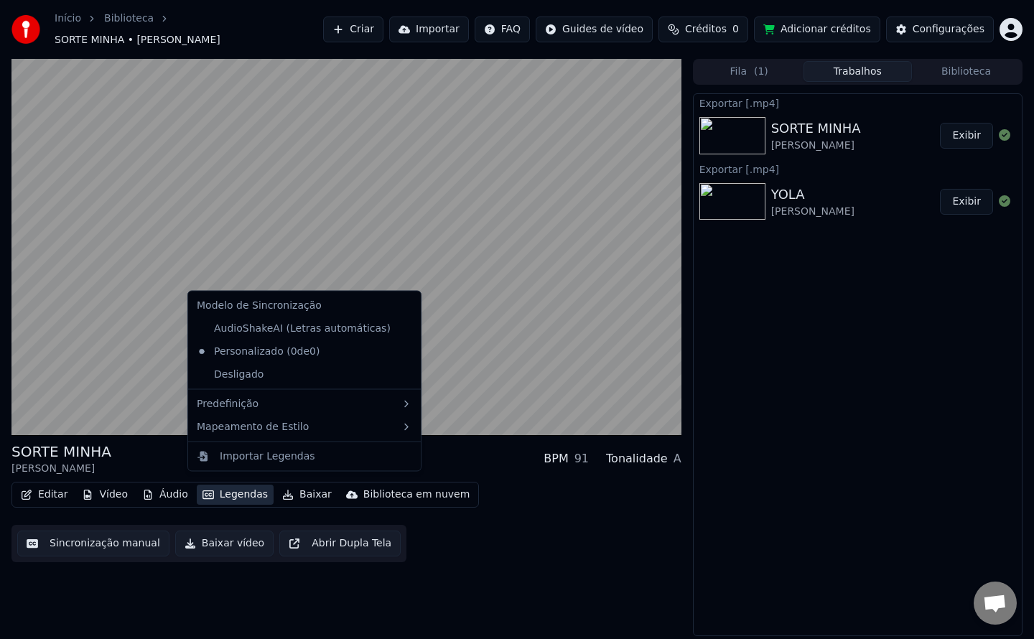
click at [246, 488] on button "Legendas" at bounding box center [235, 495] width 77 height 20
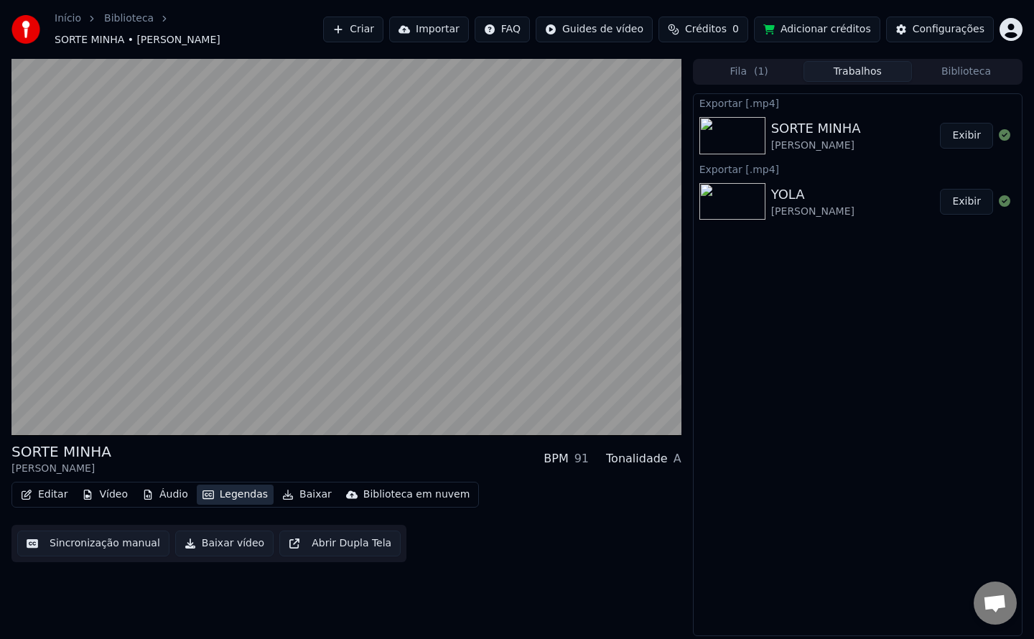
click at [246, 488] on button "Legendas" at bounding box center [235, 495] width 77 height 20
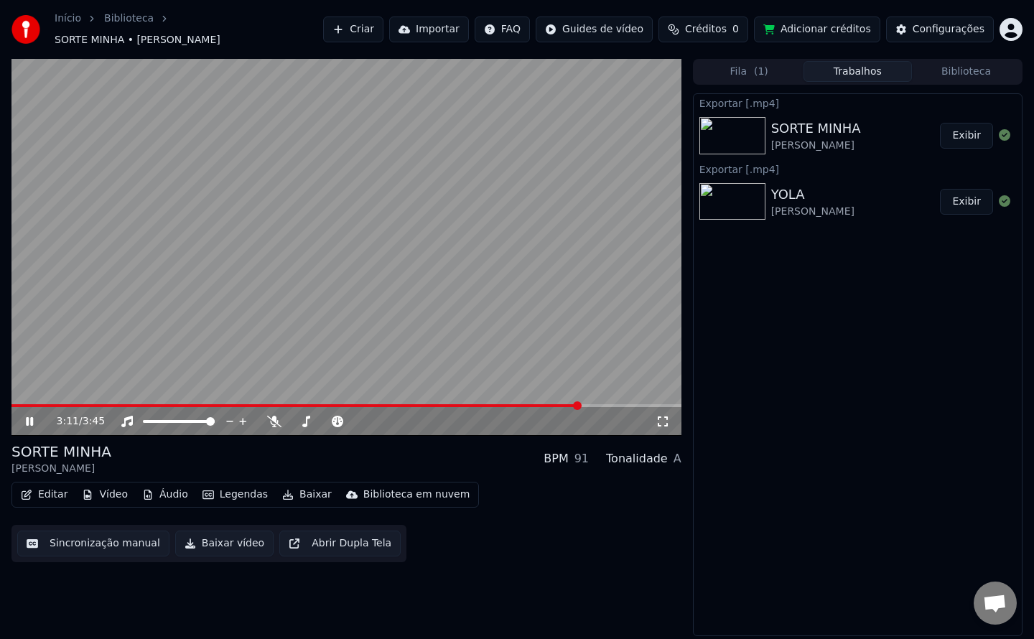
click at [959, 77] on div "Fila ( 1 ) Trabalhos Biblioteca" at bounding box center [858, 72] width 330 height 26
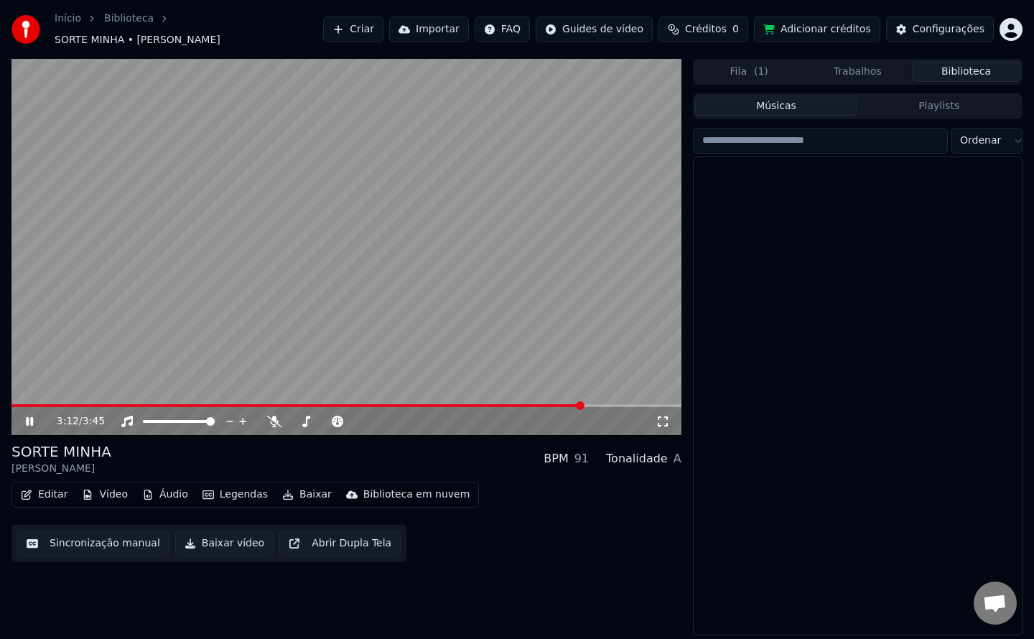
click at [951, 67] on button "Biblioteca" at bounding box center [966, 71] width 108 height 21
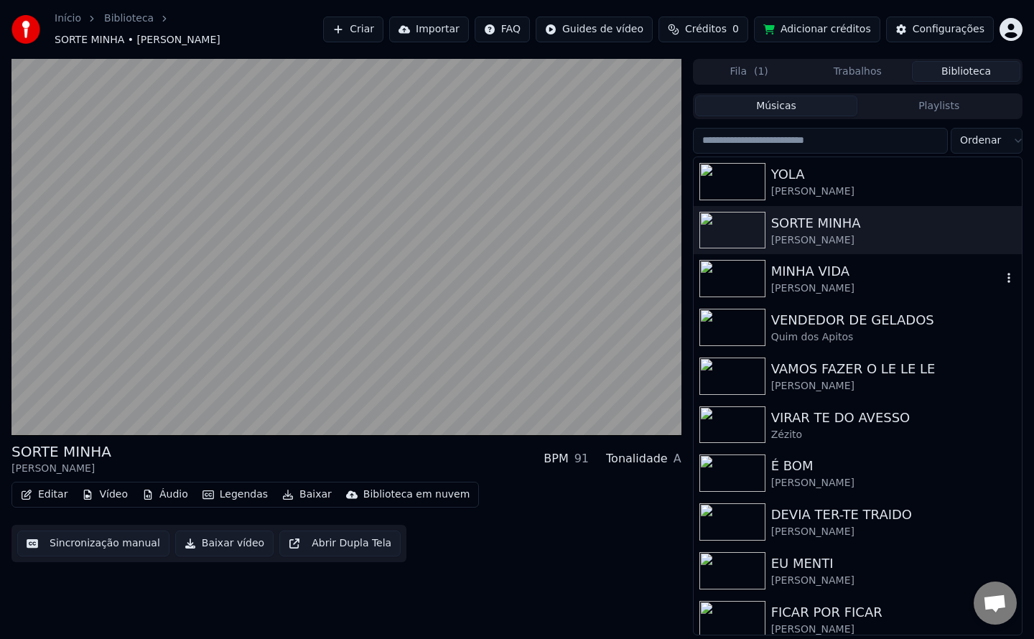
click at [807, 281] on div "[PERSON_NAME]" at bounding box center [886, 288] width 230 height 14
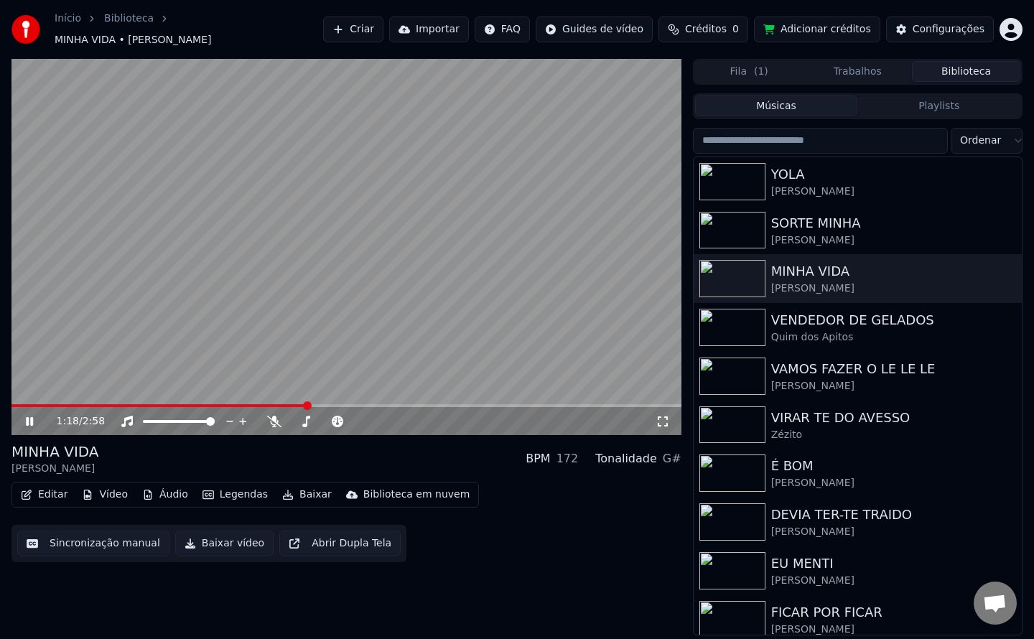
click at [144, 287] on video at bounding box center [346, 247] width 670 height 377
click at [59, 535] on button "Sincronização manual" at bounding box center [93, 544] width 152 height 26
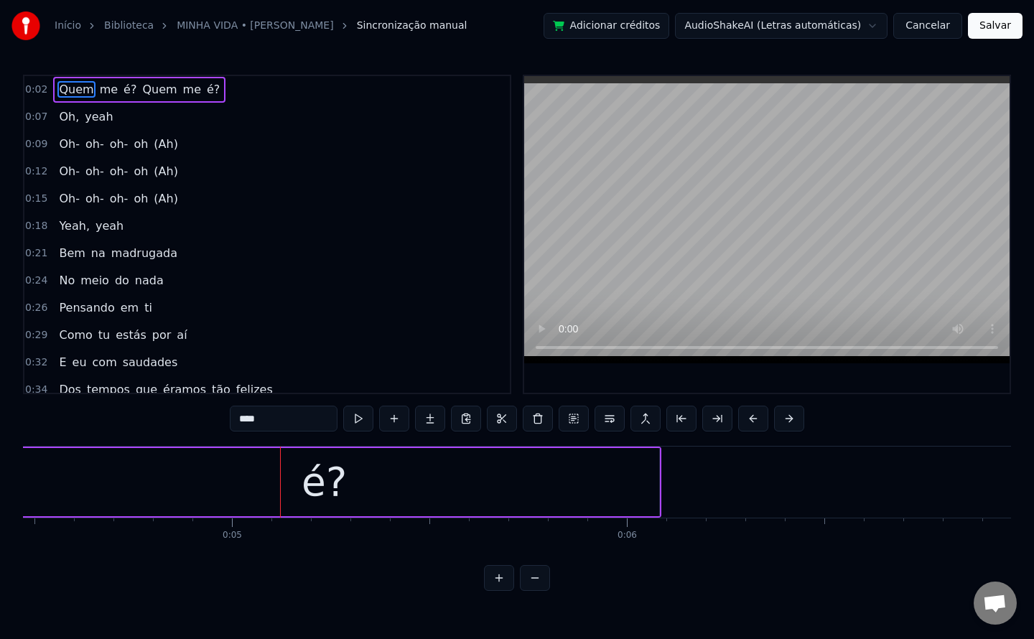
scroll to position [0, 1797]
click at [122, 84] on span "é?" at bounding box center [130, 89] width 16 height 17
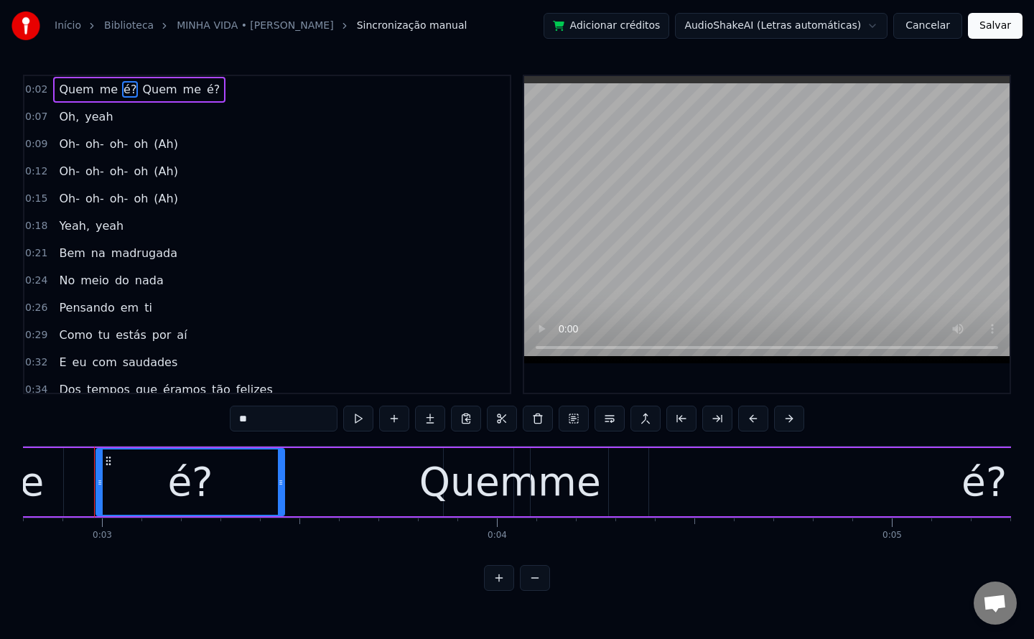
scroll to position [0, 1105]
click at [286, 424] on input "**" at bounding box center [284, 419] width 108 height 26
click at [136, 89] on span "Quem" at bounding box center [153, 89] width 37 height 17
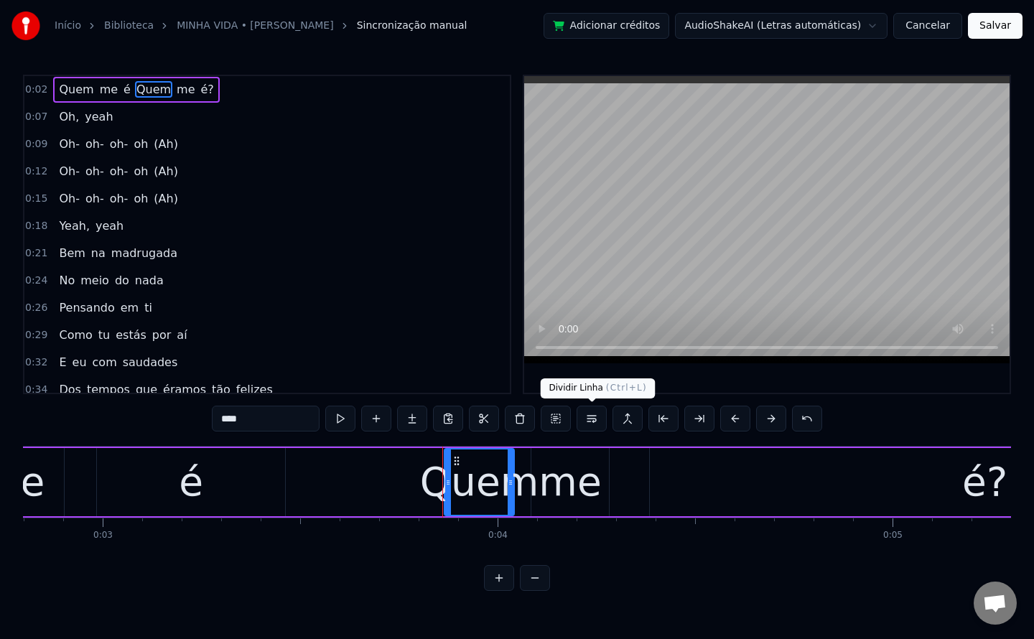
click at [595, 421] on button at bounding box center [592, 419] width 30 height 26
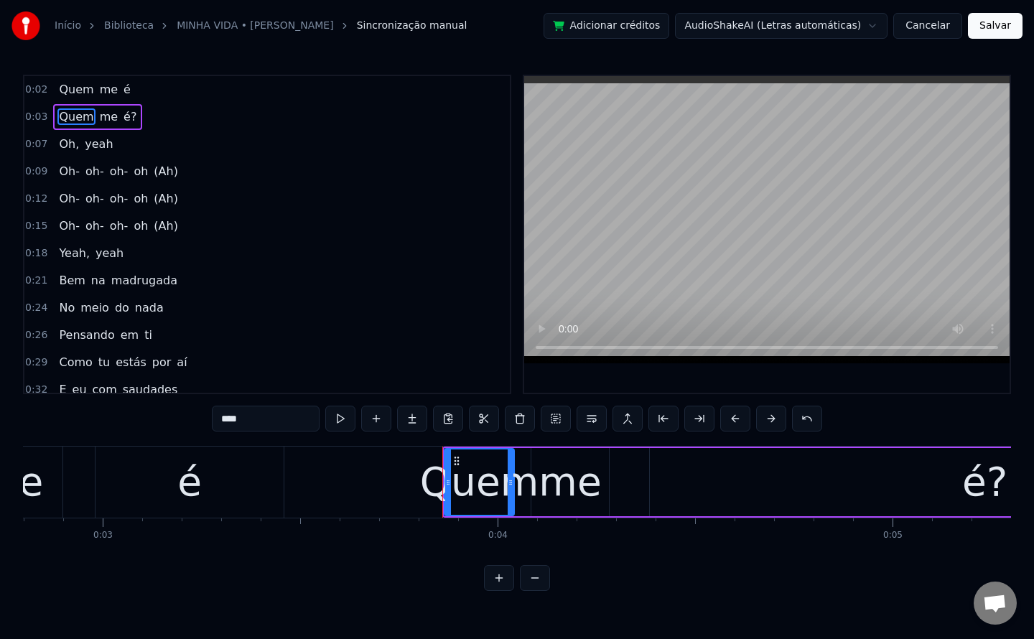
click at [122, 111] on span "é?" at bounding box center [130, 116] width 16 height 17
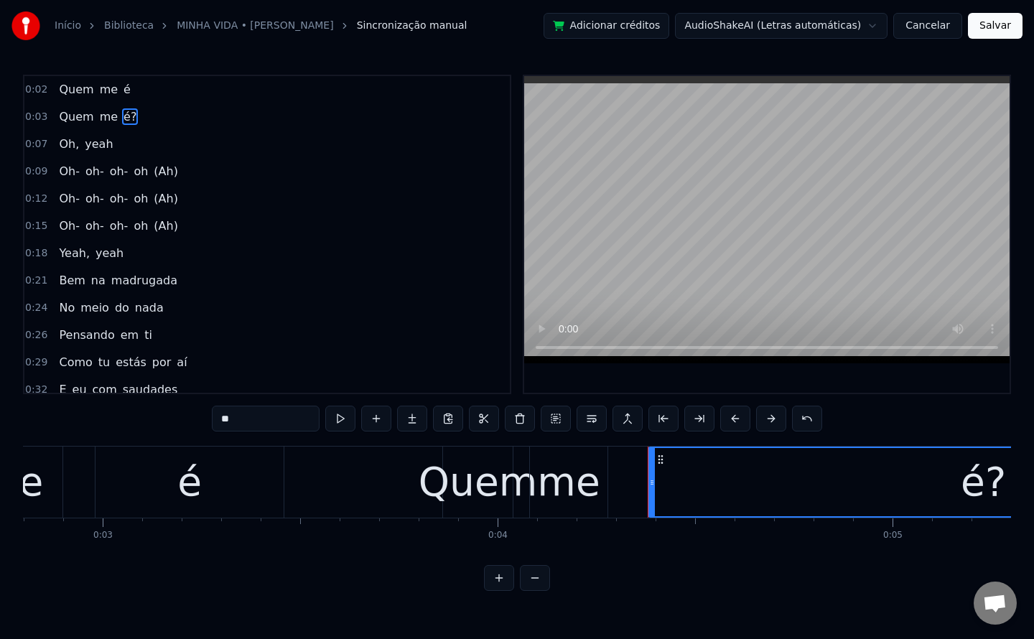
click at [295, 422] on input "**" at bounding box center [266, 419] width 108 height 26
click at [132, 171] on span "oh" at bounding box center [140, 171] width 17 height 17
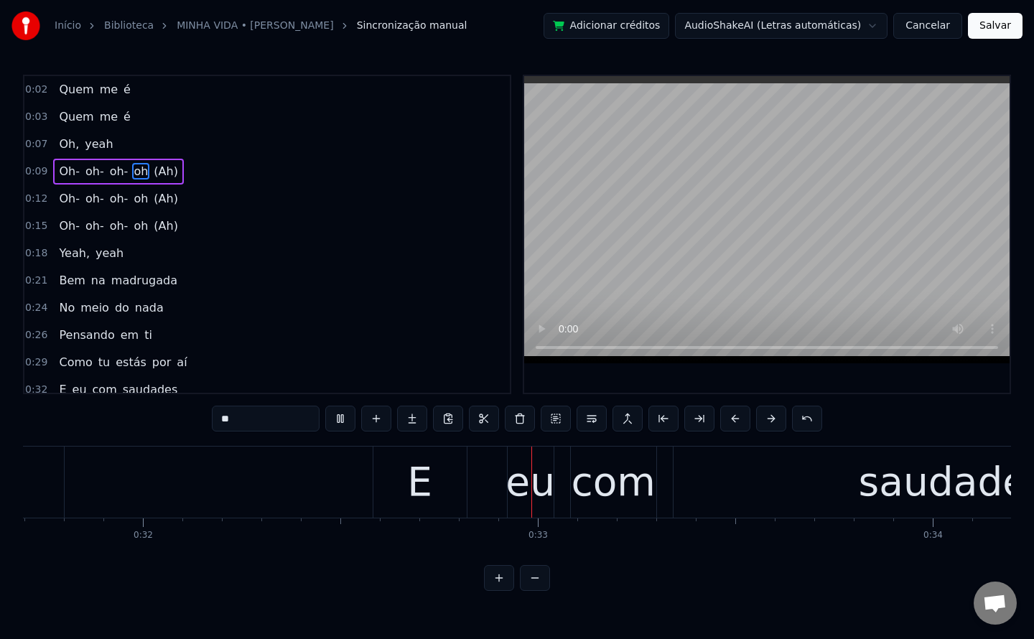
scroll to position [0, 12714]
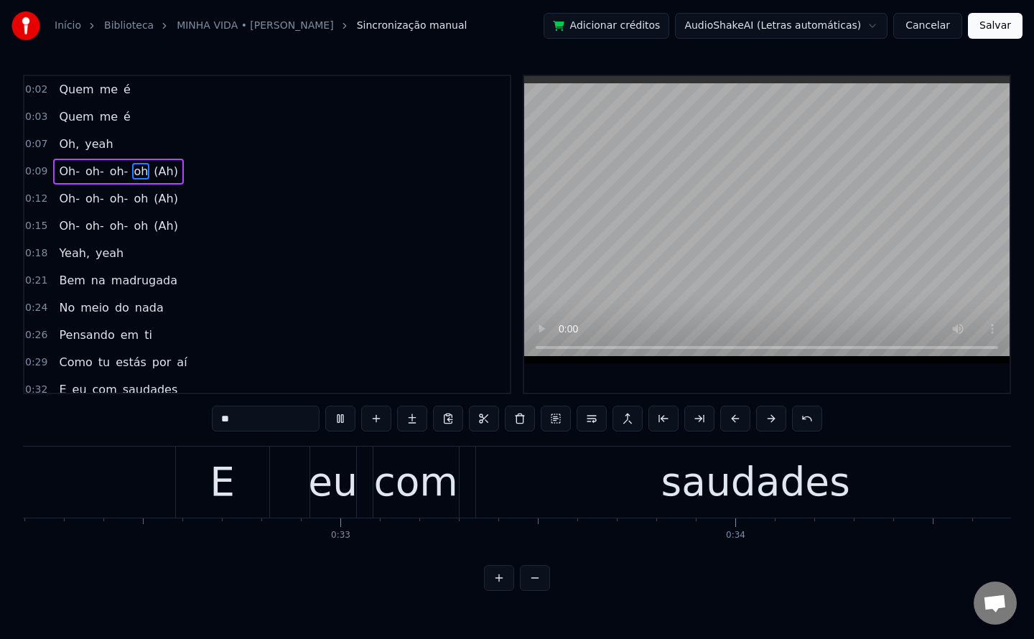
click at [57, 173] on span "Oh-" at bounding box center [69, 171] width 24 height 17
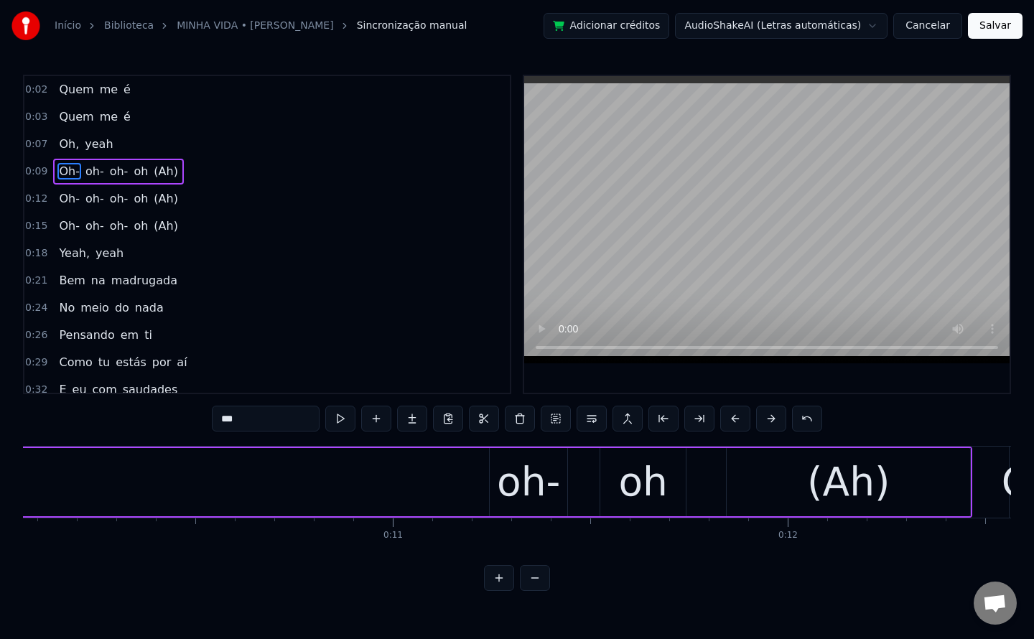
scroll to position [0, 3664]
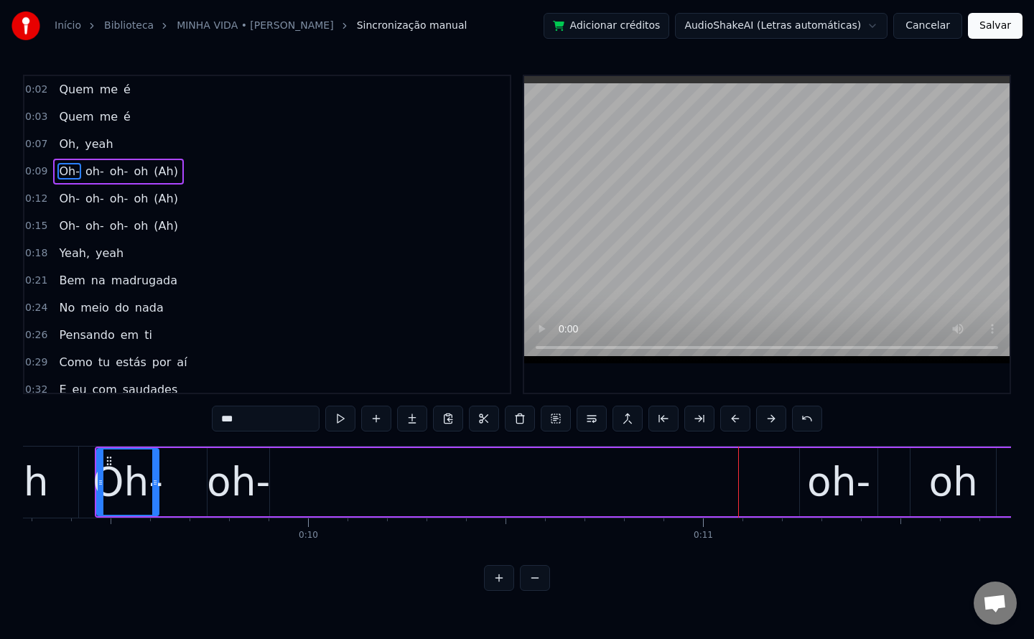
click at [253, 480] on div "oh-" at bounding box center [238, 482] width 63 height 60
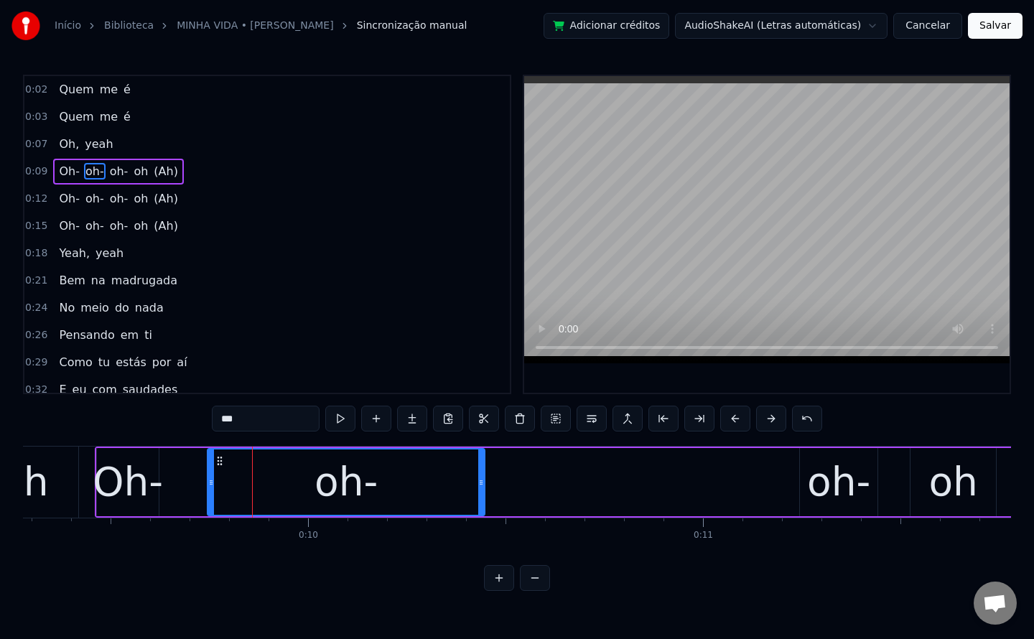
drag, startPoint x: 266, startPoint y: 482, endPoint x: 482, endPoint y: 497, distance: 215.9
click at [482, 497] on div at bounding box center [481, 481] width 6 height 65
click at [828, 470] on div "oh-" at bounding box center [838, 482] width 63 height 60
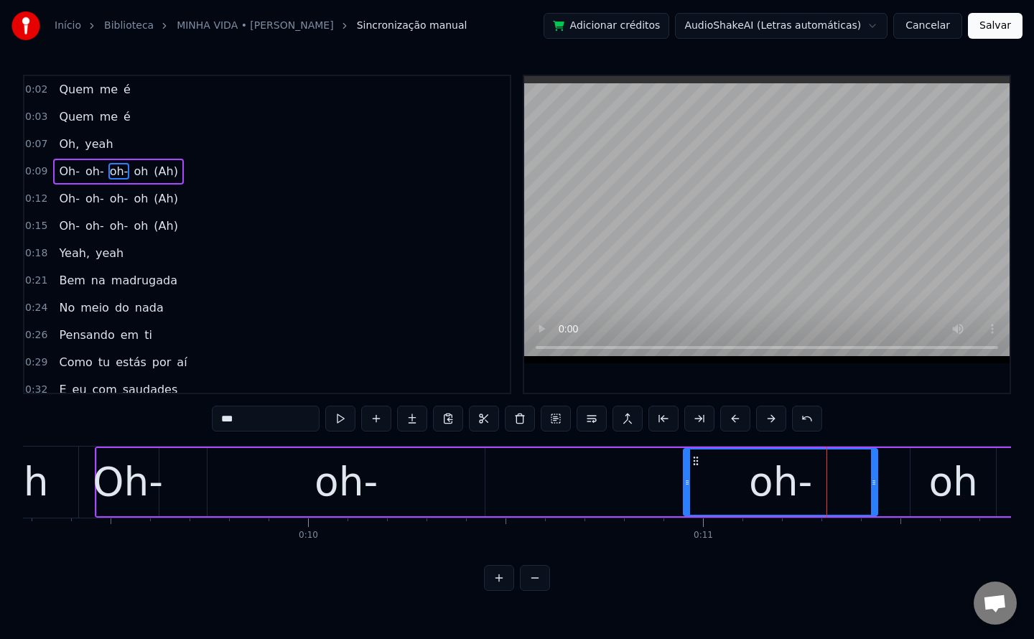
drag, startPoint x: 801, startPoint y: 482, endPoint x: 685, endPoint y: 477, distance: 116.4
click at [685, 477] on icon at bounding box center [687, 482] width 6 height 11
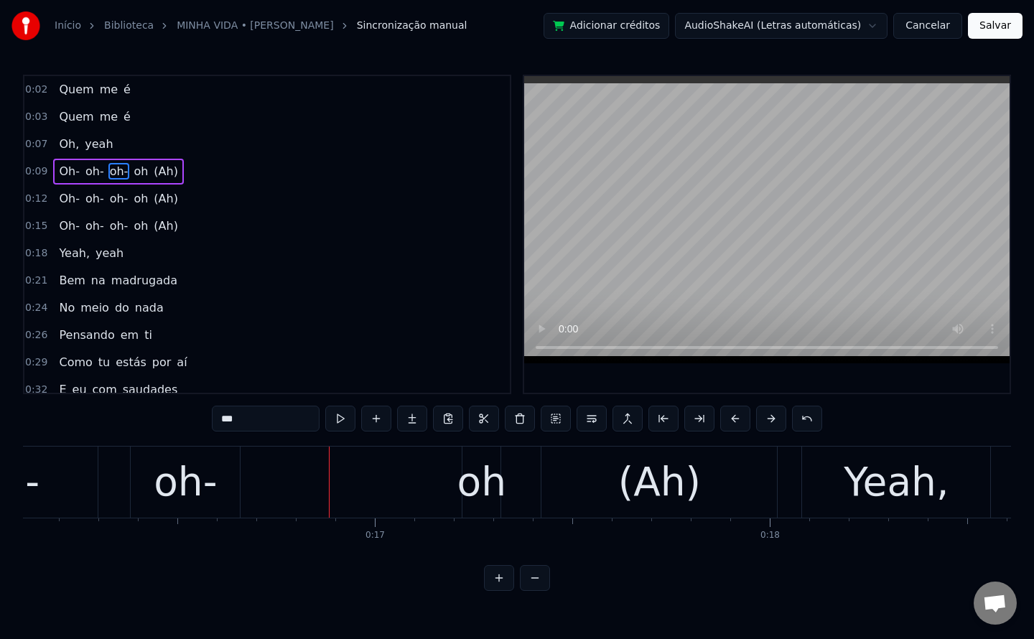
scroll to position [0, 6365]
click at [57, 171] on span "Oh-" at bounding box center [69, 171] width 24 height 17
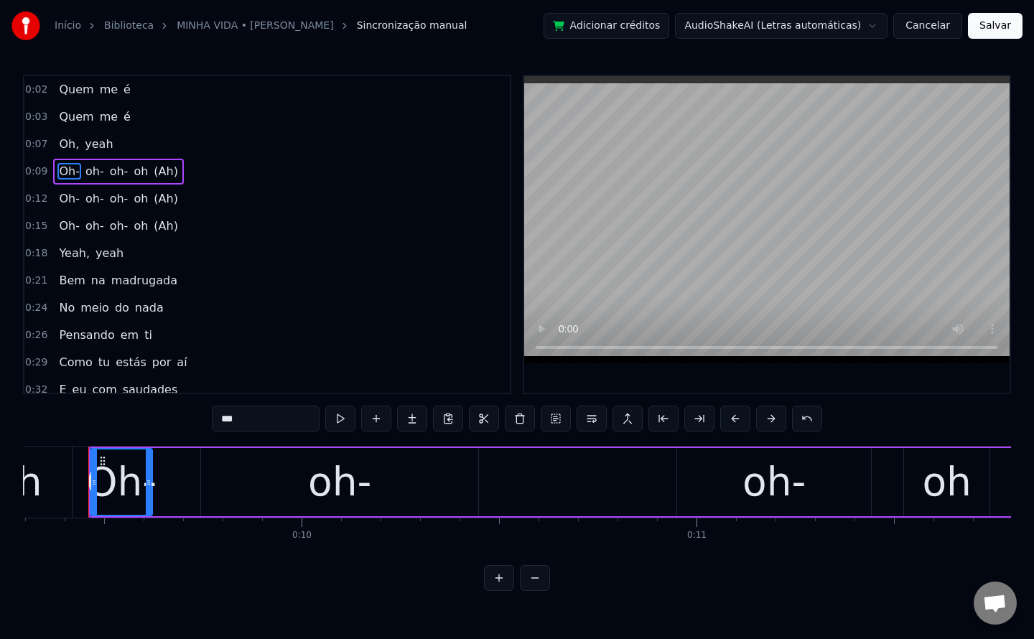
scroll to position [0, 3664]
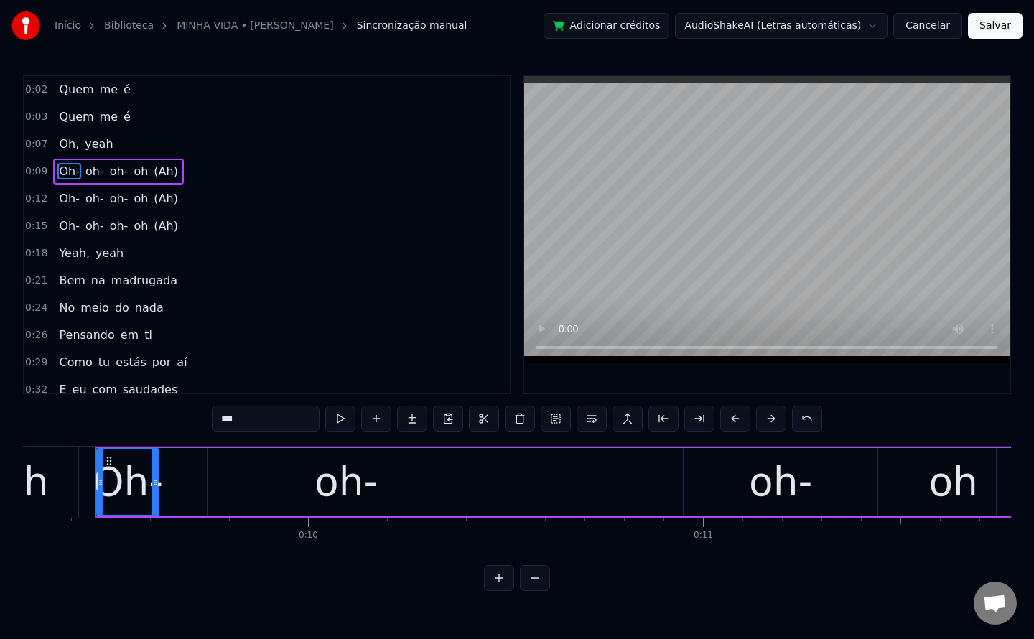
click at [364, 479] on div "oh-" at bounding box center [345, 482] width 63 height 60
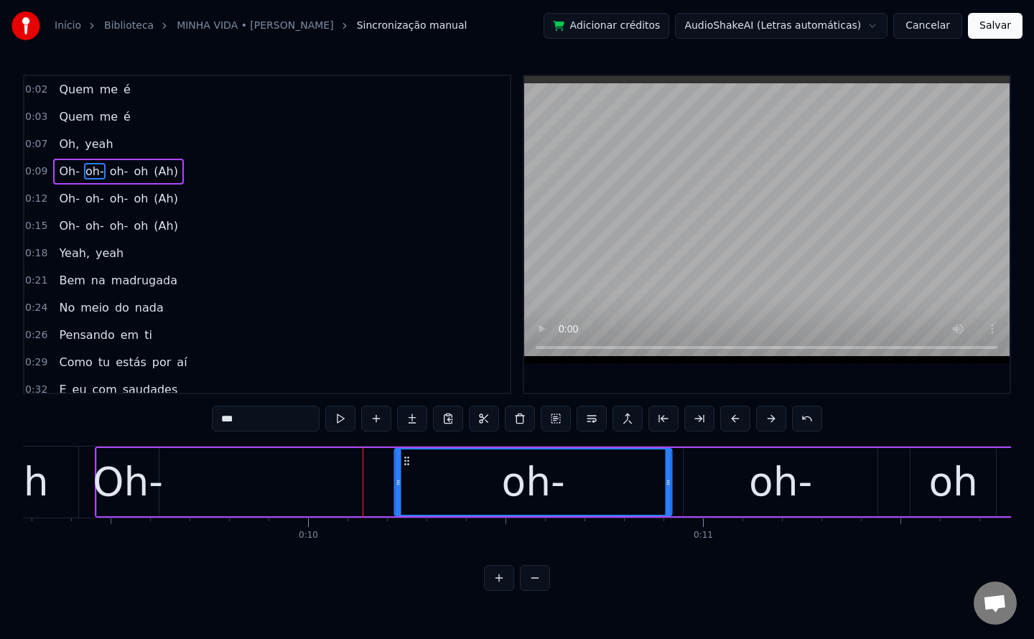
drag, startPoint x: 221, startPoint y: 459, endPoint x: 409, endPoint y: 470, distance: 187.7
click at [409, 470] on div "oh-" at bounding box center [534, 481] width 276 height 65
click at [142, 475] on div "Oh-" at bounding box center [128, 482] width 70 height 60
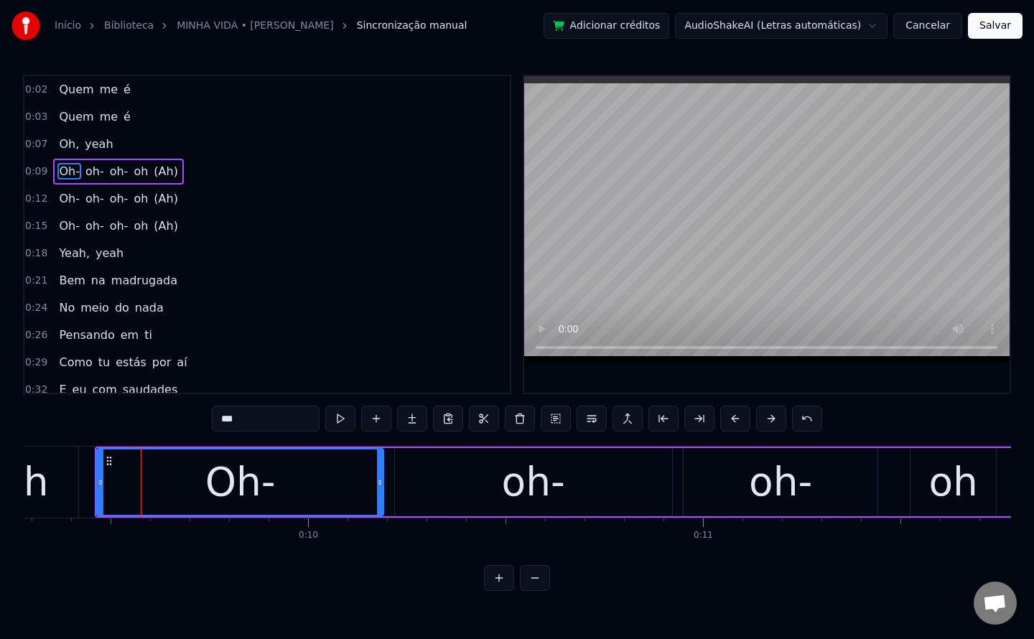
drag, startPoint x: 157, startPoint y: 485, endPoint x: 381, endPoint y: 487, distance: 224.7
click at [381, 487] on icon at bounding box center [380, 482] width 6 height 11
click at [152, 168] on span "(Ah)" at bounding box center [165, 171] width 27 height 17
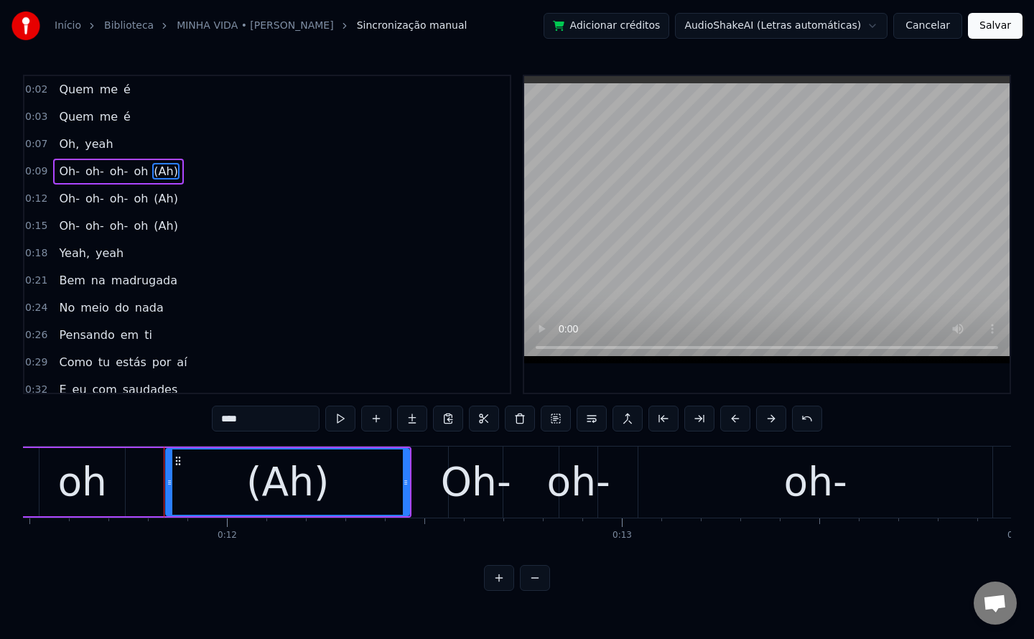
scroll to position [0, 4604]
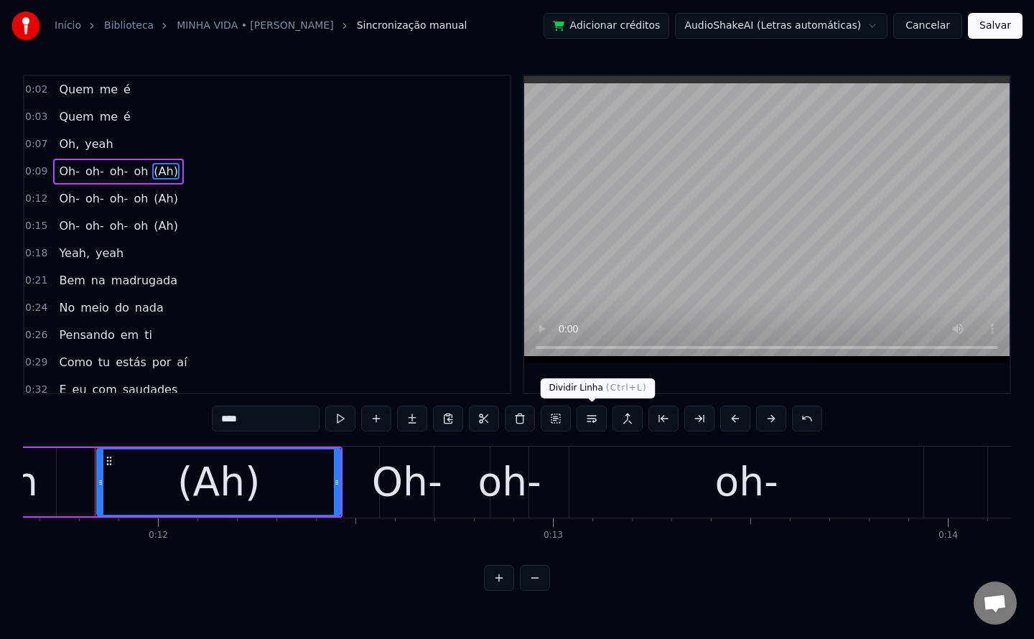
click at [597, 418] on button at bounding box center [592, 419] width 30 height 26
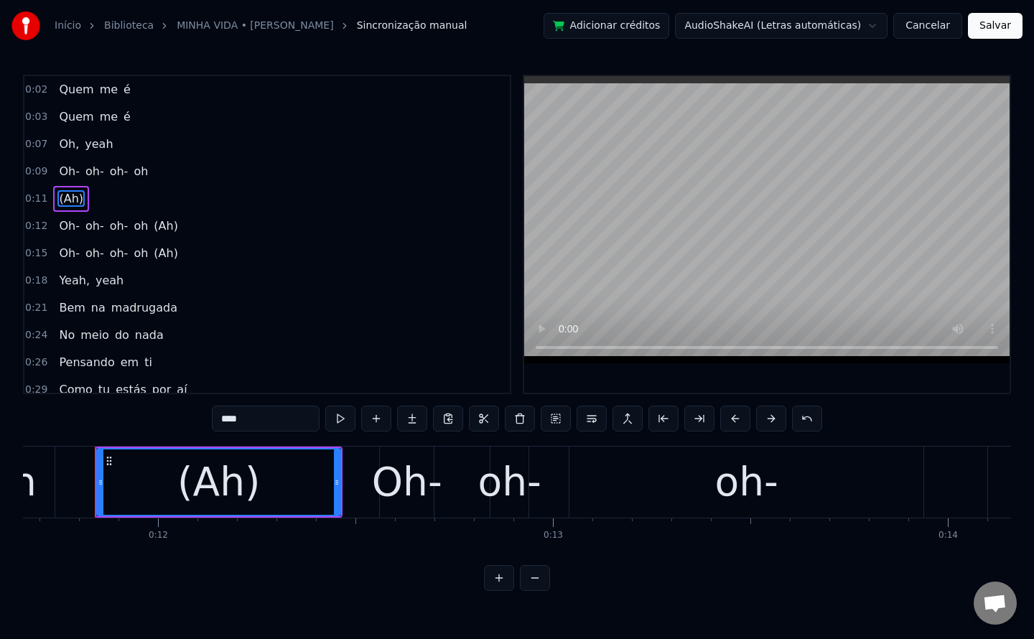
click at [158, 224] on span "(Ah)" at bounding box center [165, 226] width 27 height 17
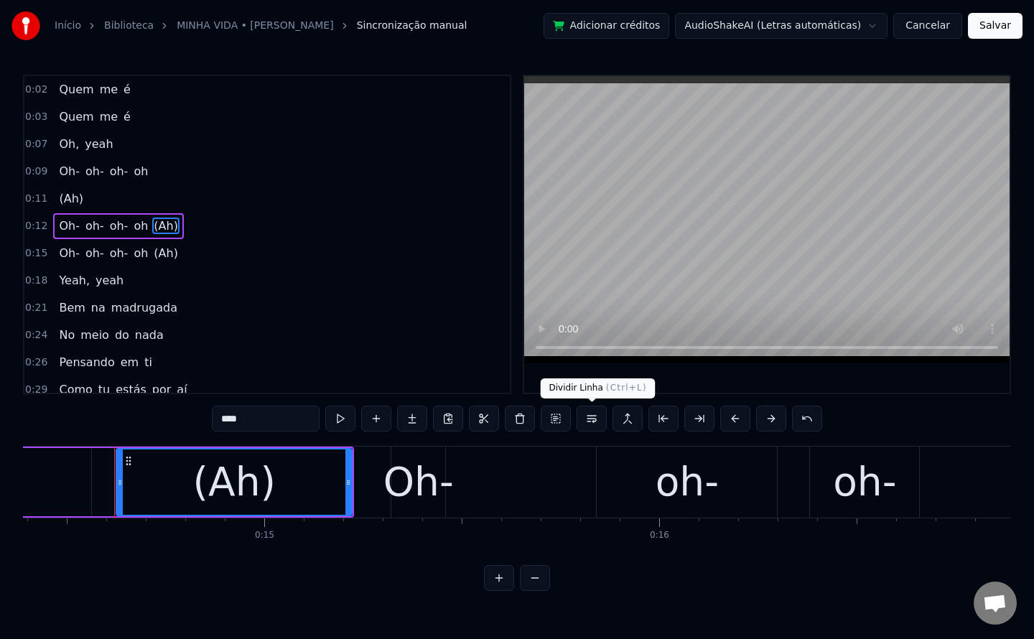
scroll to position [0, 5701]
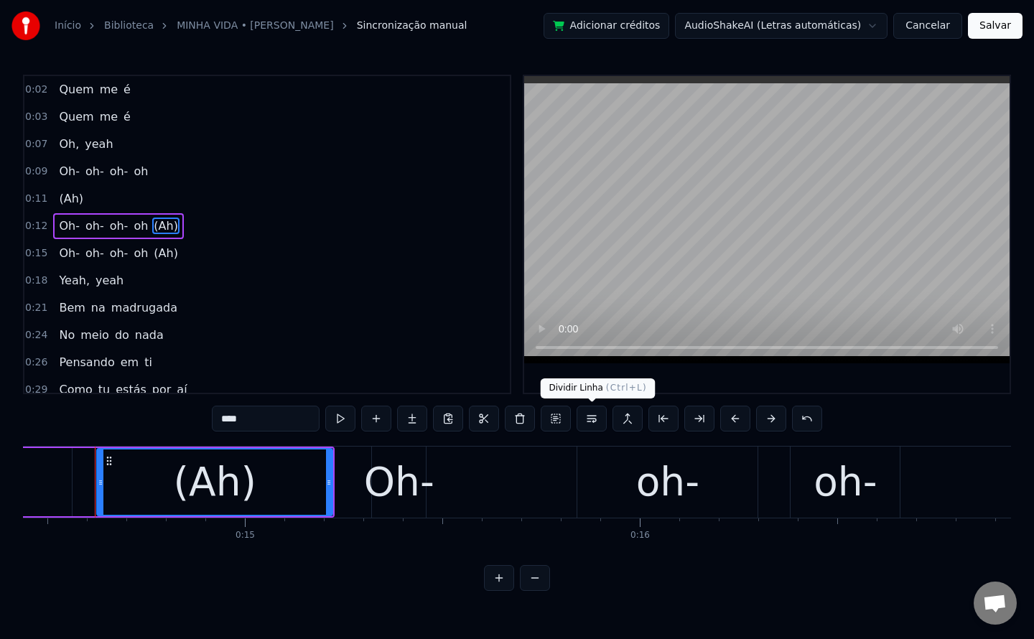
click at [594, 420] on button at bounding box center [592, 419] width 30 height 26
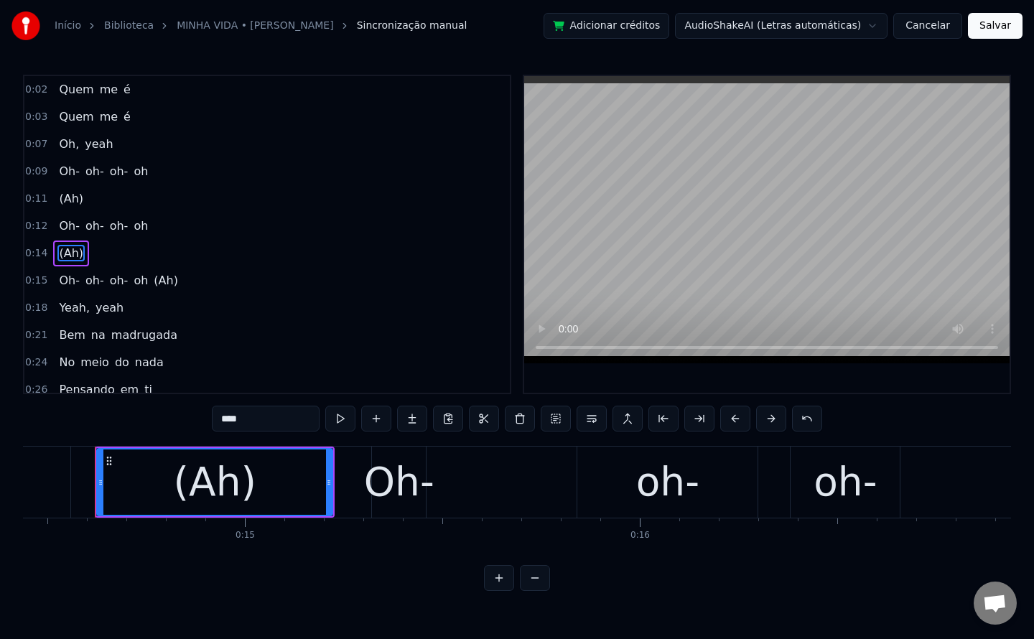
scroll to position [19, 0]
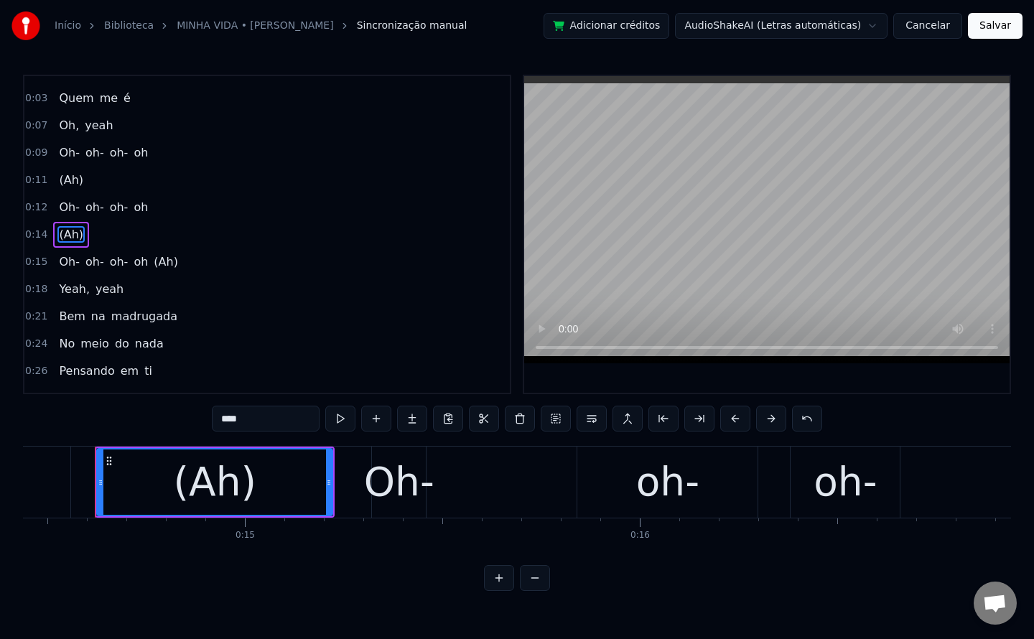
click at [155, 263] on span "(Ah)" at bounding box center [165, 261] width 27 height 17
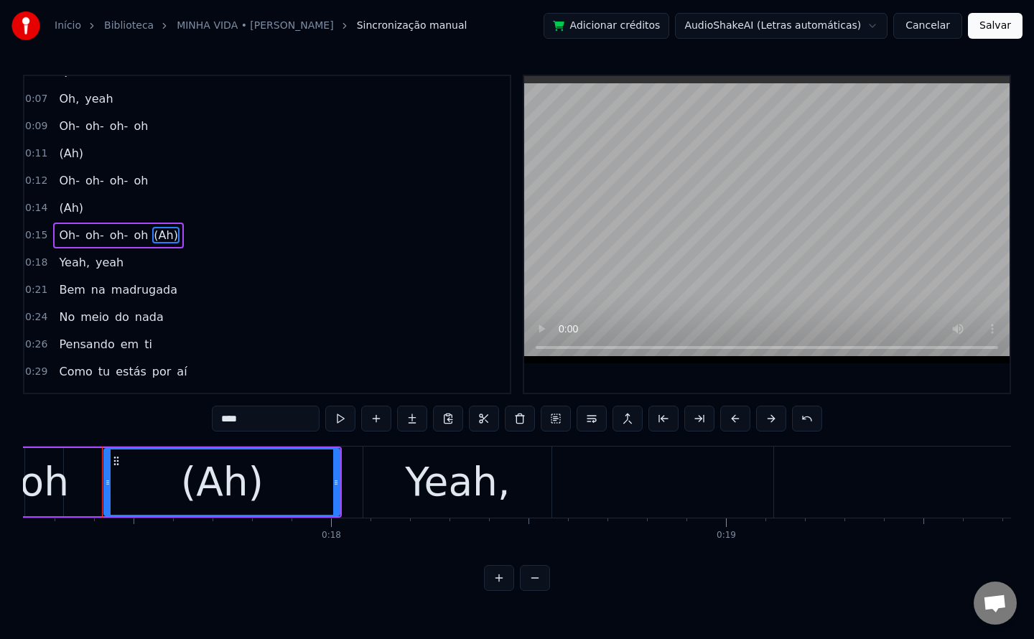
scroll to position [0, 6807]
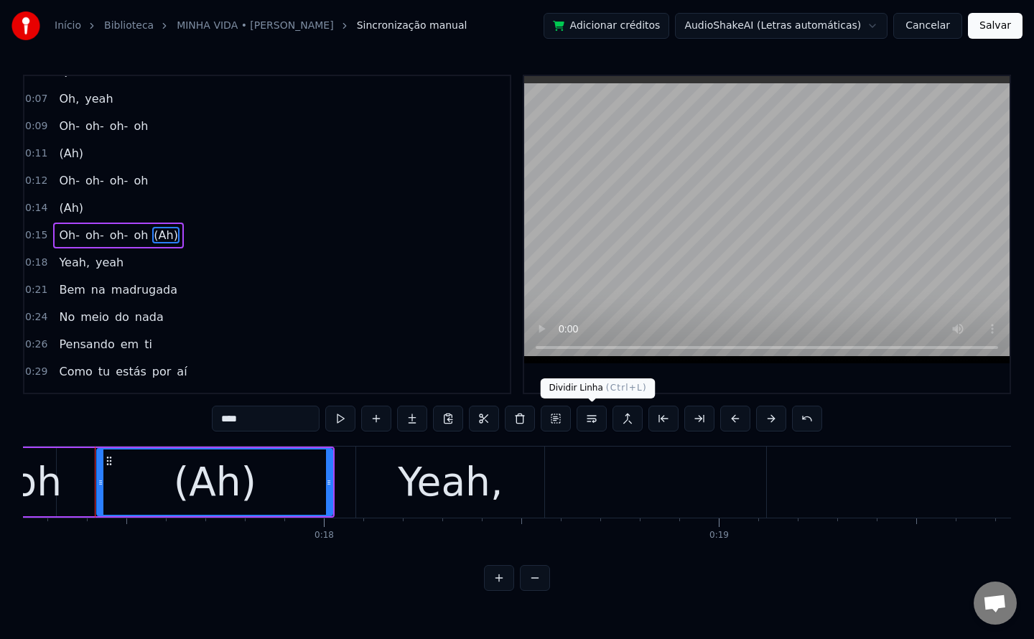
click at [592, 416] on button at bounding box center [592, 419] width 30 height 26
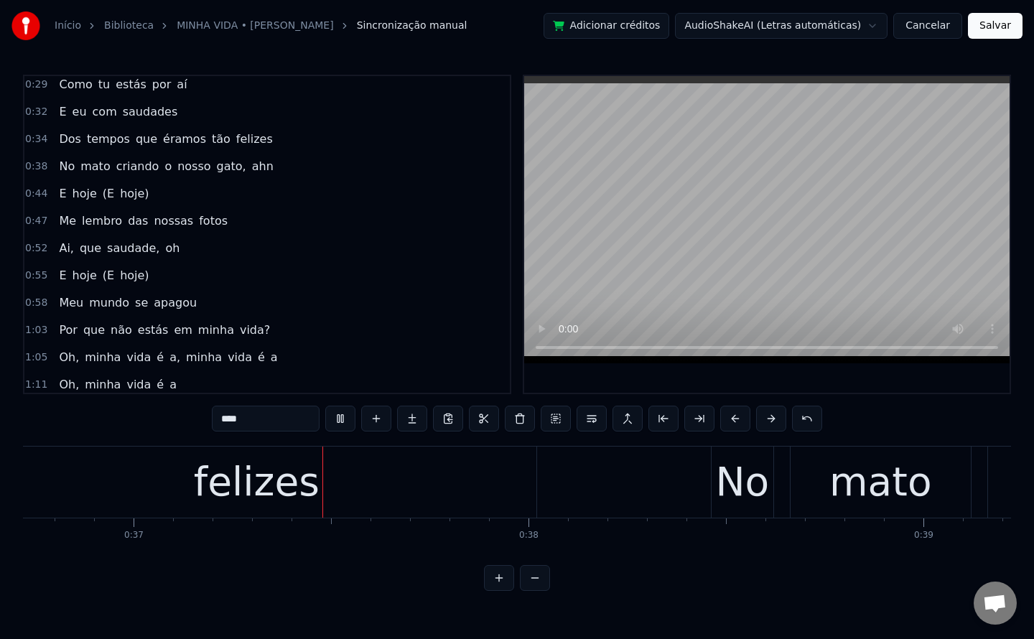
scroll to position [0, 14501]
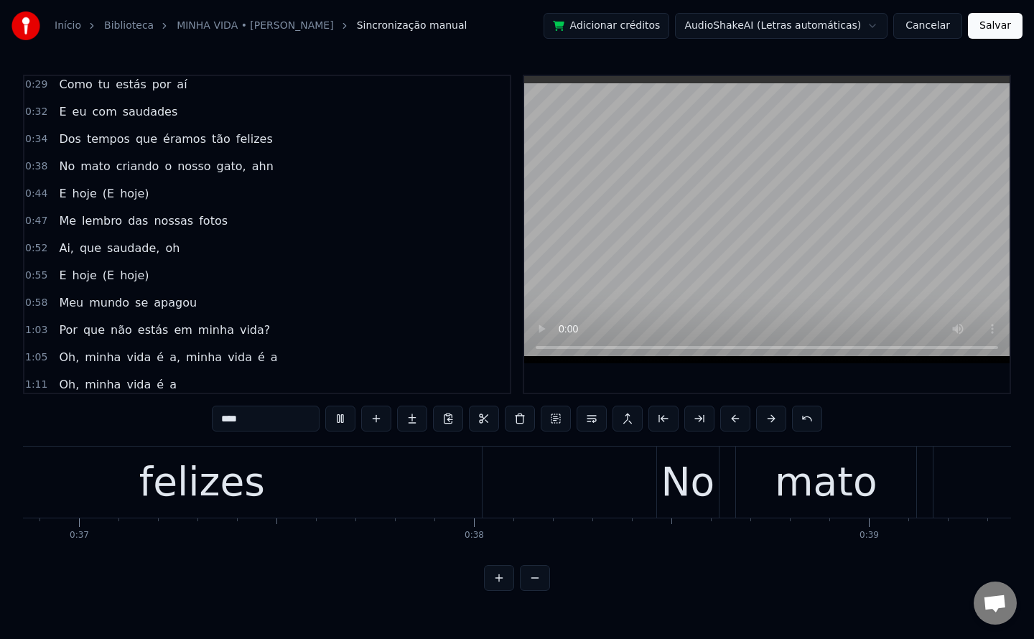
click at [134, 144] on span "que" at bounding box center [146, 139] width 24 height 17
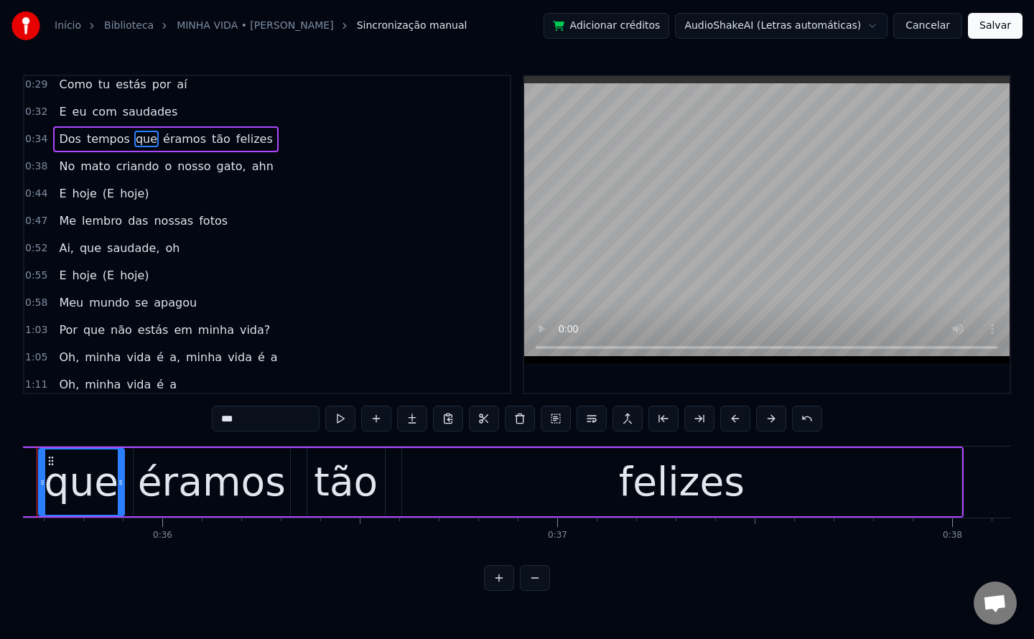
scroll to position [0, 14018]
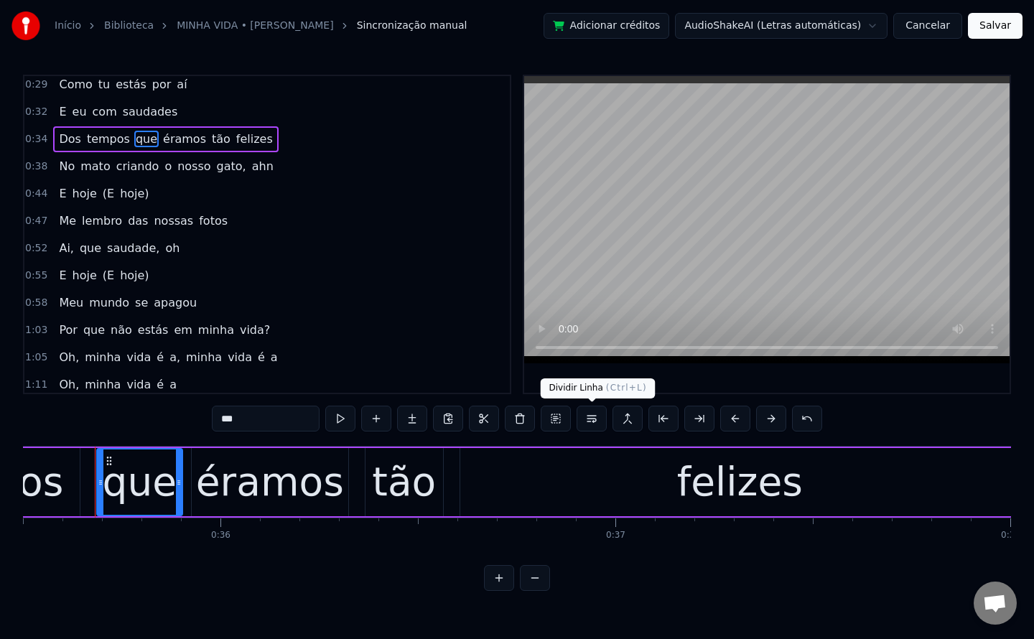
click at [591, 420] on button at bounding box center [592, 419] width 30 height 26
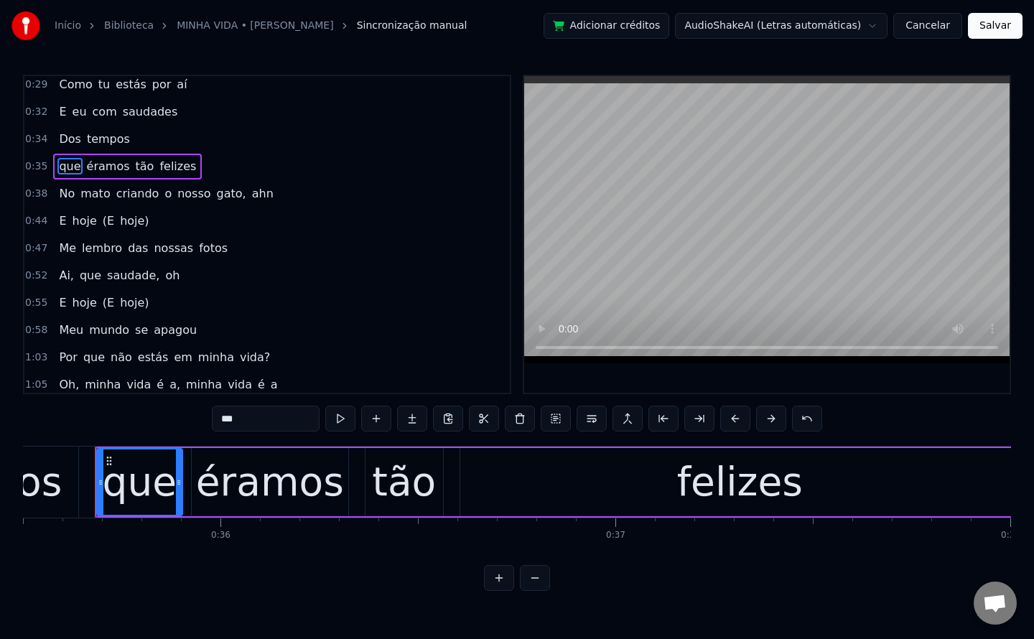
scroll to position [291, 0]
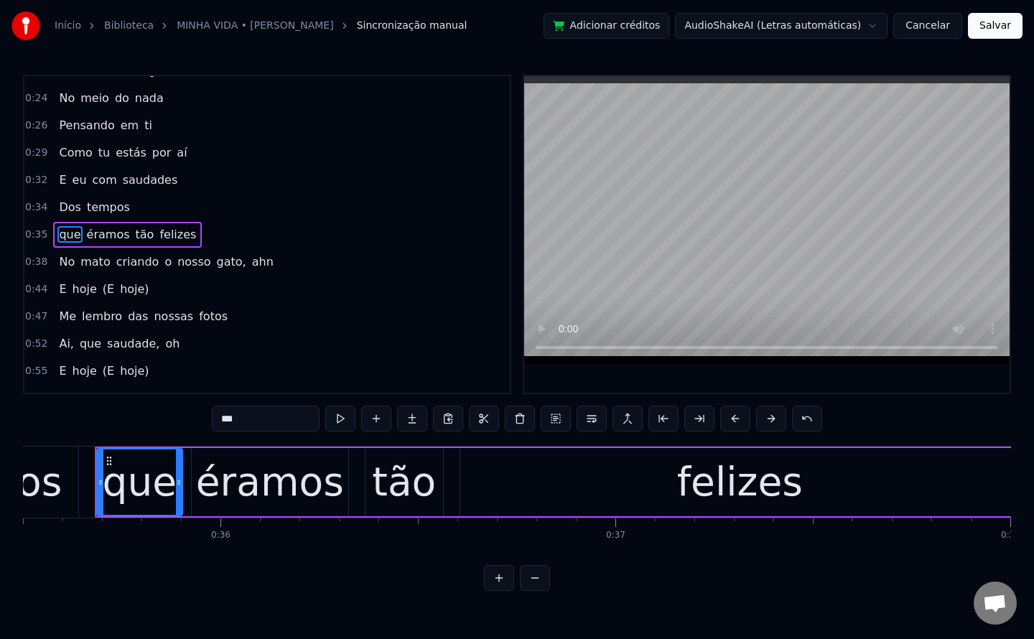
click at [163, 266] on span "o" at bounding box center [168, 261] width 10 height 17
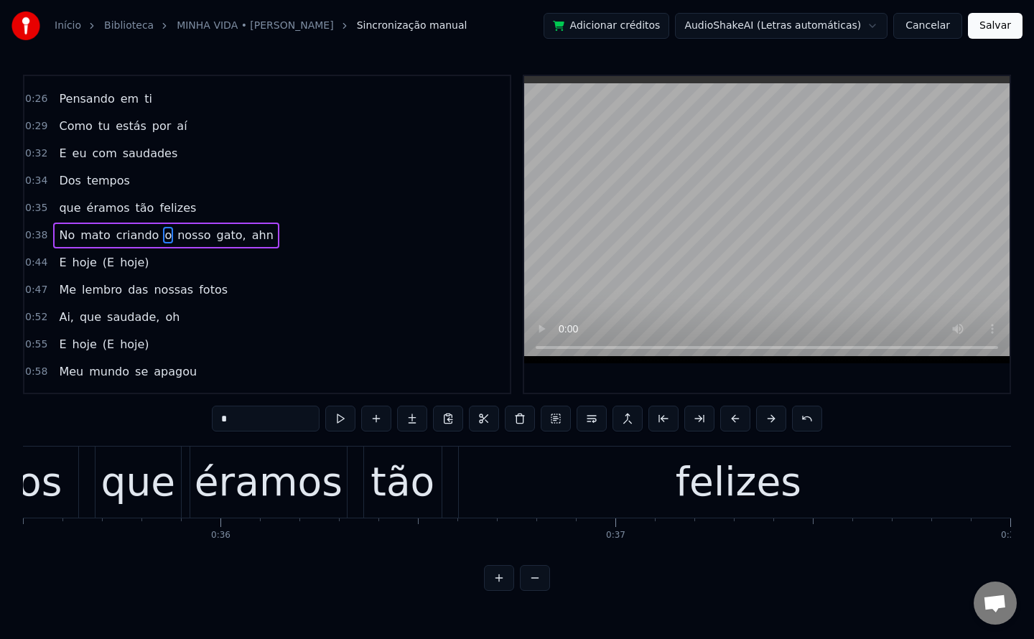
scroll to position [319, 0]
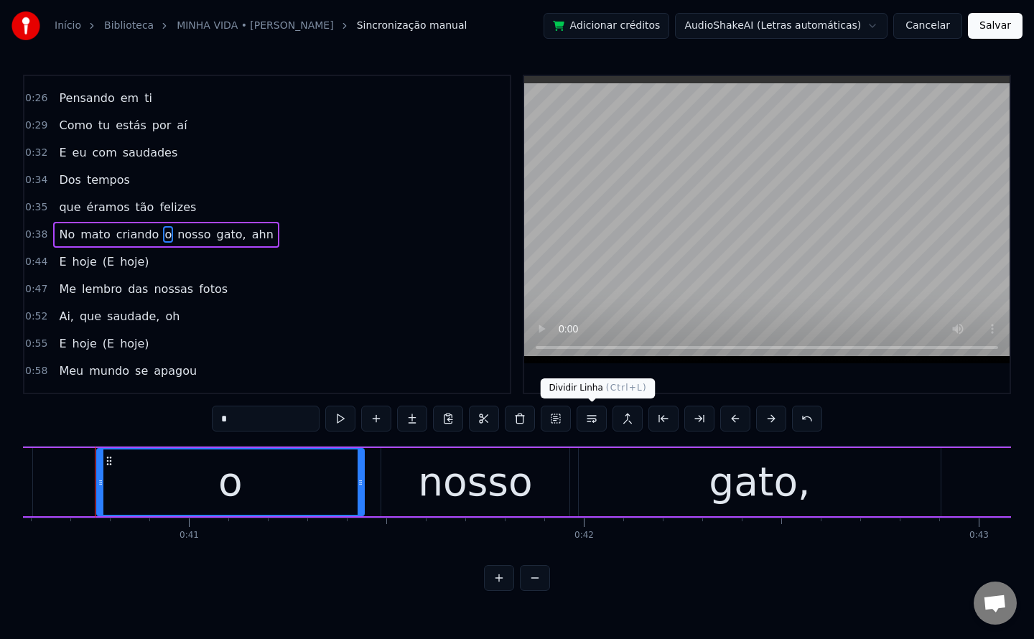
click at [590, 422] on button at bounding box center [592, 419] width 30 height 26
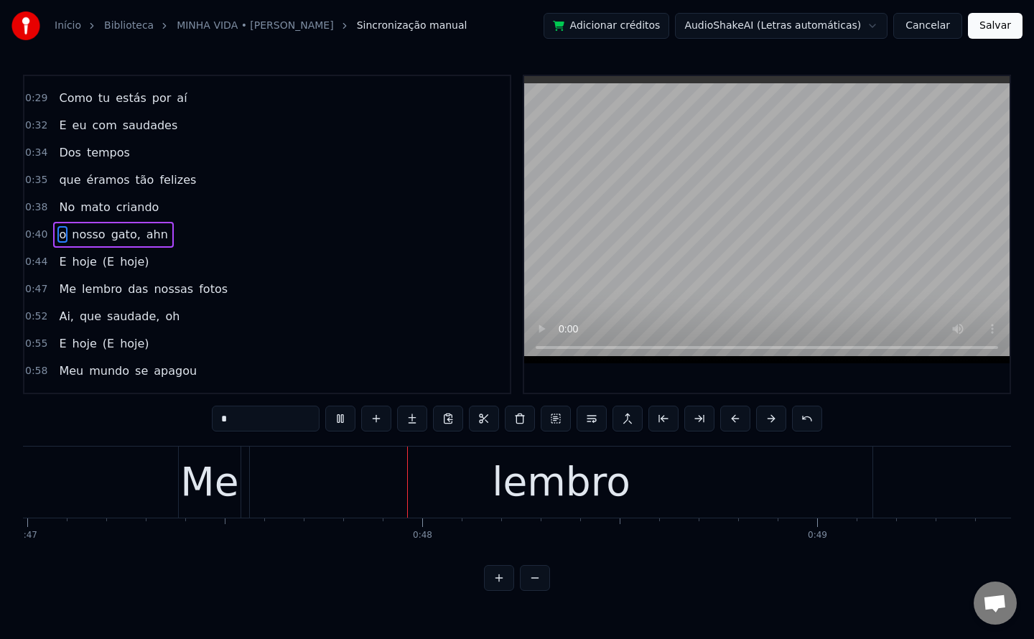
scroll to position [0, 18579]
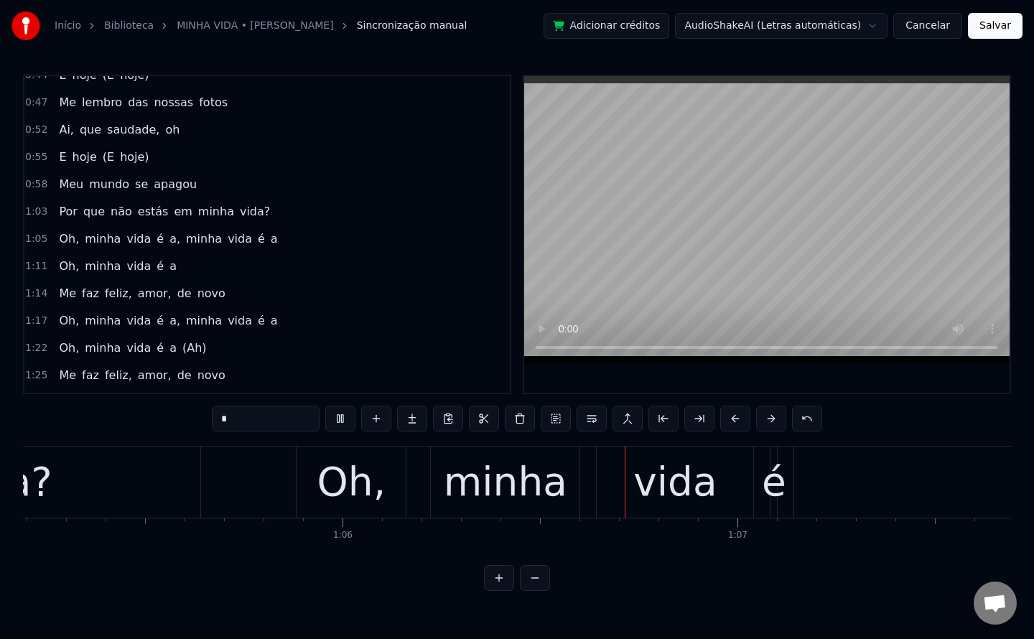
click at [172, 217] on span "em" at bounding box center [182, 211] width 21 height 17
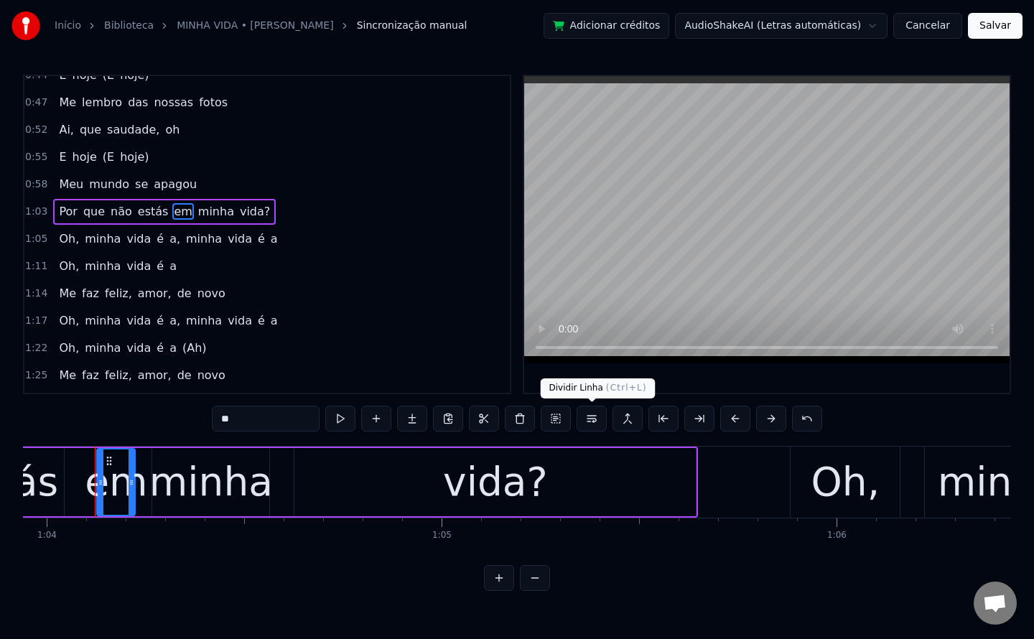
click at [594, 422] on button at bounding box center [592, 419] width 30 height 26
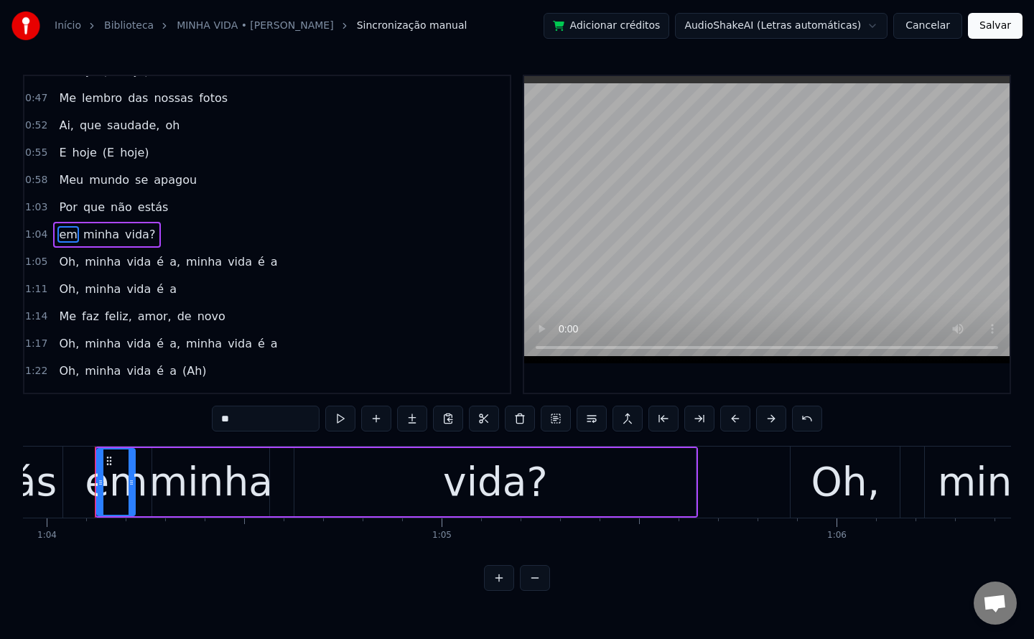
click at [123, 231] on span "vida?" at bounding box center [139, 234] width 33 height 17
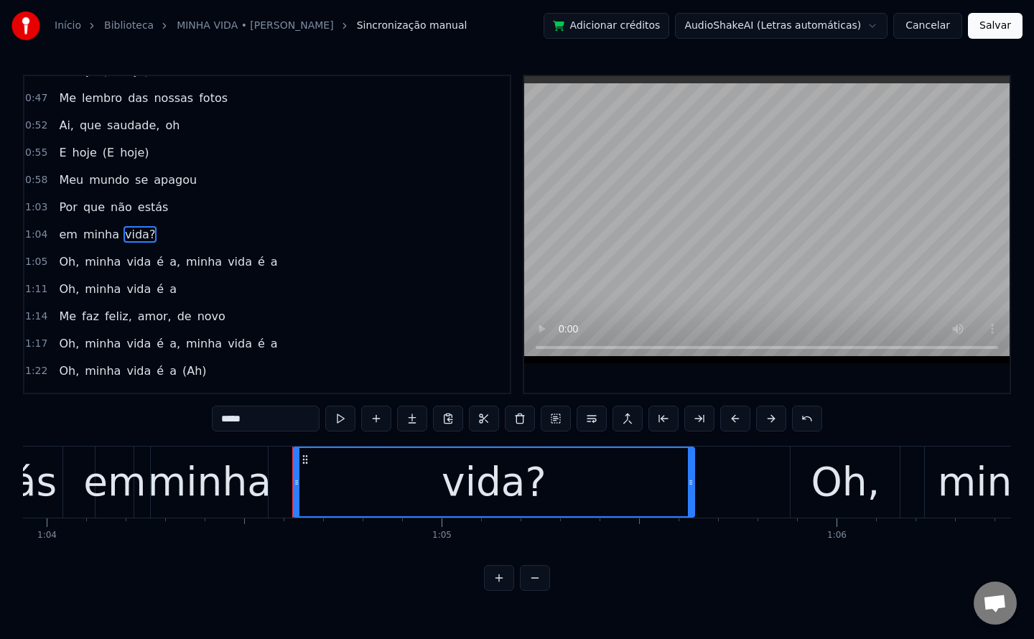
click at [274, 418] on input "*****" at bounding box center [266, 419] width 108 height 26
click at [83, 258] on span "minha" at bounding box center [102, 261] width 39 height 17
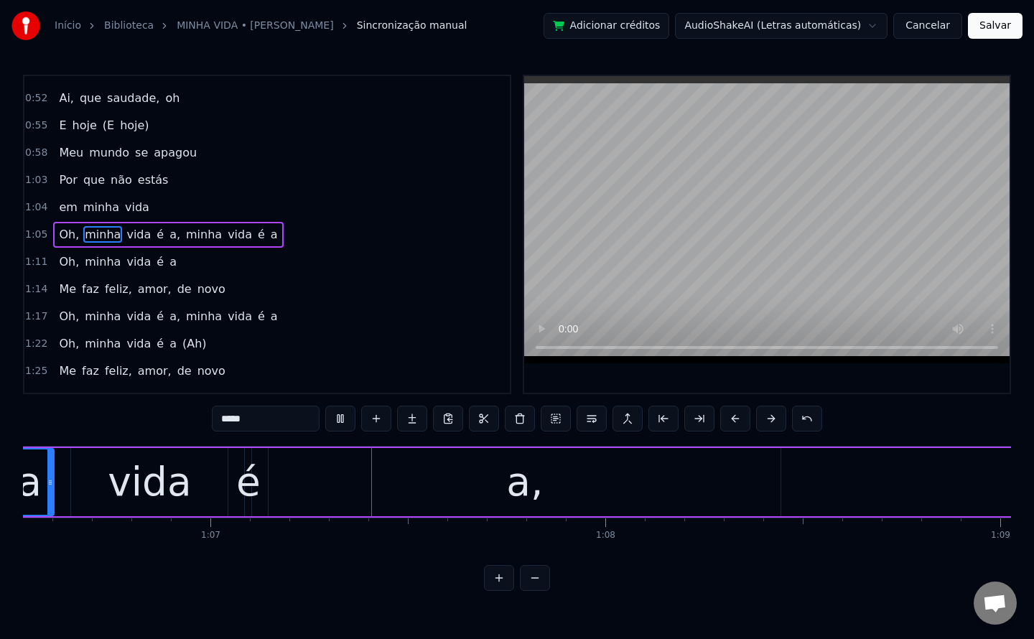
scroll to position [0, 26271]
click at [168, 235] on span "a," at bounding box center [175, 234] width 14 height 17
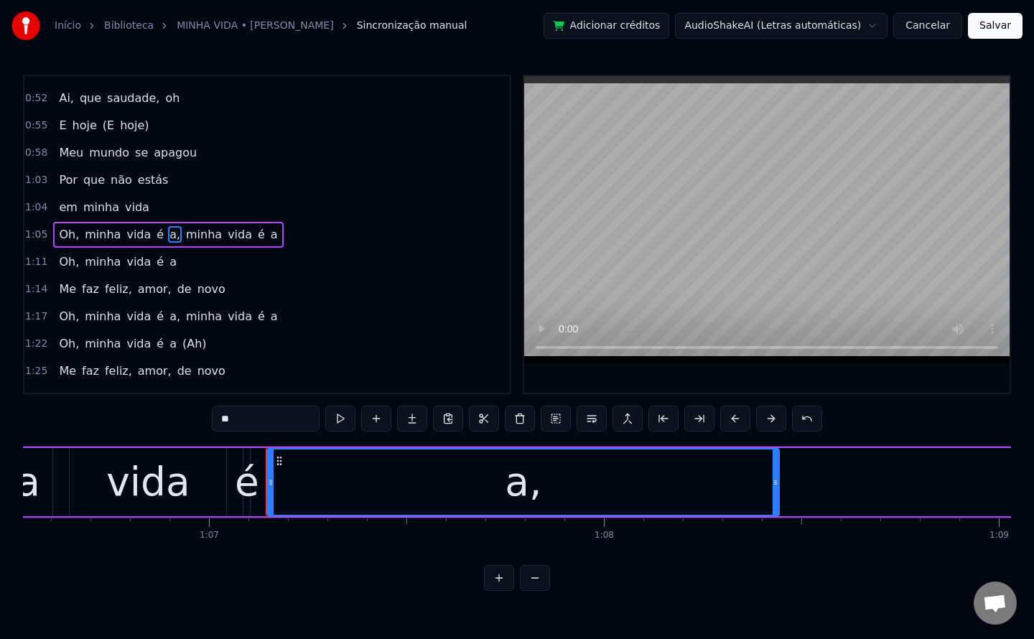
click at [285, 422] on input "**" at bounding box center [266, 419] width 108 height 26
click at [190, 235] on span "minha" at bounding box center [207, 234] width 39 height 17
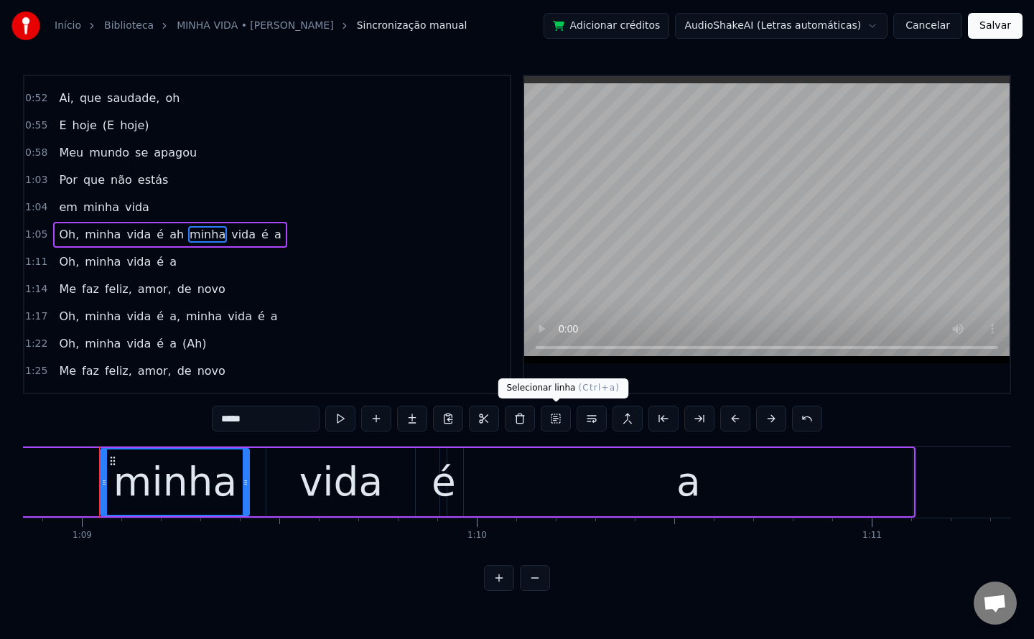
scroll to position [0, 27191]
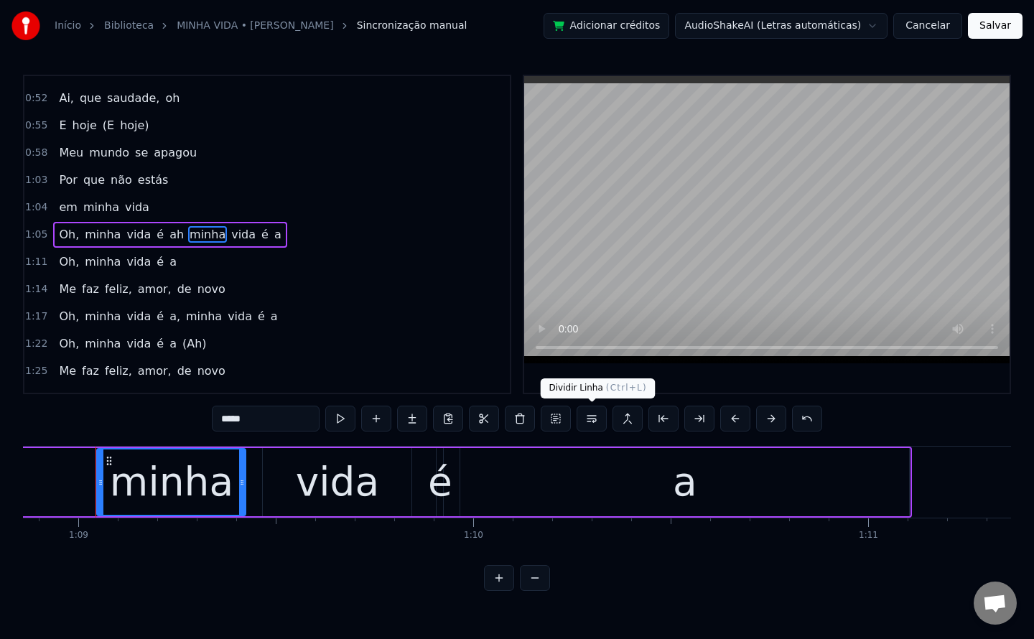
click at [587, 416] on button at bounding box center [592, 419] width 30 height 26
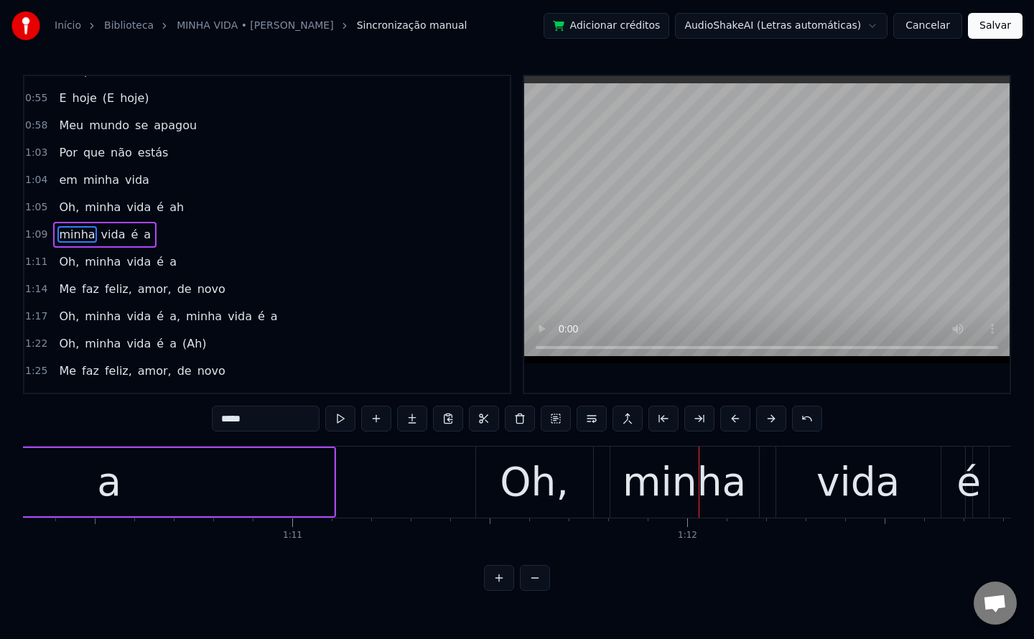
scroll to position [0, 27766]
click at [177, 481] on div "a" at bounding box center [110, 482] width 449 height 68
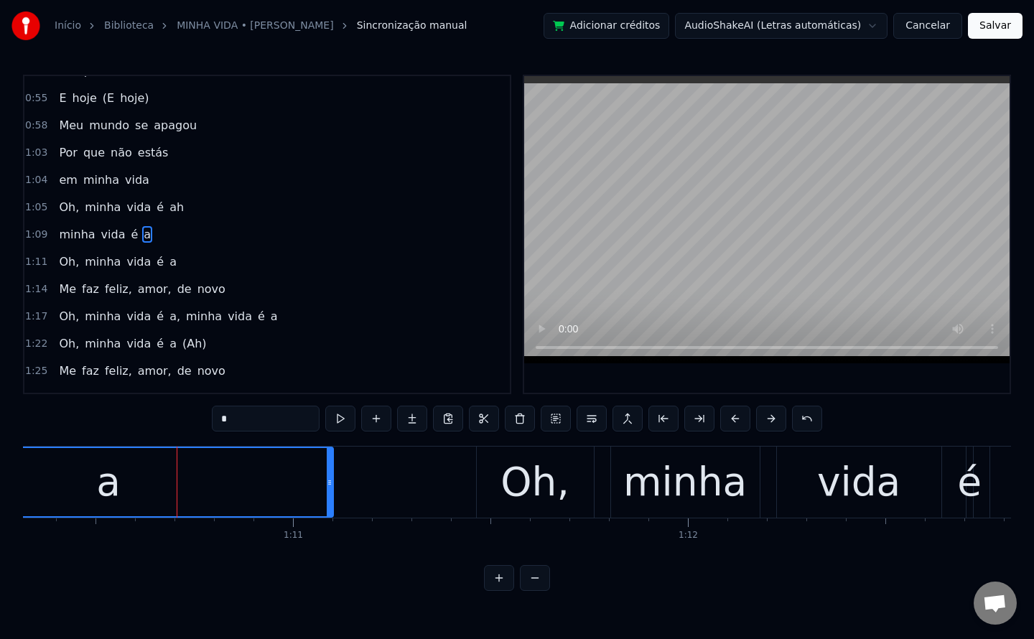
click at [258, 420] on input "*" at bounding box center [266, 419] width 108 height 26
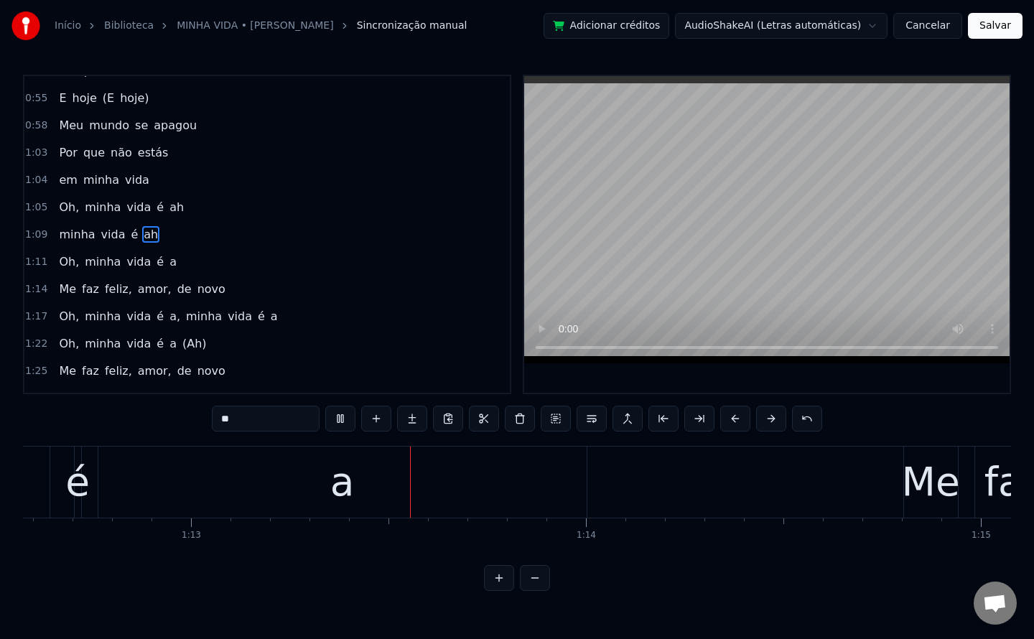
scroll to position [0, 28662]
click at [168, 262] on span "a" at bounding box center [173, 261] width 10 height 17
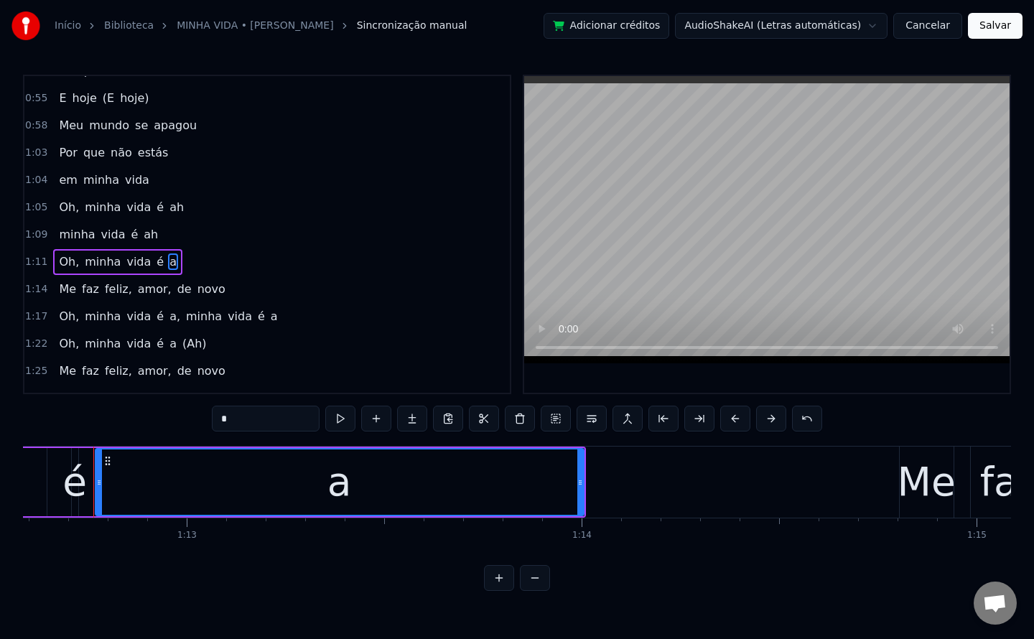
scroll to position [0, 28660]
click at [284, 416] on input "*" at bounding box center [266, 419] width 108 height 26
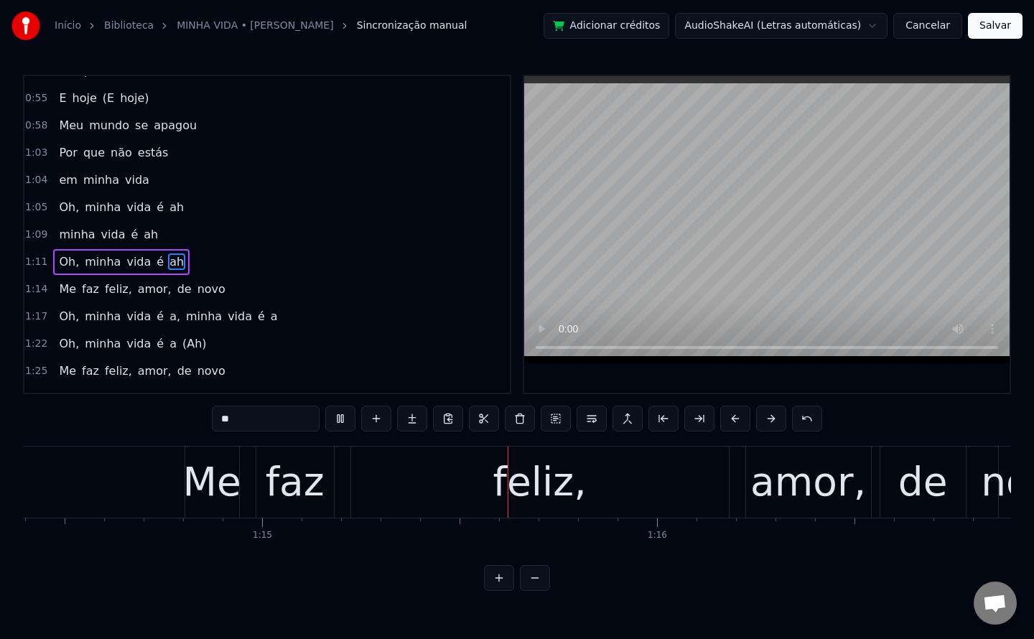
scroll to position [0, 29592]
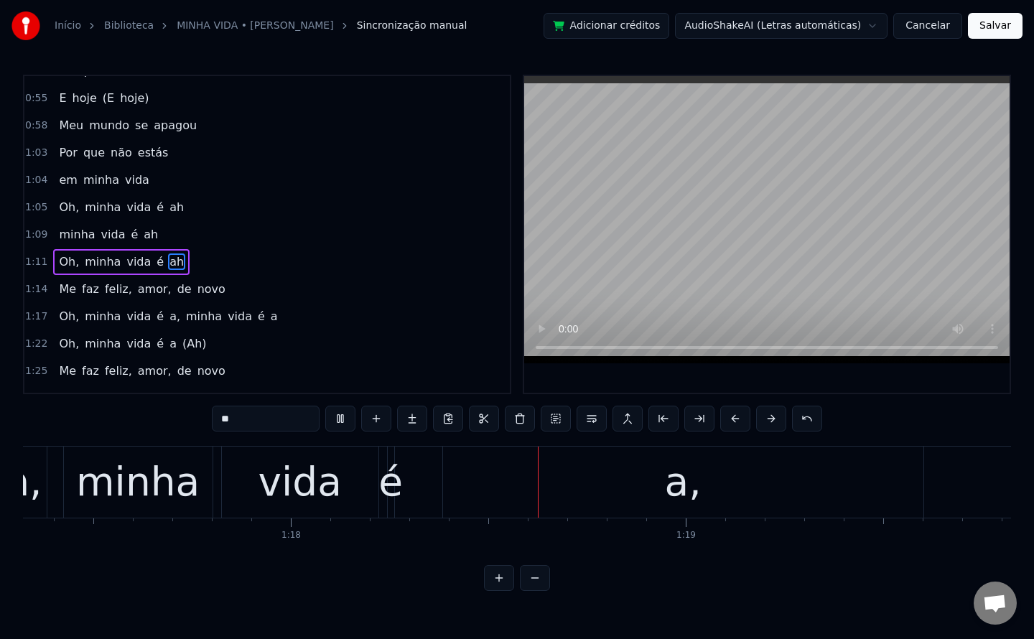
click at [103, 291] on span "feliz," at bounding box center [118, 289] width 30 height 17
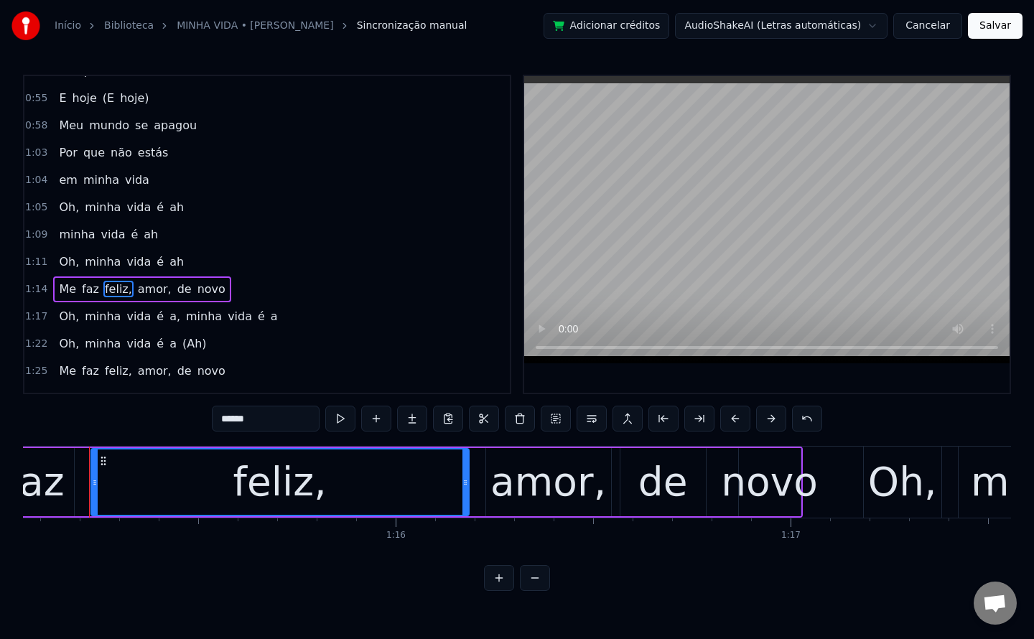
scroll to position [0, 29632]
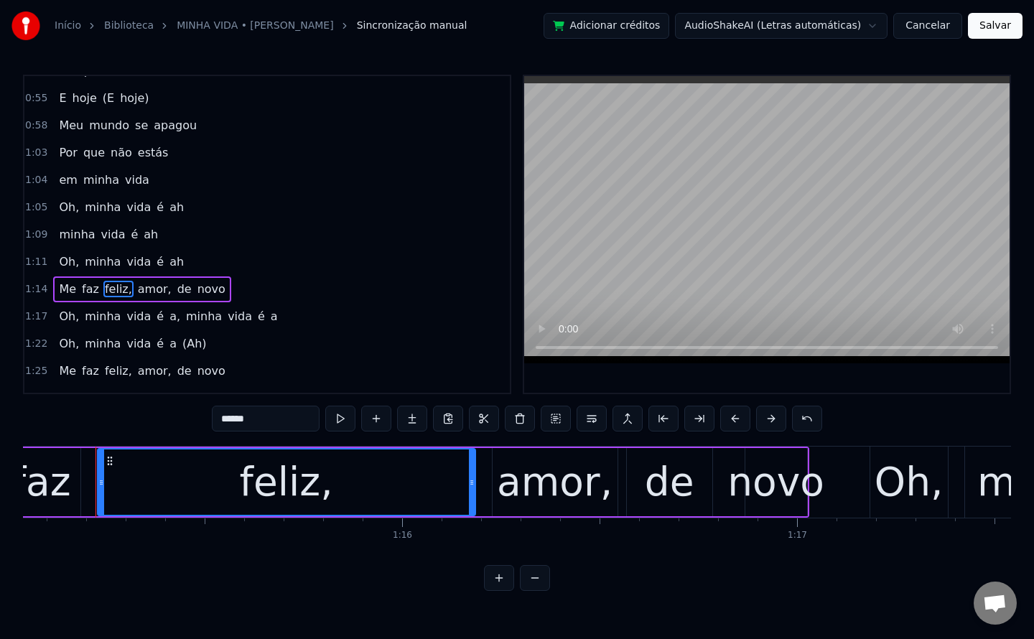
click at [272, 418] on input "******" at bounding box center [266, 419] width 108 height 26
click at [136, 287] on span "amor," at bounding box center [151, 289] width 37 height 17
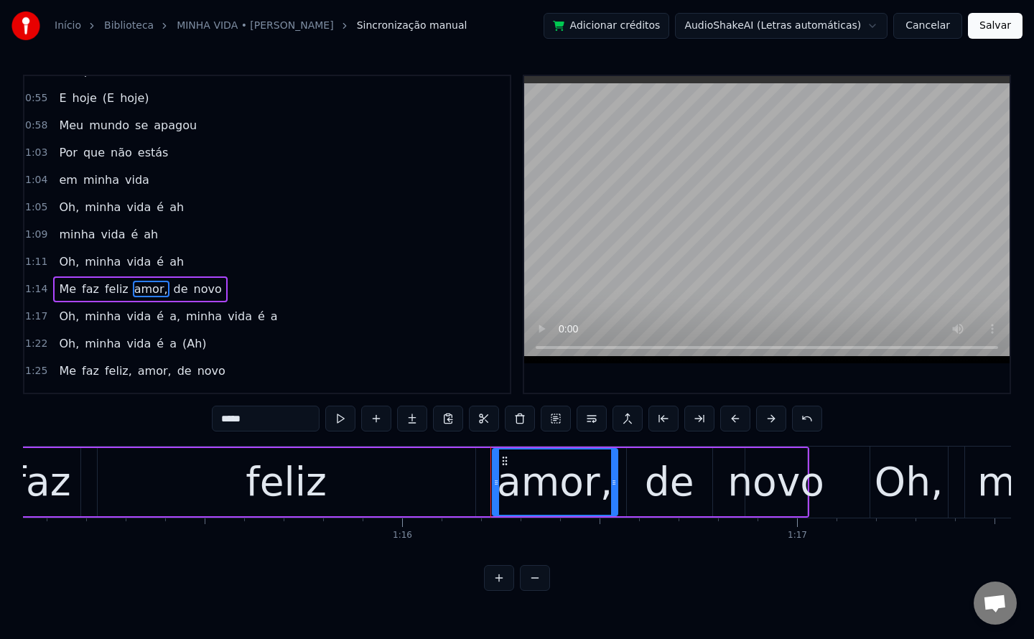
scroll to position [646, 0]
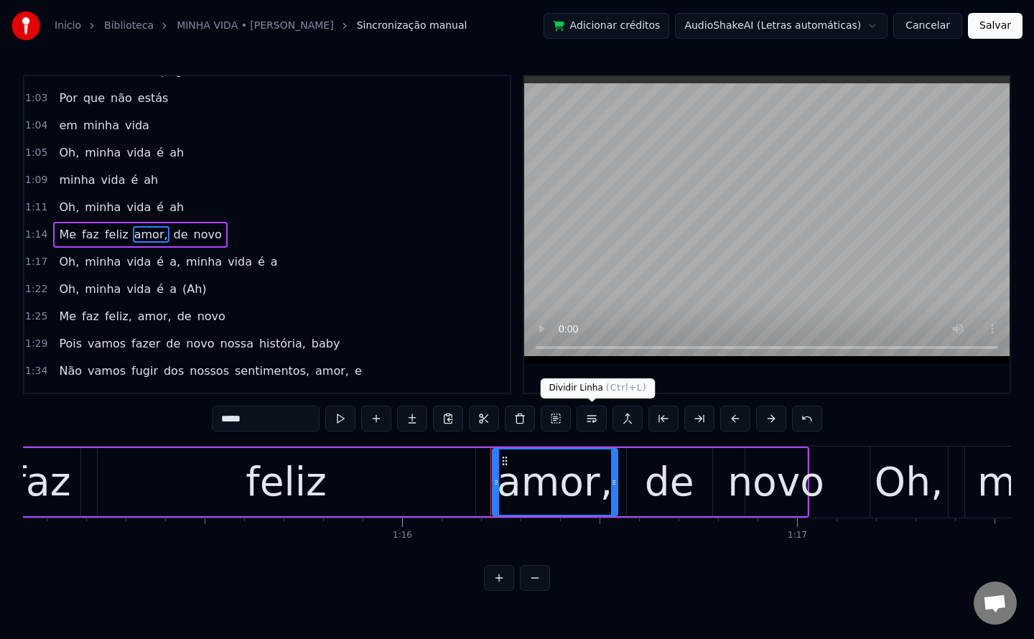
click at [591, 419] on button at bounding box center [592, 419] width 30 height 26
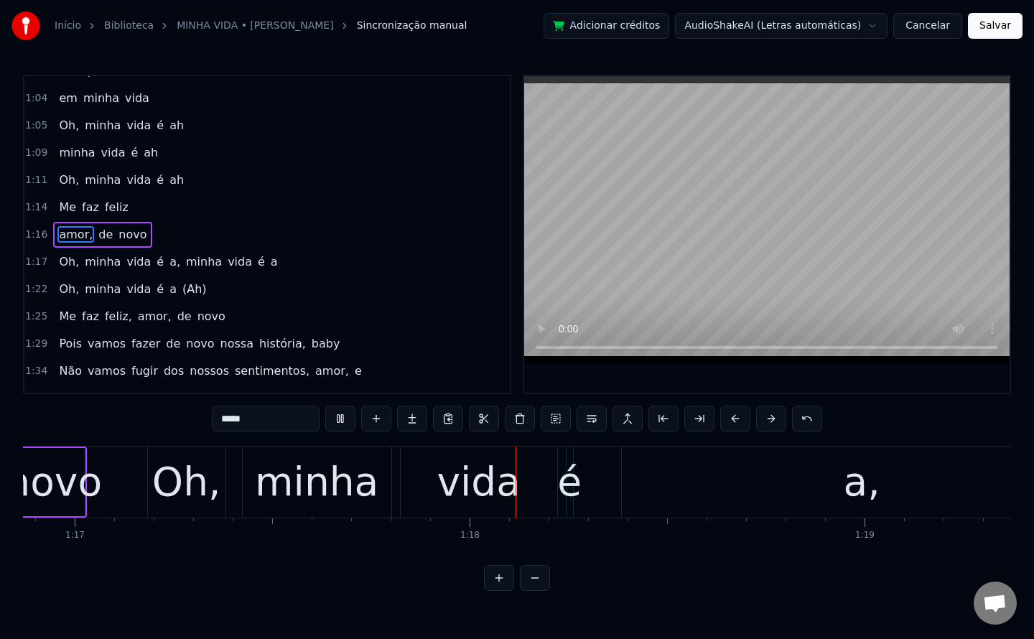
scroll to position [0, 30534]
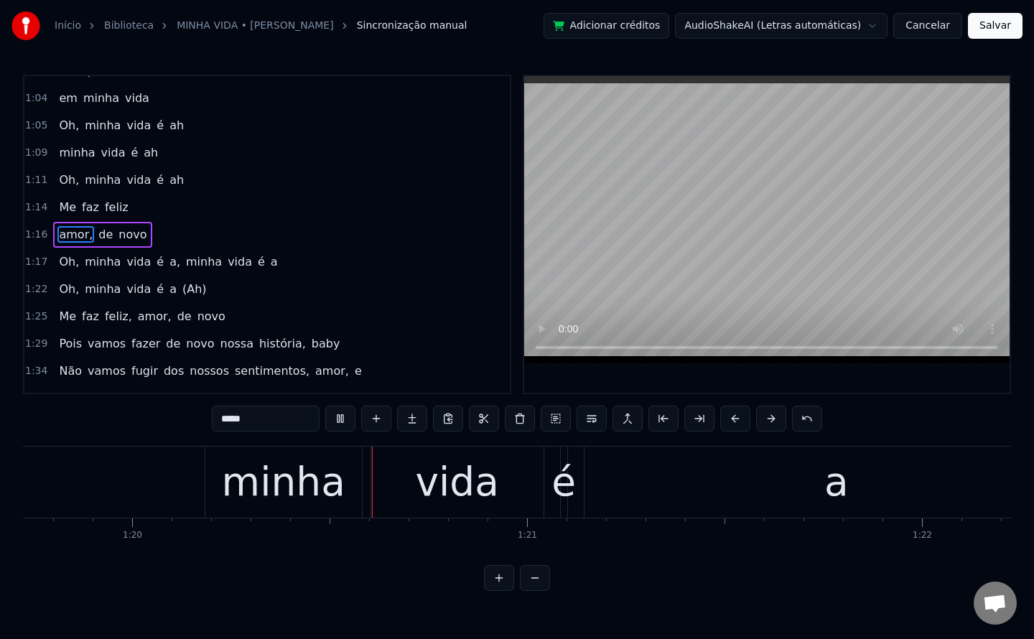
click at [168, 263] on span "a," at bounding box center [175, 261] width 14 height 17
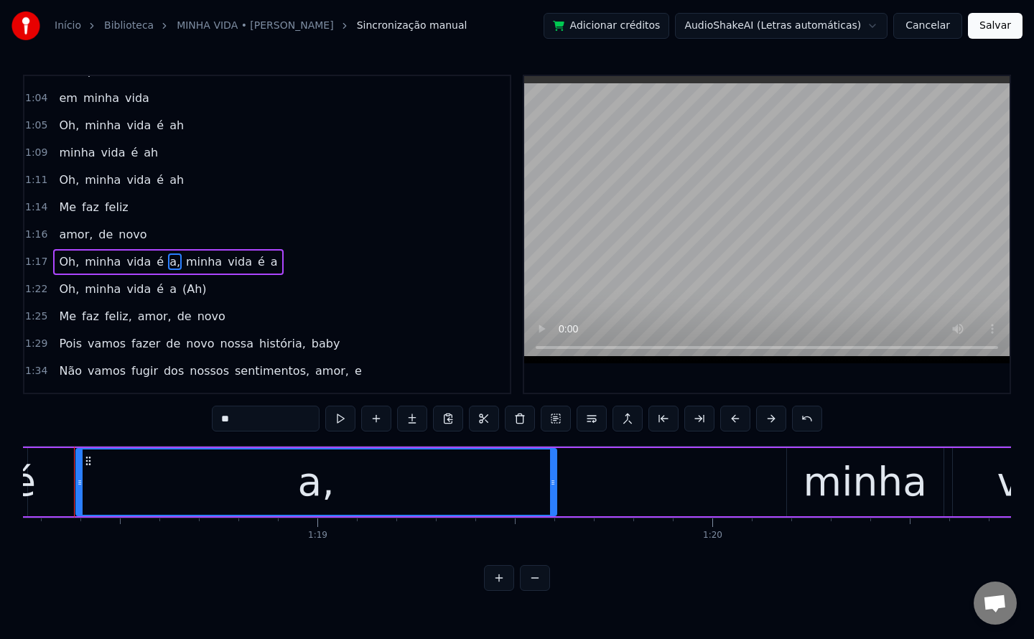
scroll to position [0, 30879]
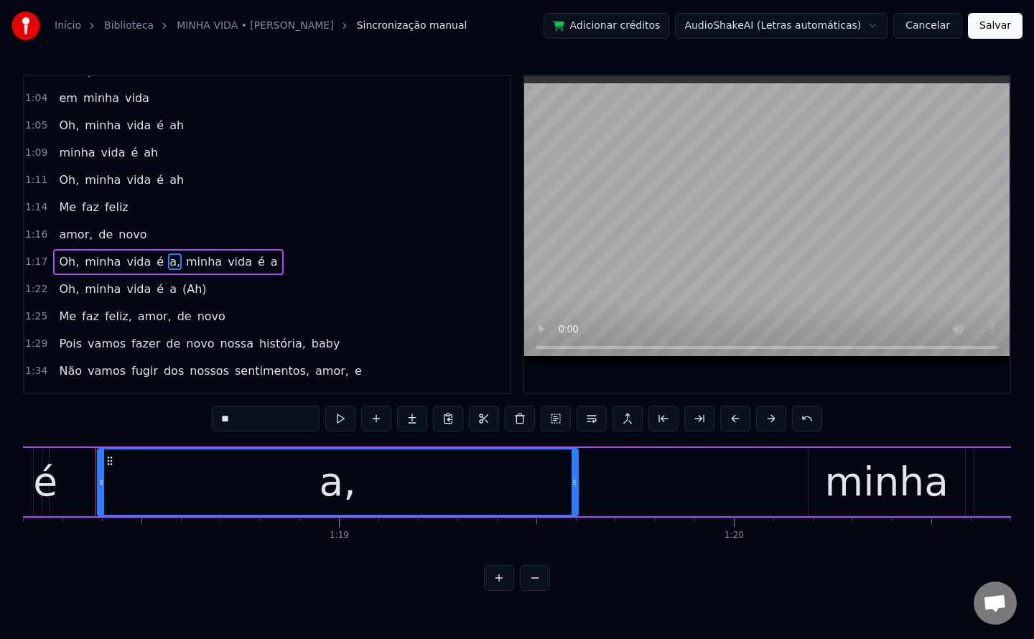
click at [261, 424] on input "**" at bounding box center [266, 419] width 108 height 26
click at [188, 261] on span "minha" at bounding box center [207, 261] width 39 height 17
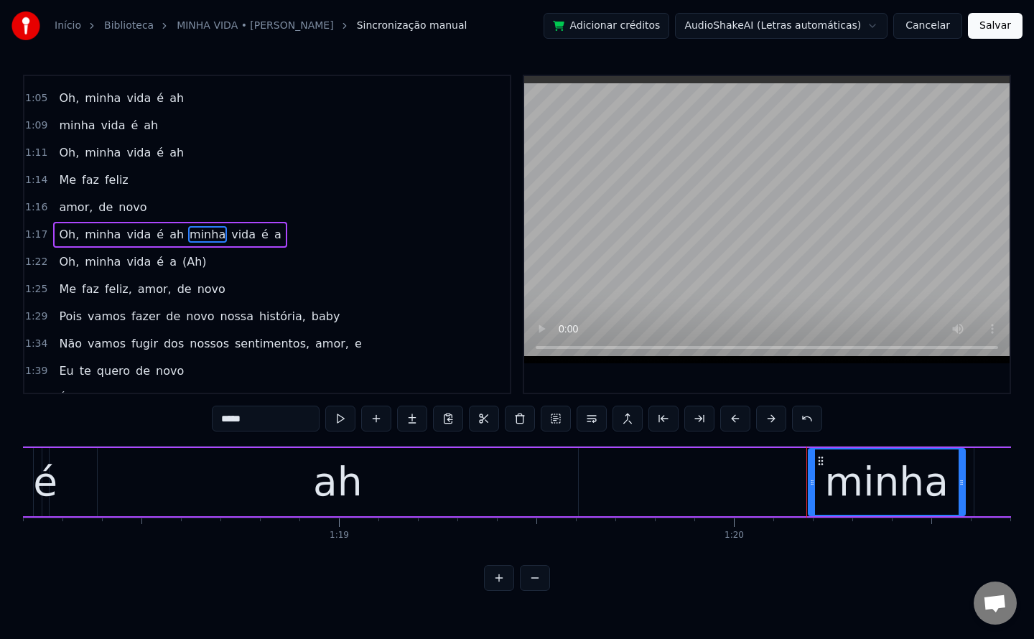
scroll to position [701, 0]
click at [588, 424] on button at bounding box center [592, 419] width 30 height 26
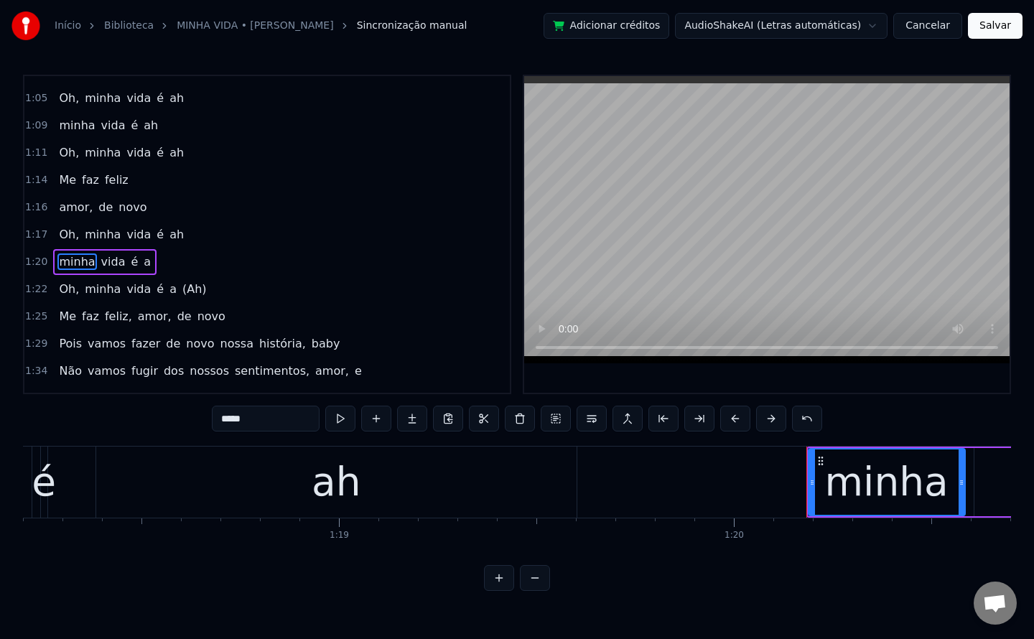
scroll to position [728, 0]
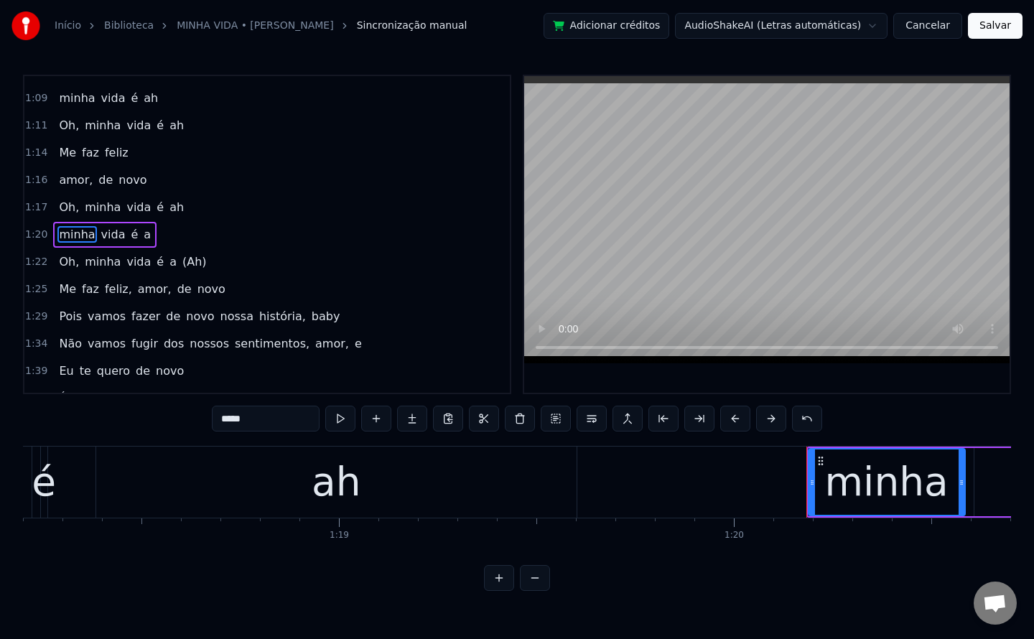
click at [142, 238] on span "a" at bounding box center [147, 234] width 10 height 17
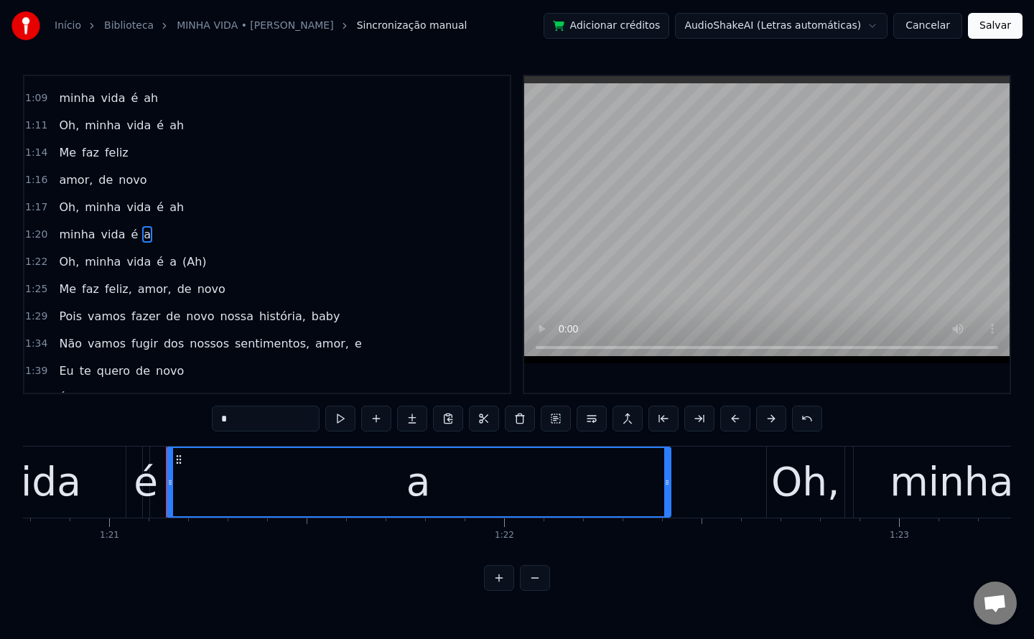
scroll to position [0, 31970]
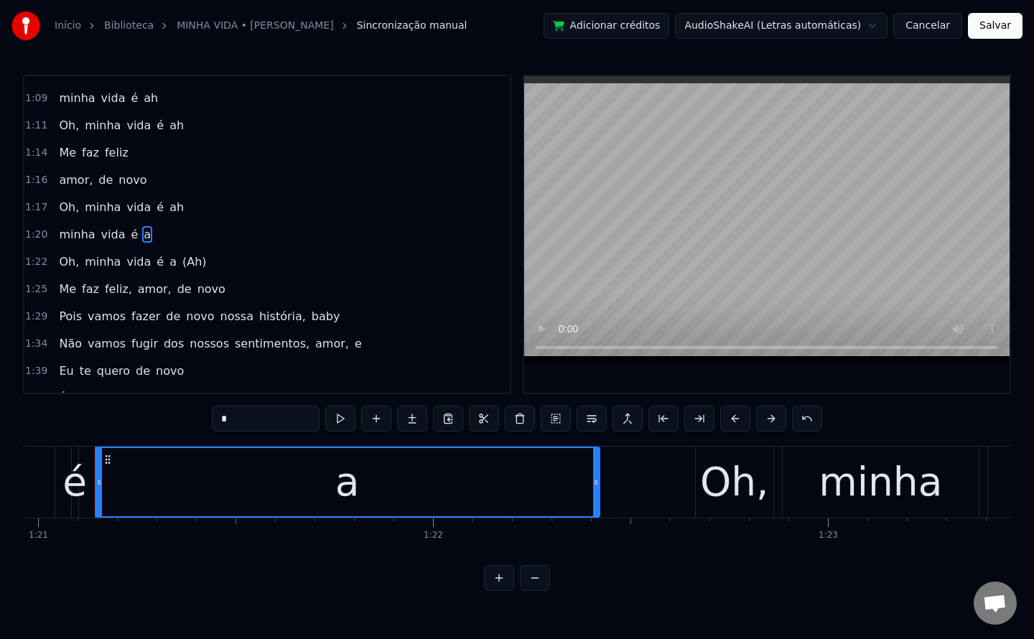
click at [276, 420] on input "*" at bounding box center [266, 419] width 108 height 26
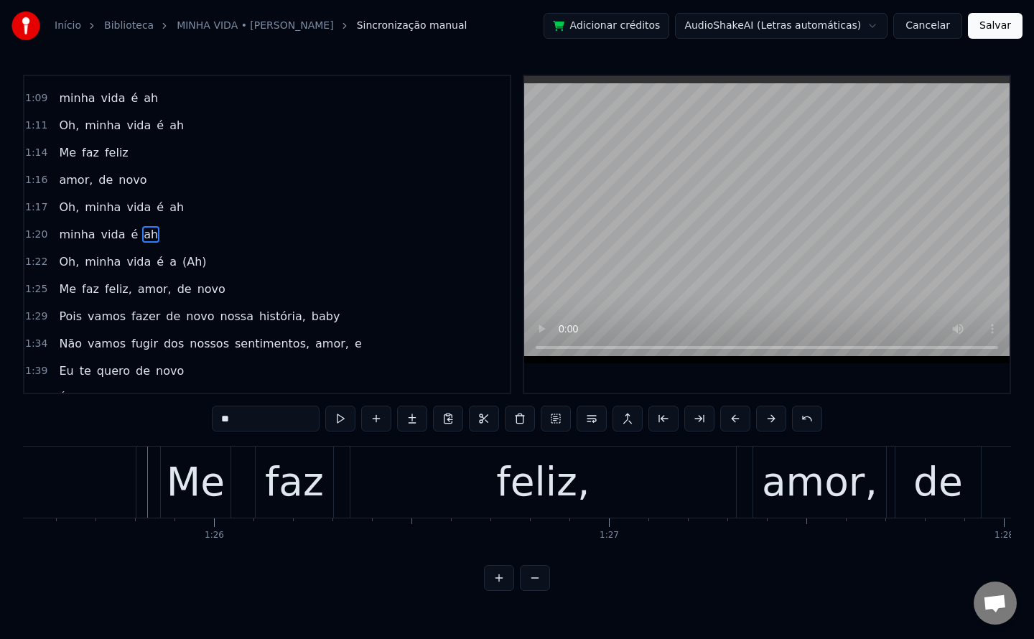
scroll to position [0, 33821]
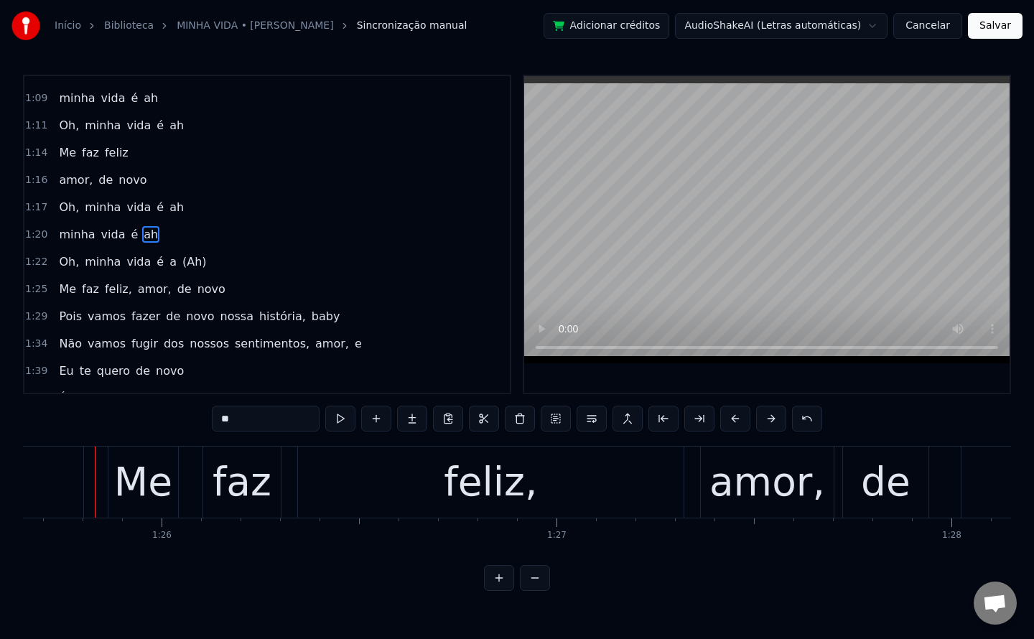
click at [168, 269] on span "a" at bounding box center [173, 261] width 10 height 17
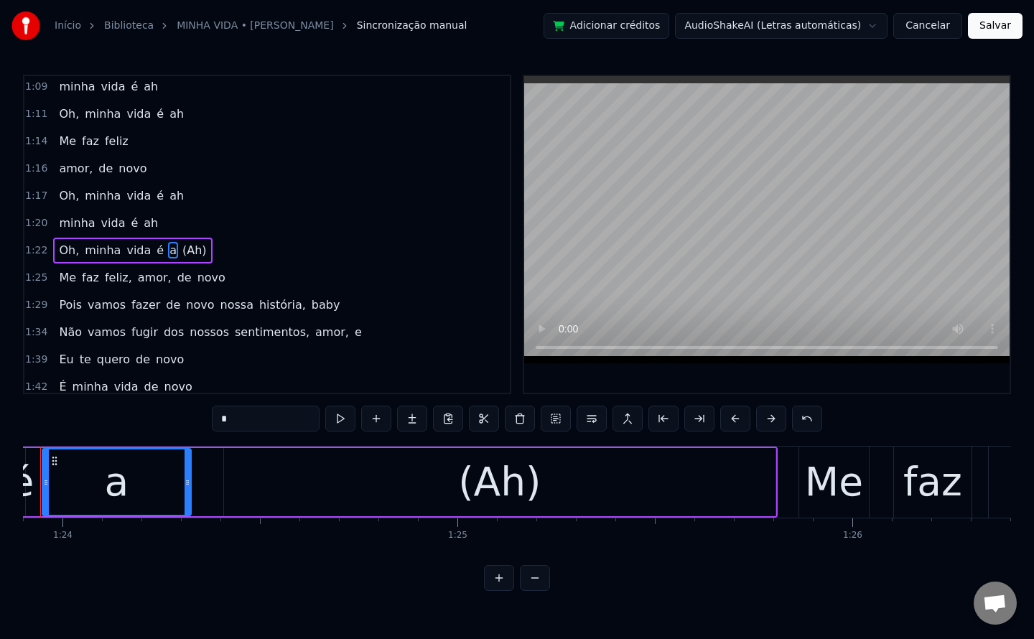
scroll to position [0, 33076]
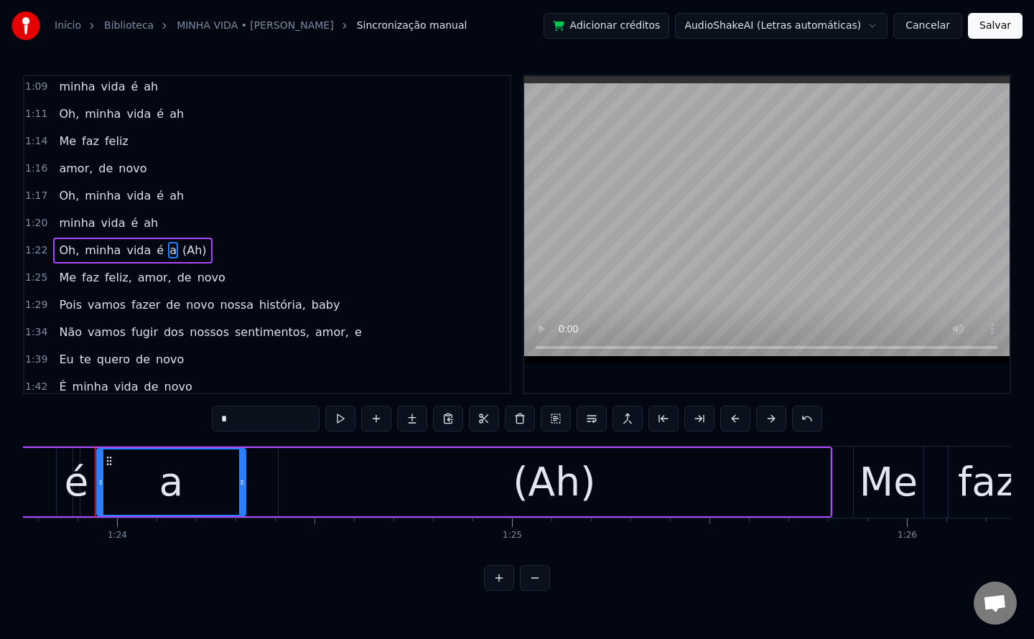
click at [243, 416] on input "*" at bounding box center [266, 419] width 108 height 26
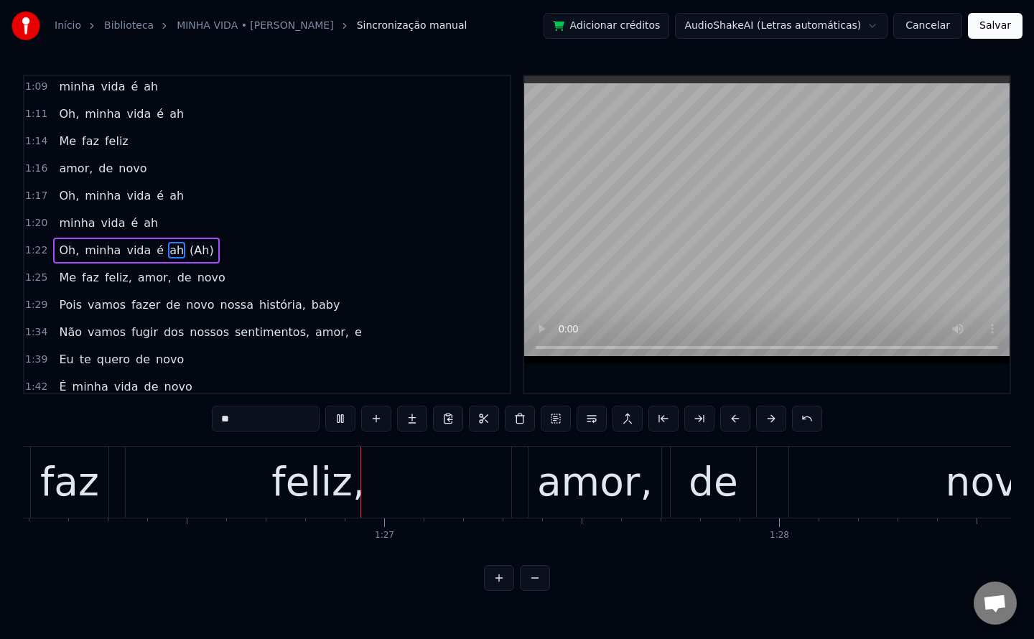
scroll to position [0, 33997]
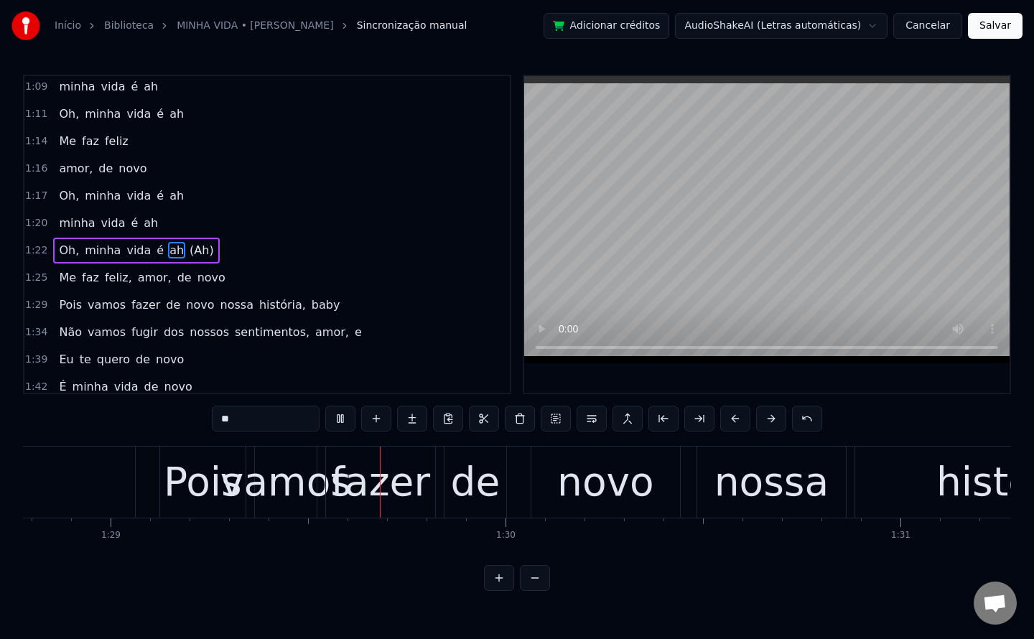
click at [111, 280] on span "feliz," at bounding box center [118, 277] width 30 height 17
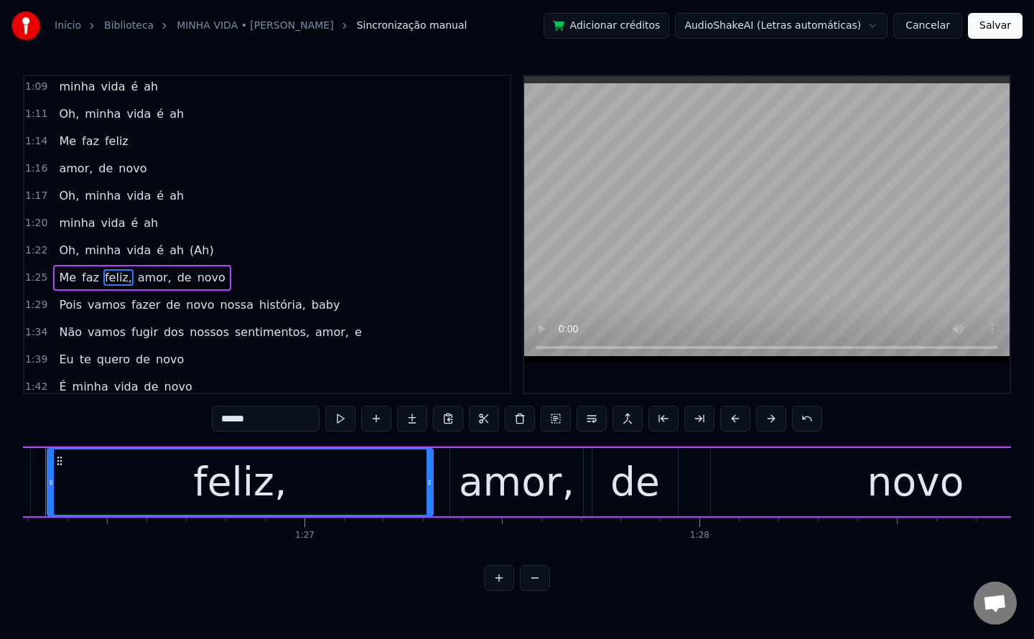
scroll to position [0, 34023]
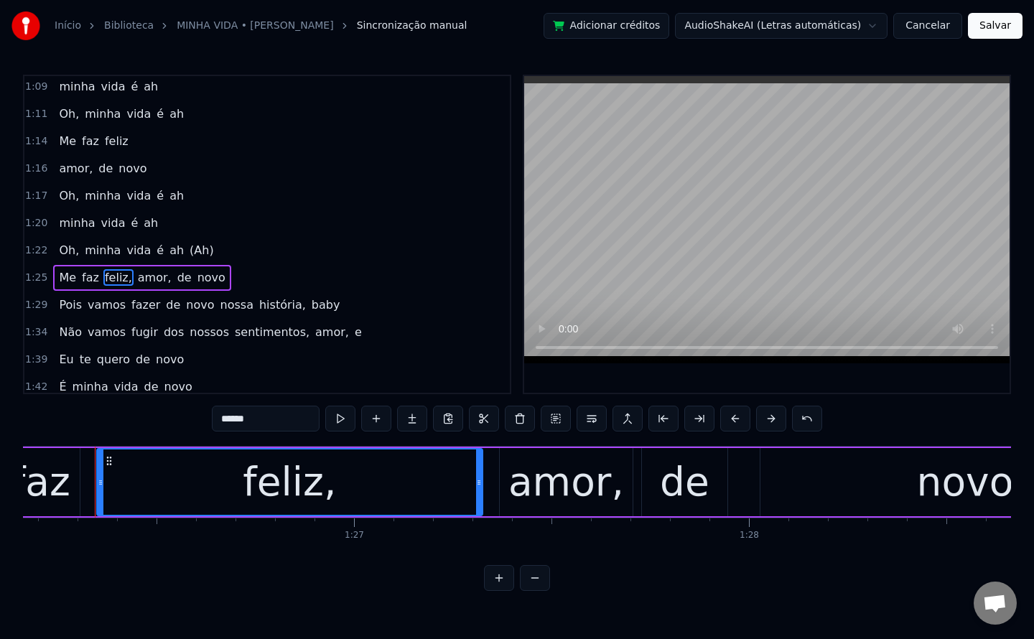
click at [276, 421] on input "******" at bounding box center [266, 419] width 108 height 26
click at [133, 278] on span "amor," at bounding box center [151, 277] width 37 height 17
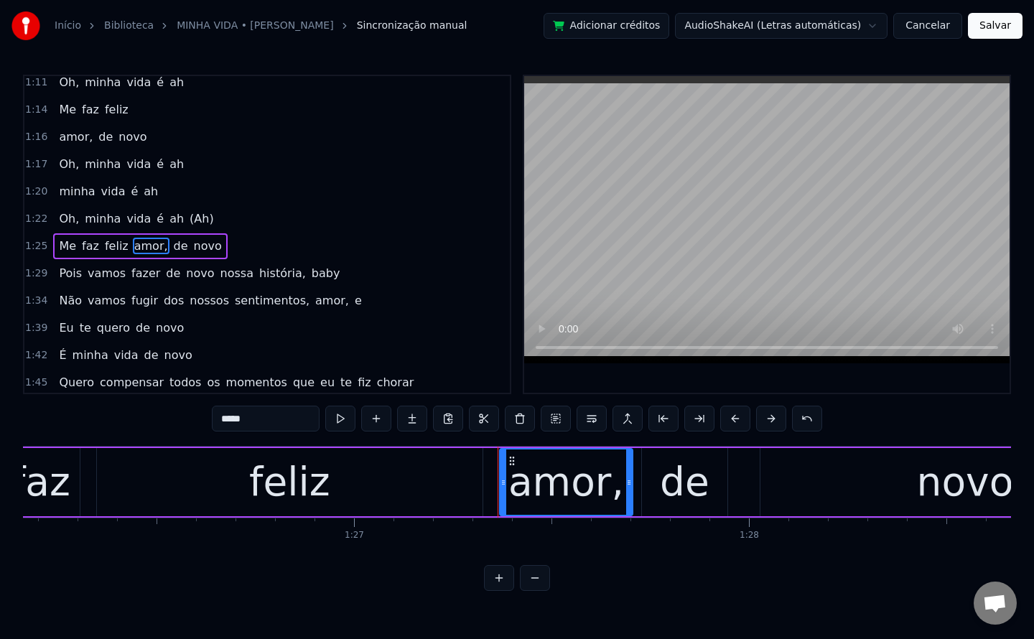
scroll to position [783, 0]
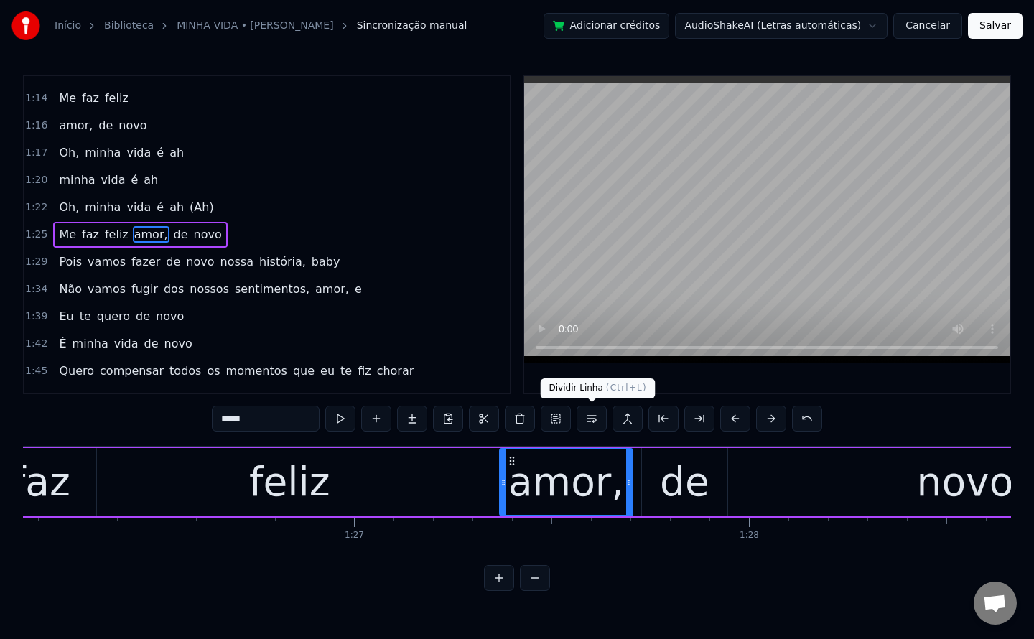
click at [590, 423] on button at bounding box center [592, 419] width 30 height 26
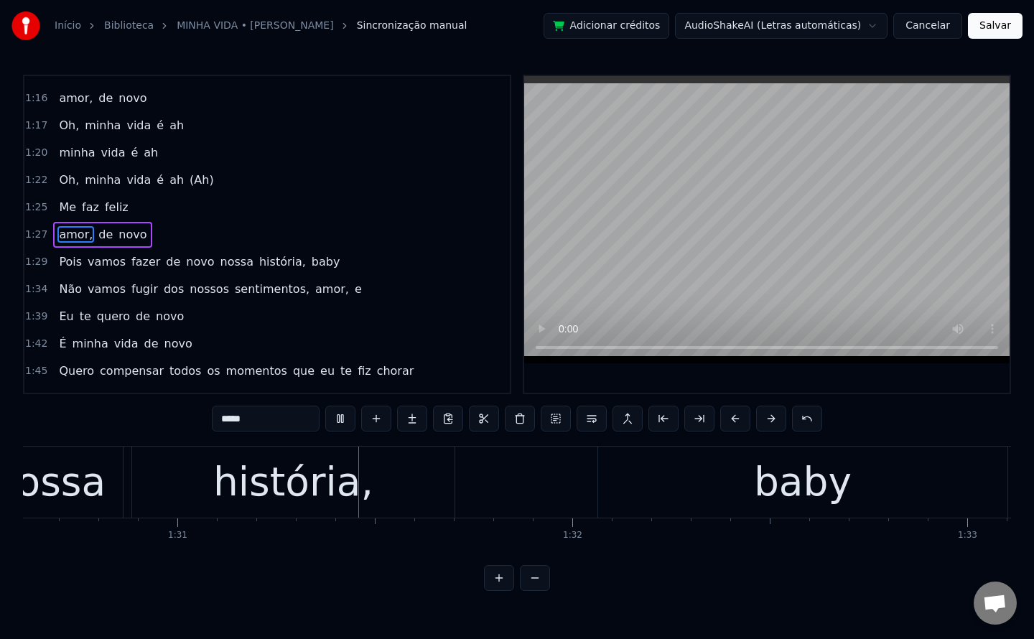
scroll to position [0, 35783]
click at [219, 264] on span "nossa" at bounding box center [237, 261] width 36 height 17
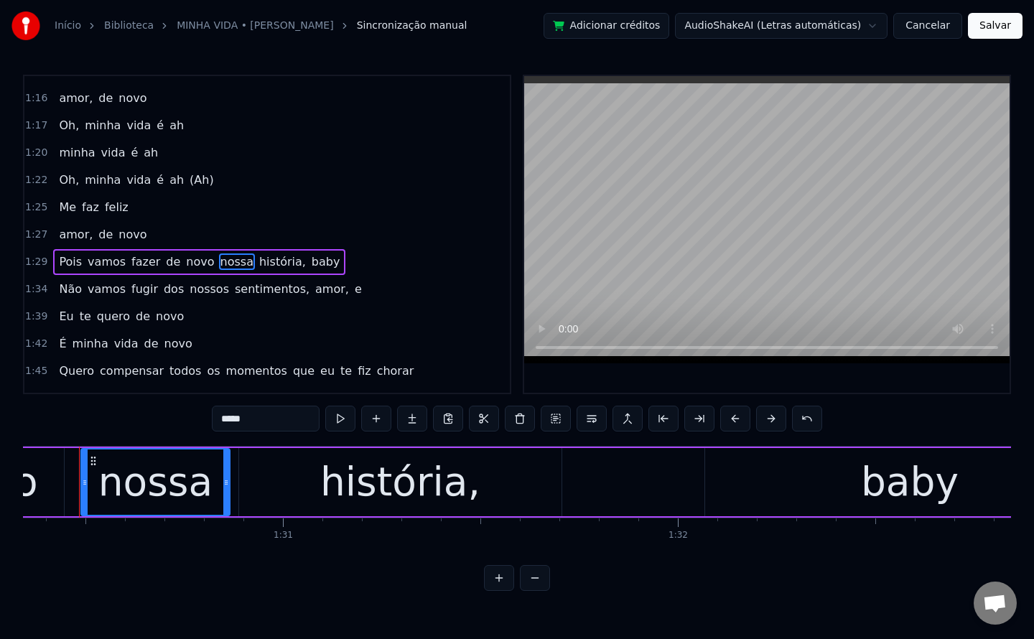
scroll to position [0, 35658]
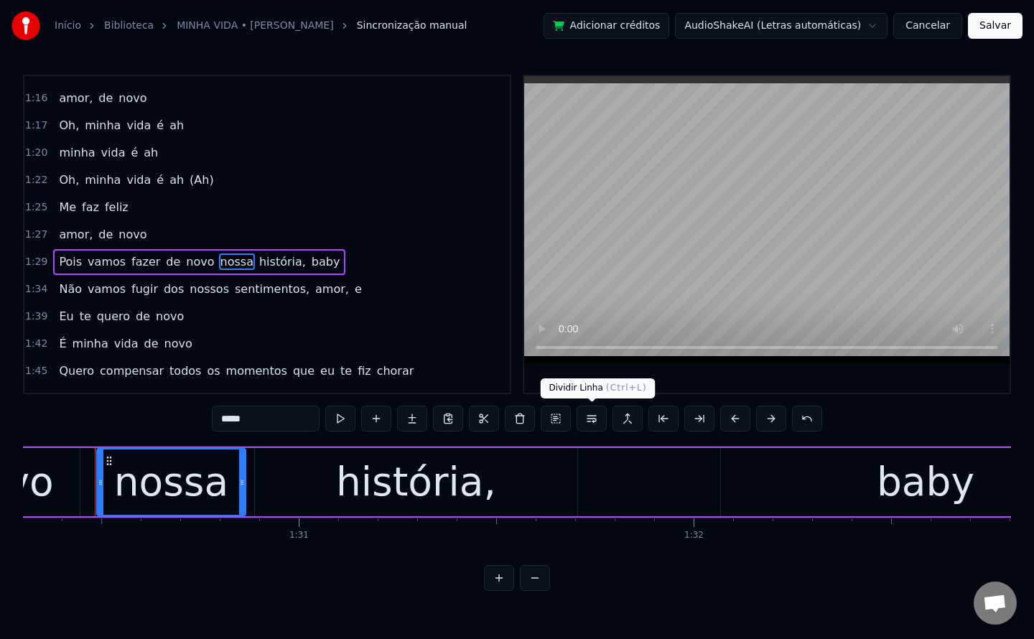
click at [594, 424] on button at bounding box center [592, 419] width 30 height 26
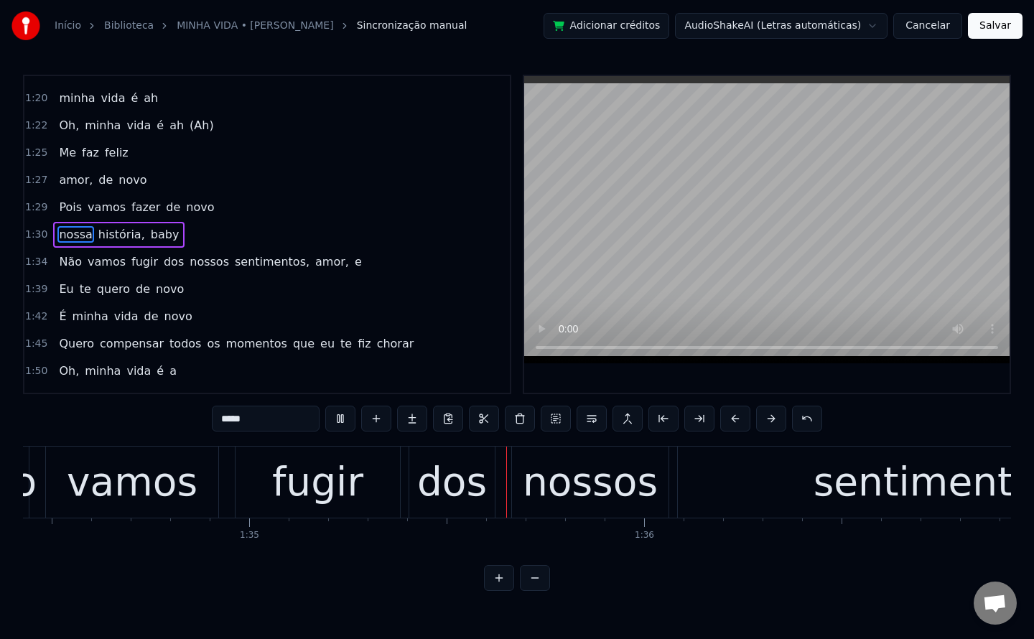
scroll to position [0, 37447]
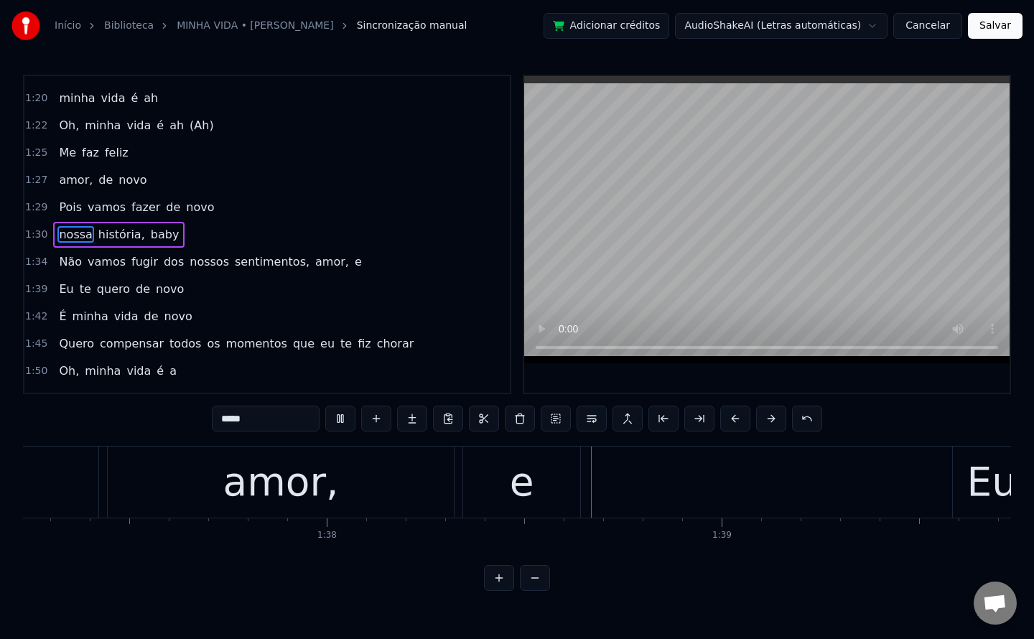
click at [162, 264] on span "dos" at bounding box center [173, 261] width 23 height 17
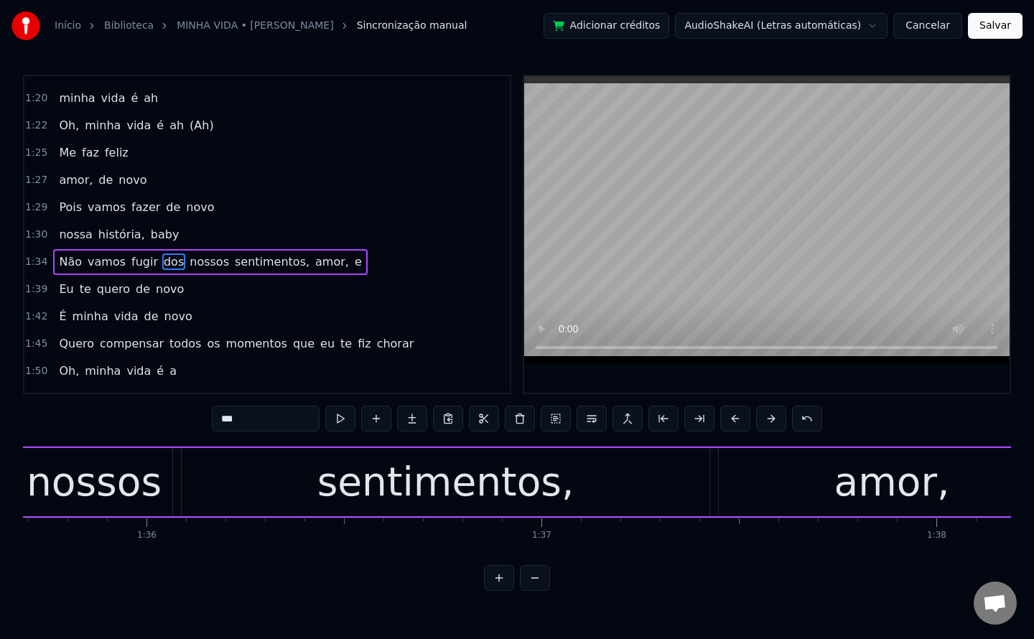
scroll to position [0, 37601]
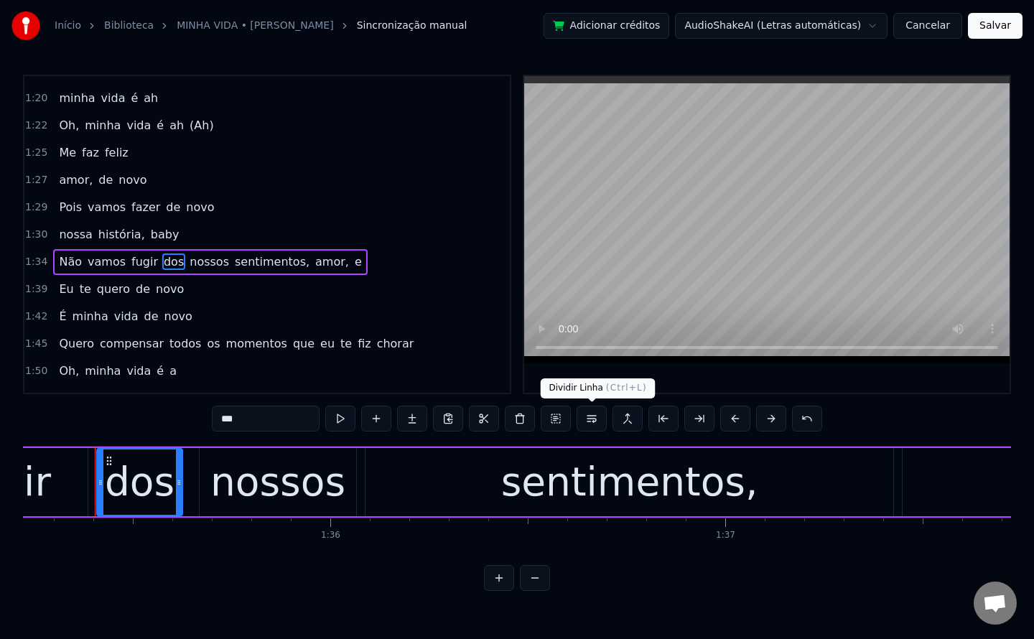
click at [595, 421] on button at bounding box center [592, 419] width 30 height 26
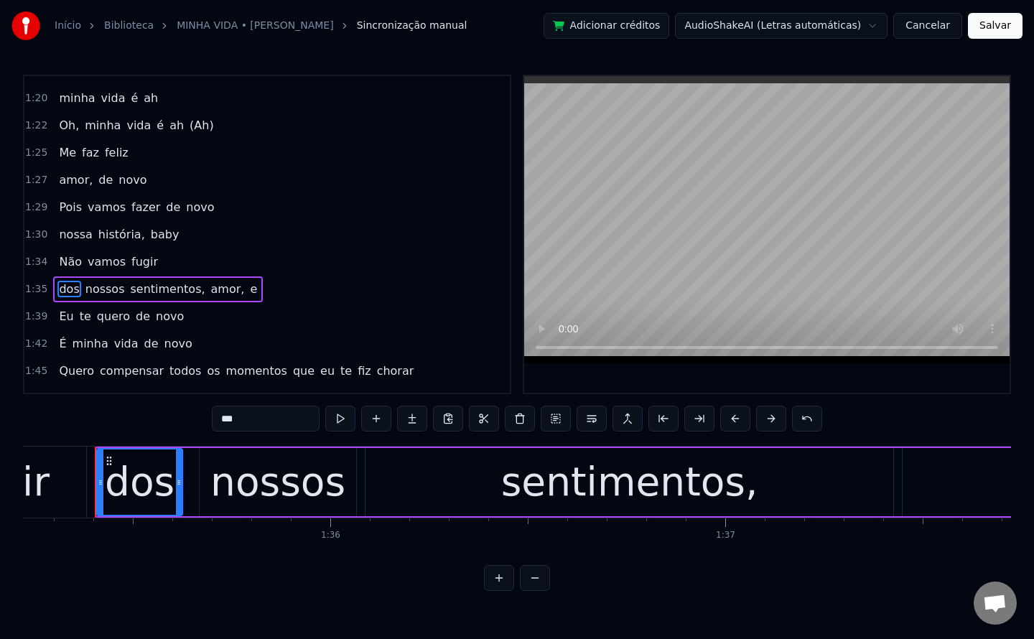
scroll to position [919, 0]
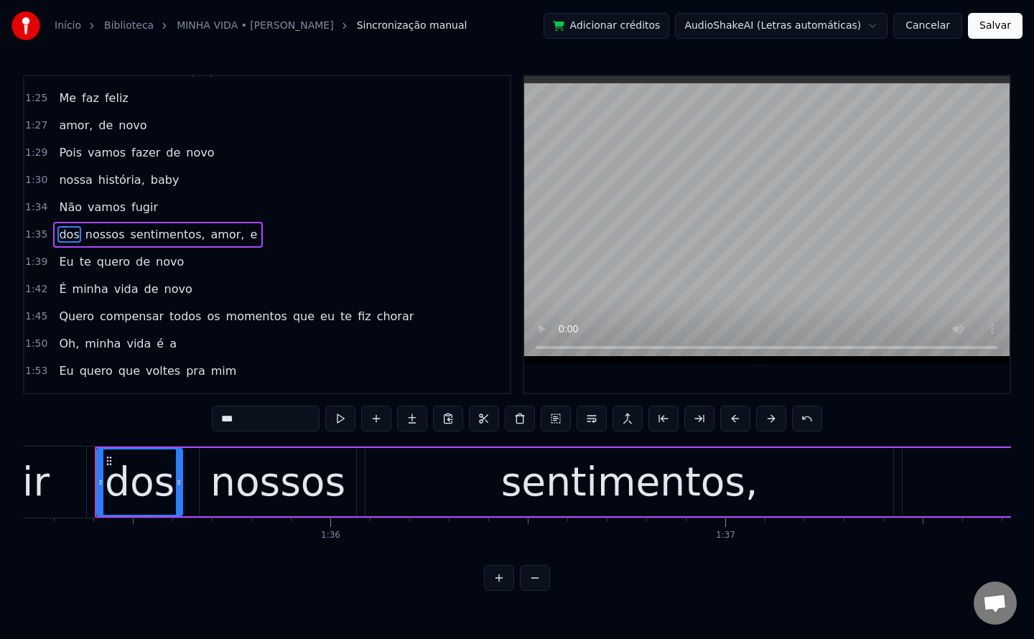
click at [137, 235] on span "sentimentos," at bounding box center [168, 234] width 78 height 17
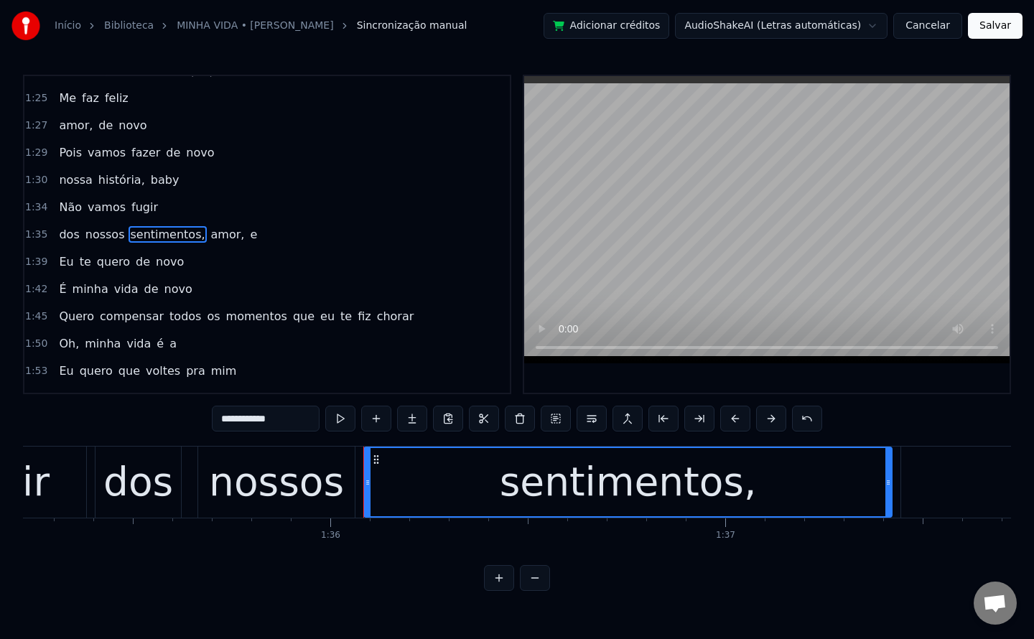
click at [303, 425] on input "**********" at bounding box center [266, 419] width 108 height 26
click at [205, 230] on span "amor," at bounding box center [223, 234] width 37 height 17
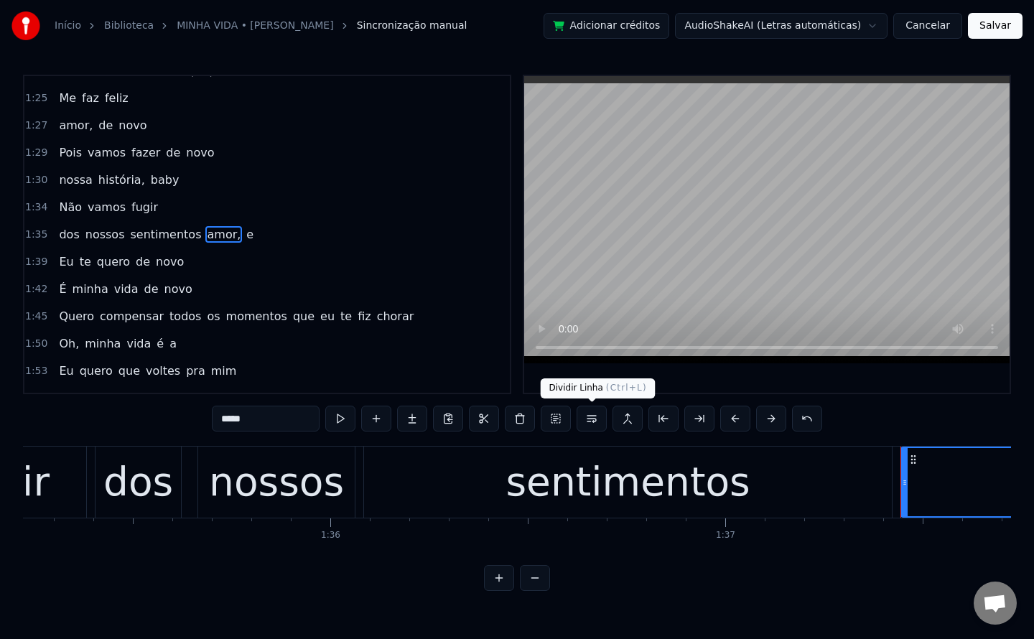
click at [588, 426] on button at bounding box center [592, 419] width 30 height 26
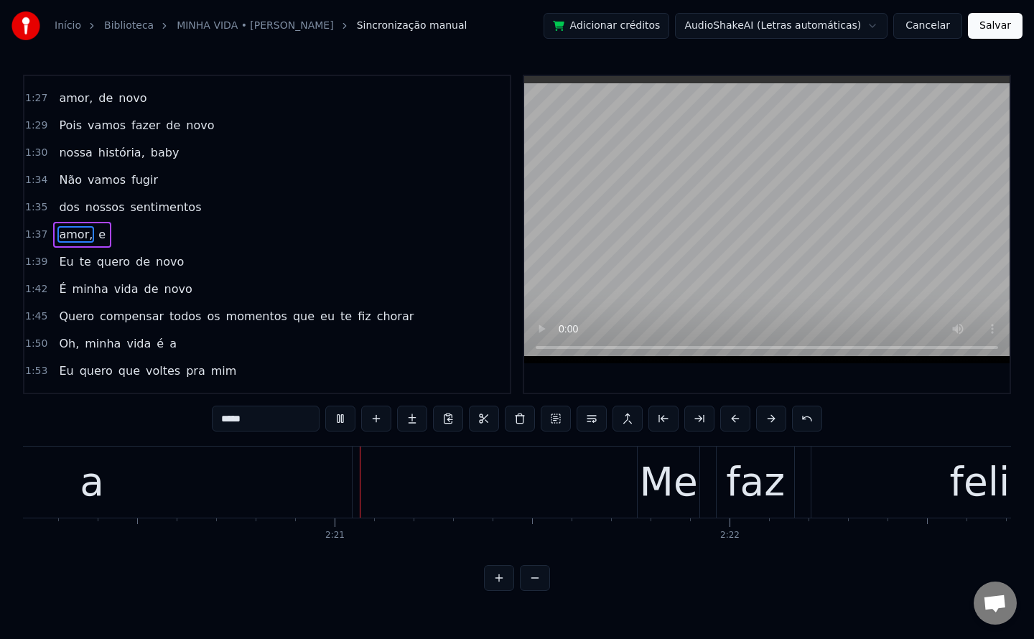
scroll to position [0, 55370]
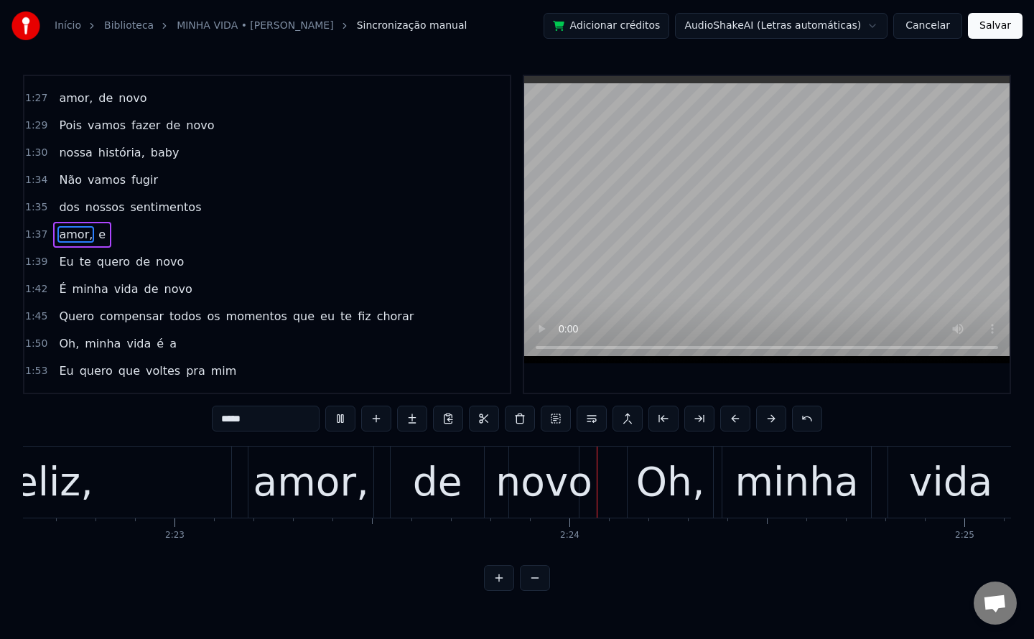
click at [76, 315] on span "Quero" at bounding box center [76, 316] width 38 height 17
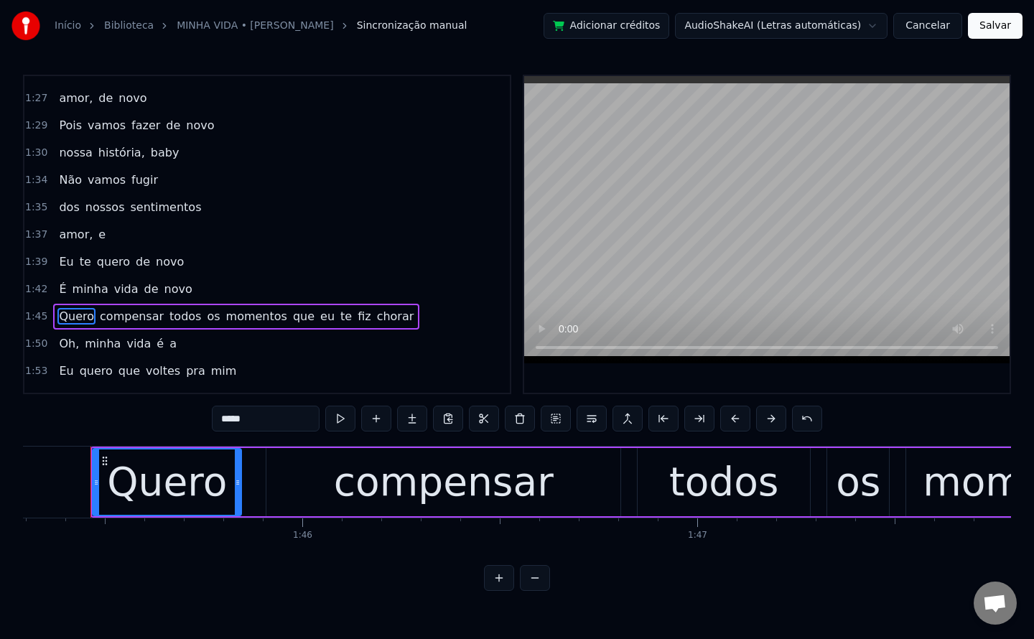
scroll to position [0, 41573]
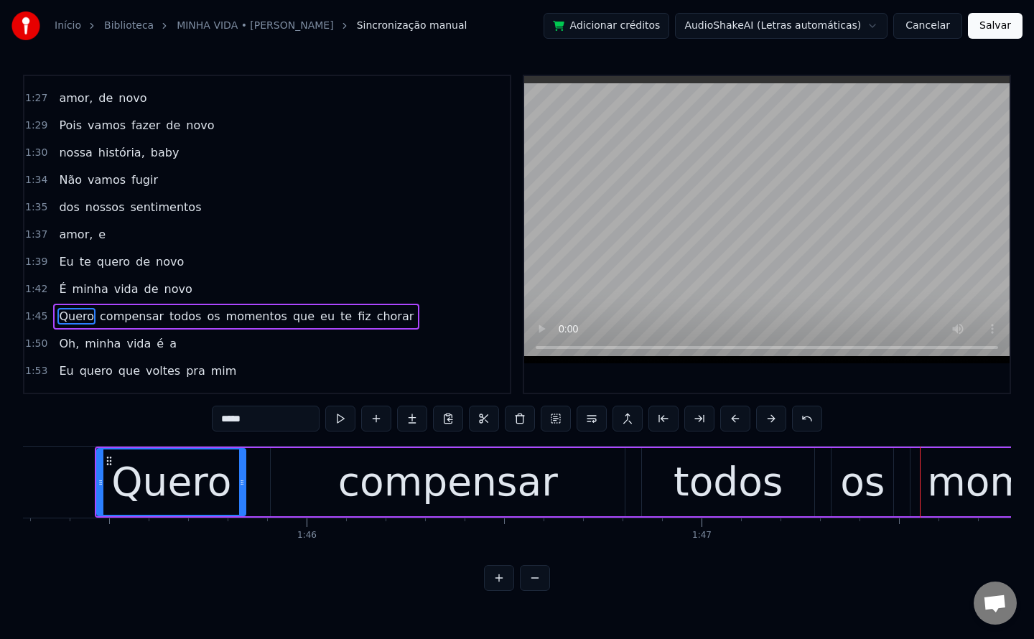
click at [172, 308] on span "todos" at bounding box center [185, 316] width 34 height 17
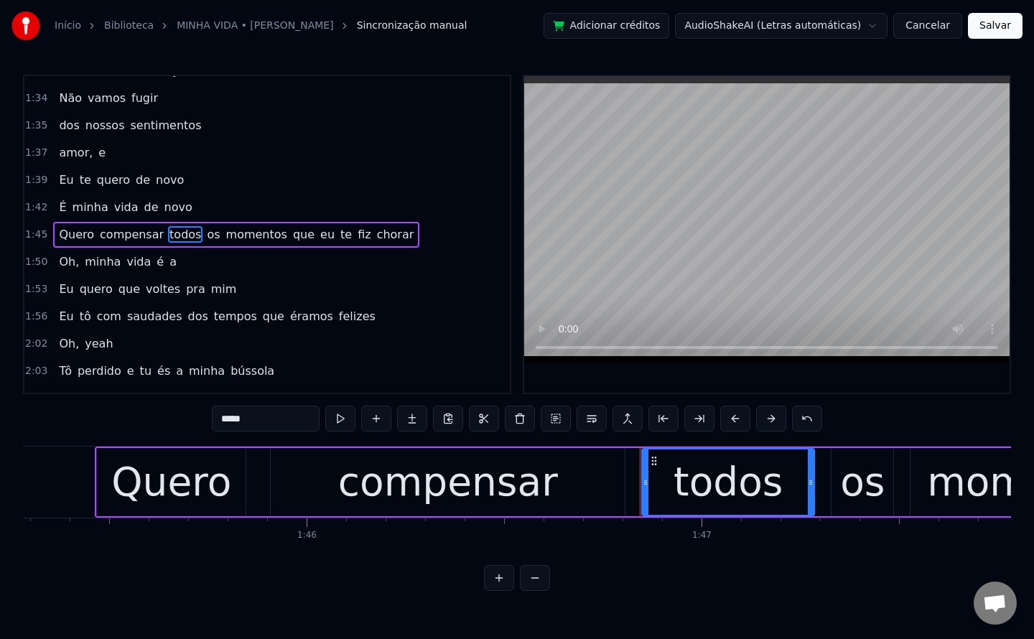
scroll to position [1028, 0]
click at [596, 416] on button at bounding box center [592, 419] width 30 height 26
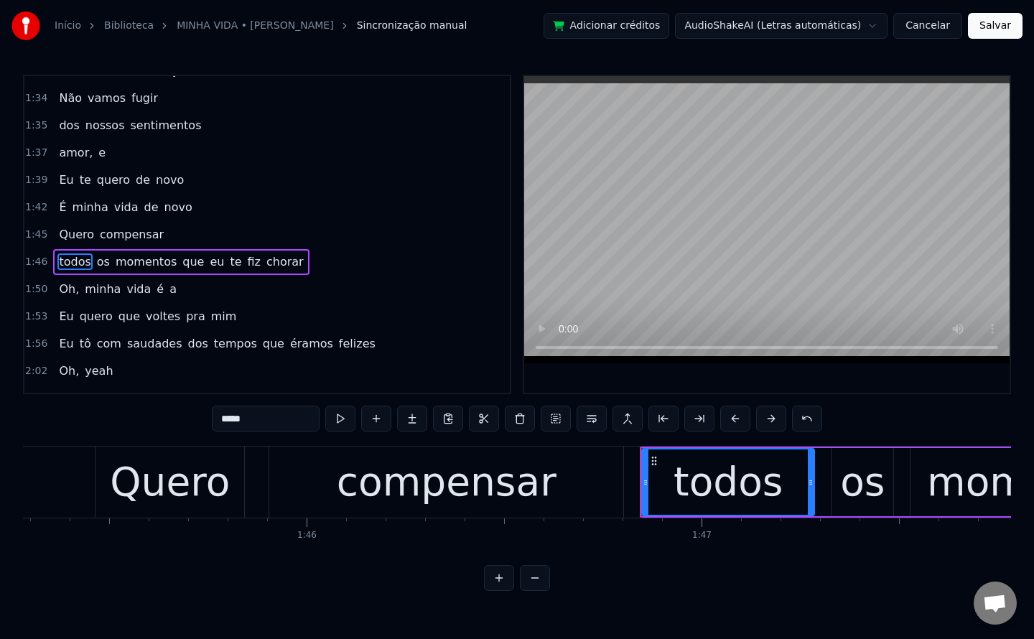
scroll to position [1055, 0]
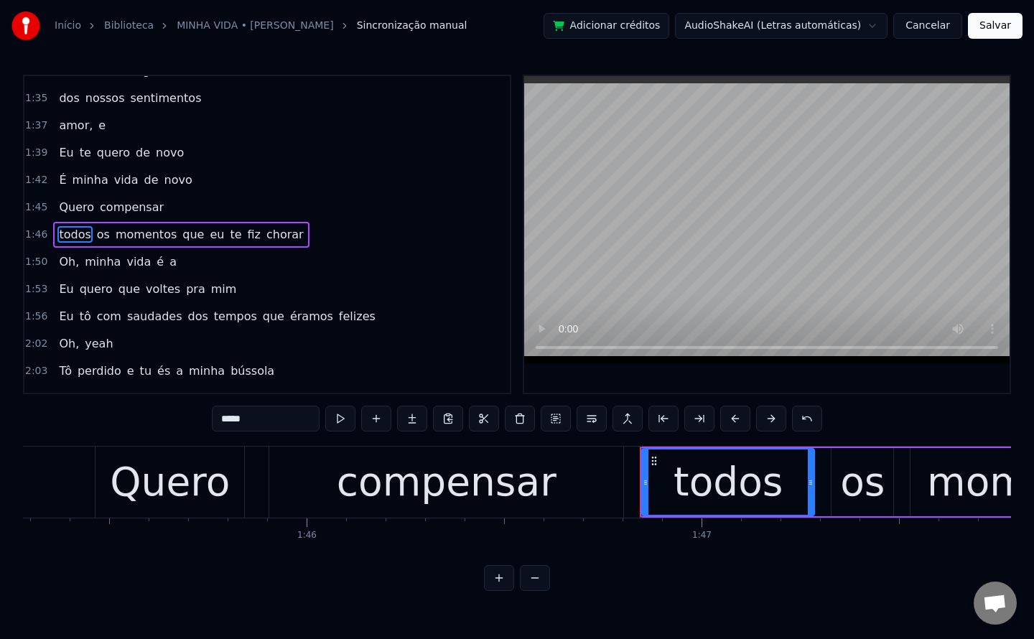
click at [185, 239] on span "que" at bounding box center [193, 234] width 24 height 17
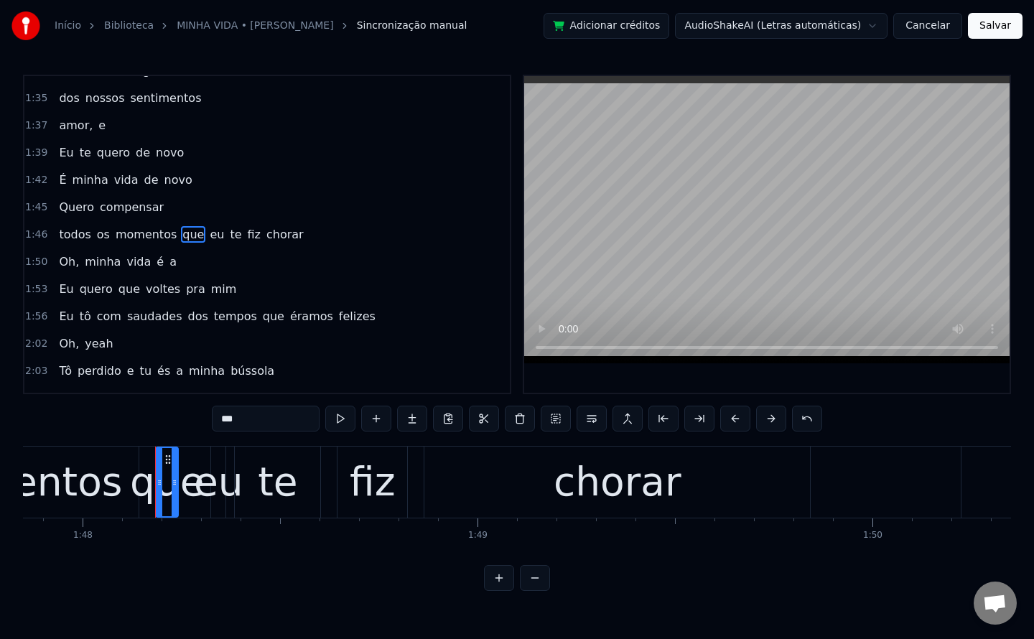
scroll to position [0, 42647]
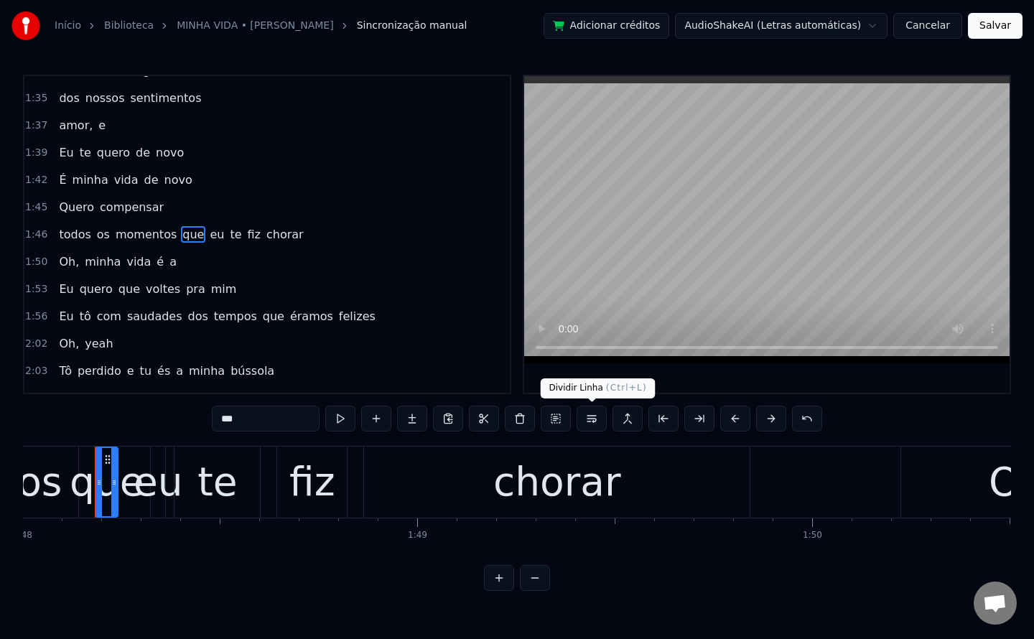
click at [594, 414] on button at bounding box center [592, 419] width 30 height 26
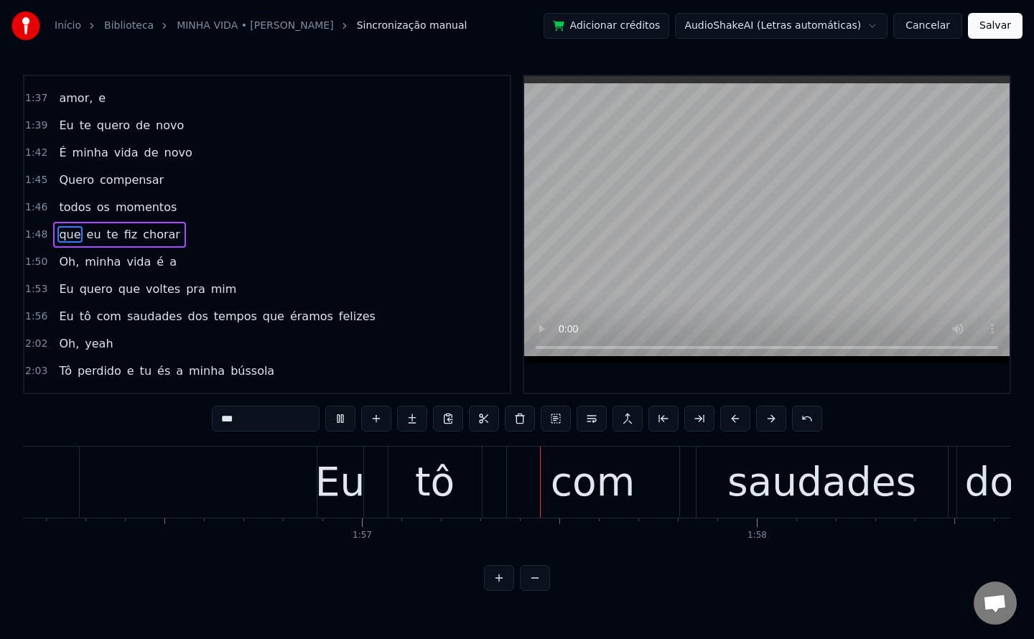
scroll to position [0, 46073]
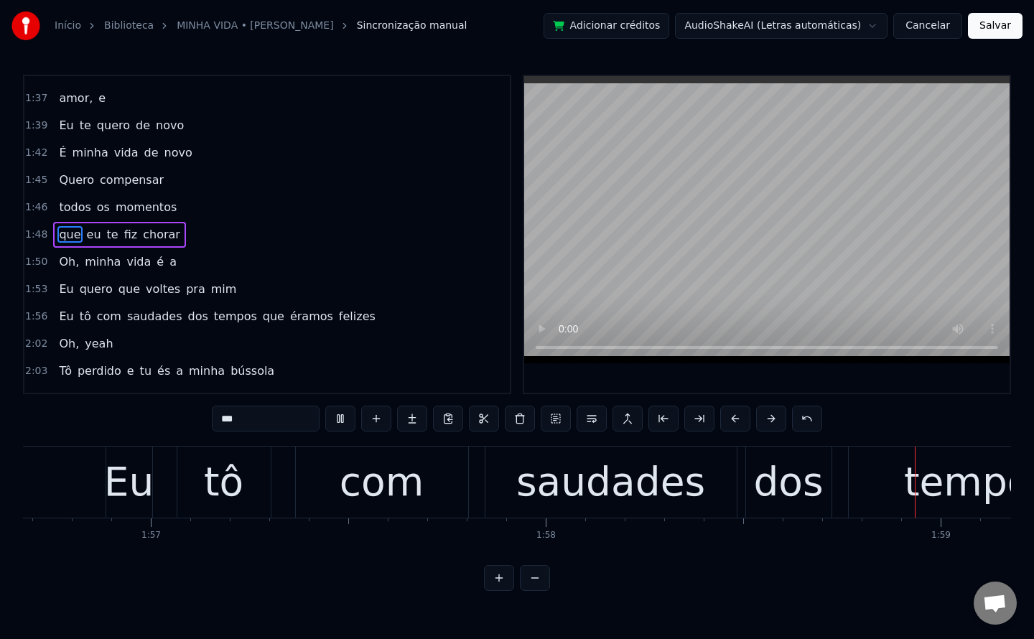
click at [117, 291] on span "que" at bounding box center [129, 289] width 24 height 17
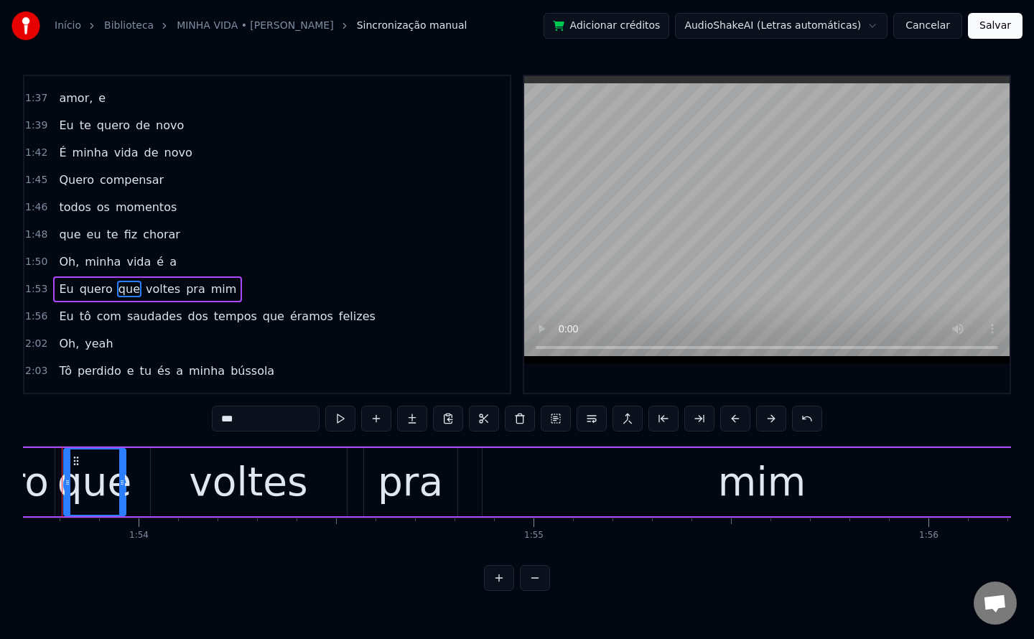
scroll to position [0, 44867]
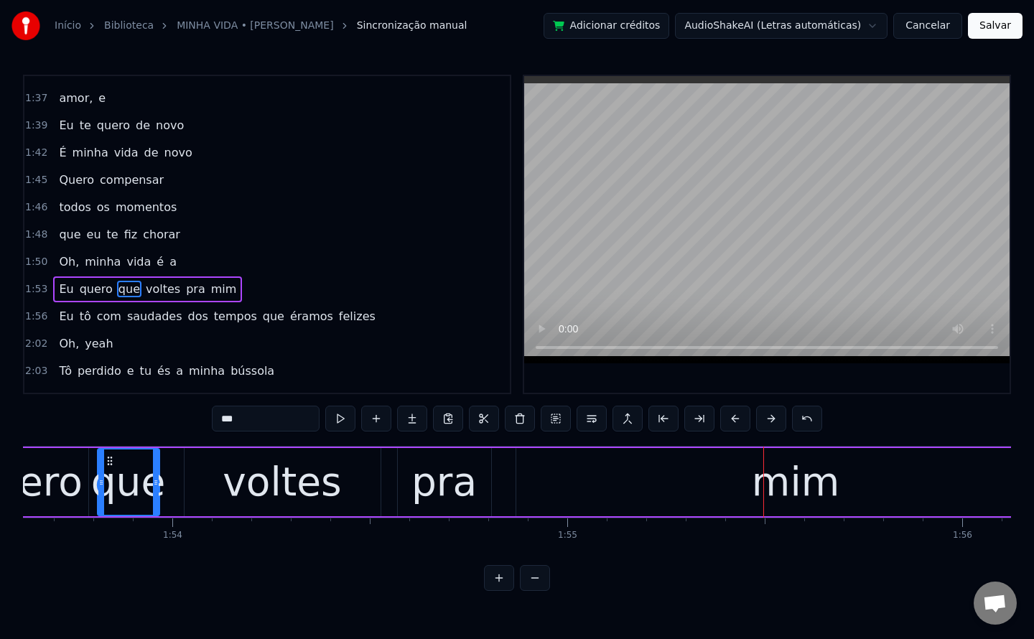
click at [187, 314] on span "dos" at bounding box center [198, 316] width 23 height 17
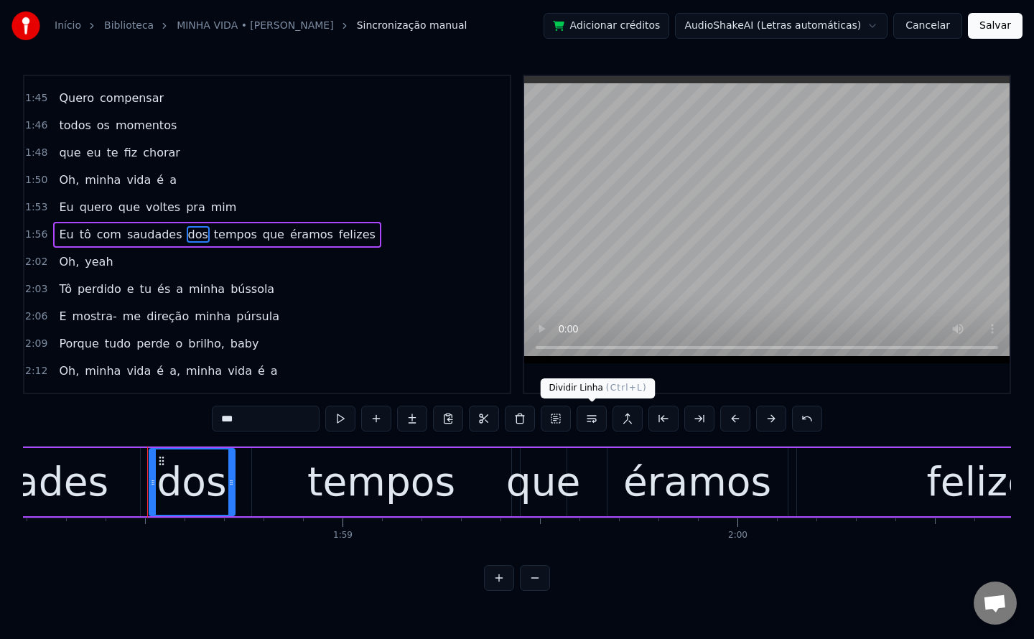
scroll to position [0, 46723]
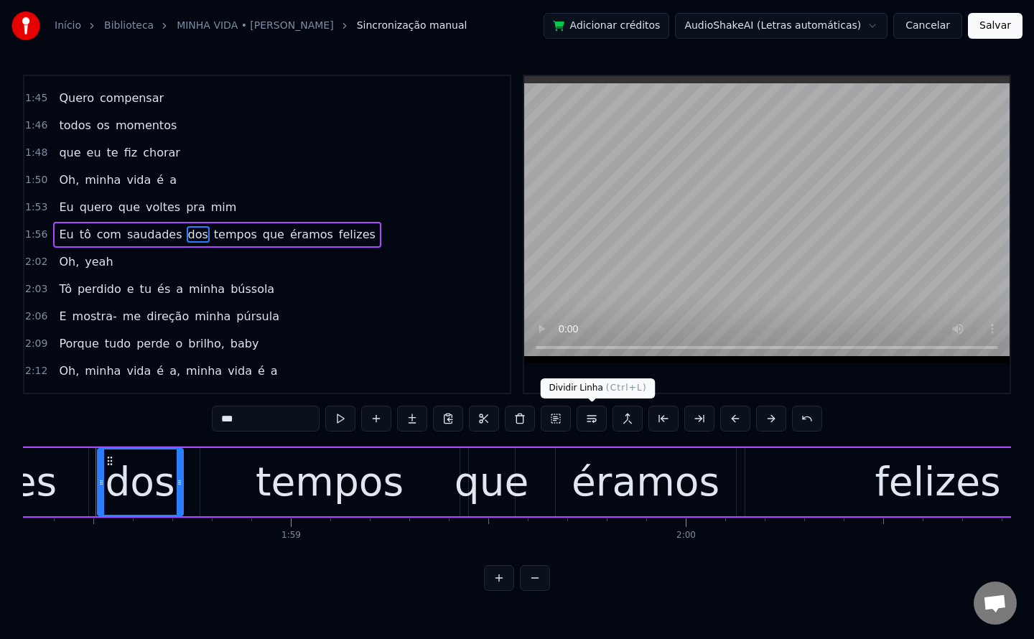
click at [588, 423] on button at bounding box center [592, 419] width 30 height 26
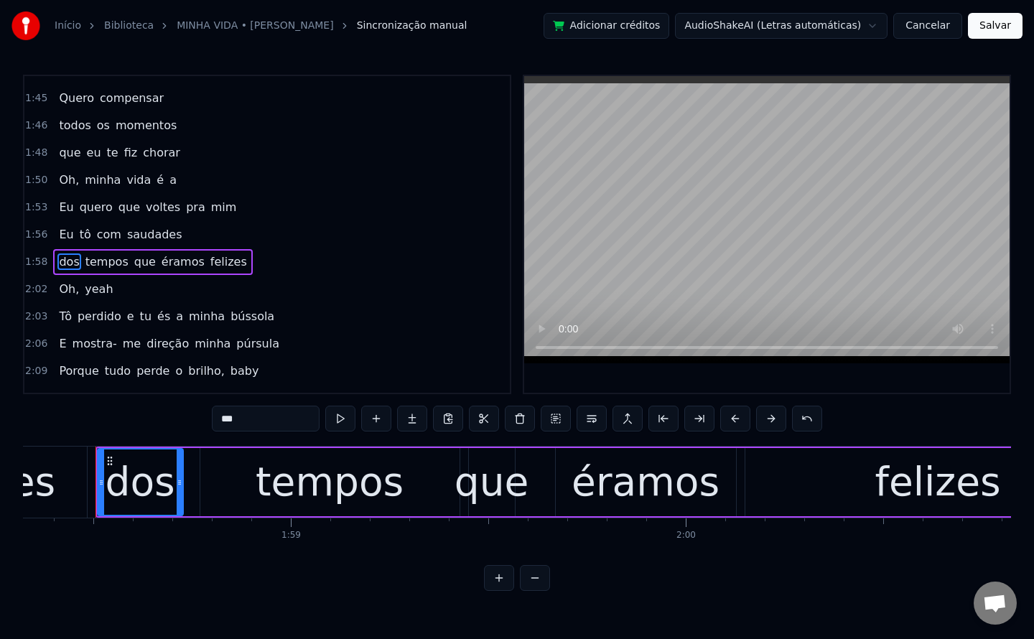
scroll to position [1192, 0]
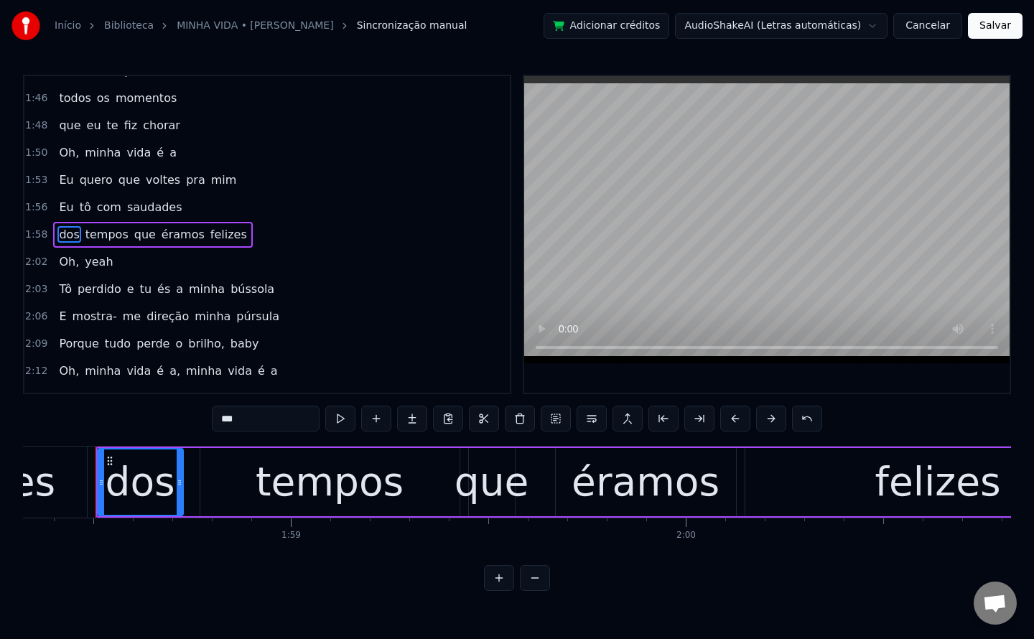
click at [133, 233] on span "que" at bounding box center [145, 234] width 24 height 17
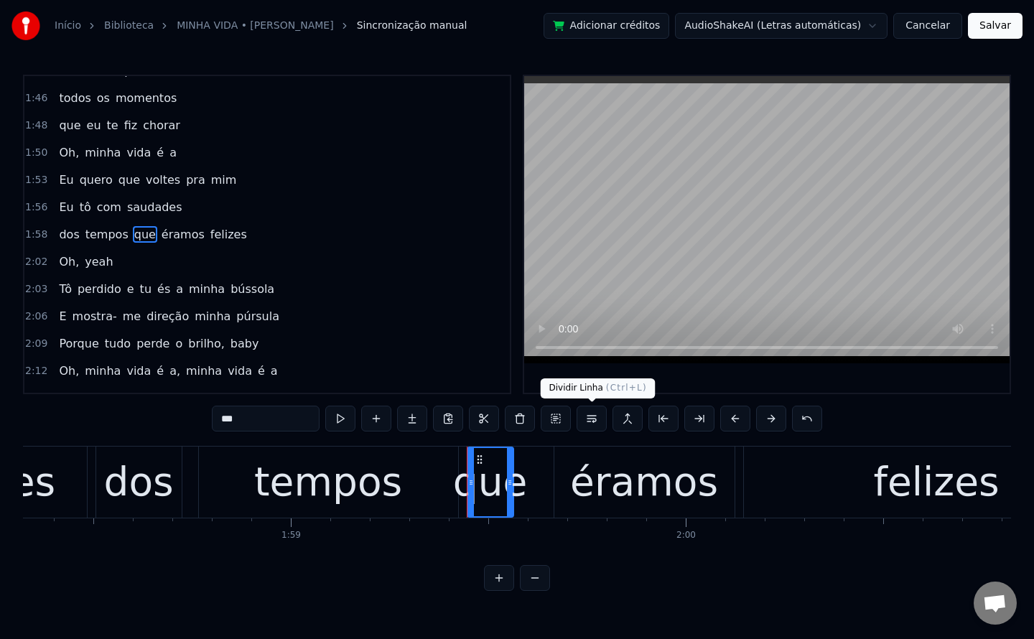
click at [593, 416] on button at bounding box center [592, 419] width 30 height 26
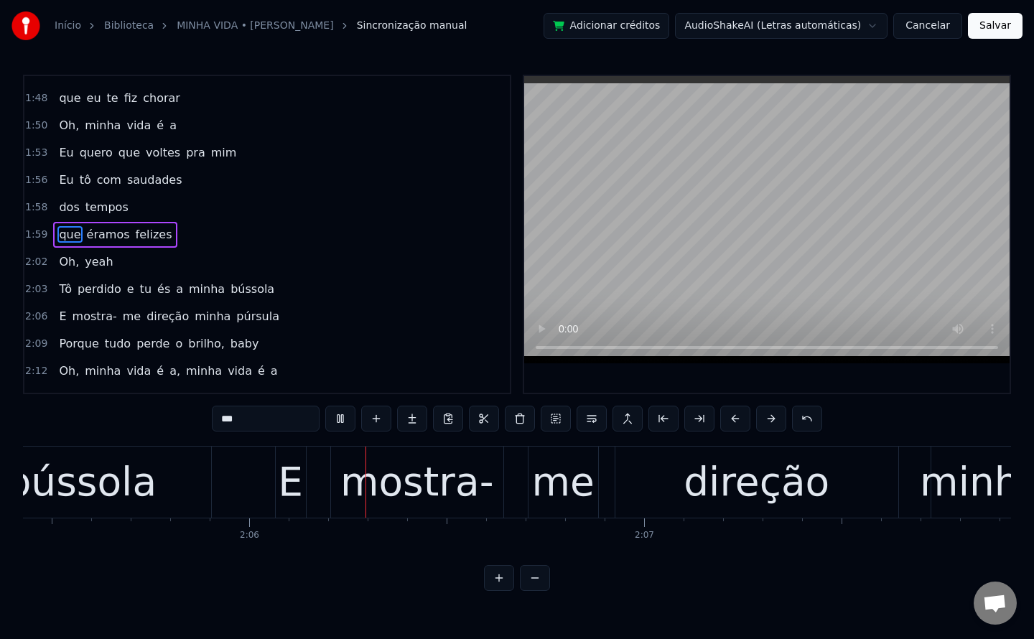
scroll to position [0, 49529]
click at [126, 295] on span "e" at bounding box center [131, 289] width 10 height 17
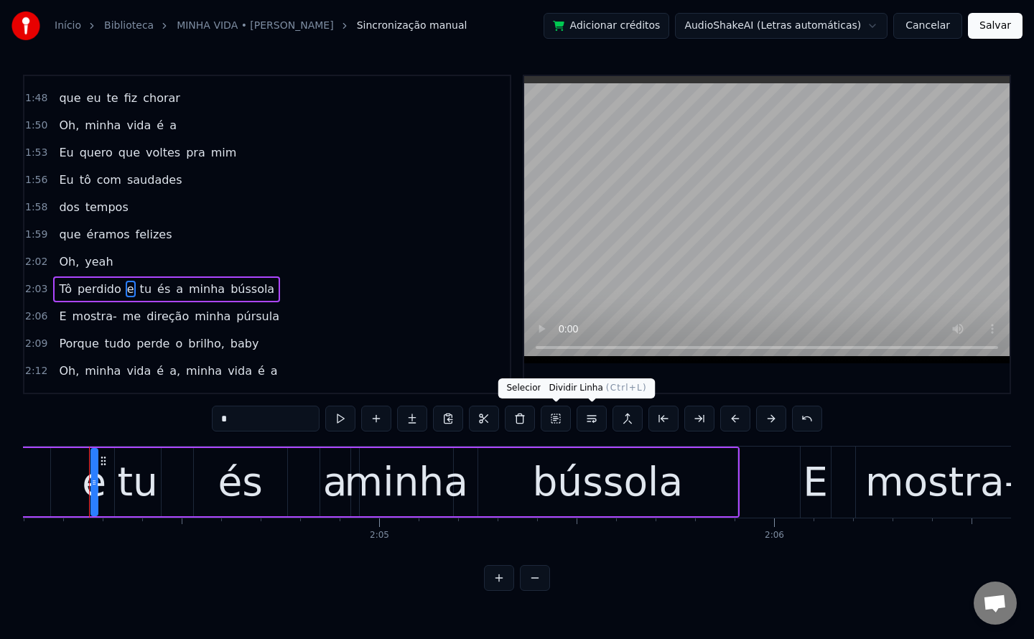
scroll to position [0, 48997]
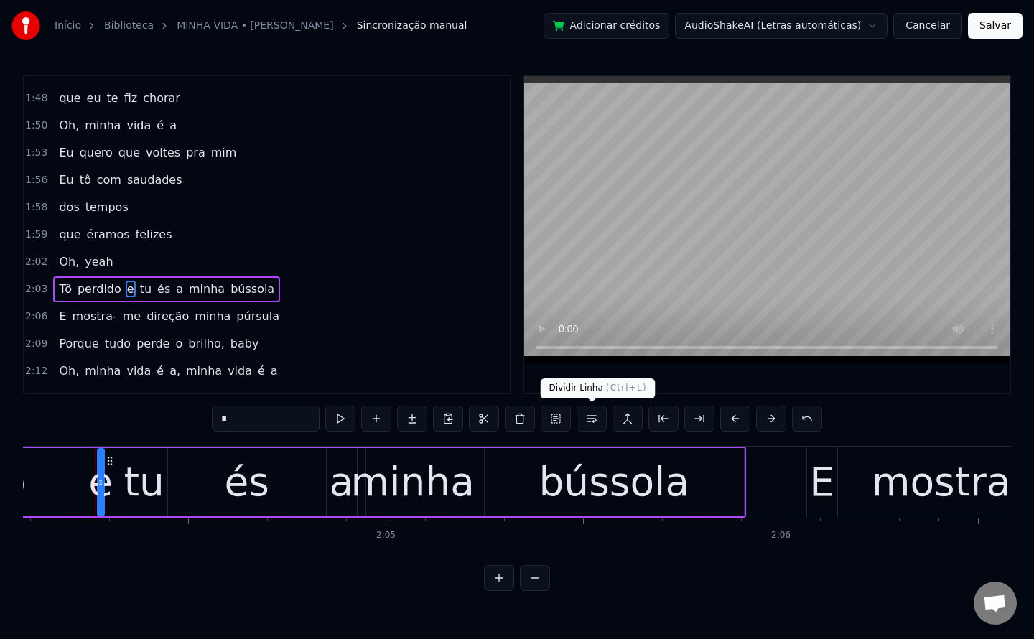
click at [599, 414] on button at bounding box center [592, 419] width 30 height 26
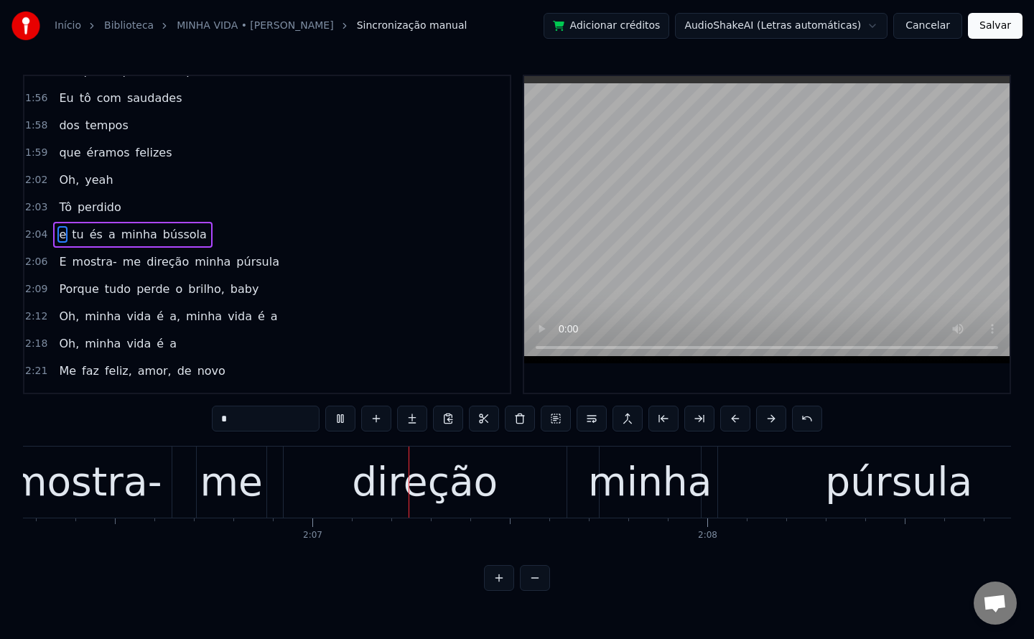
scroll to position [0, 49864]
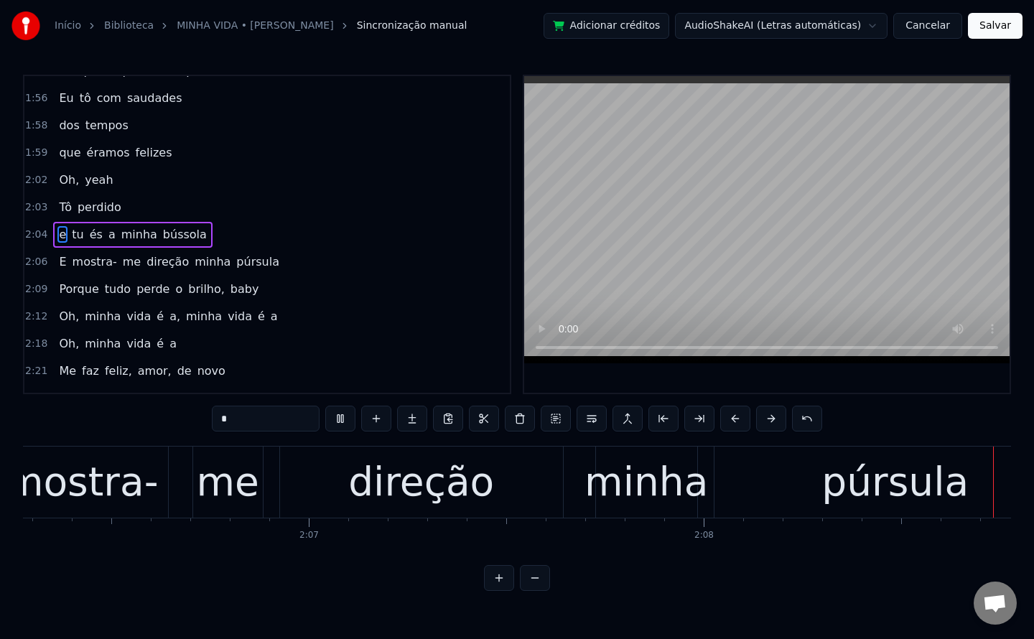
click at [193, 258] on span "minha" at bounding box center [212, 261] width 39 height 17
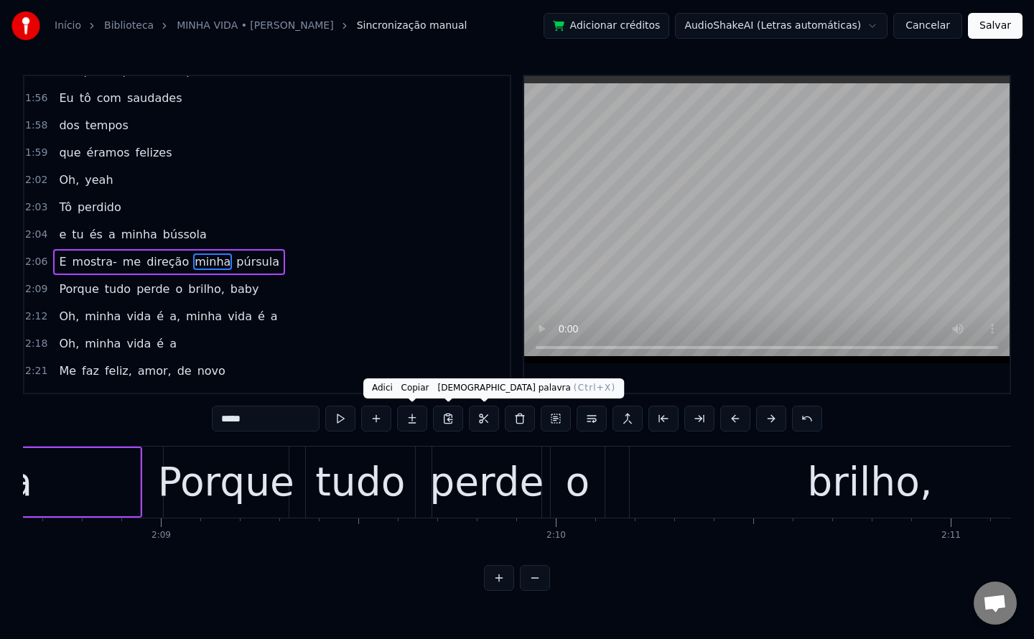
scroll to position [0, 50808]
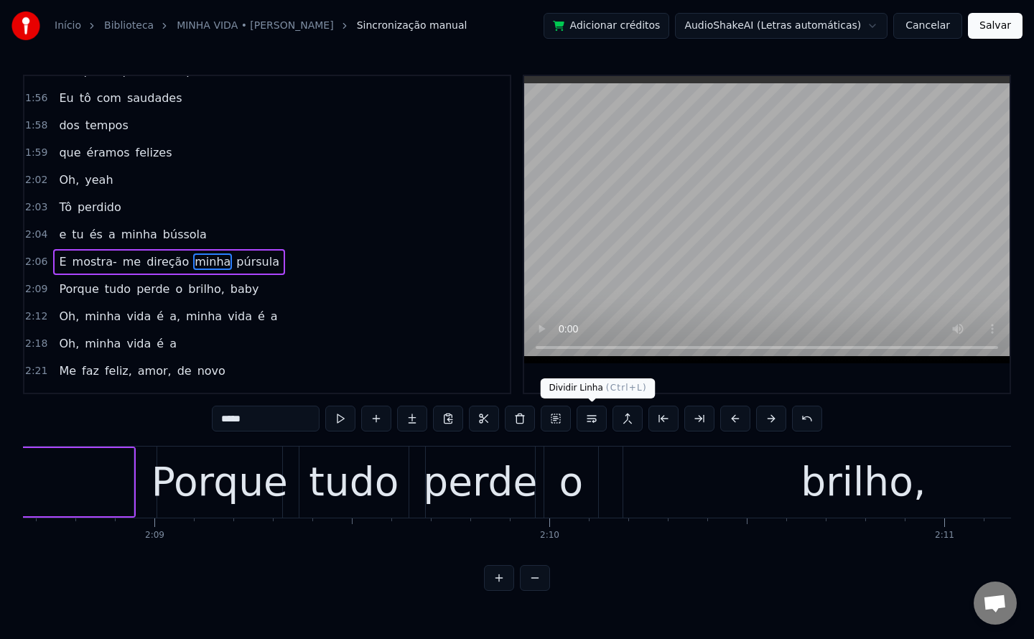
click at [588, 420] on button at bounding box center [592, 419] width 30 height 26
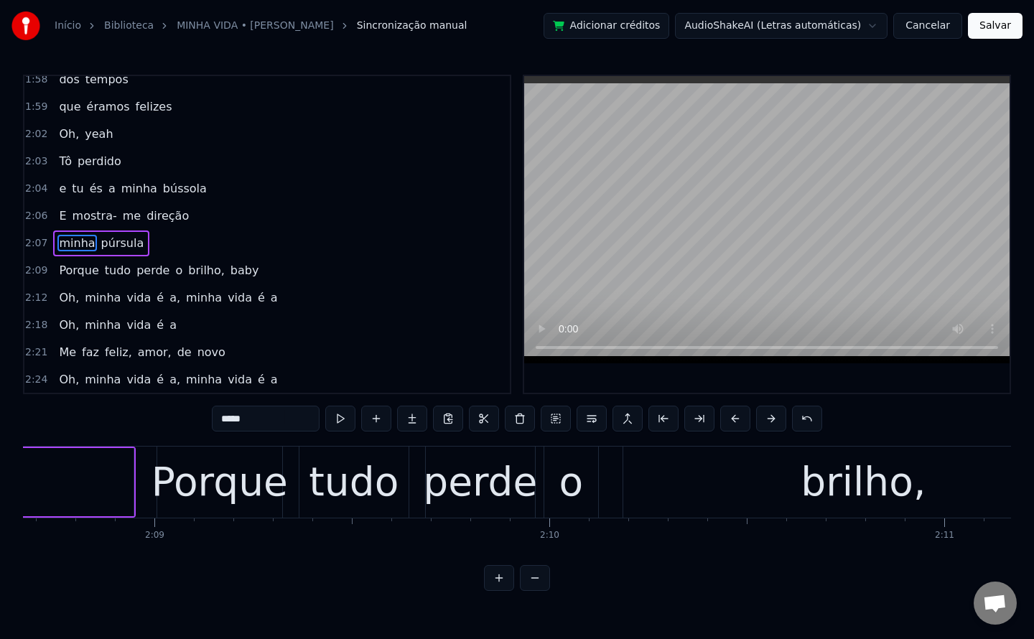
scroll to position [1356, 0]
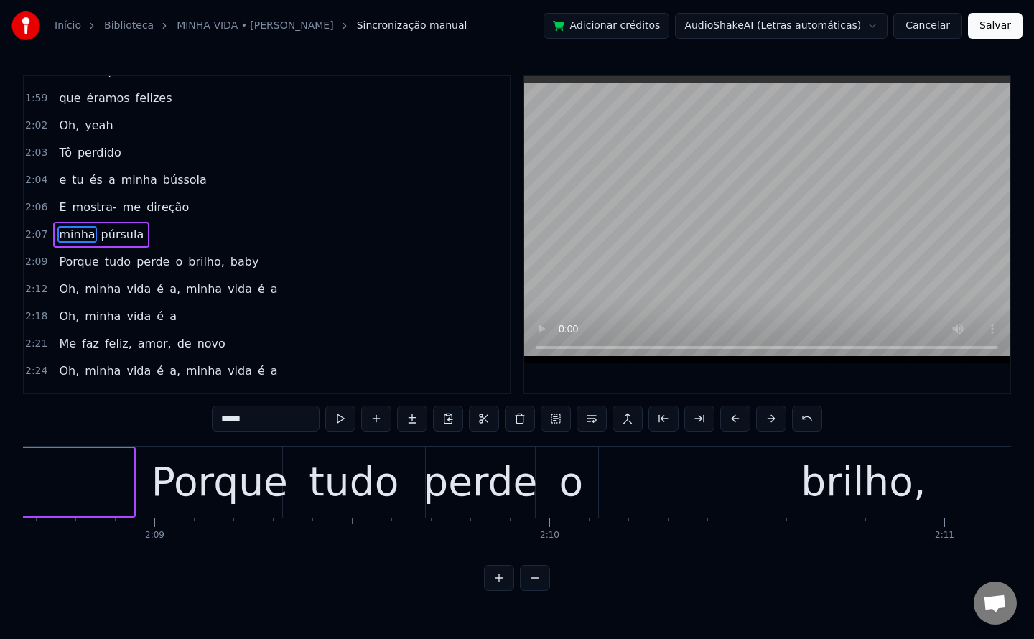
click at [100, 233] on span "púrsula" at bounding box center [123, 234] width 46 height 17
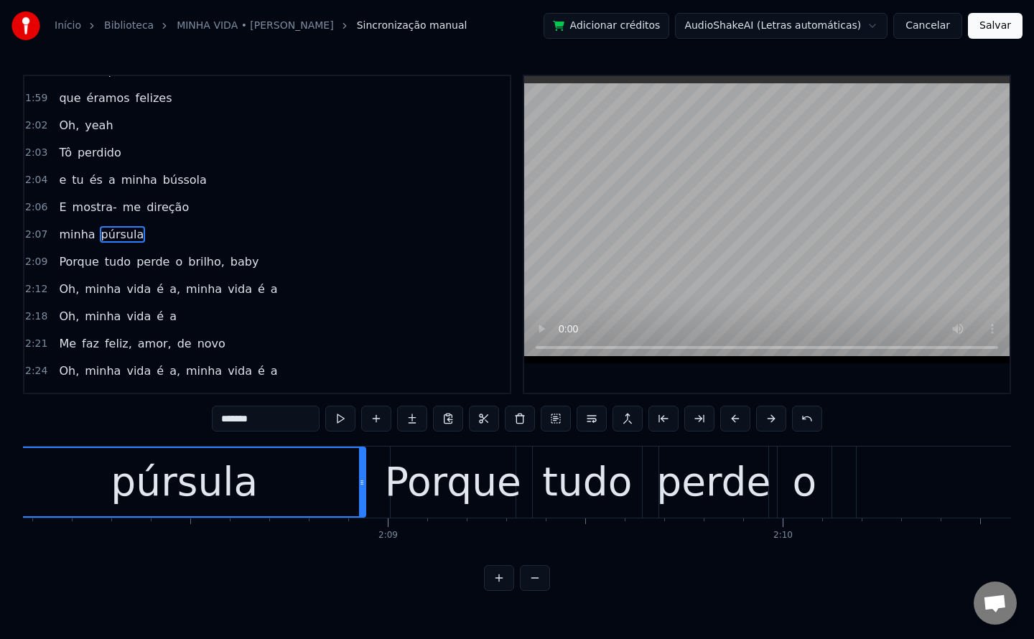
scroll to position [0, 50482]
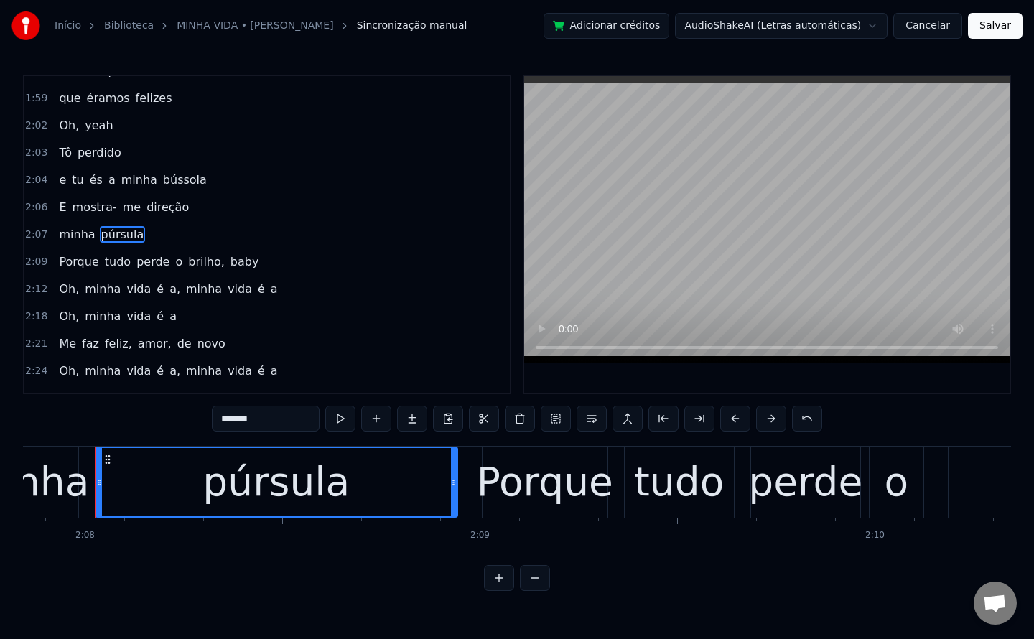
click at [271, 424] on input "*******" at bounding box center [266, 419] width 108 height 26
drag, startPoint x: 271, startPoint y: 424, endPoint x: 0, endPoint y: 533, distance: 291.8
click at [0, 533] on div "Início Biblioteca MINHA VIDA • Jay Kim Sincronização manual Adicionar créditos …" at bounding box center [517, 295] width 1034 height 591
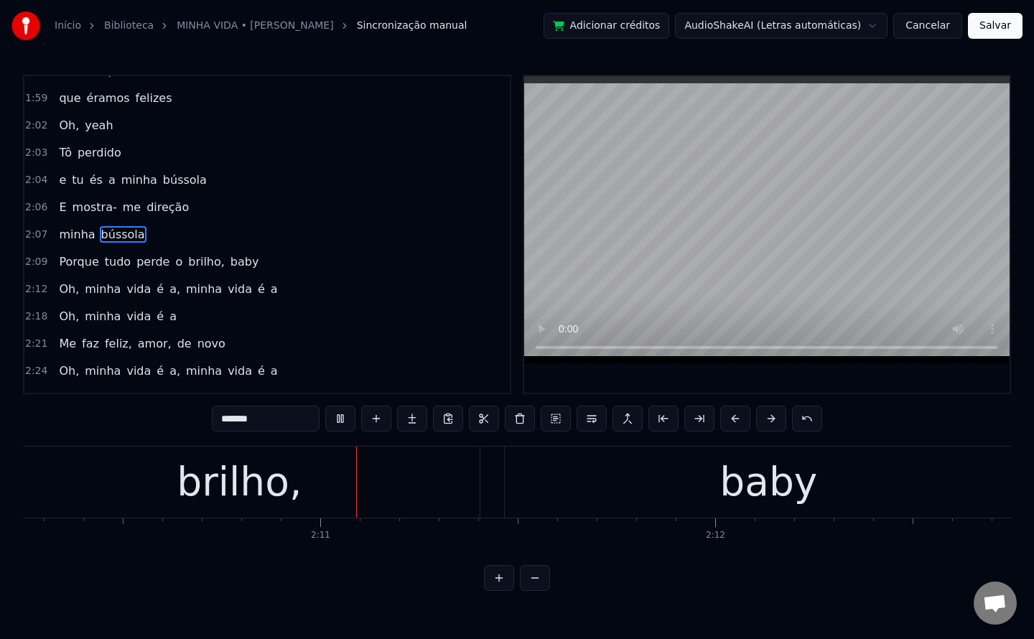
scroll to position [0, 51432]
click at [174, 259] on span "o" at bounding box center [179, 261] width 10 height 17
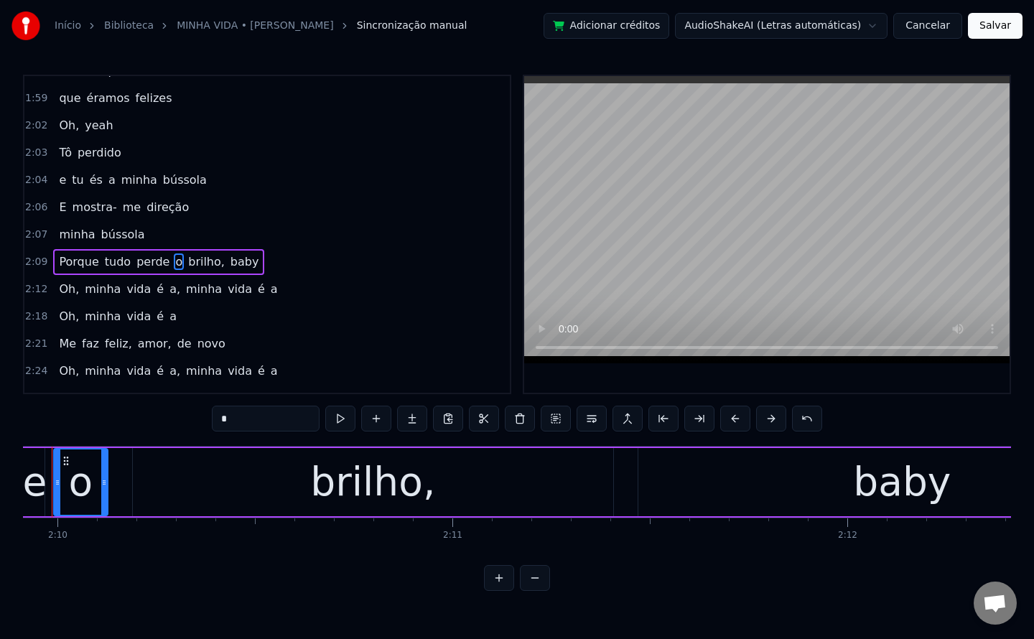
scroll to position [0, 51256]
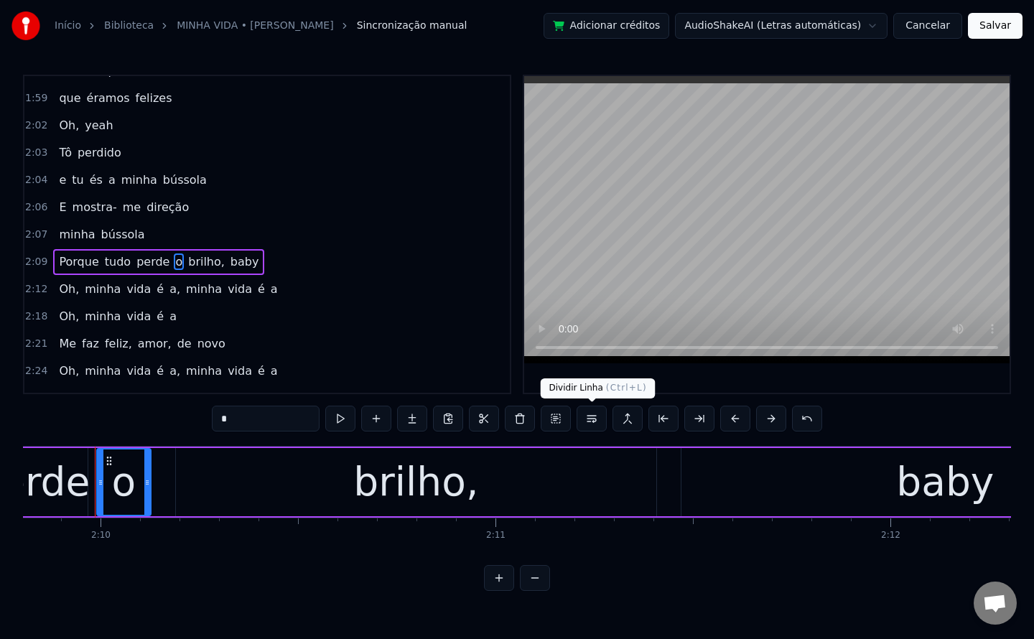
click at [592, 416] on button at bounding box center [592, 419] width 30 height 26
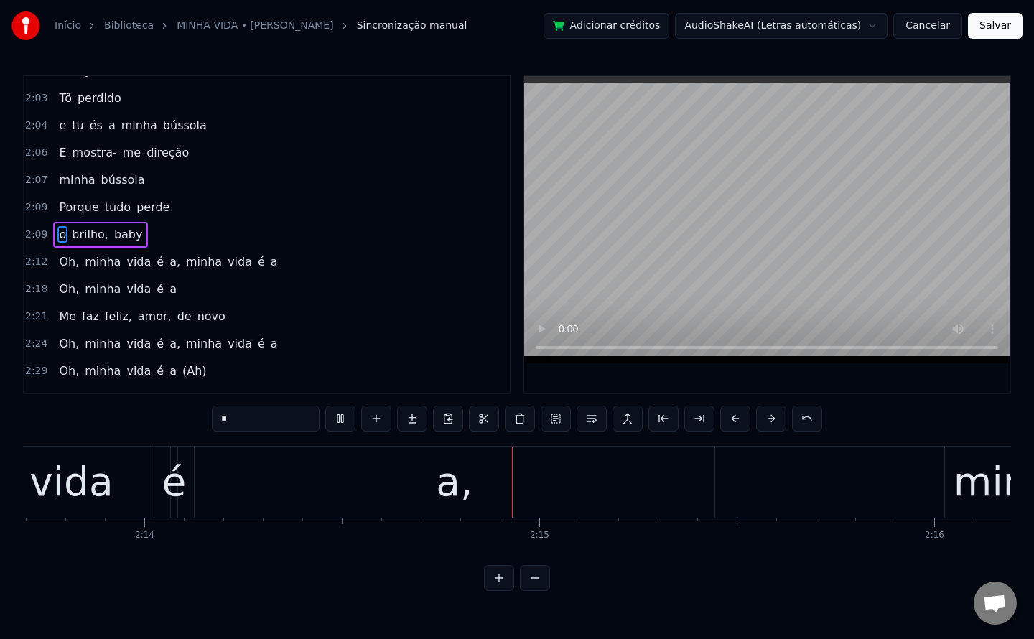
scroll to position [0, 52974]
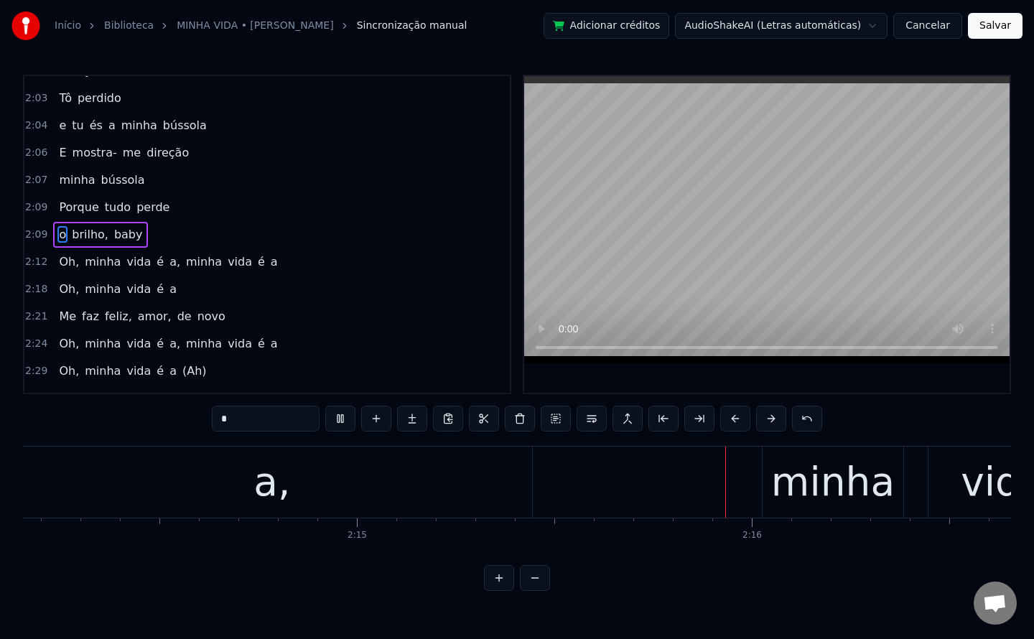
click at [168, 263] on span "a," at bounding box center [175, 261] width 14 height 17
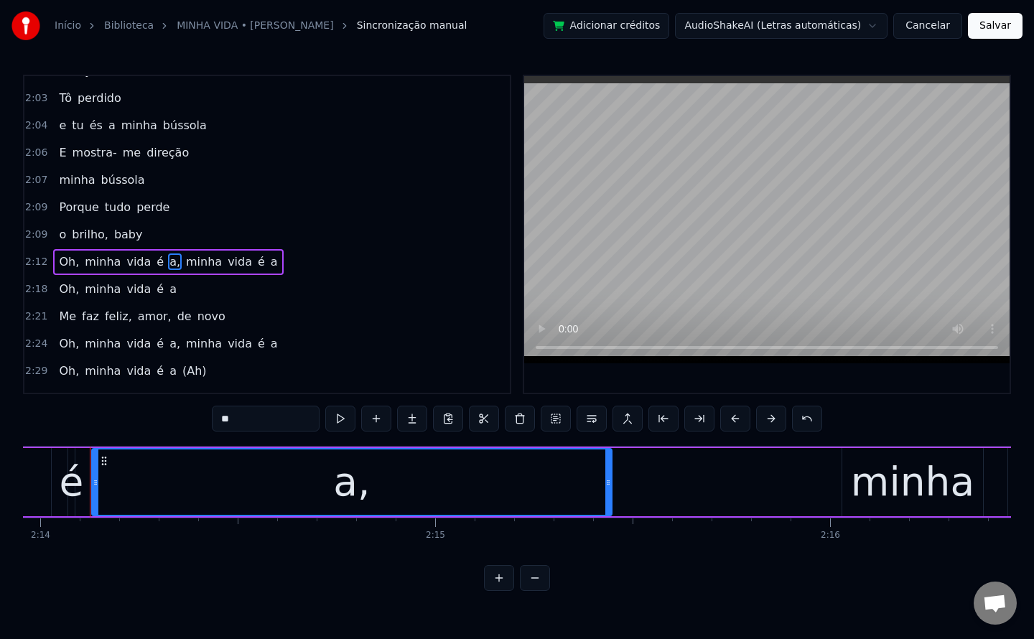
scroll to position [0, 52891]
click at [258, 416] on input "**" at bounding box center [266, 419] width 108 height 26
click at [188, 263] on span "minha" at bounding box center [207, 261] width 39 height 17
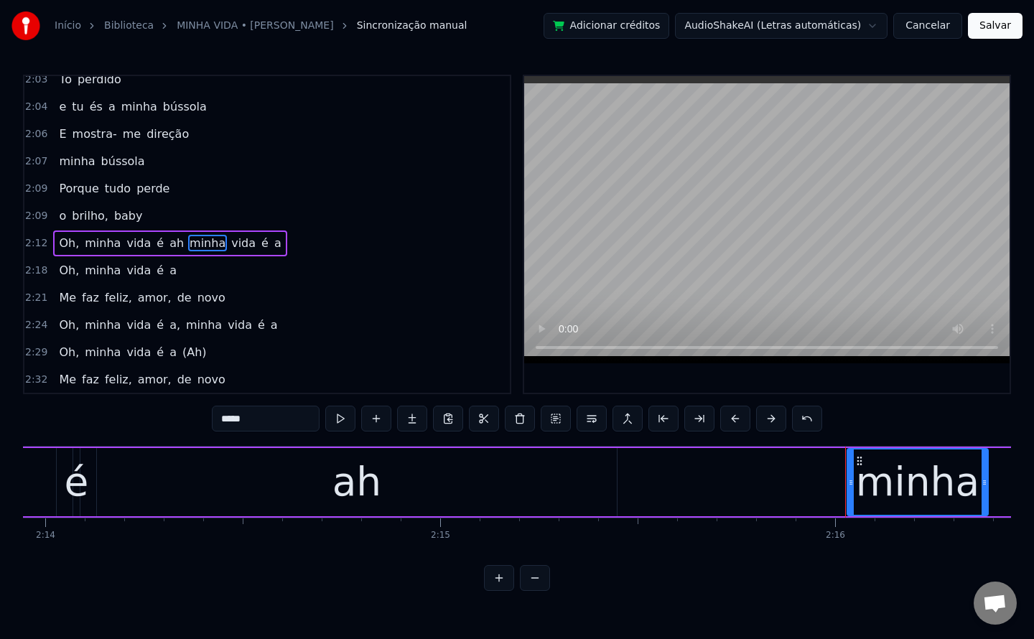
scroll to position [1429, 0]
click at [597, 421] on button at bounding box center [592, 419] width 30 height 26
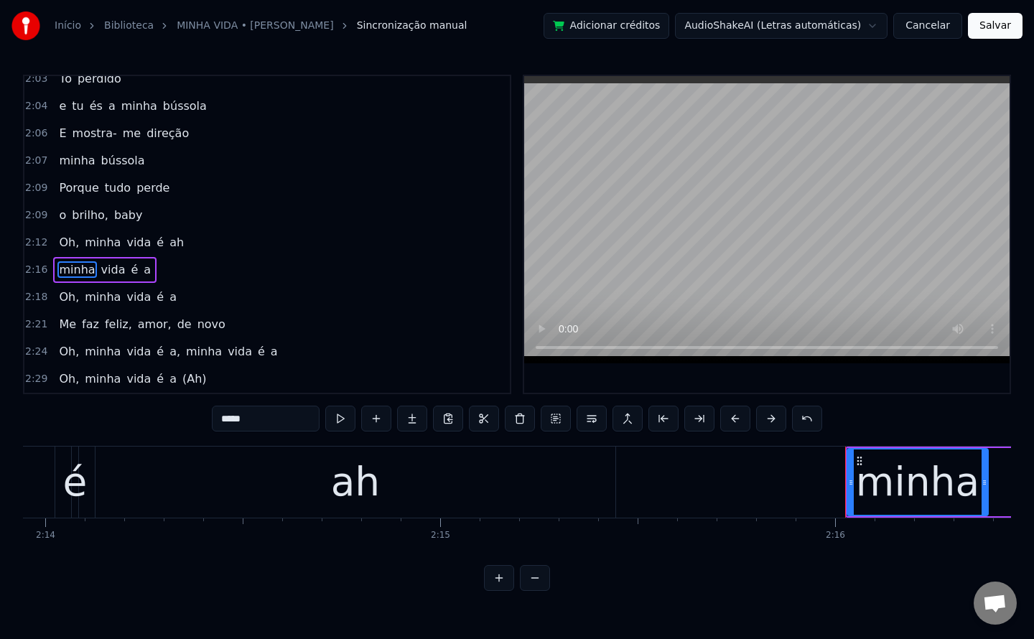
scroll to position [1457, 0]
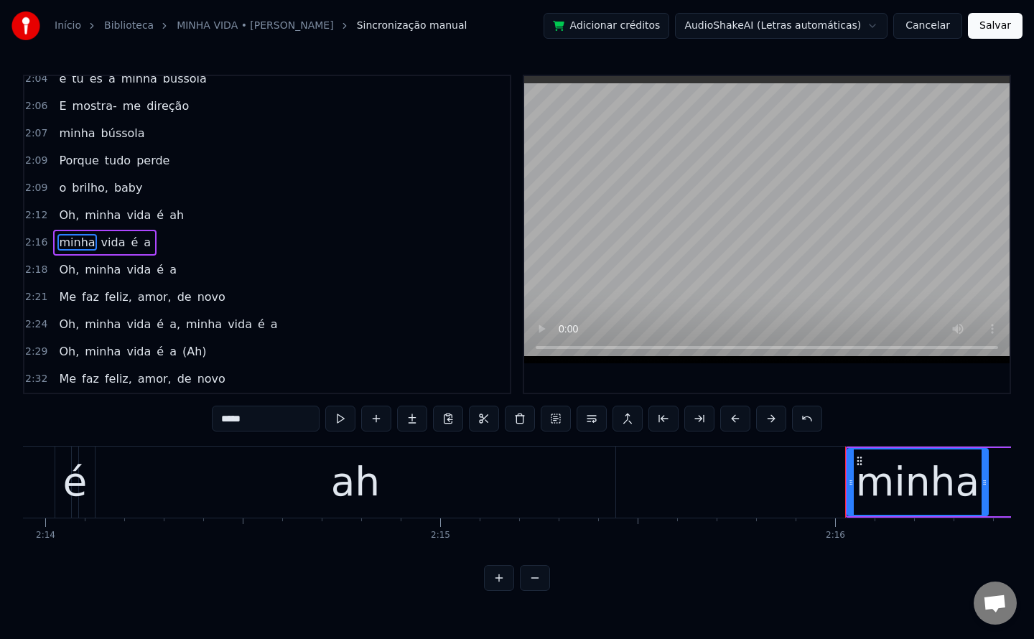
click at [142, 243] on span "a" at bounding box center [147, 242] width 10 height 17
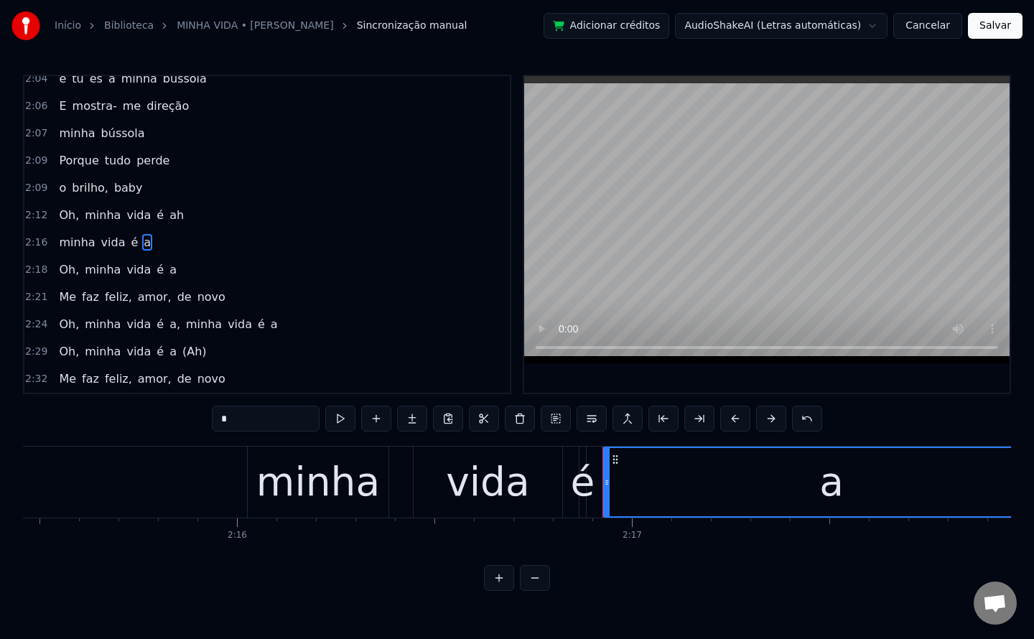
click at [253, 421] on input "*" at bounding box center [266, 419] width 108 height 26
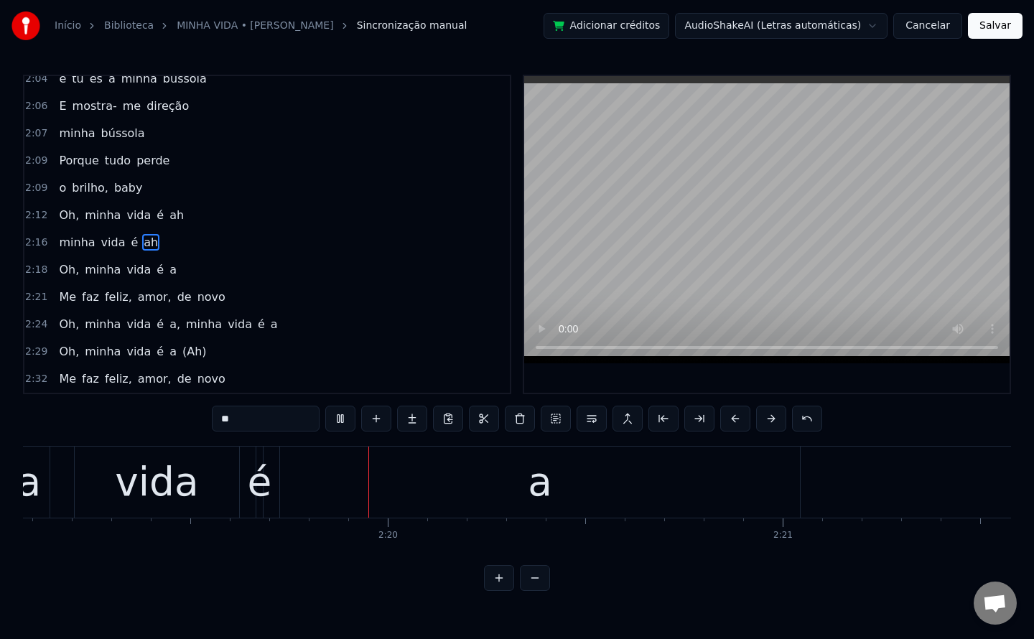
scroll to position [0, 54919]
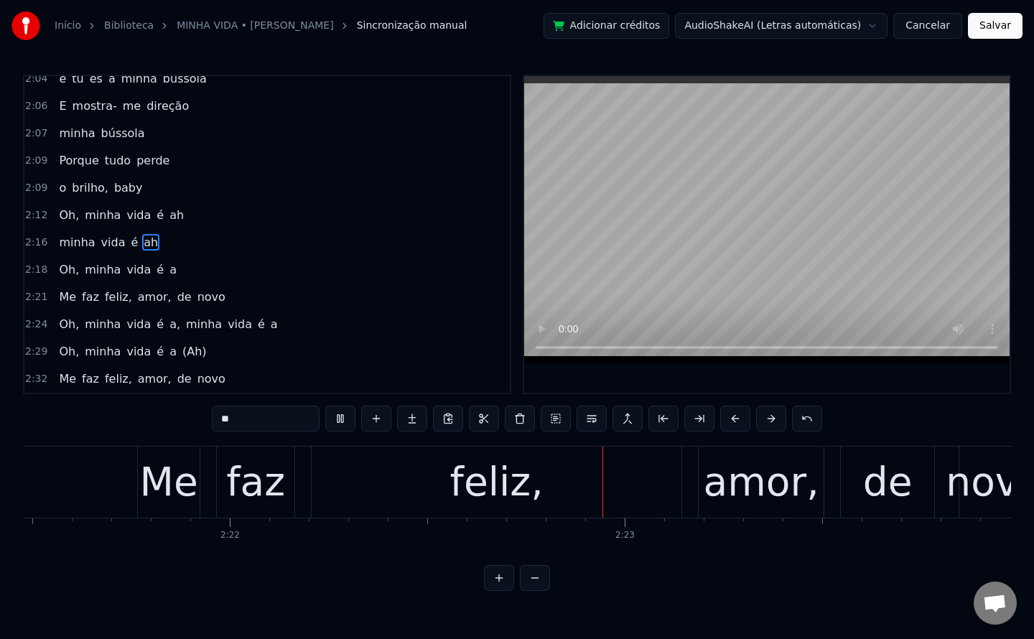
click at [168, 271] on span "a" at bounding box center [173, 269] width 10 height 17
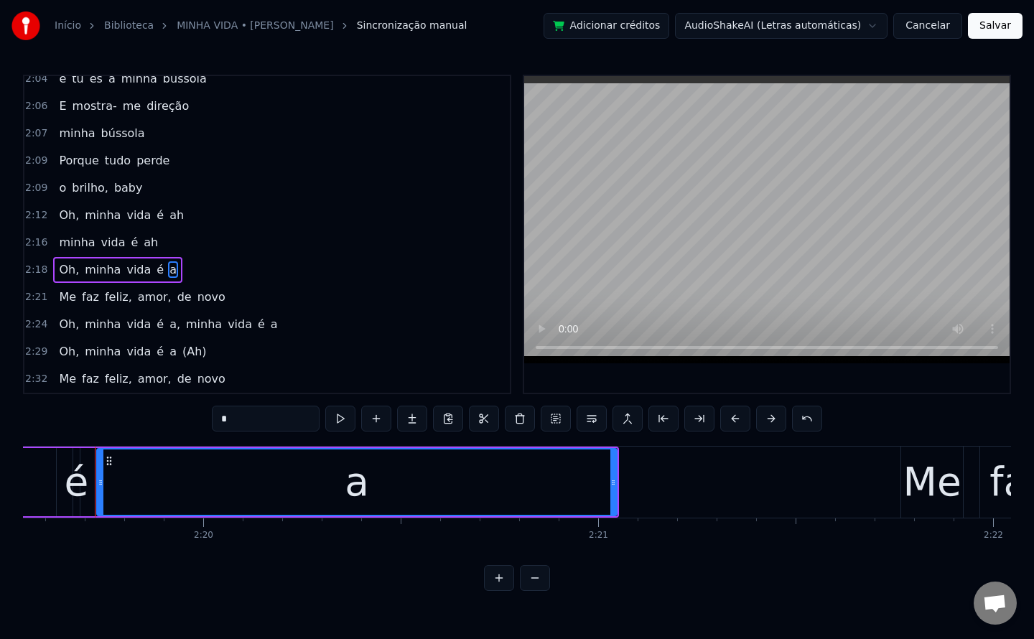
scroll to position [0, 55103]
click at [253, 418] on input "*" at bounding box center [266, 419] width 108 height 26
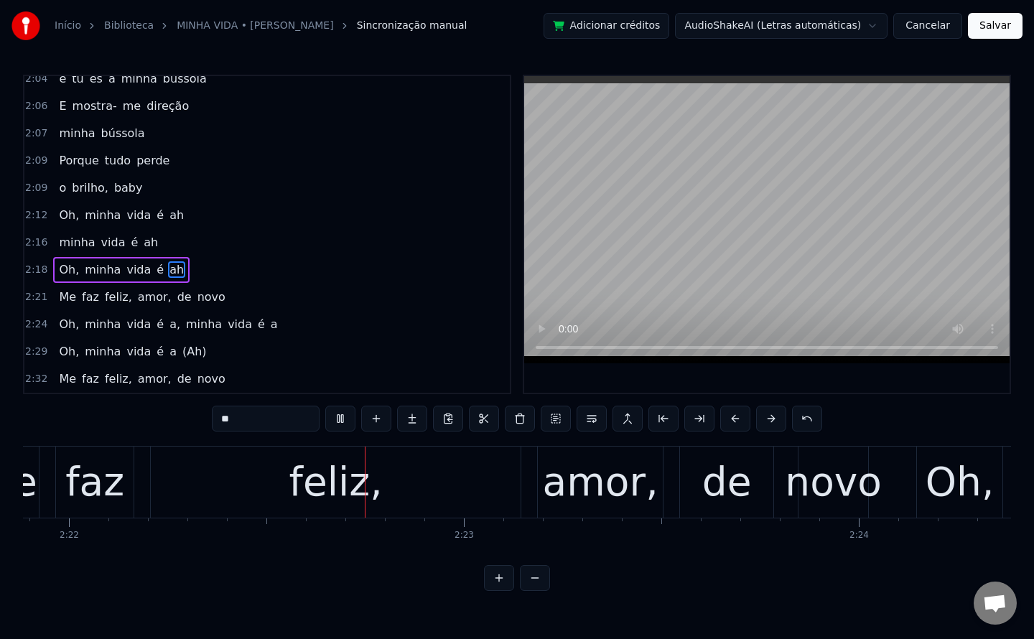
scroll to position [0, 56027]
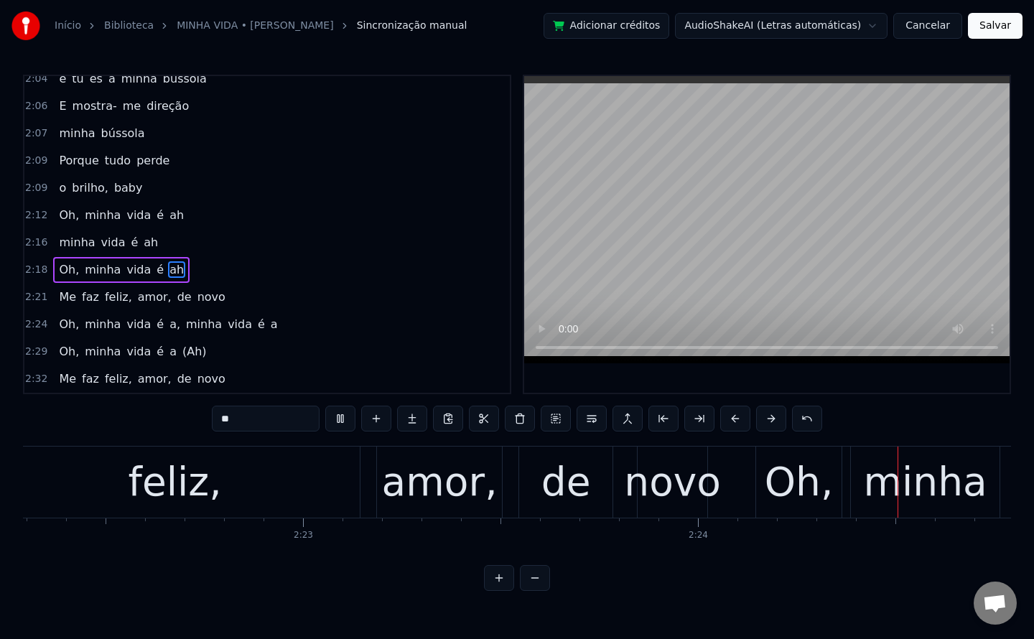
click at [110, 297] on span "feliz," at bounding box center [118, 297] width 30 height 17
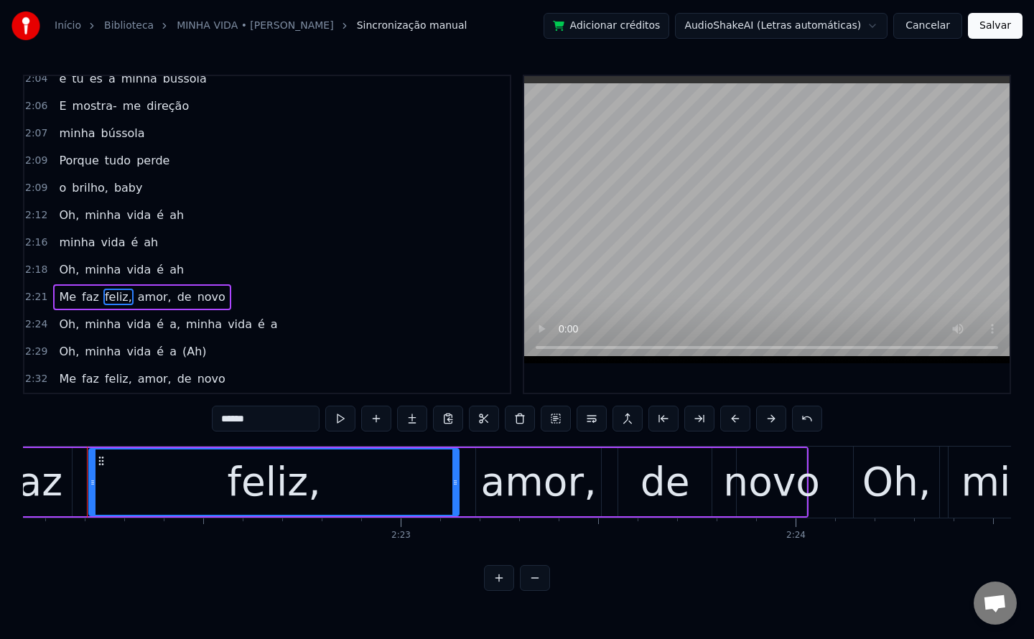
scroll to position [0, 56082]
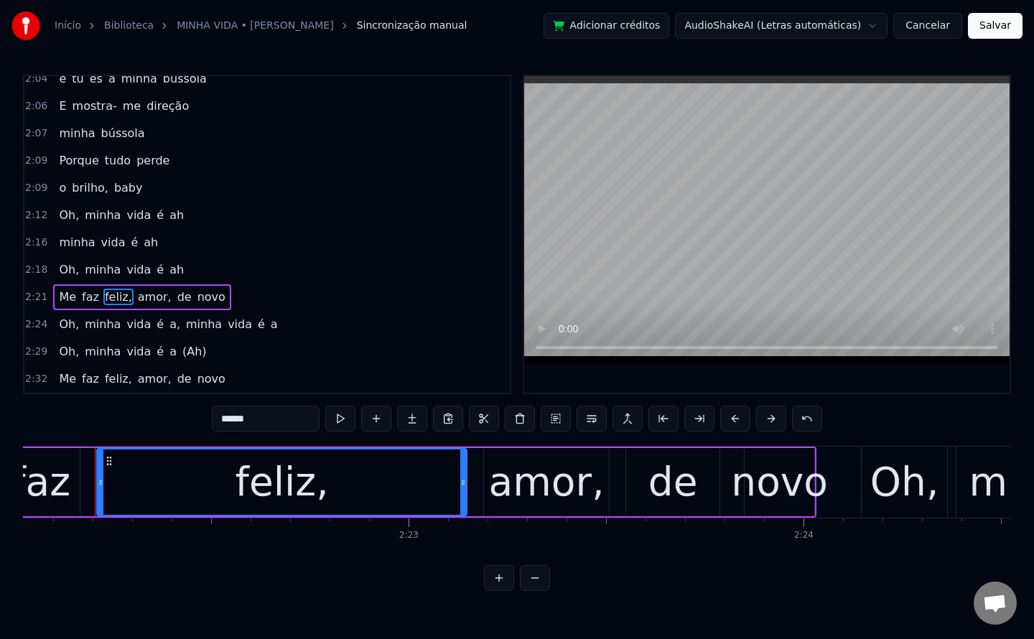
click at [274, 417] on input "******" at bounding box center [266, 419] width 108 height 26
click at [133, 299] on span "amor," at bounding box center [151, 297] width 37 height 17
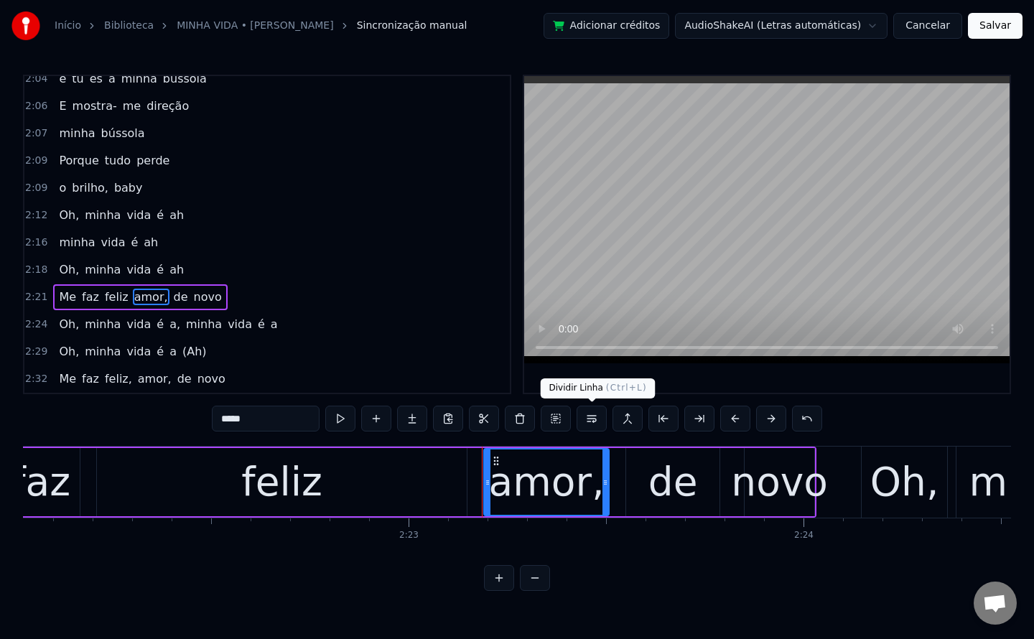
click at [598, 421] on button at bounding box center [592, 419] width 30 height 26
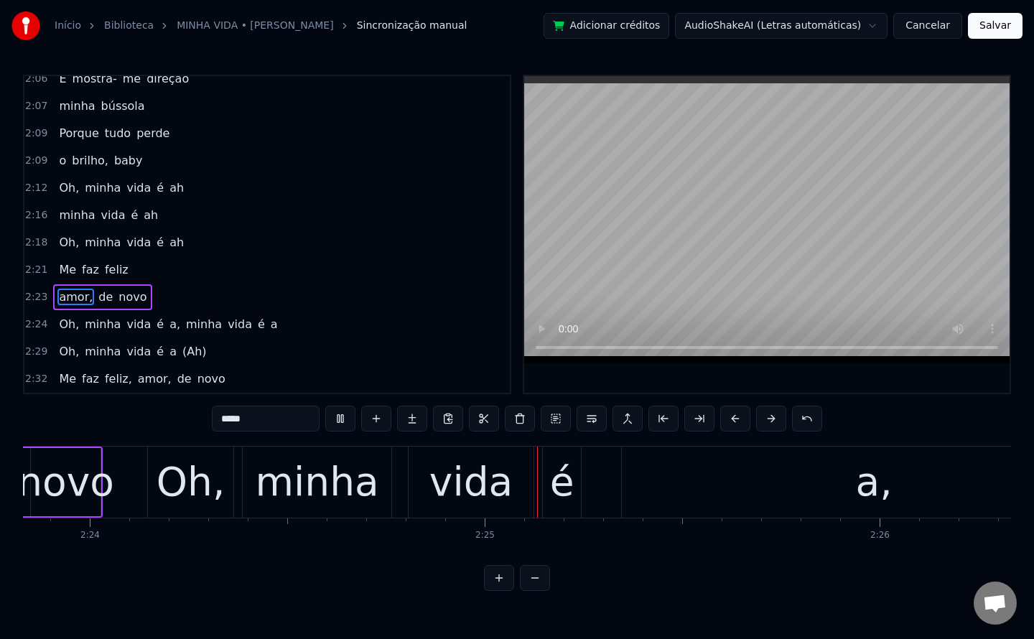
scroll to position [0, 57010]
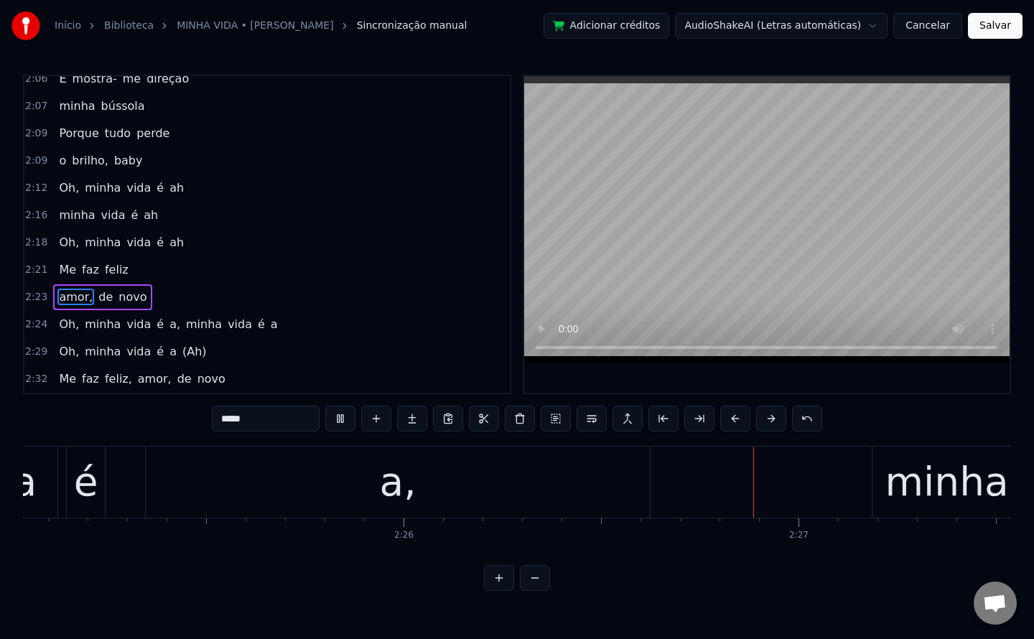
click at [168, 327] on span "a," at bounding box center [175, 324] width 14 height 17
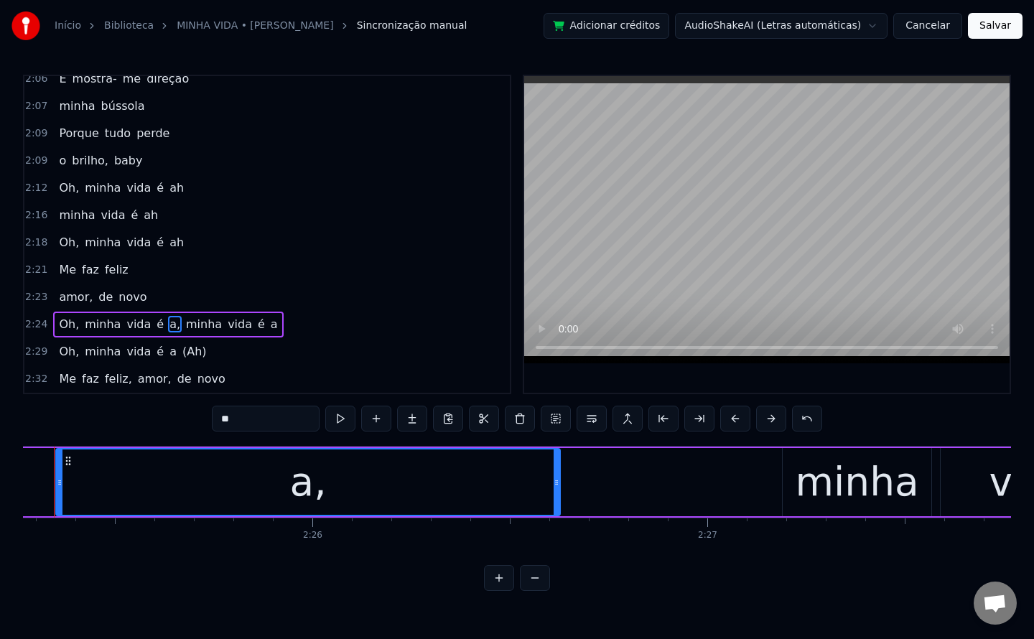
scroll to position [0, 57322]
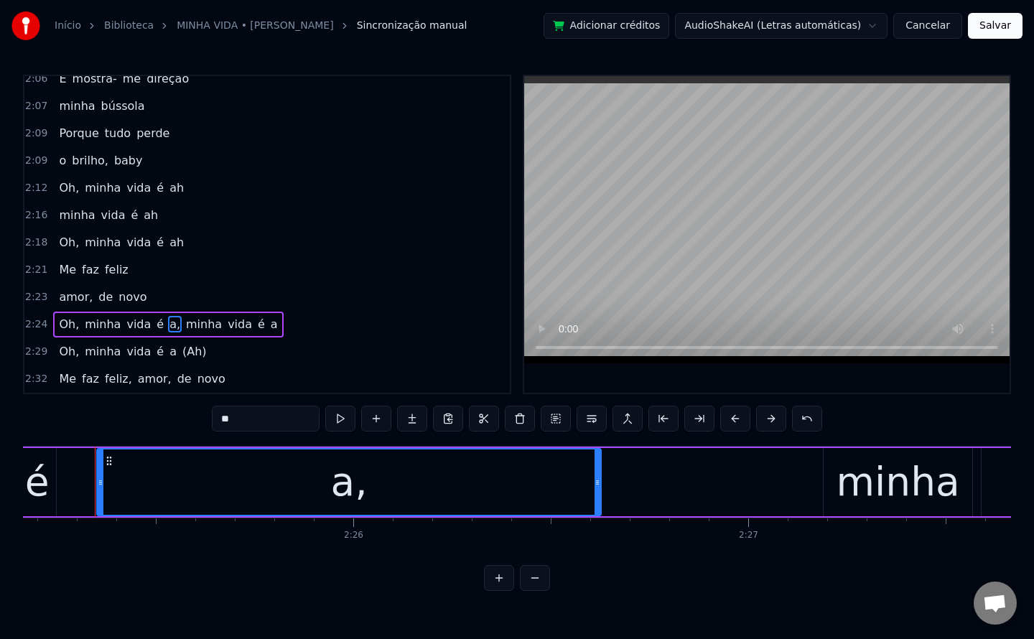
click at [274, 417] on input "**" at bounding box center [266, 419] width 108 height 26
click at [188, 325] on span "minha" at bounding box center [207, 324] width 39 height 17
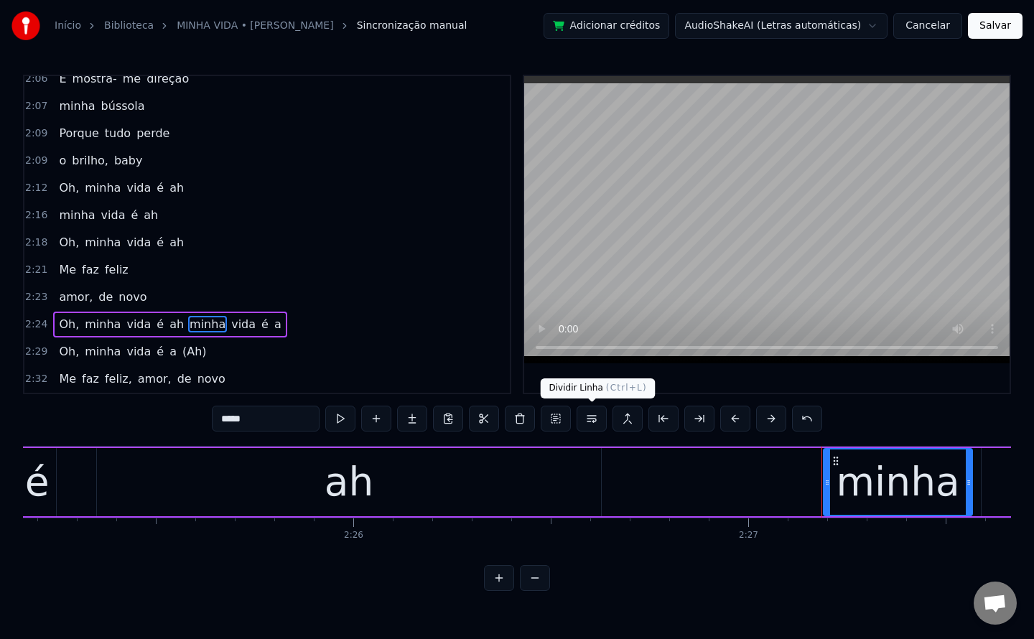
click at [592, 421] on button at bounding box center [592, 419] width 30 height 26
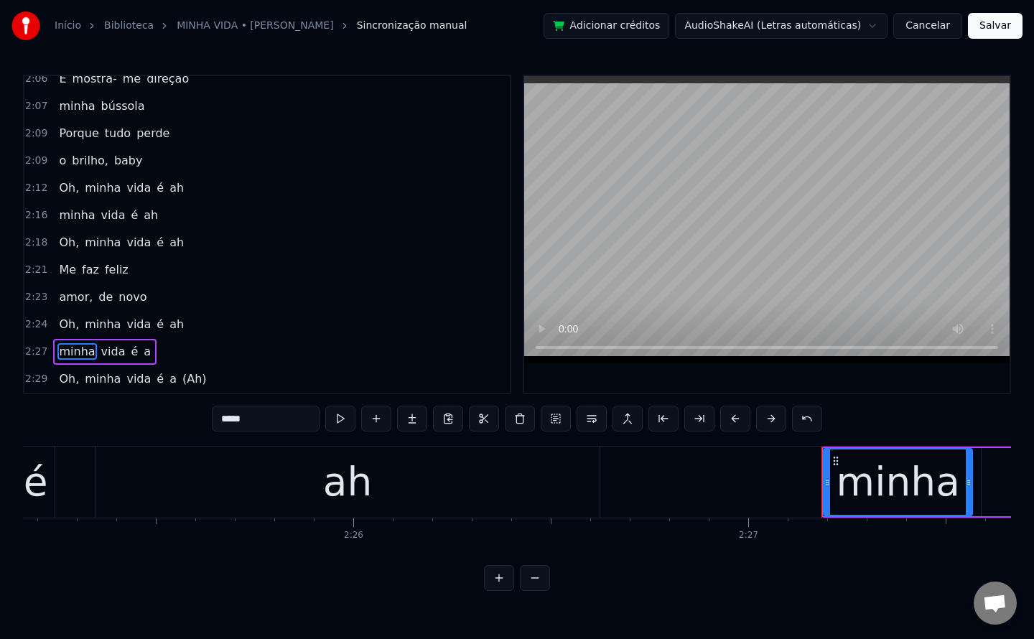
scroll to position [1511, 0]
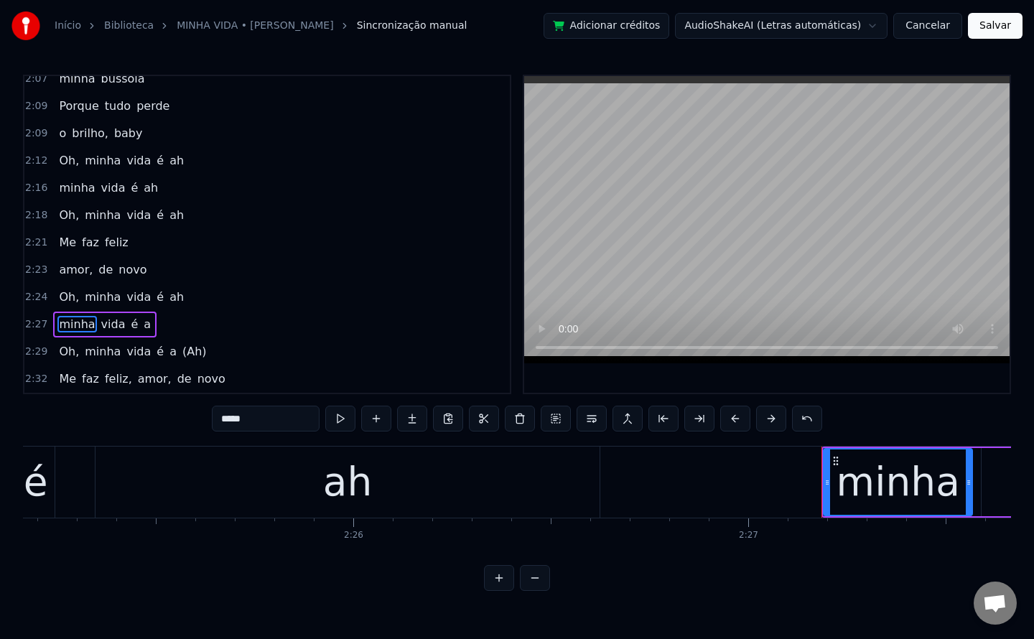
click at [142, 327] on span "a" at bounding box center [147, 324] width 10 height 17
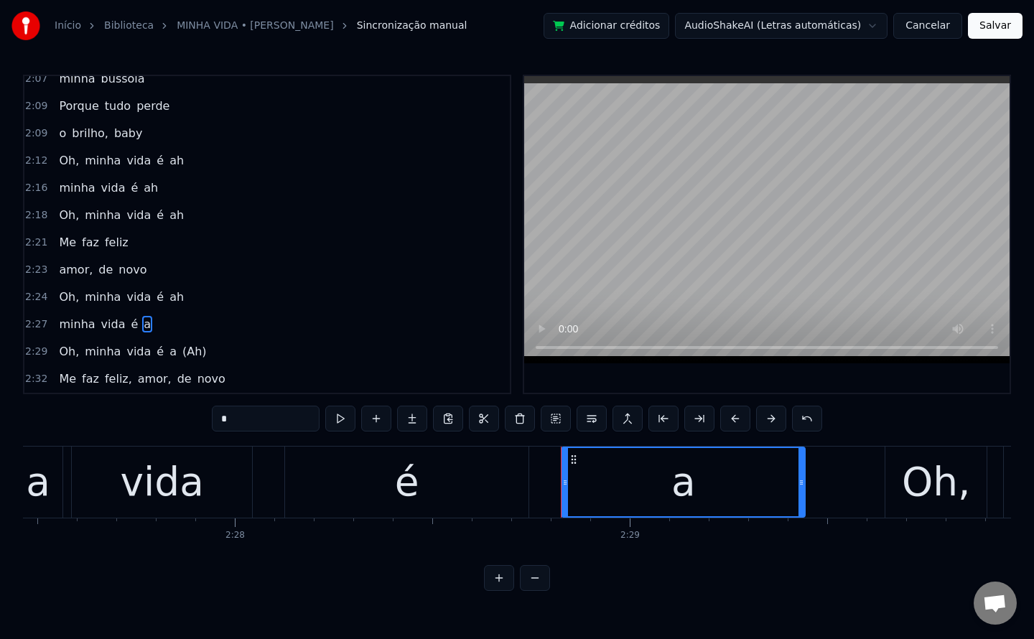
click at [262, 424] on input "*" at bounding box center [266, 419] width 108 height 26
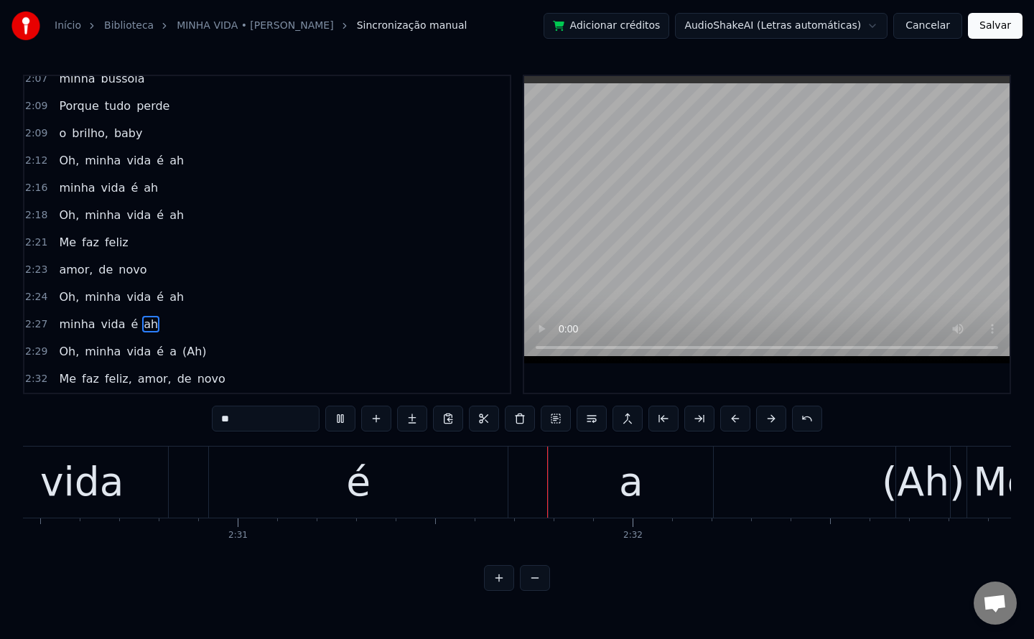
scroll to position [0, 59628]
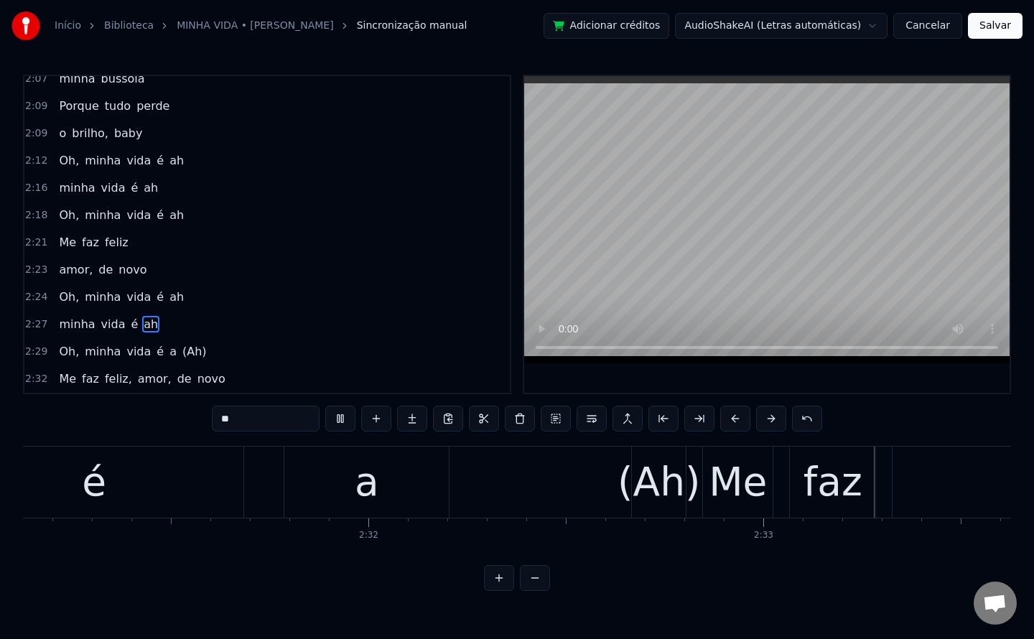
click at [168, 353] on span "a" at bounding box center [173, 351] width 10 height 17
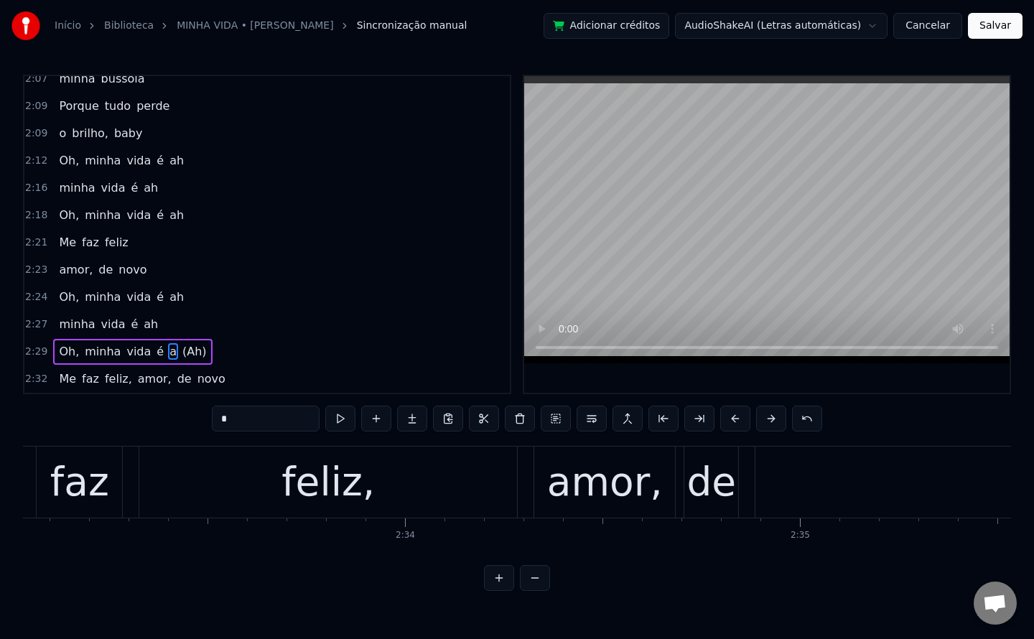
scroll to position [0, 60484]
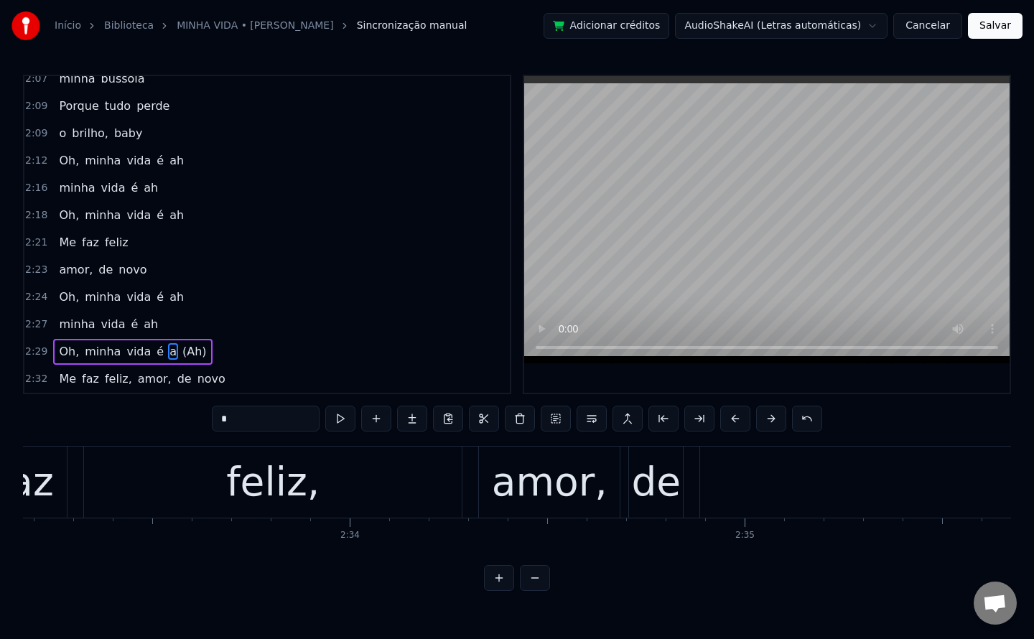
click at [273, 421] on input "*" at bounding box center [266, 419] width 108 height 26
type input "**"
click at [151, 350] on div "Oh, minha vida é ah (Ah)" at bounding box center [136, 352] width 166 height 26
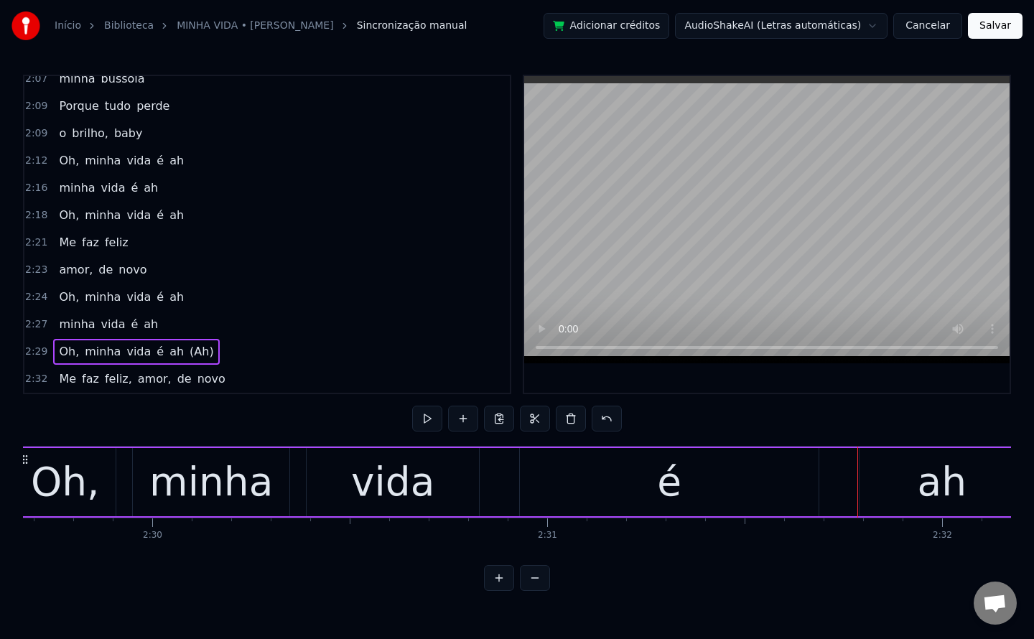
scroll to position [0, 59020]
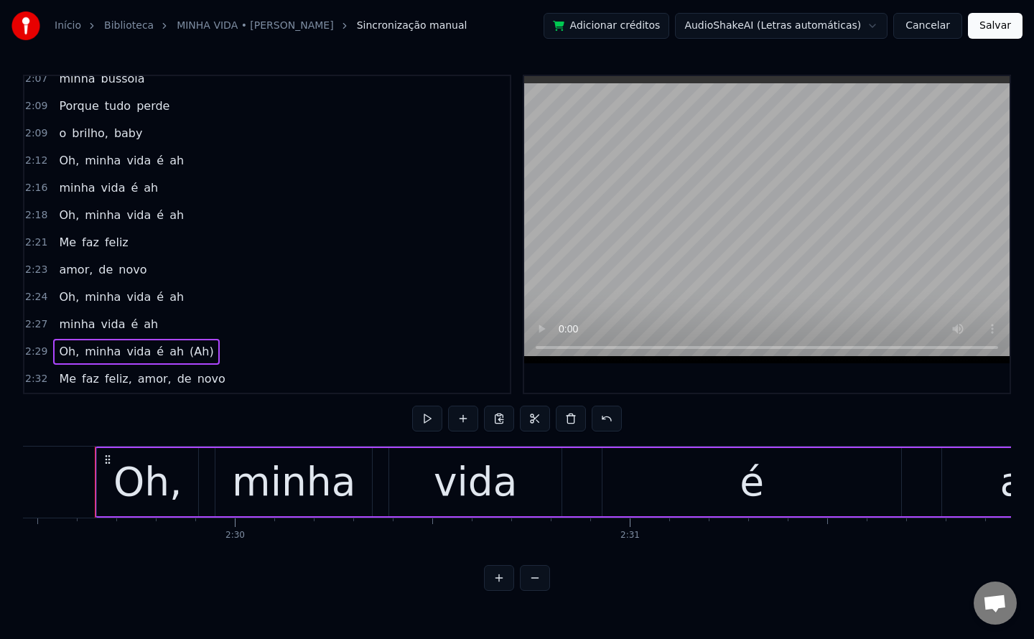
click at [168, 353] on span "ah" at bounding box center [176, 351] width 17 height 17
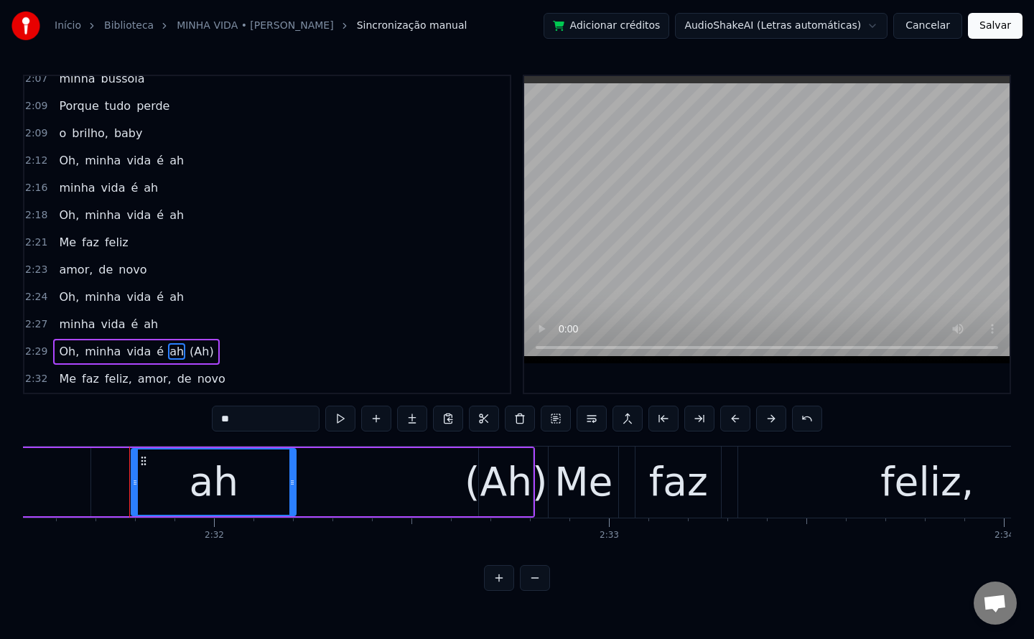
scroll to position [0, 59865]
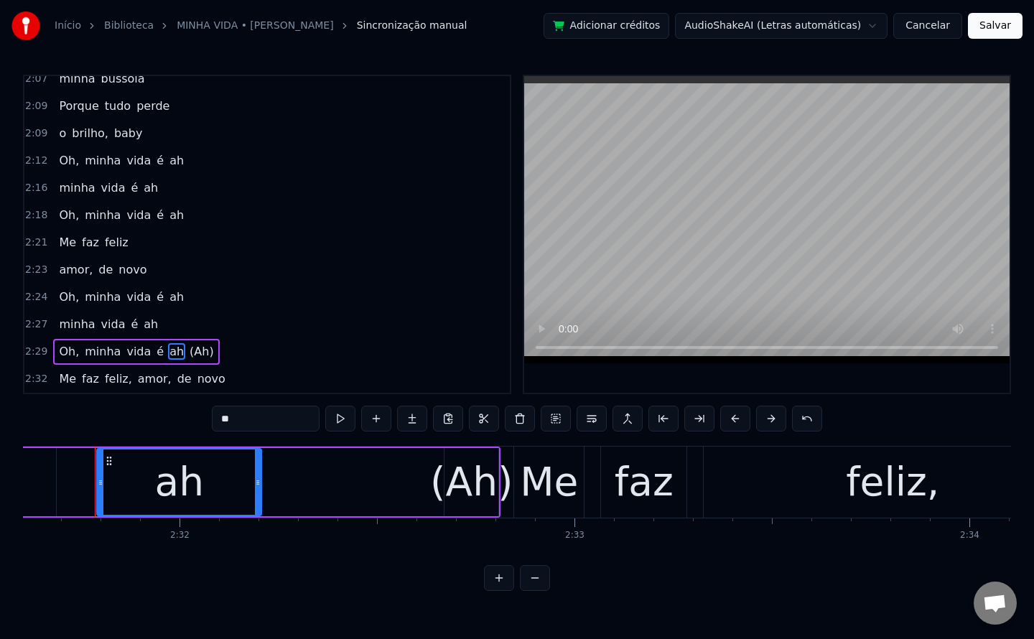
click at [188, 353] on span "(Ah)" at bounding box center [201, 351] width 27 height 17
type input "****"
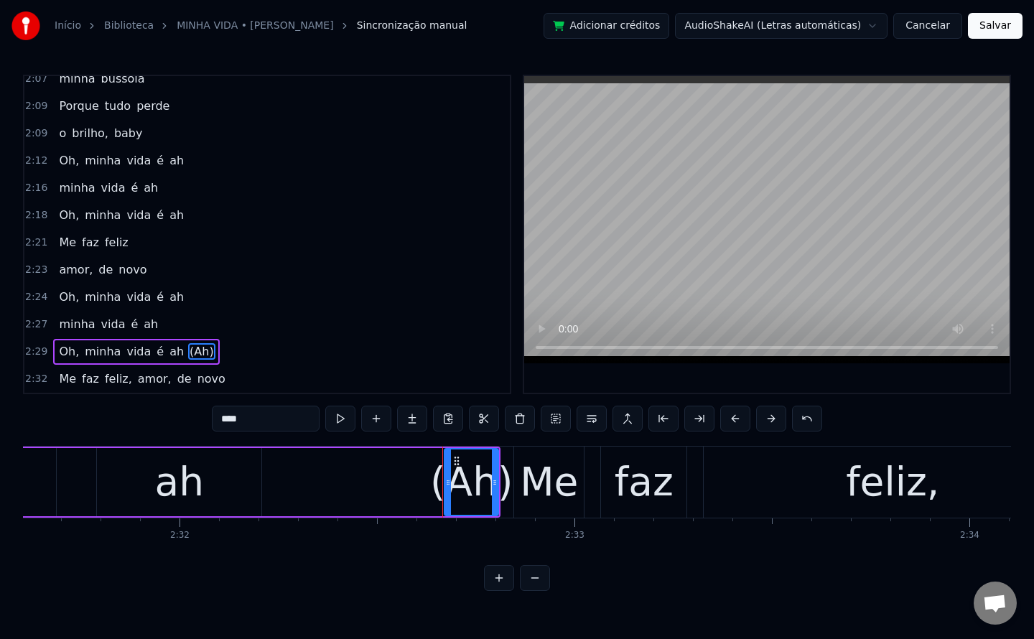
drag, startPoint x: 455, startPoint y: 454, endPoint x: 424, endPoint y: 447, distance: 32.4
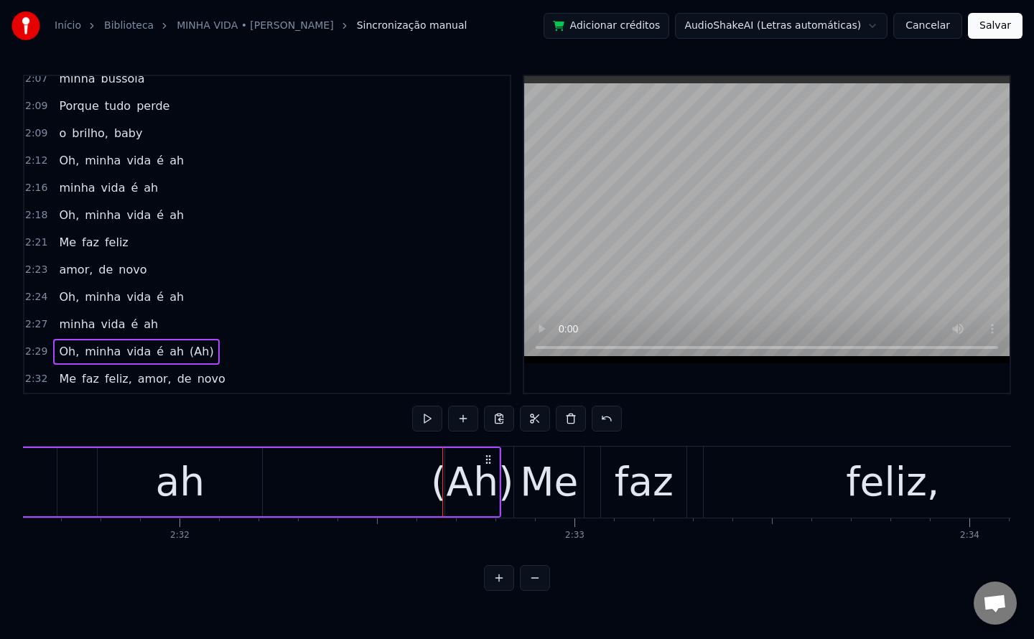
click at [468, 480] on div "(Ah)" at bounding box center [472, 482] width 83 height 60
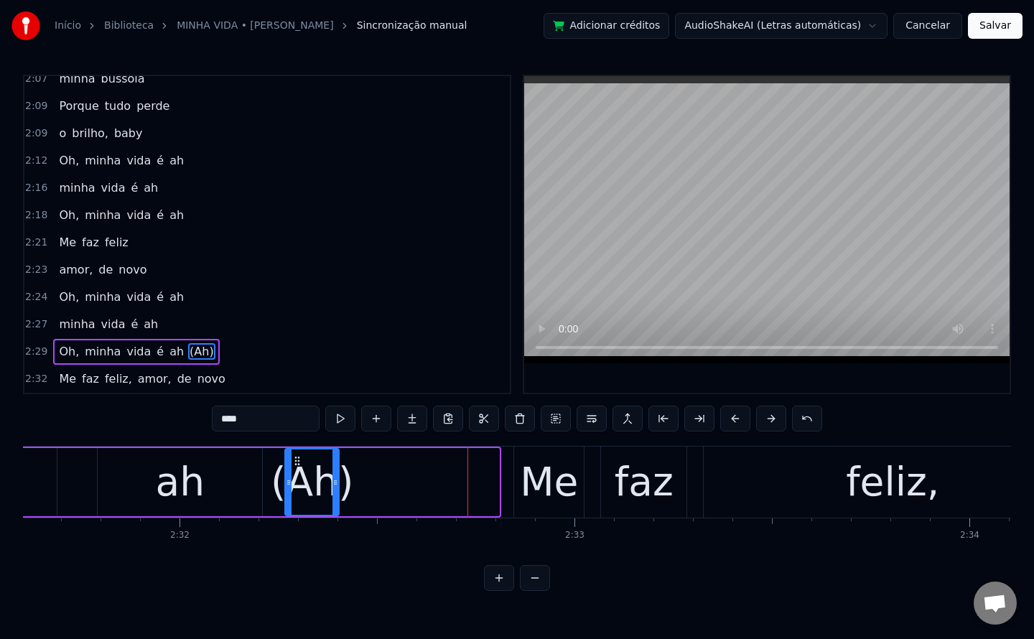
drag, startPoint x: 455, startPoint y: 462, endPoint x: 295, endPoint y: 455, distance: 160.3
click at [295, 455] on icon at bounding box center [296, 460] width 11 height 11
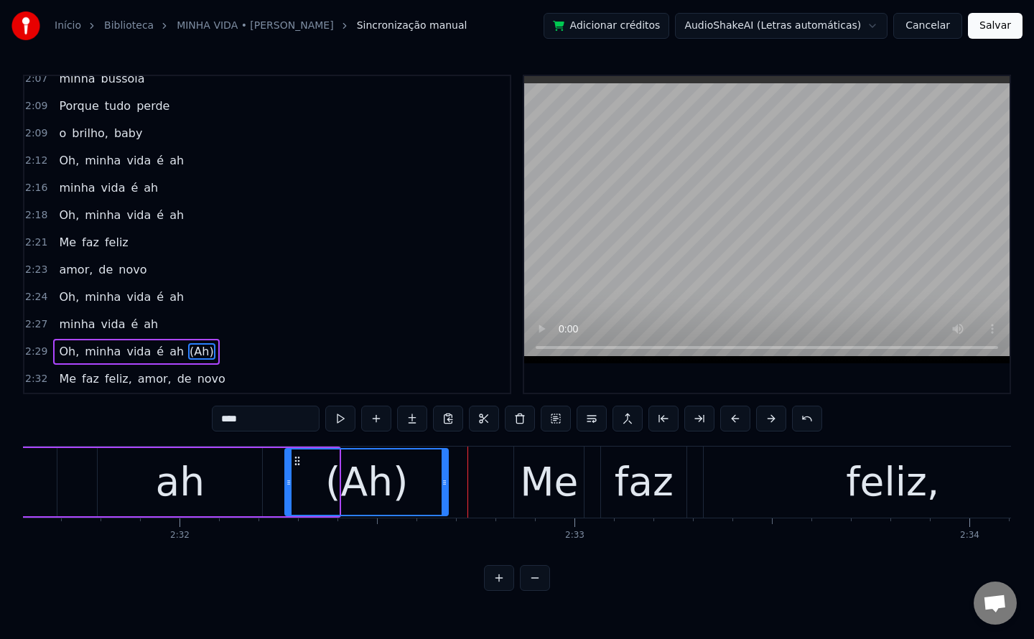
drag, startPoint x: 334, startPoint y: 480, endPoint x: 443, endPoint y: 480, distance: 109.1
click at [443, 480] on icon at bounding box center [445, 482] width 6 height 11
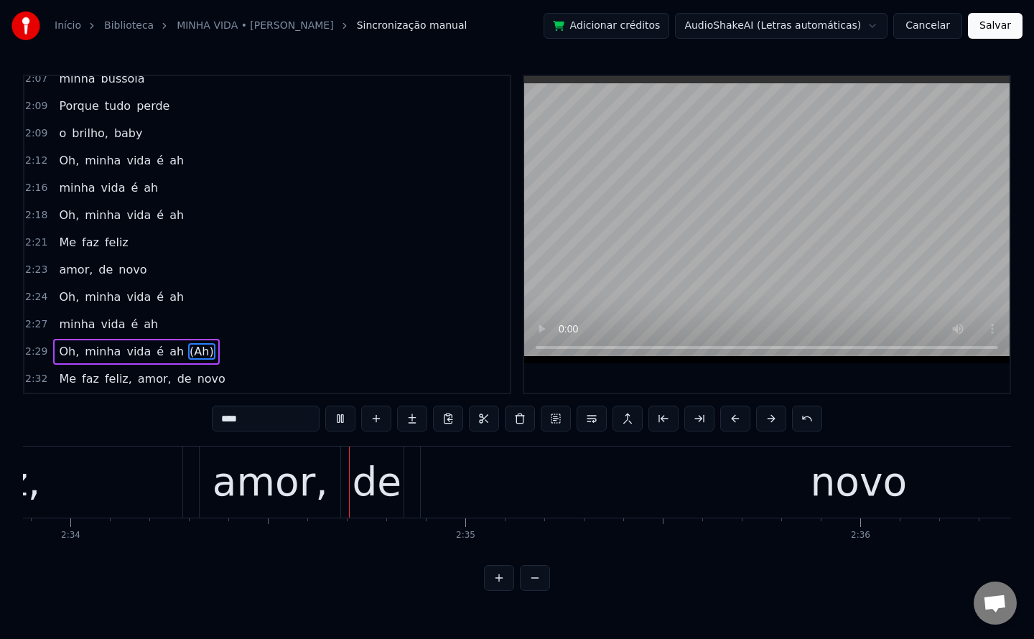
scroll to position [0, 60764]
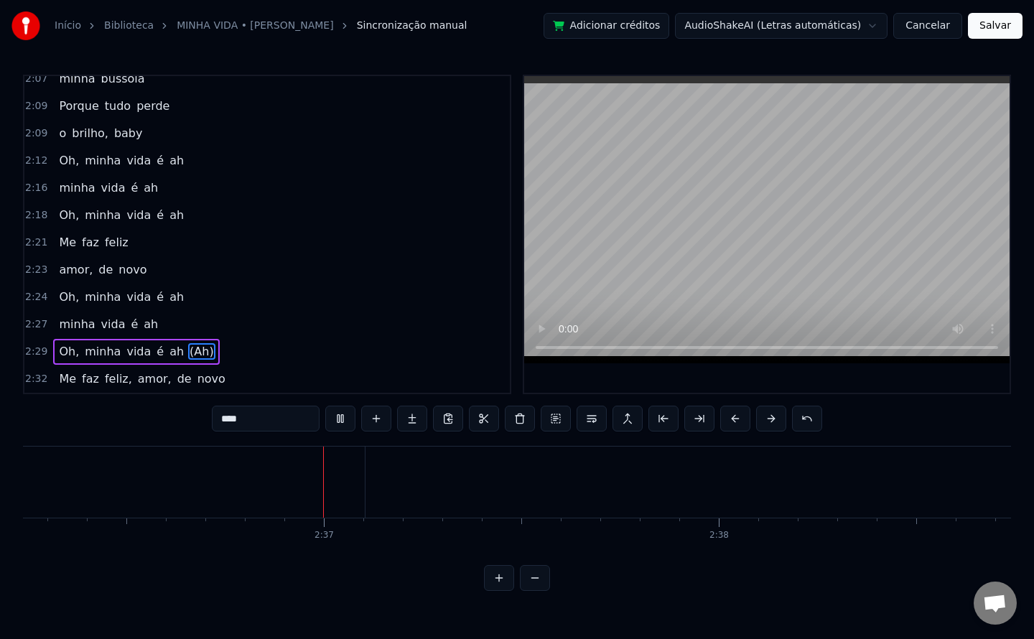
click at [136, 381] on span "amor," at bounding box center [154, 378] width 37 height 17
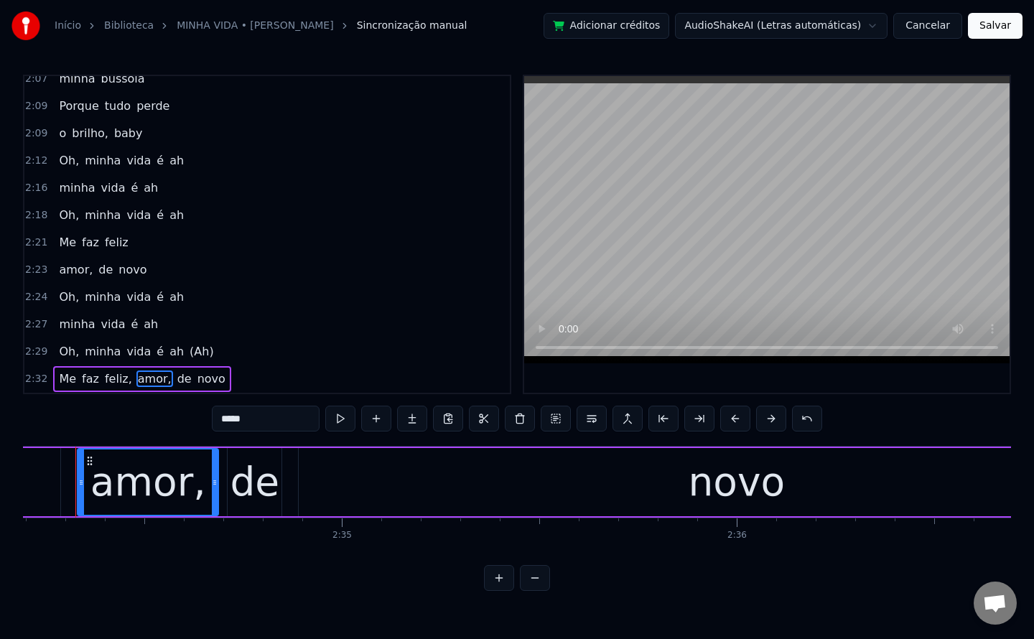
scroll to position [0, 60868]
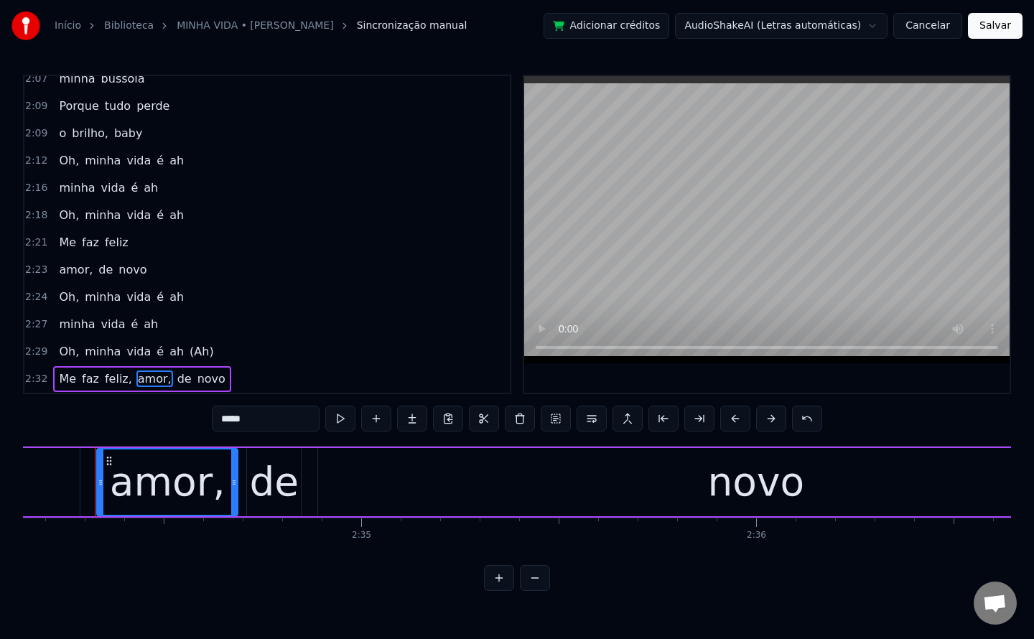
click at [121, 380] on span "feliz," at bounding box center [118, 378] width 30 height 17
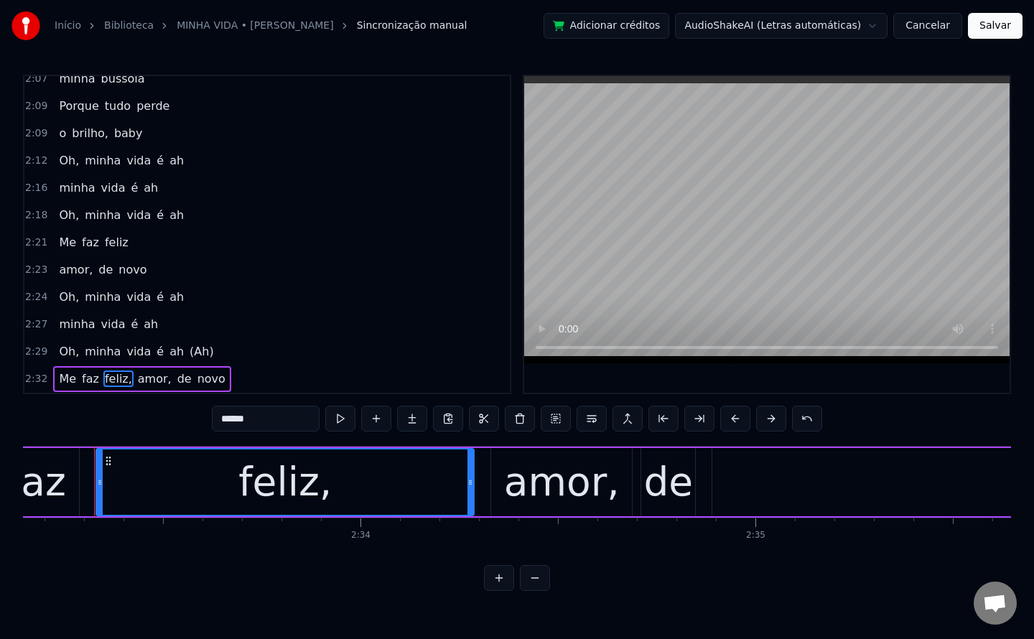
scroll to position [0, 60473]
click at [288, 424] on input "******" at bounding box center [266, 419] width 108 height 26
click at [139, 374] on span "amor," at bounding box center [151, 378] width 37 height 17
type input "*****"
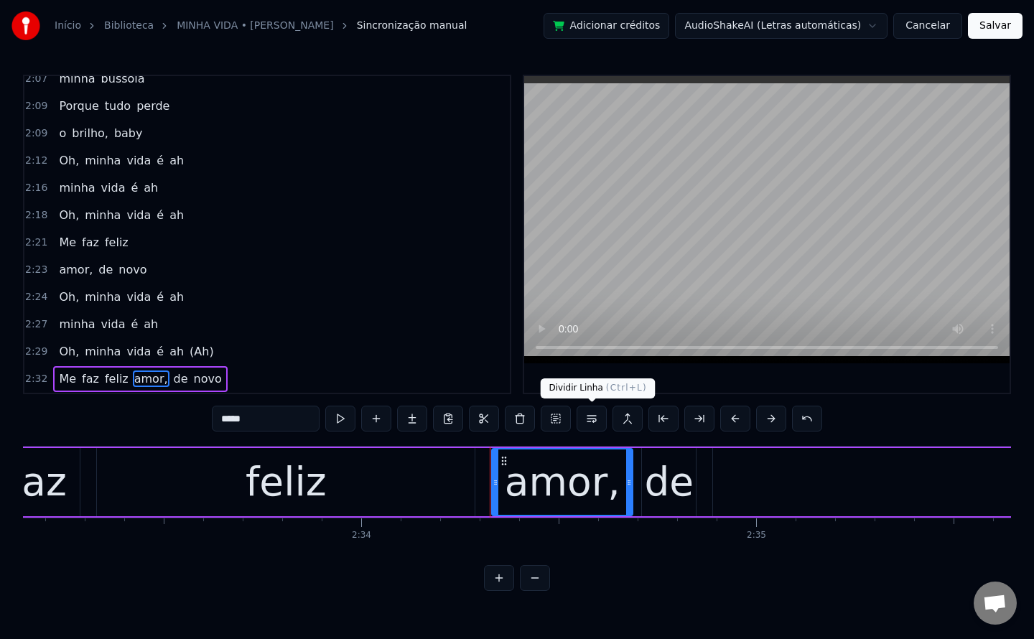
click at [588, 419] on button at bounding box center [592, 419] width 30 height 26
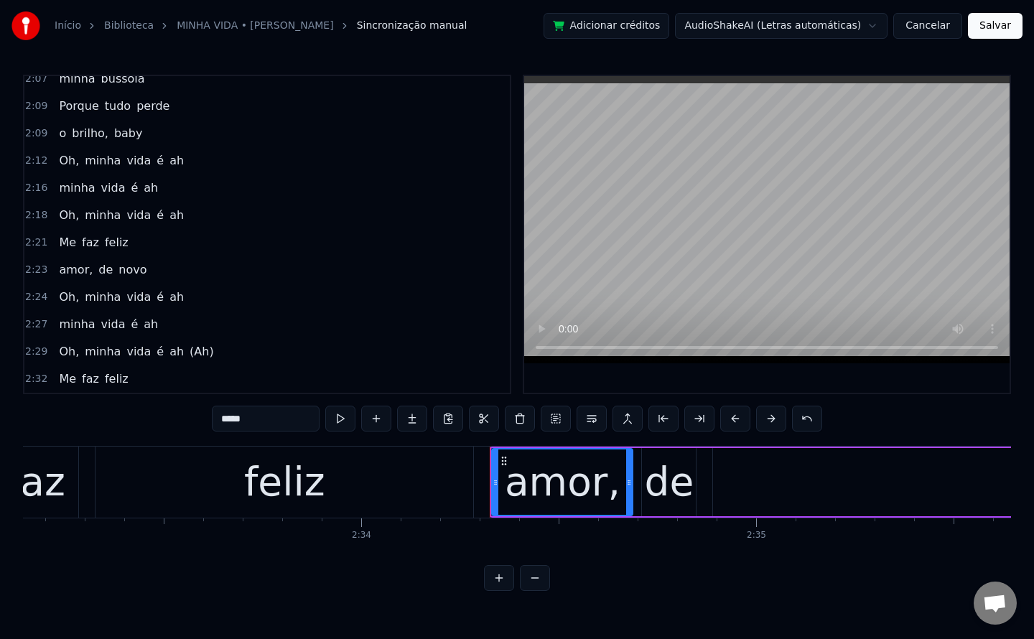
scroll to position [1539, 0]
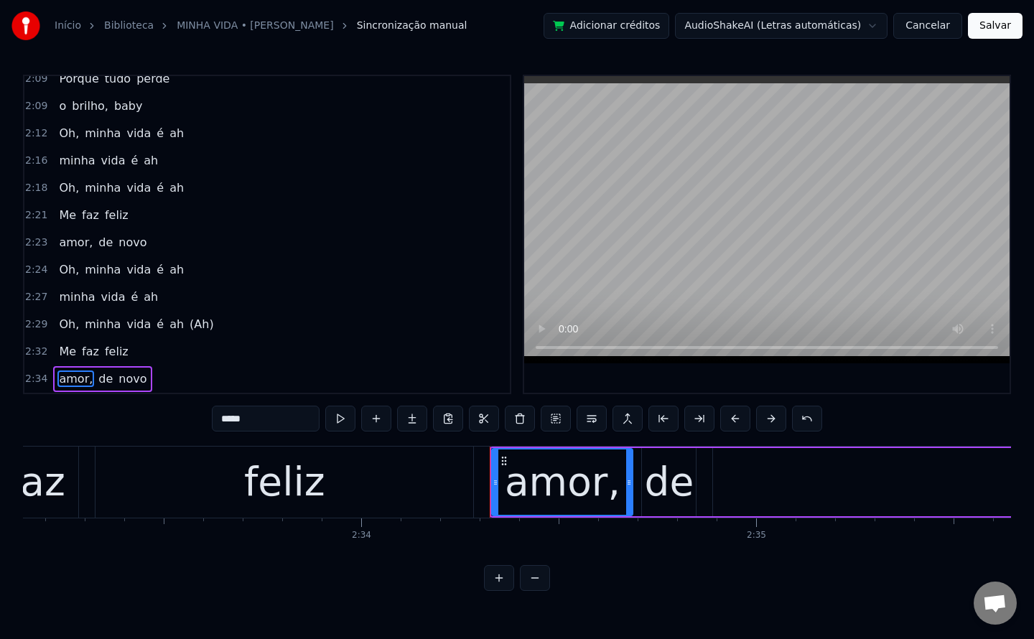
click at [993, 32] on button "Salvar" at bounding box center [995, 26] width 55 height 26
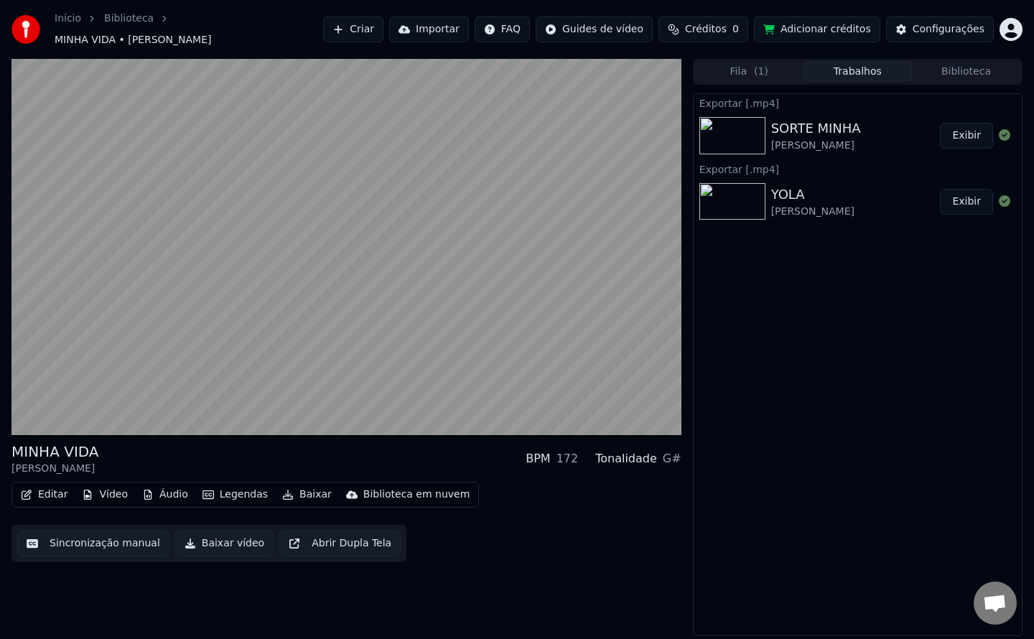
click at [855, 62] on button "Trabalhos" at bounding box center [857, 71] width 108 height 21
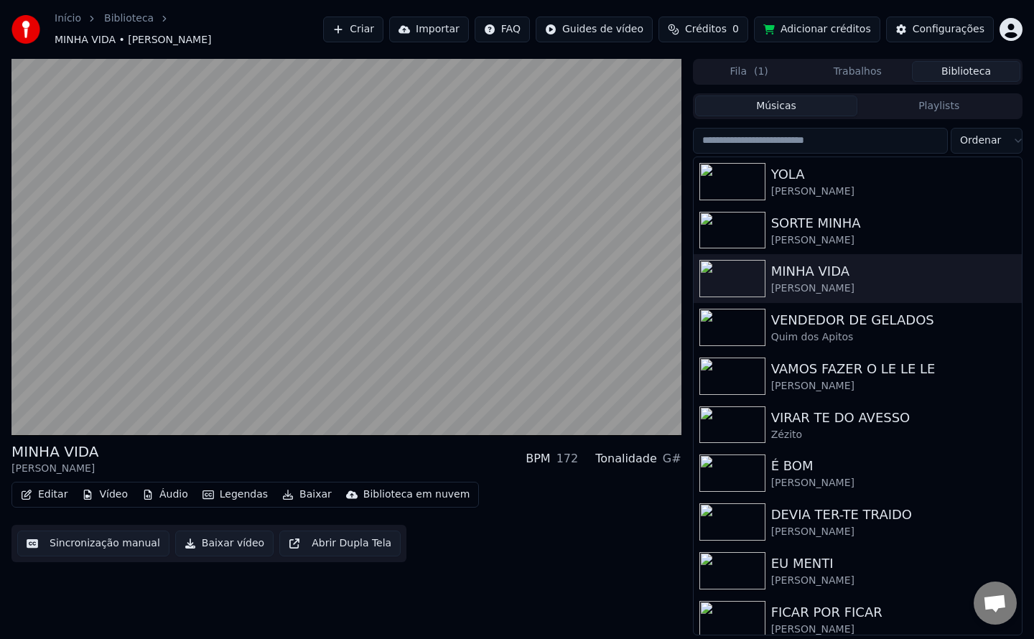
click at [948, 63] on button "Biblioteca" at bounding box center [966, 71] width 108 height 21
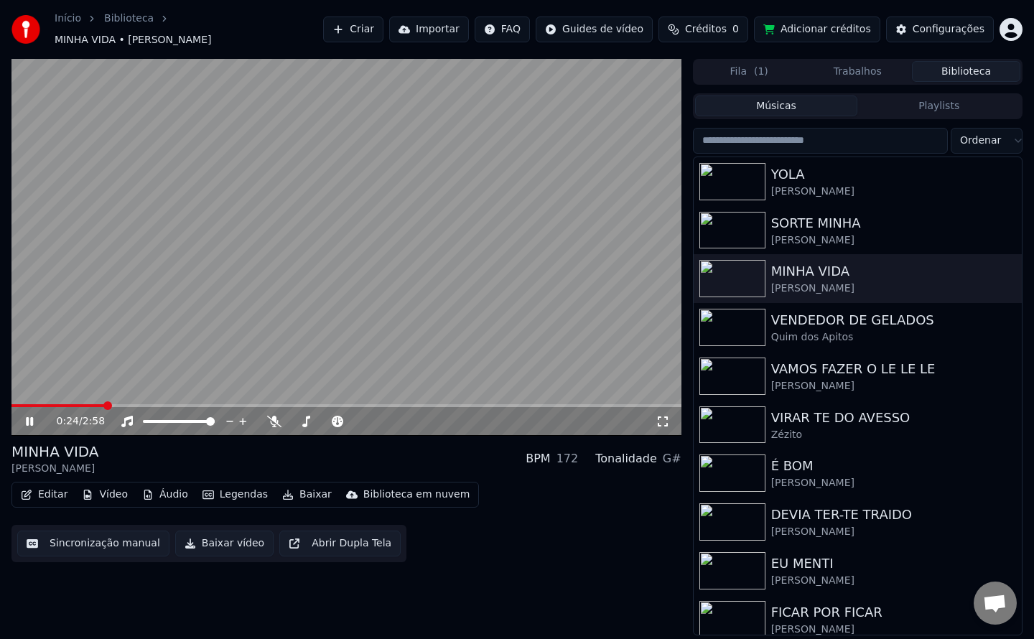
click at [211, 541] on button "Baixar vídeo" at bounding box center [224, 544] width 98 height 26
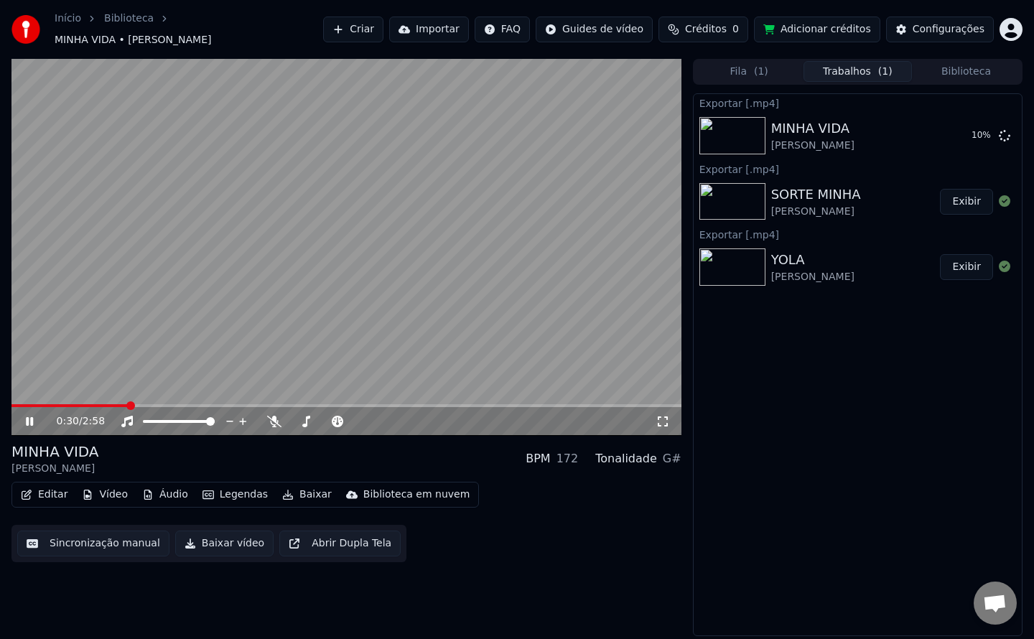
click at [951, 70] on button "Biblioteca" at bounding box center [966, 71] width 108 height 21
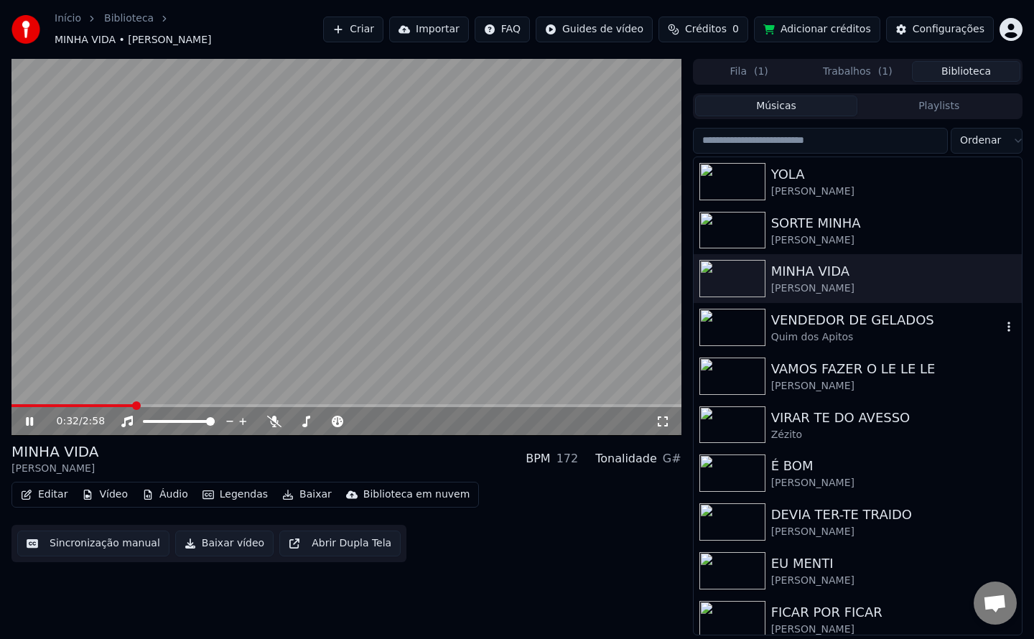
click at [784, 311] on div "VENDEDOR DE GELADOS" at bounding box center [886, 320] width 230 height 20
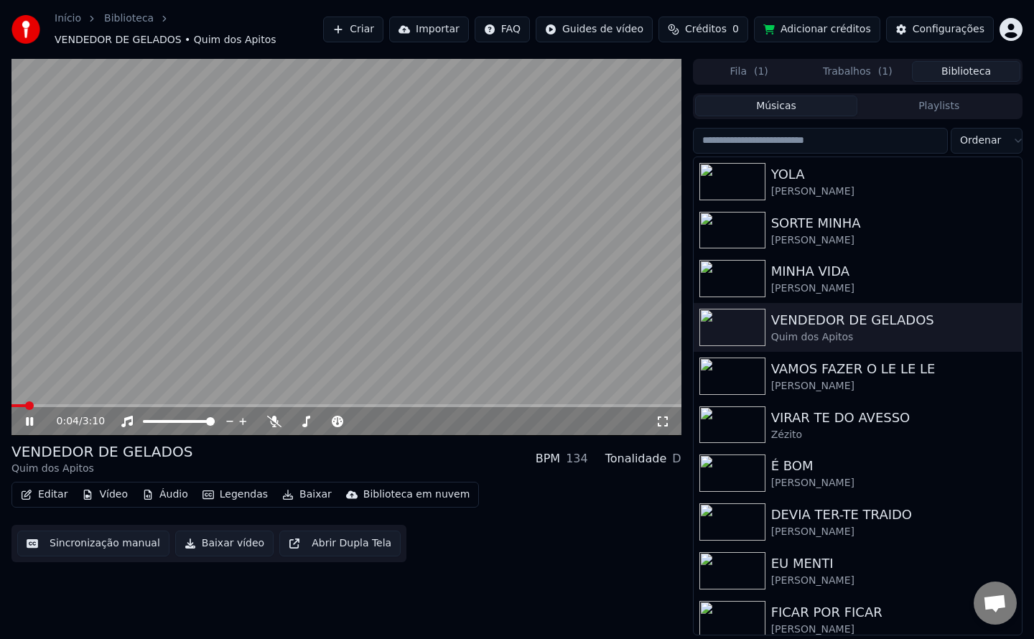
click at [133, 535] on button "Sincronização manual" at bounding box center [93, 544] width 152 height 26
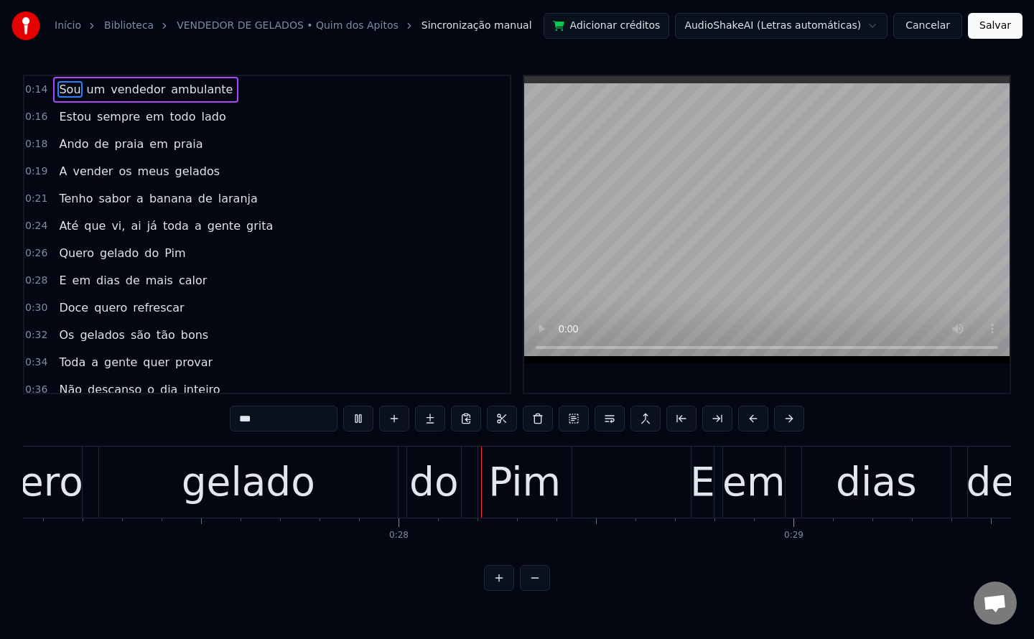
scroll to position [0, 10816]
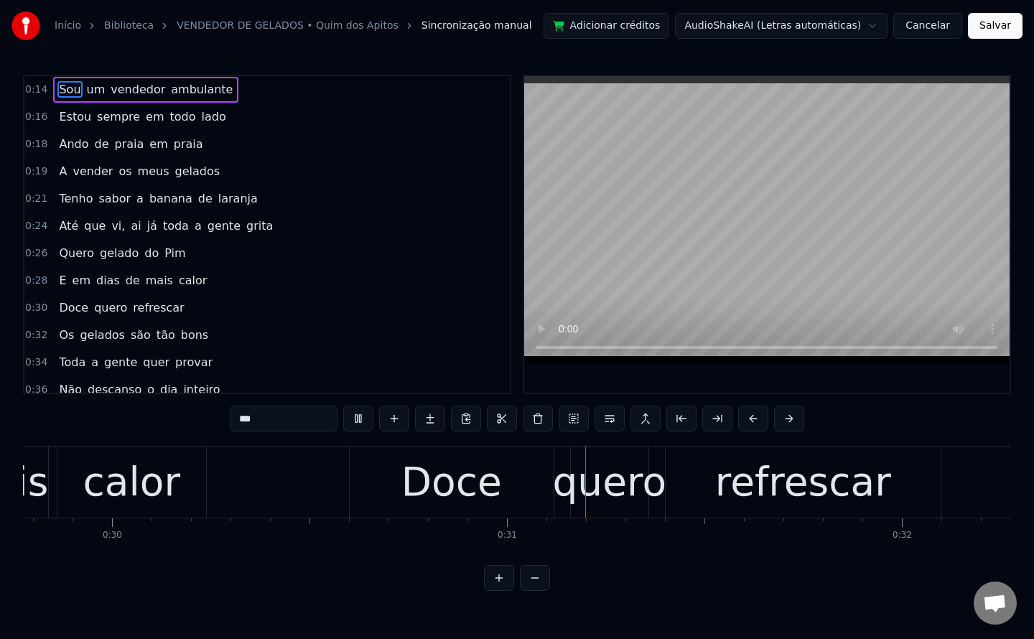
click at [61, 227] on span "Até" at bounding box center [68, 226] width 22 height 17
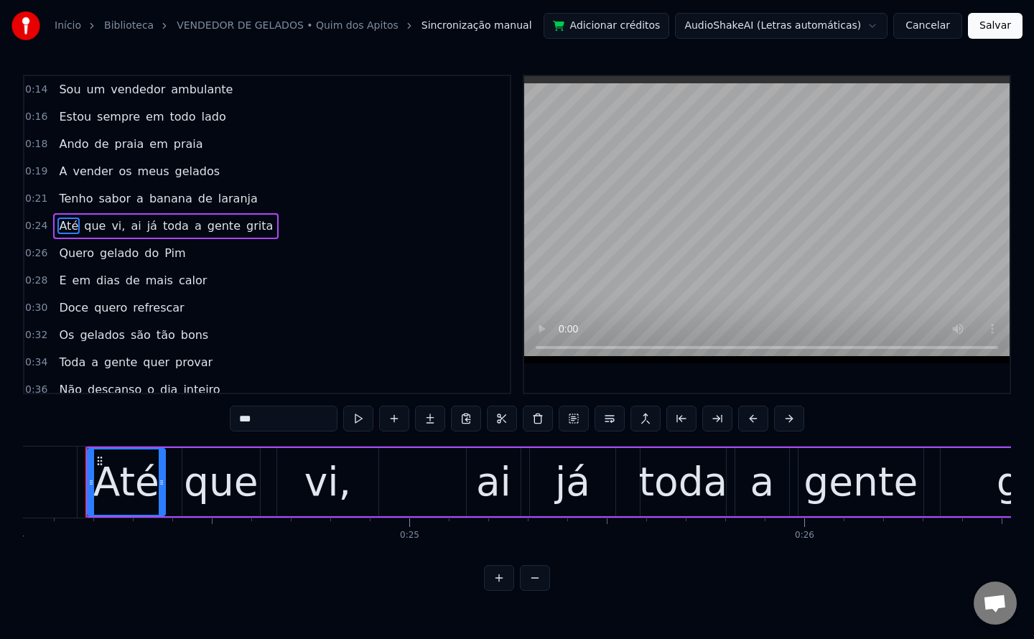
scroll to position [0, 9476]
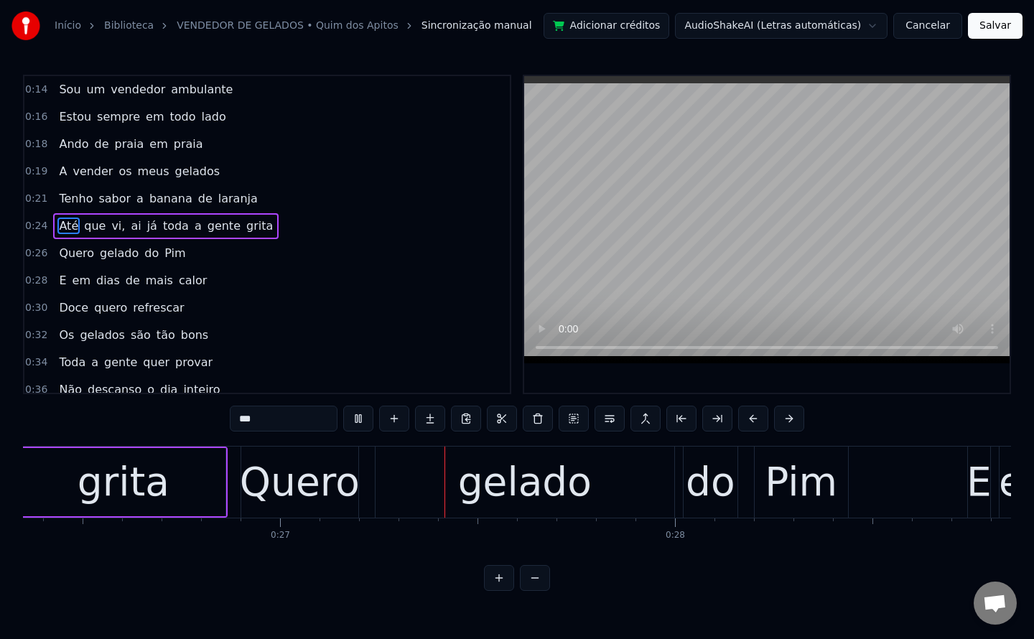
click at [110, 224] on span "vi," at bounding box center [118, 226] width 17 height 17
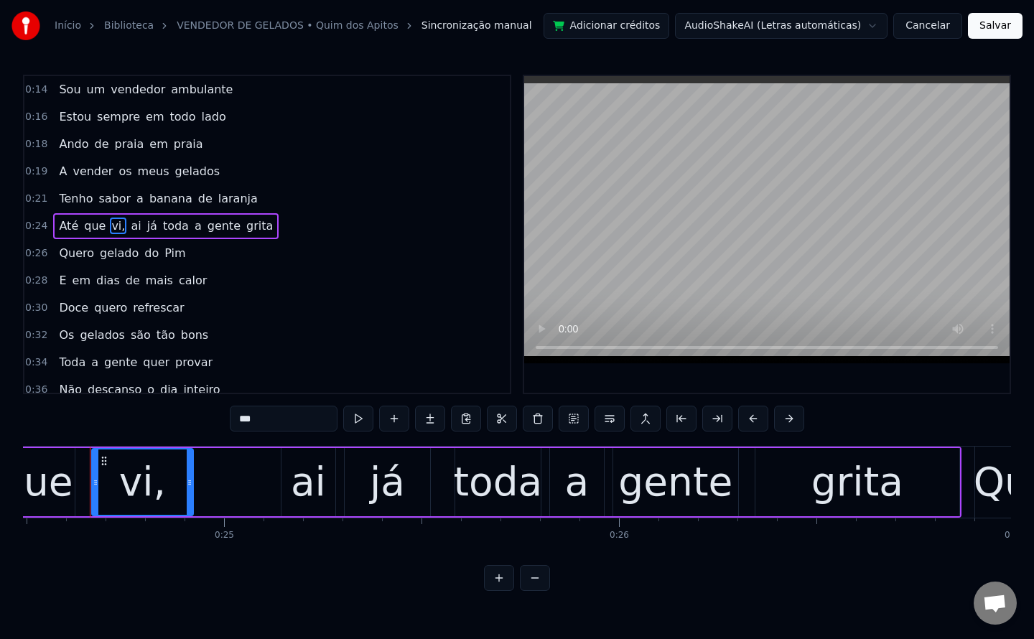
scroll to position [0, 9666]
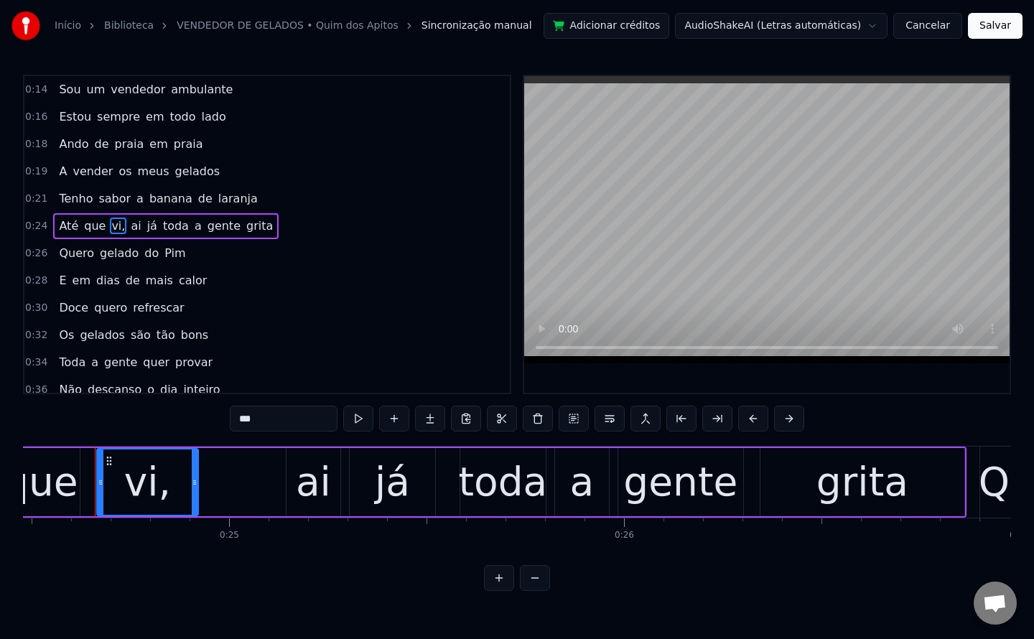
click at [291, 424] on input "***" at bounding box center [284, 419] width 108 height 26
click at [126, 223] on span "ai" at bounding box center [132, 226] width 13 height 17
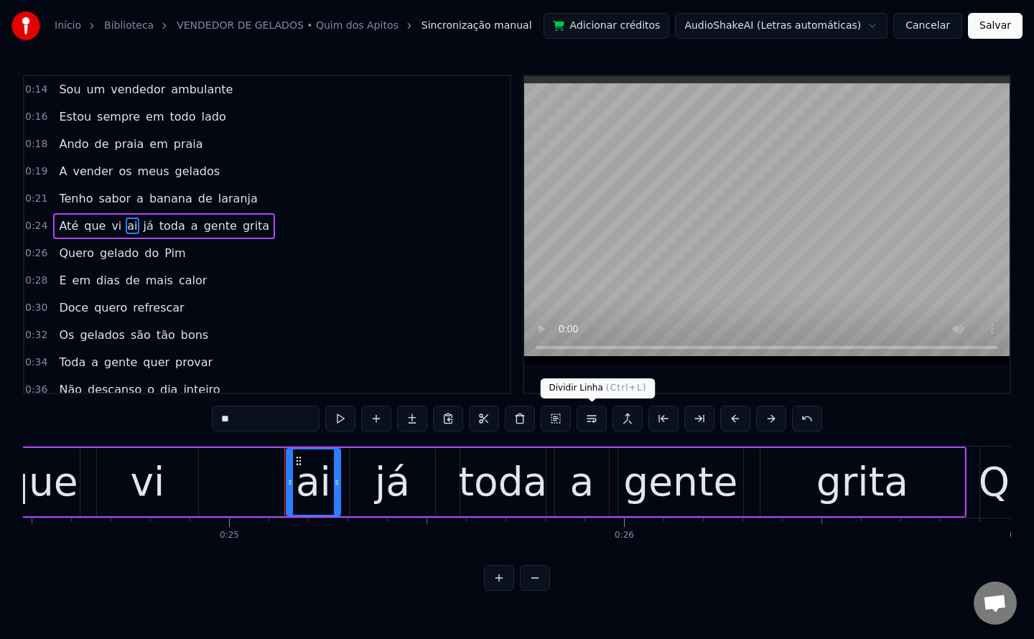
click at [592, 417] on button at bounding box center [592, 419] width 30 height 26
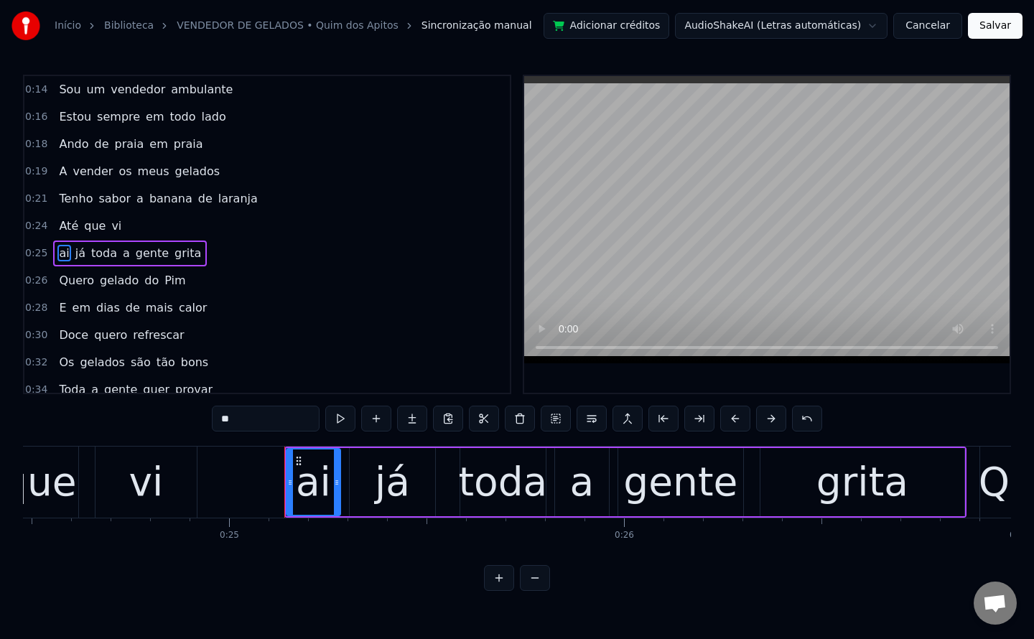
scroll to position [19, 0]
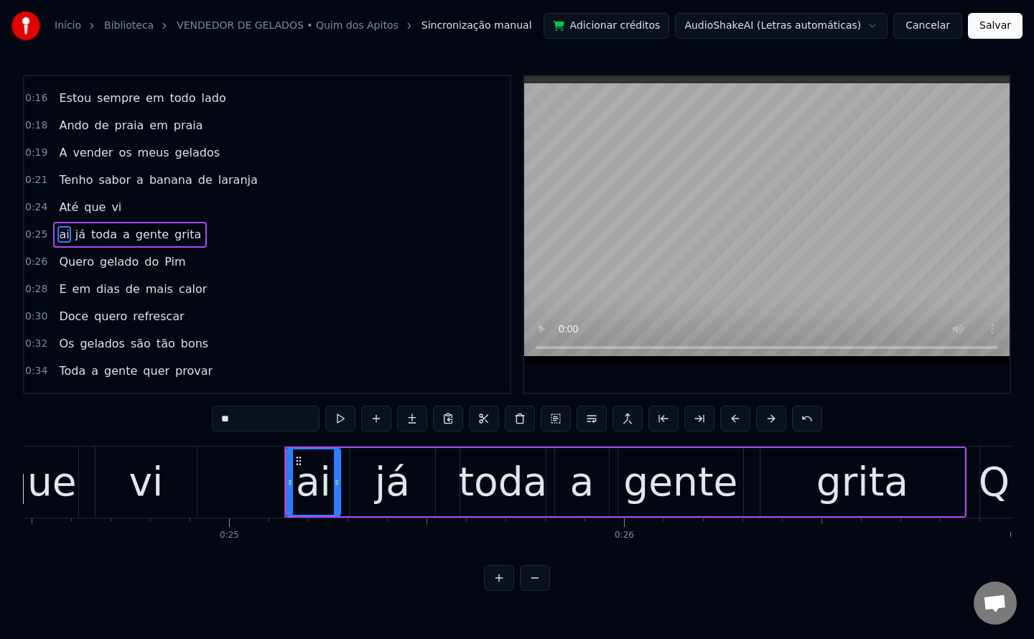
click at [163, 261] on span "Pim" at bounding box center [175, 261] width 24 height 17
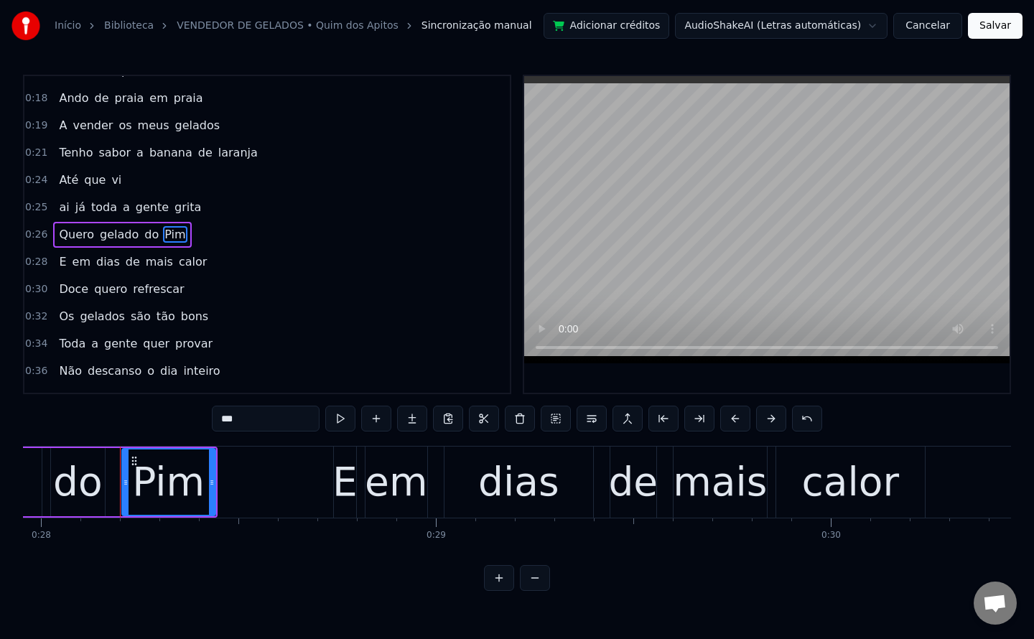
scroll to position [0, 11064]
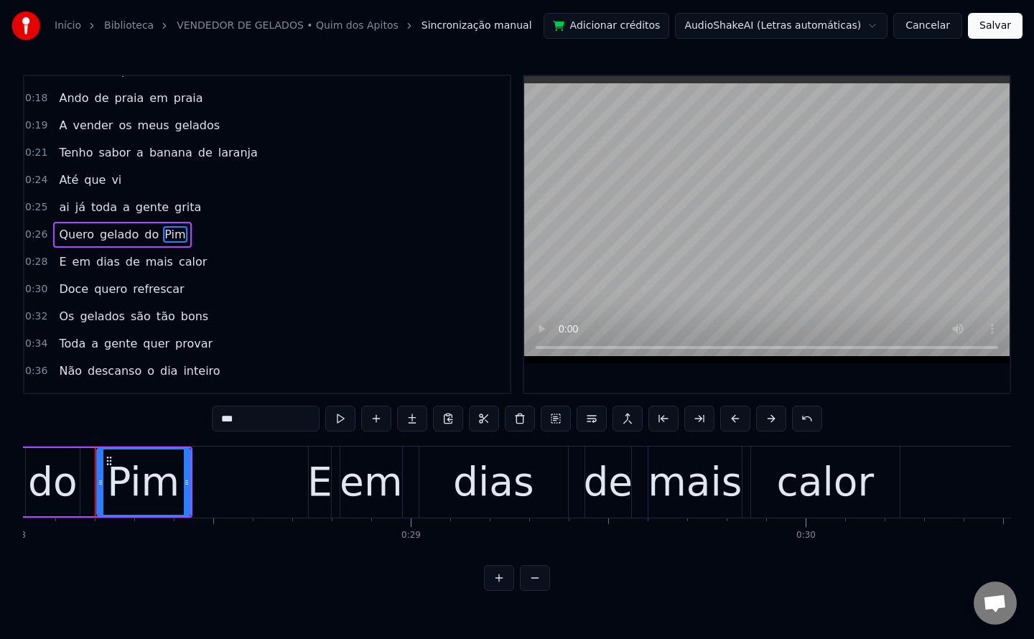
click at [224, 419] on input "***" at bounding box center [266, 419] width 108 height 26
drag, startPoint x: 224, startPoint y: 419, endPoint x: 212, endPoint y: 421, distance: 12.5
click at [212, 421] on input "***" at bounding box center [266, 419] width 108 height 26
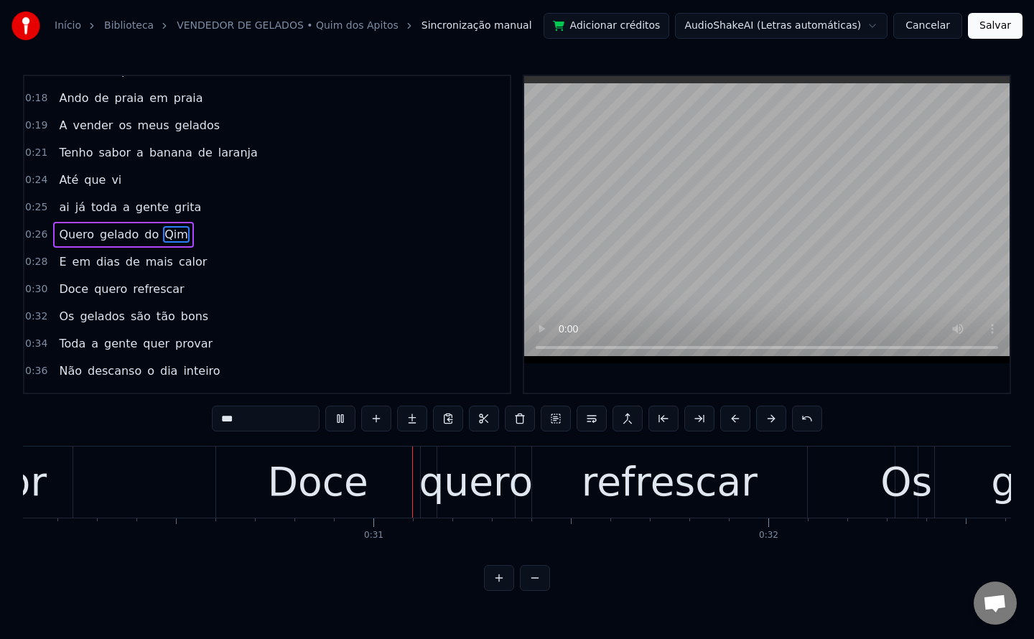
scroll to position [0, 11910]
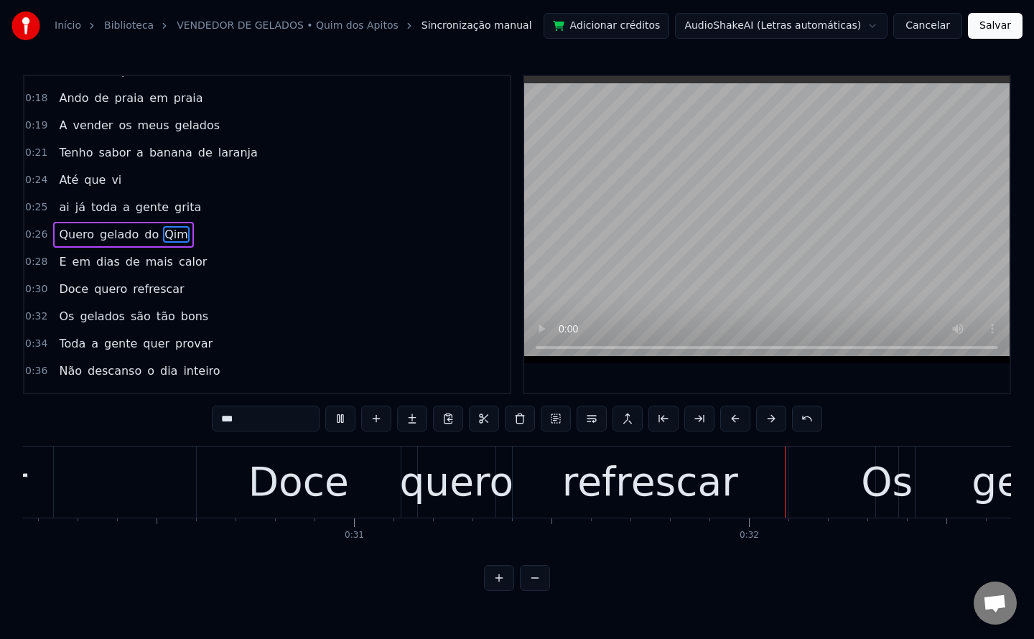
click at [167, 233] on span "Qim" at bounding box center [176, 234] width 27 height 17
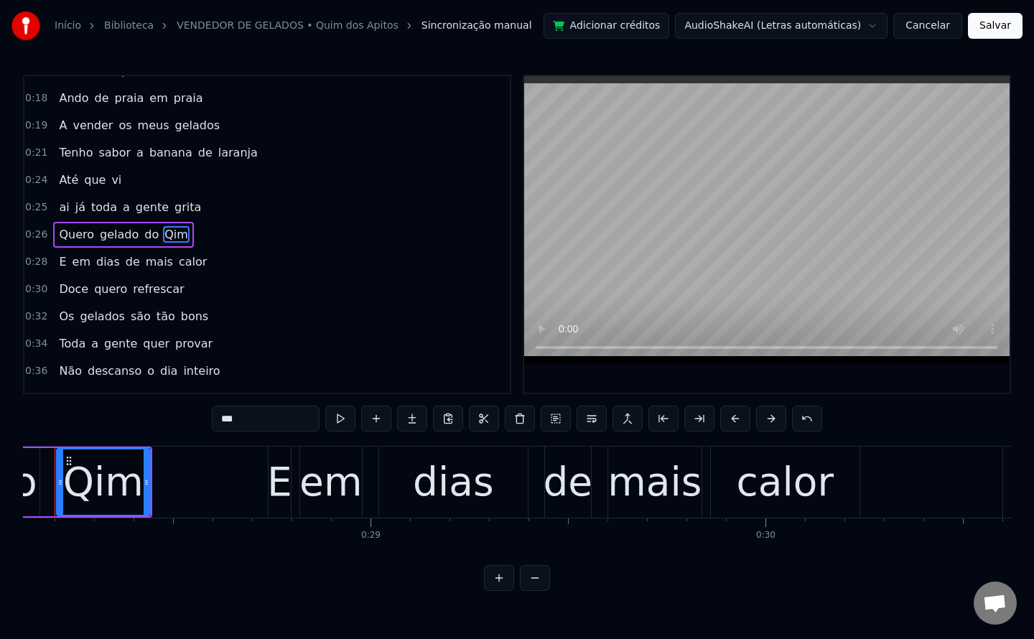
scroll to position [0, 11064]
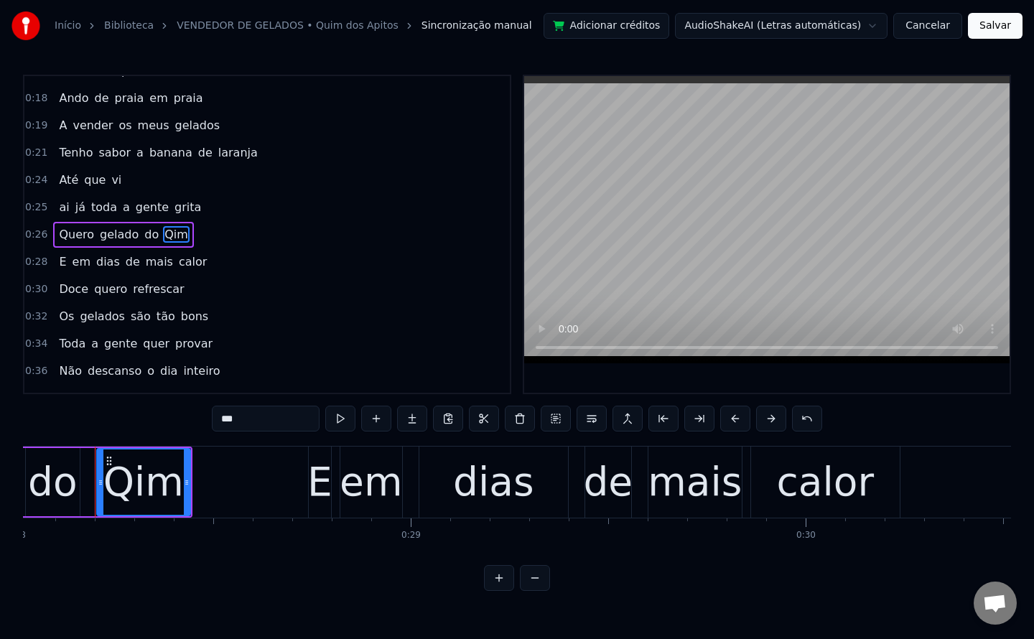
click at [229, 421] on input "***" at bounding box center [266, 419] width 108 height 26
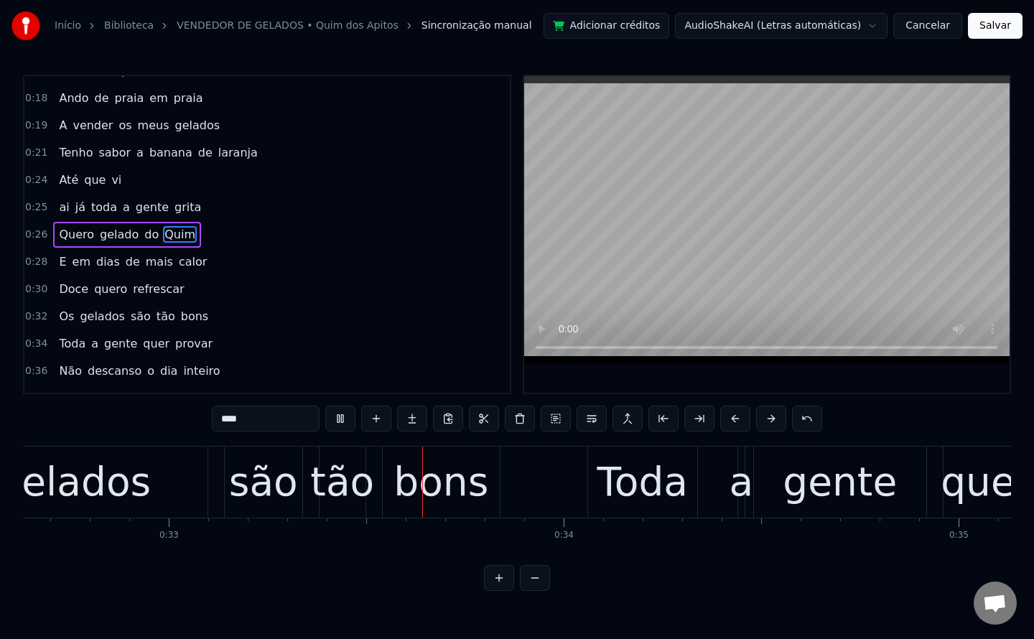
scroll to position [0, 12886]
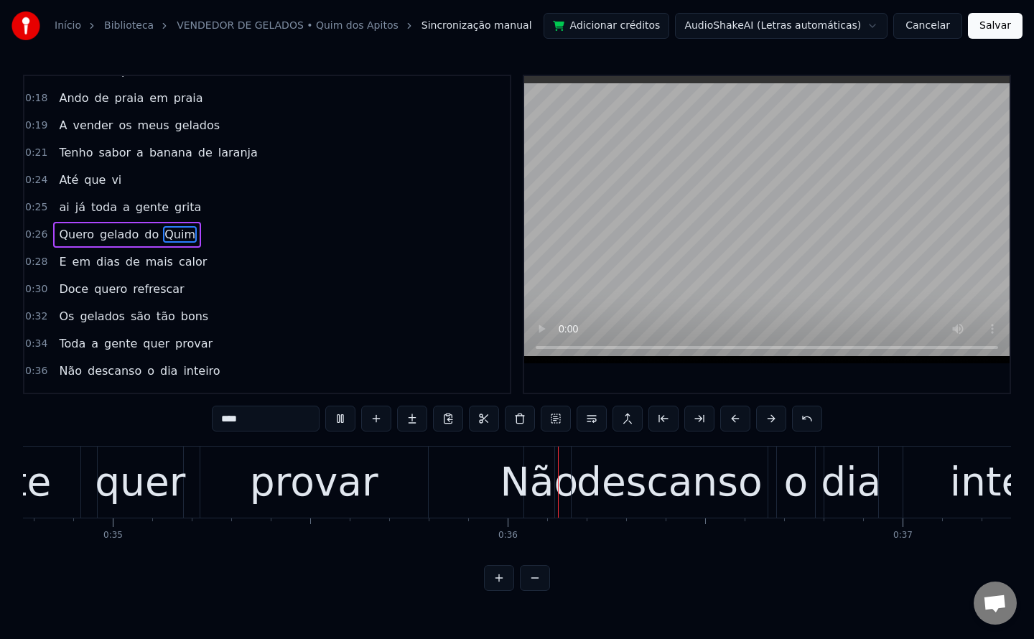
click at [62, 297] on span "Doce" at bounding box center [73, 289] width 32 height 17
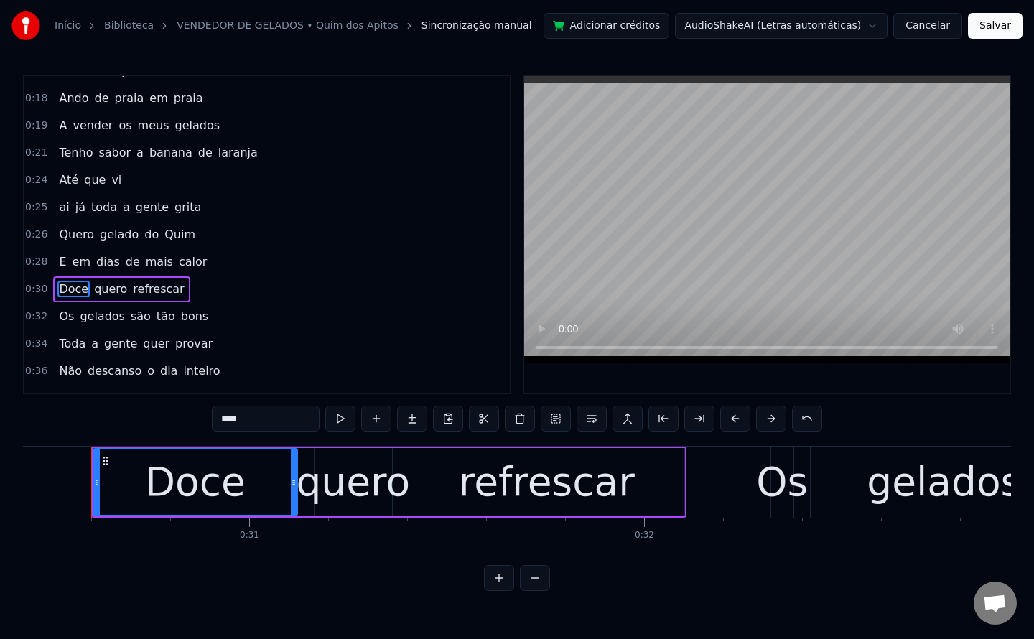
scroll to position [0, 12011]
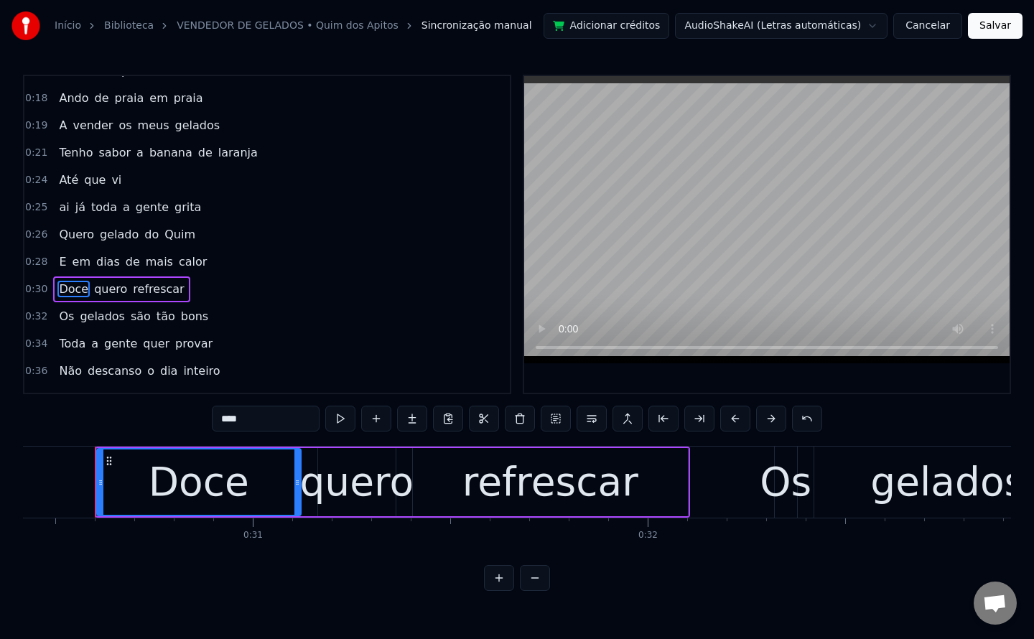
drag, startPoint x: 262, startPoint y: 416, endPoint x: 0, endPoint y: 434, distance: 262.7
click at [0, 434] on div "Início Biblioteca VENDEDOR DE GELADOS • Quim dos Apitos Sincronização manual Ad…" at bounding box center [517, 295] width 1034 height 591
click at [95, 290] on span "quero" at bounding box center [108, 289] width 36 height 17
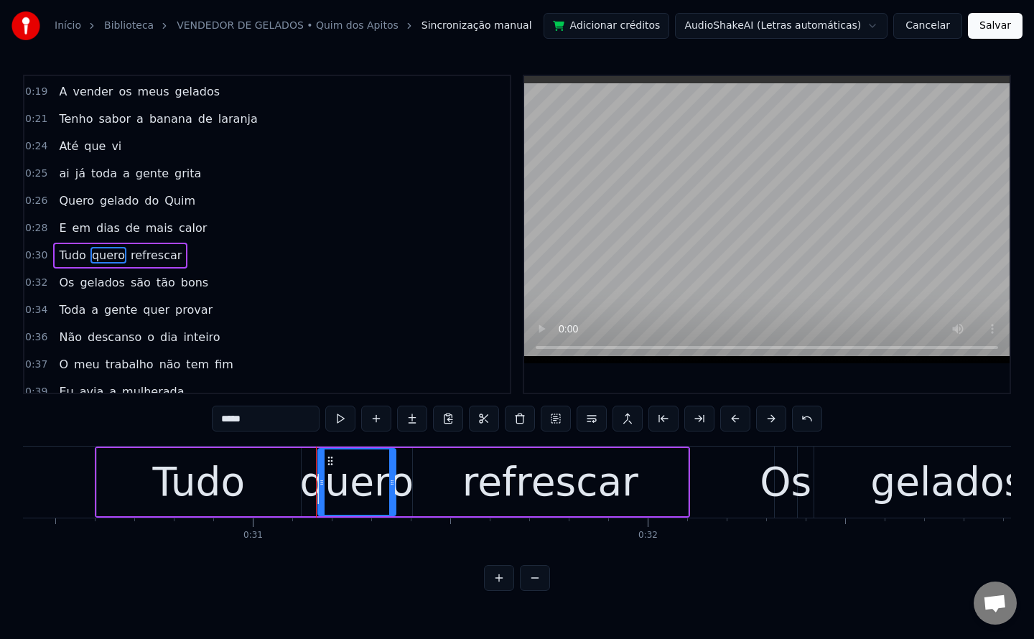
scroll to position [101, 0]
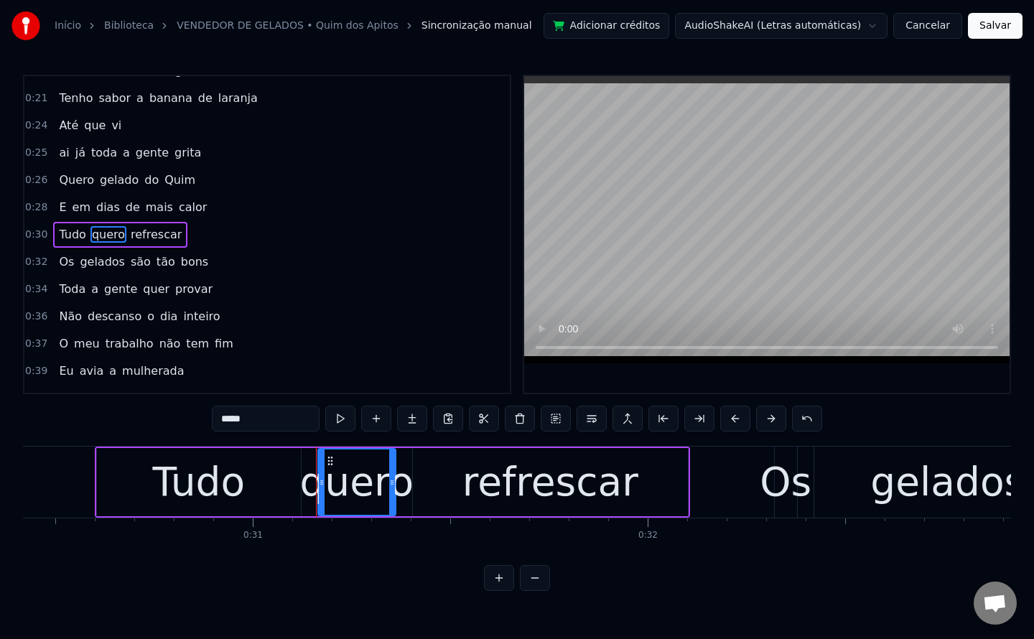
click at [69, 235] on span "Tudo" at bounding box center [71, 234] width 29 height 17
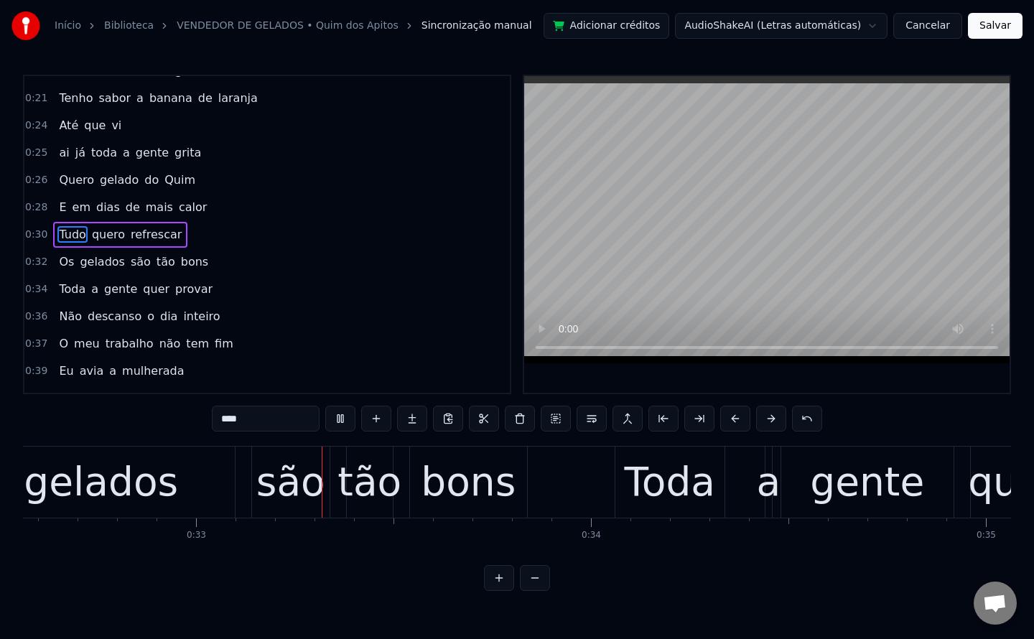
click at [101, 233] on span "quero" at bounding box center [108, 234] width 36 height 17
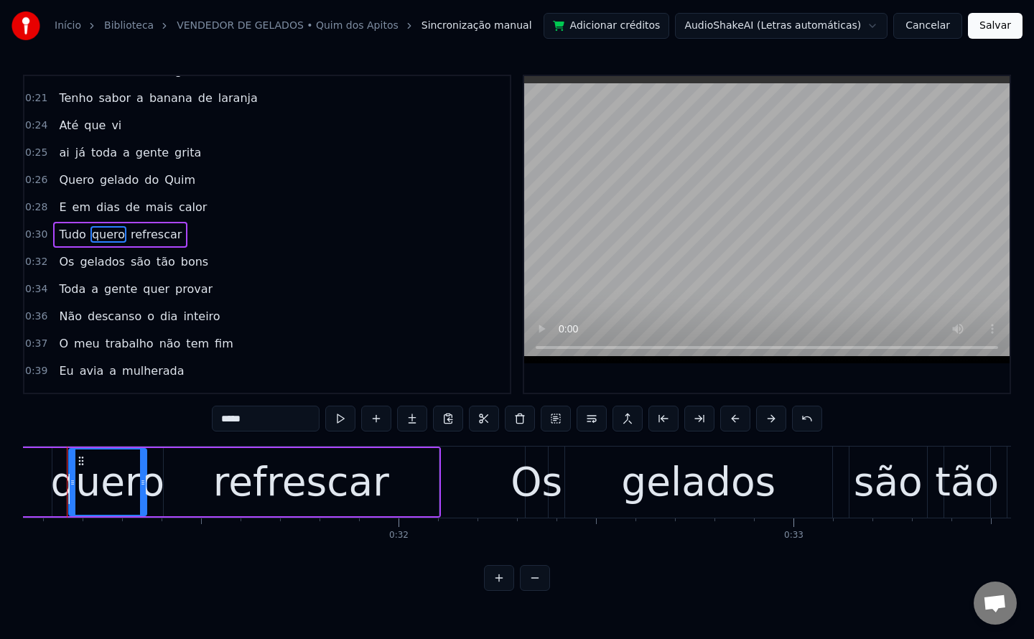
scroll to position [0, 12233]
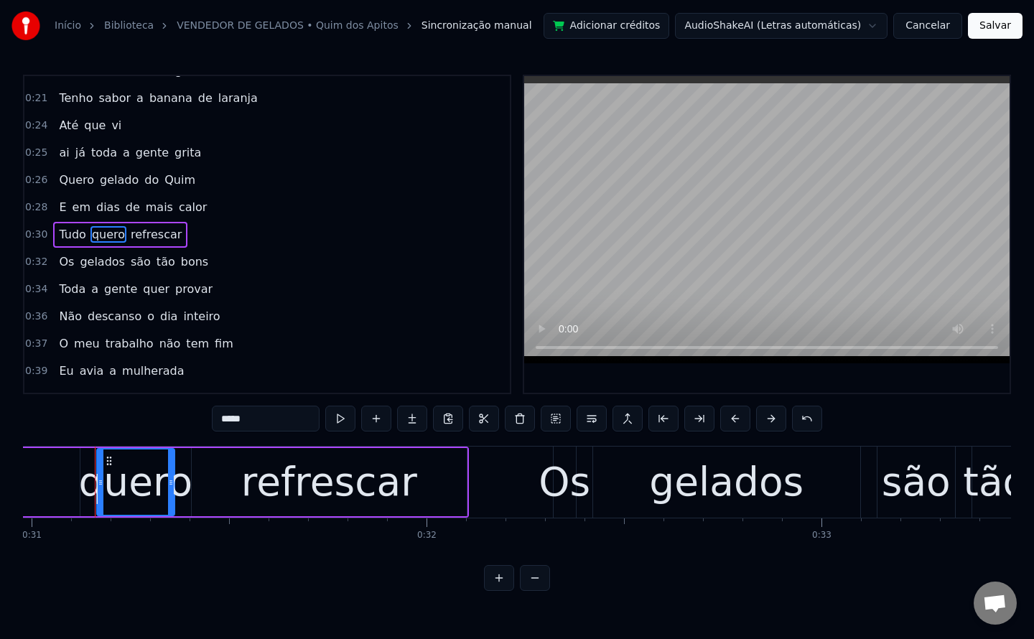
click at [218, 421] on input "*****" at bounding box center [266, 419] width 108 height 26
type input "*******"
click at [1002, 31] on button "Salvar" at bounding box center [995, 26] width 55 height 26
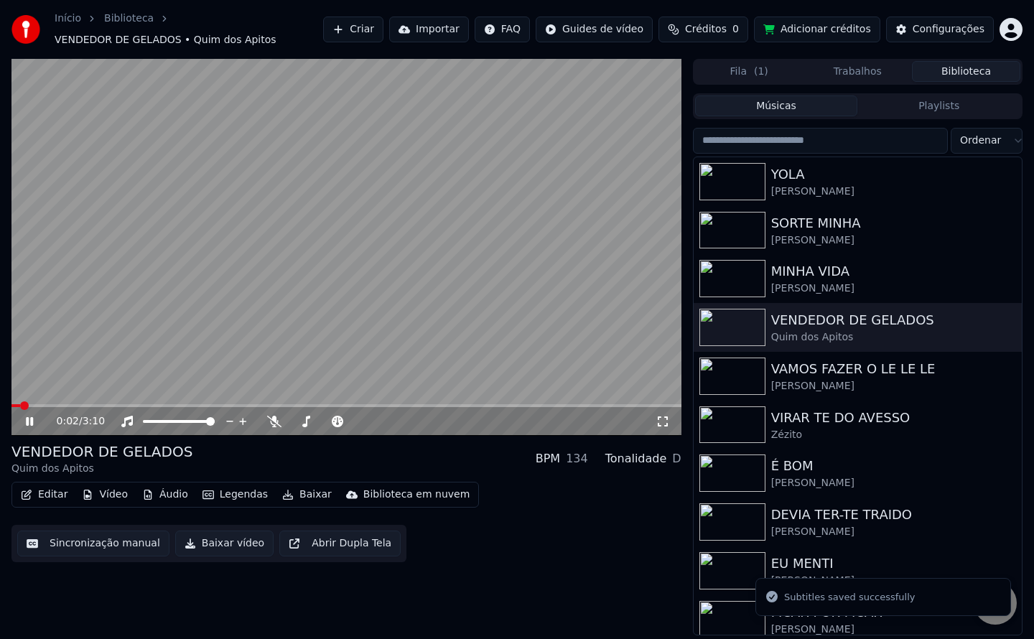
click at [381, 310] on video at bounding box center [346, 247] width 670 height 377
